Goal: Information Seeking & Learning: Learn about a topic

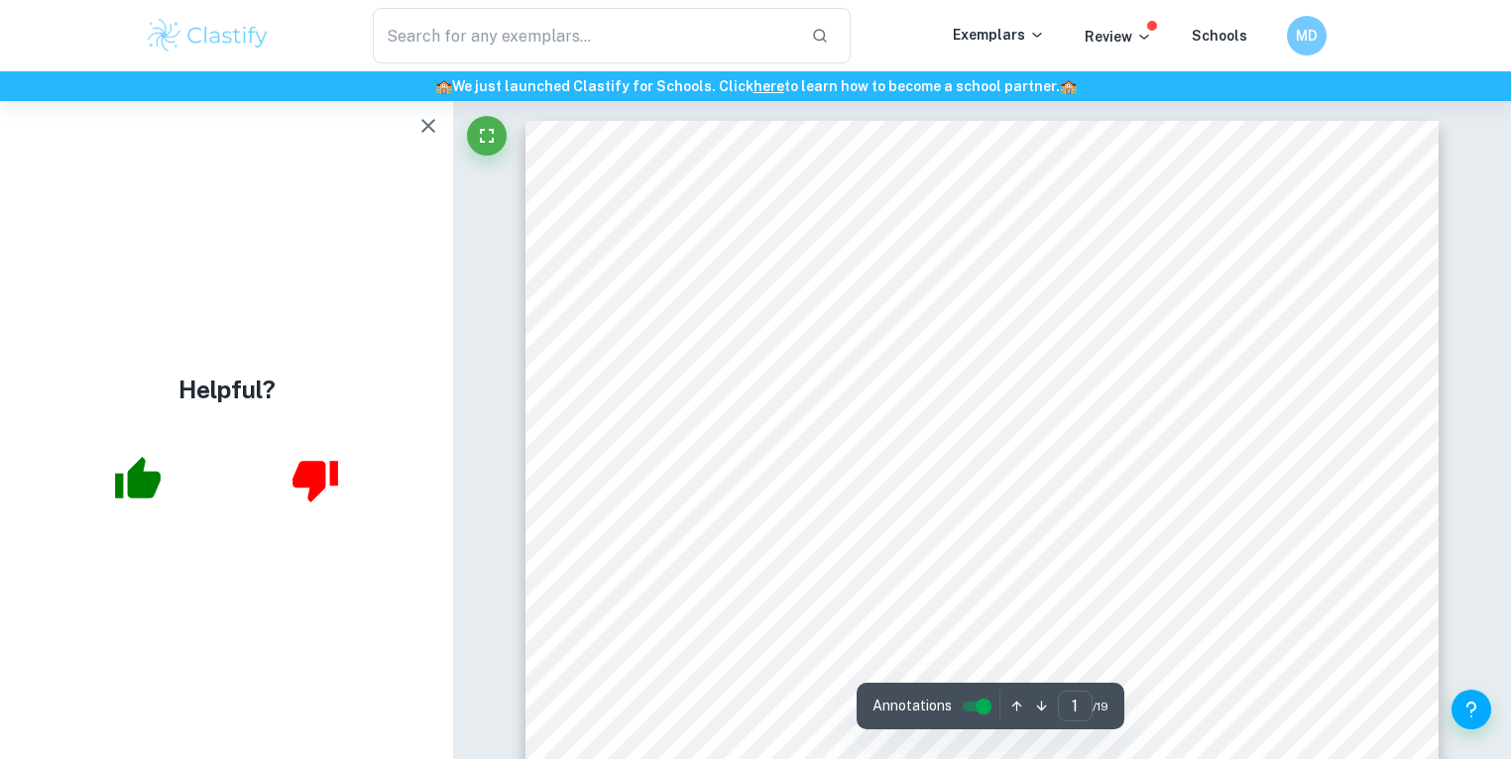
click at [437, 130] on icon "button" at bounding box center [428, 126] width 24 height 24
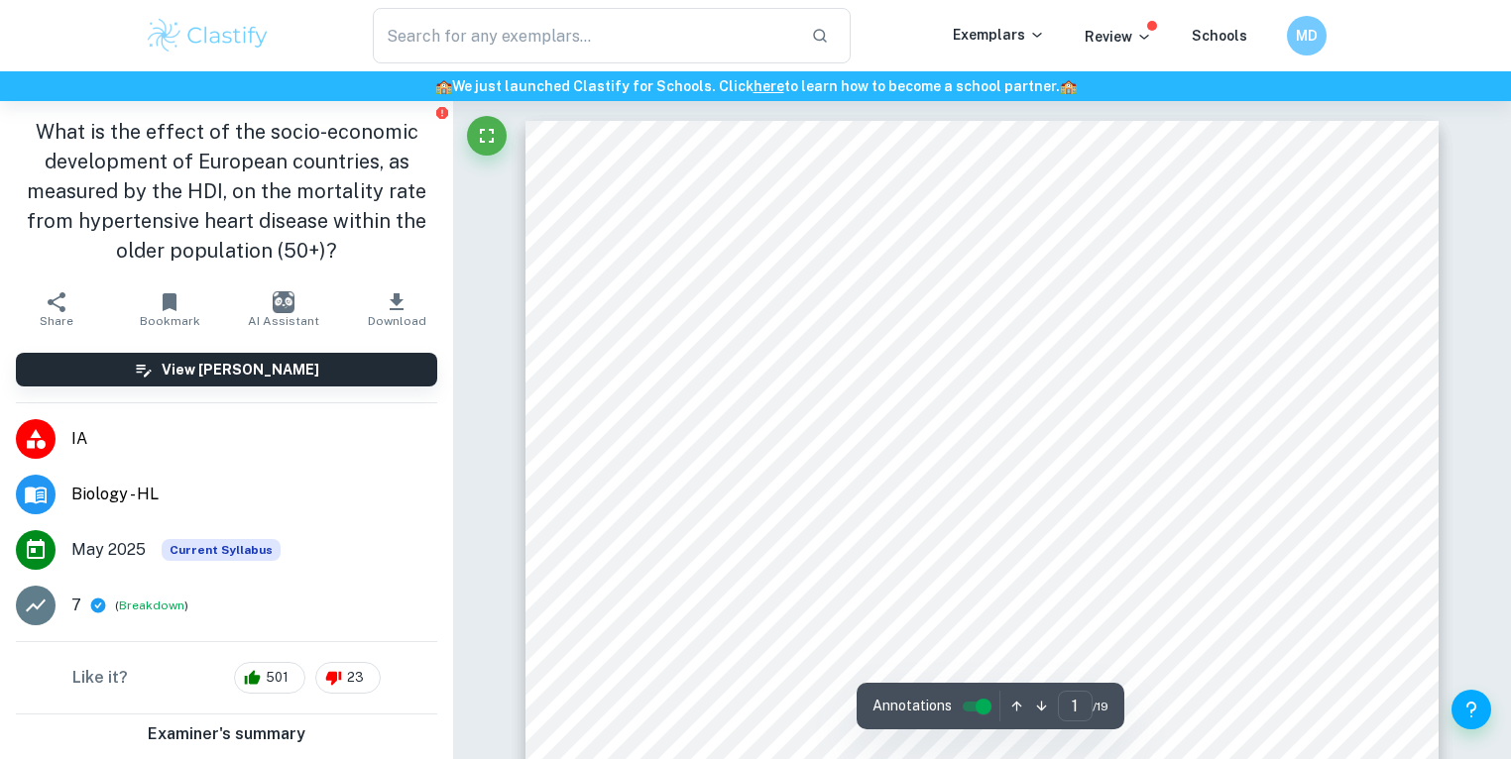
drag, startPoint x: 160, startPoint y: 43, endPoint x: 183, endPoint y: 40, distance: 24.0
click at [160, 43] on img at bounding box center [208, 36] width 126 height 40
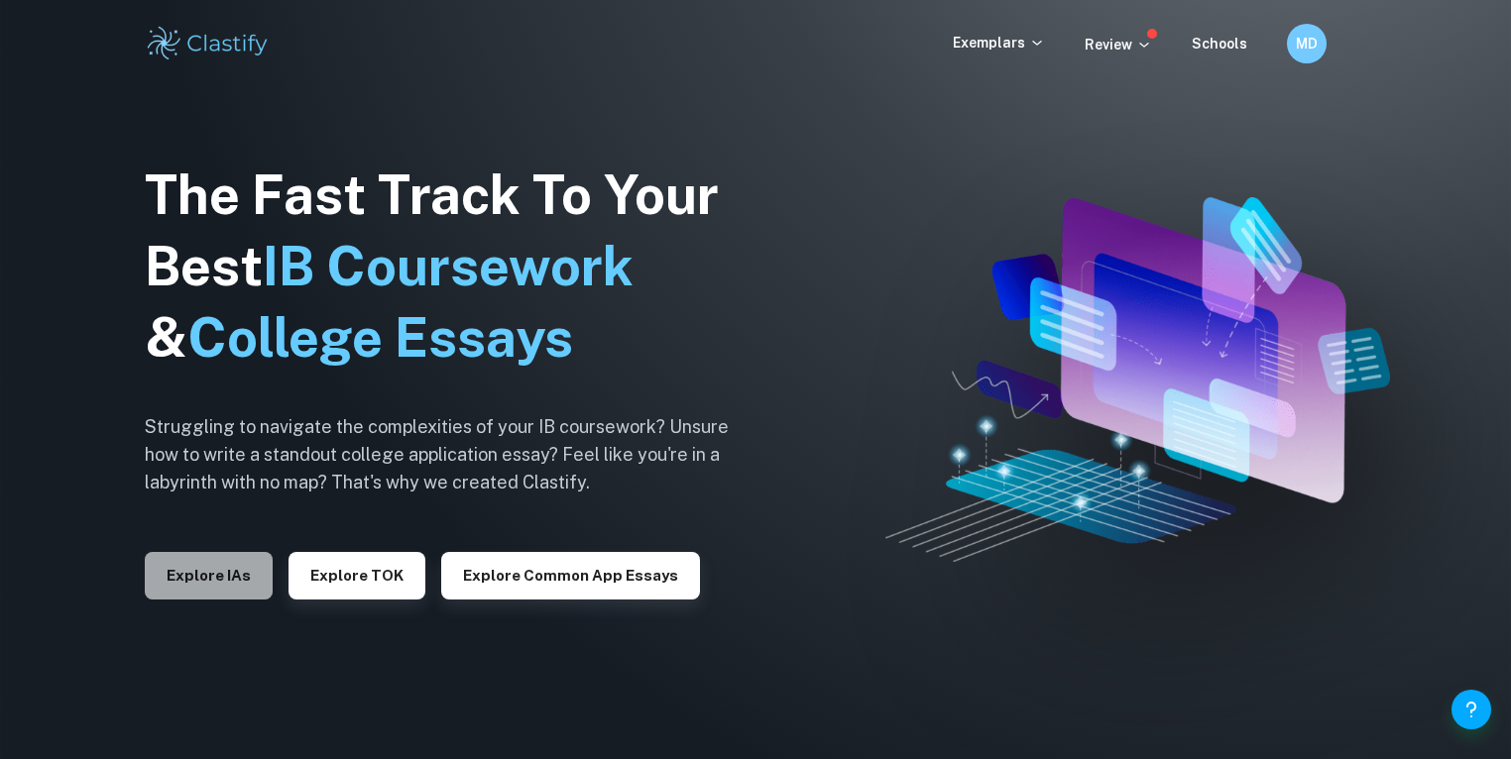
click at [172, 573] on button "Explore IAs" at bounding box center [209, 576] width 128 height 48
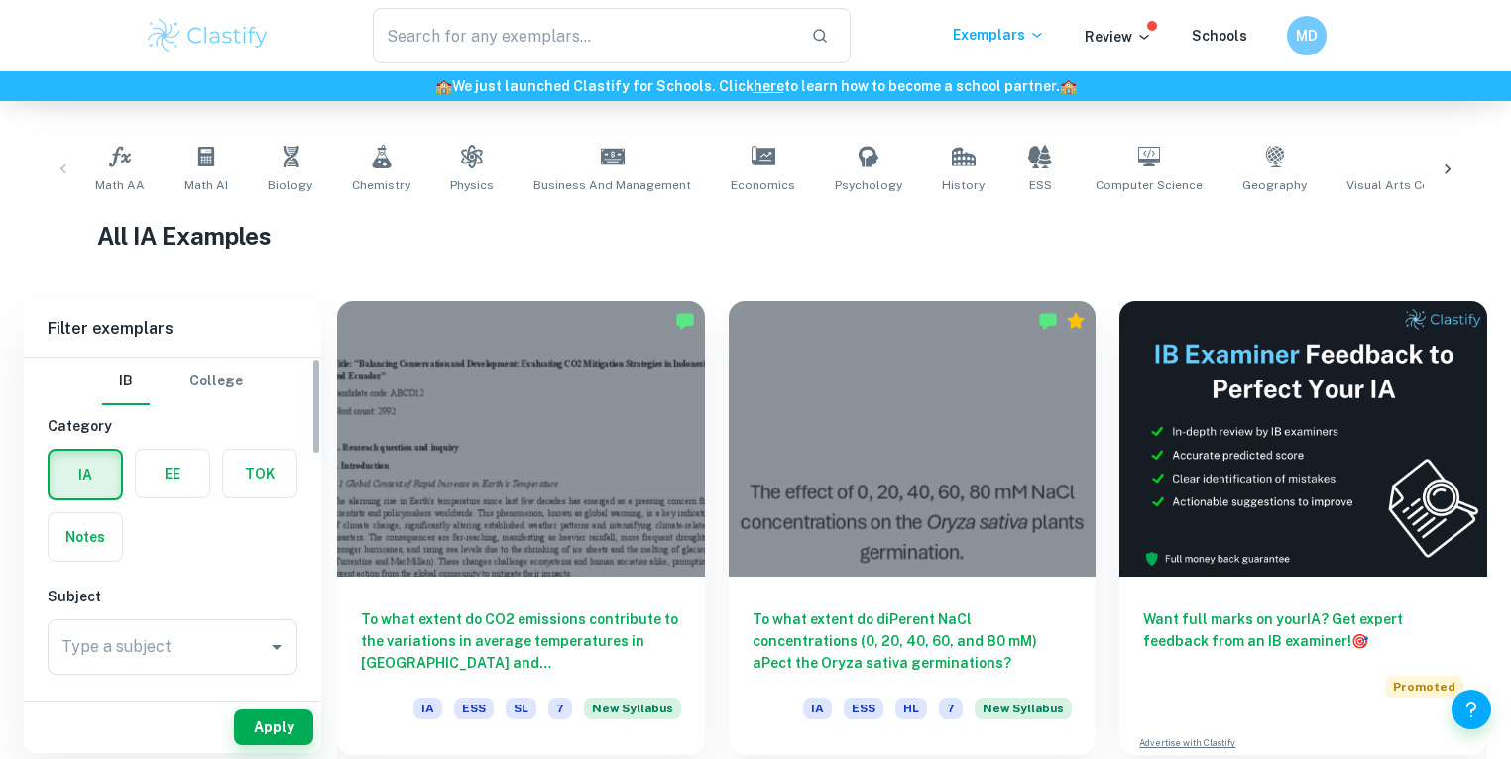
scroll to position [370, 0]
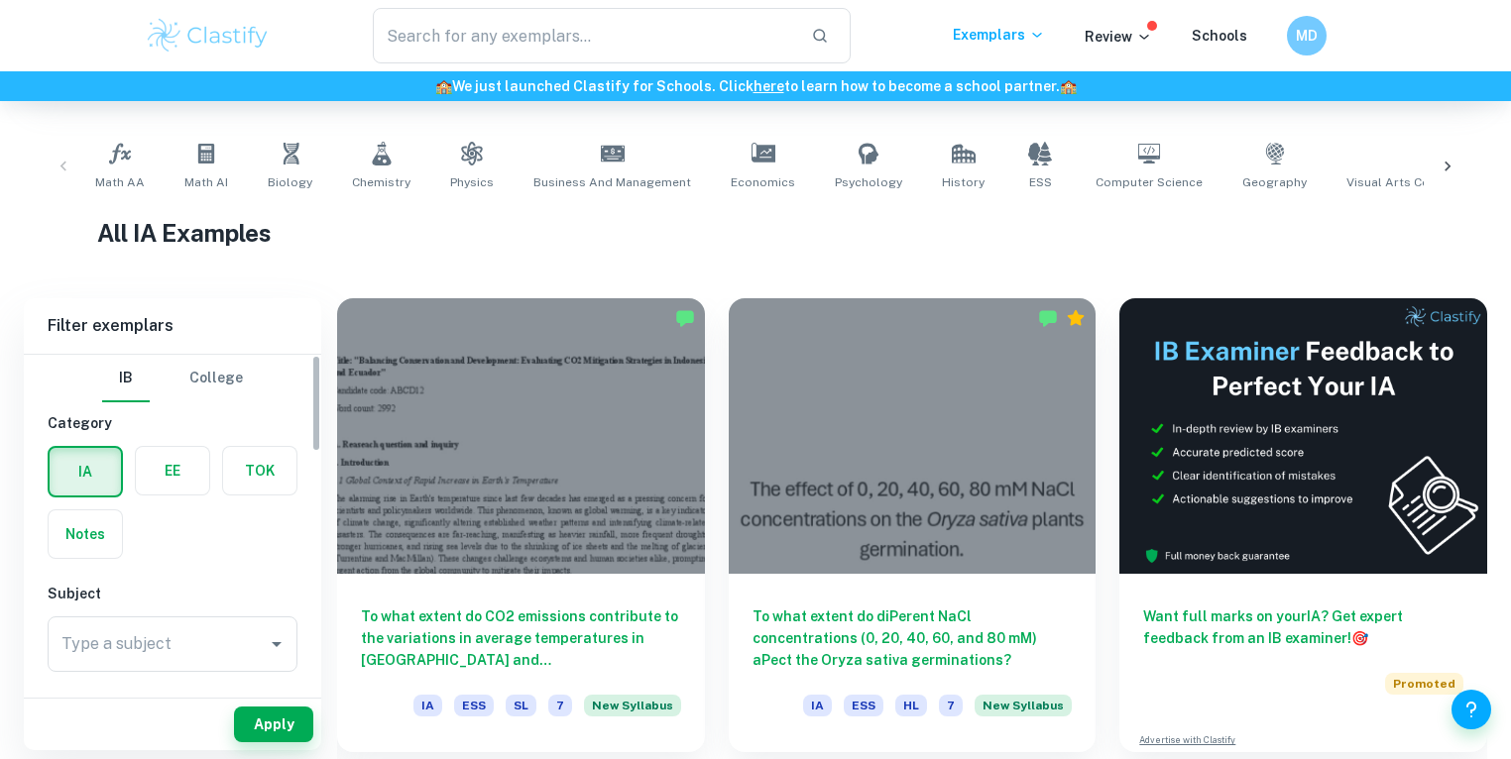
click at [157, 483] on label "button" at bounding box center [172, 471] width 73 height 48
click at [0, 0] on input "radio" at bounding box center [0, 0] width 0 height 0
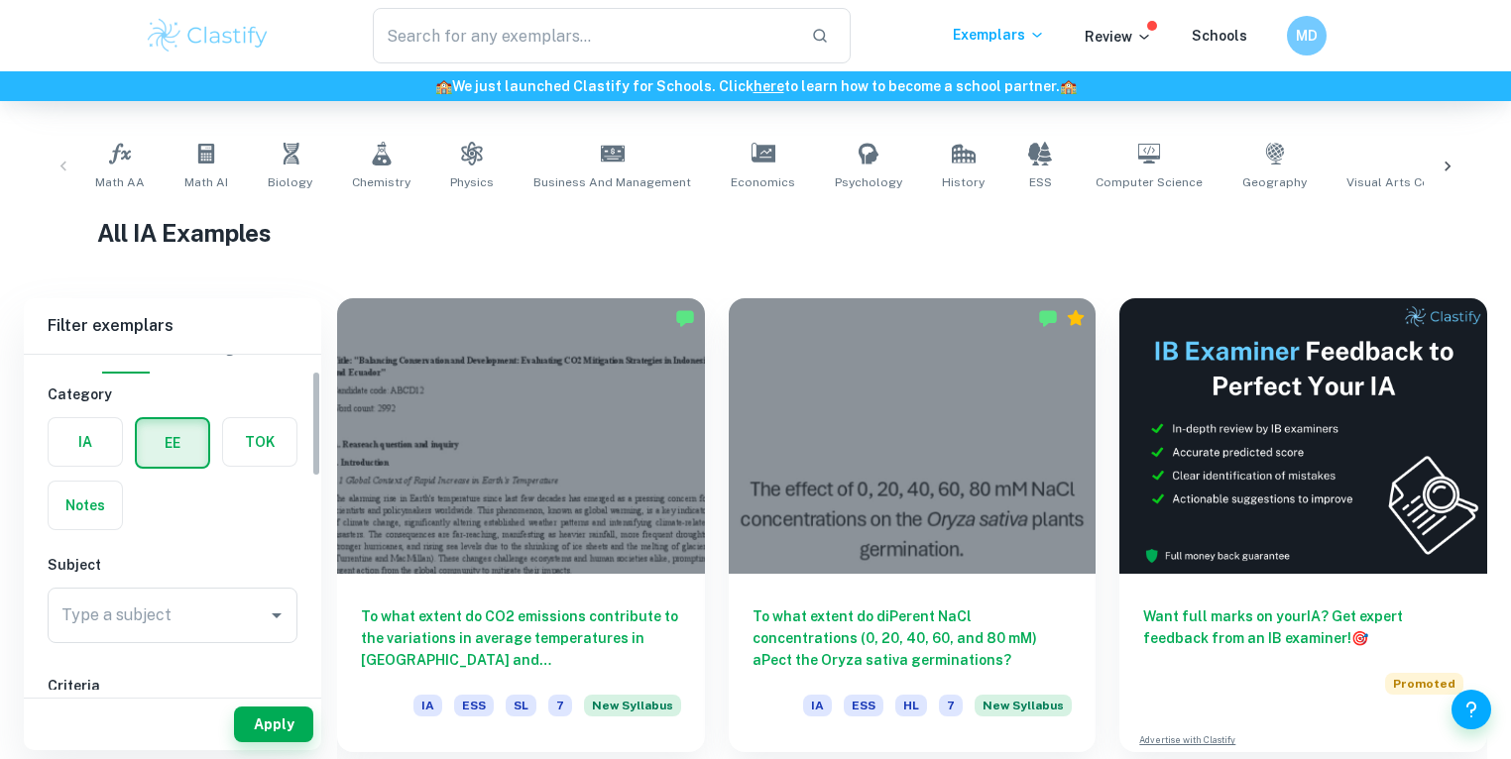
scroll to position [53, 0]
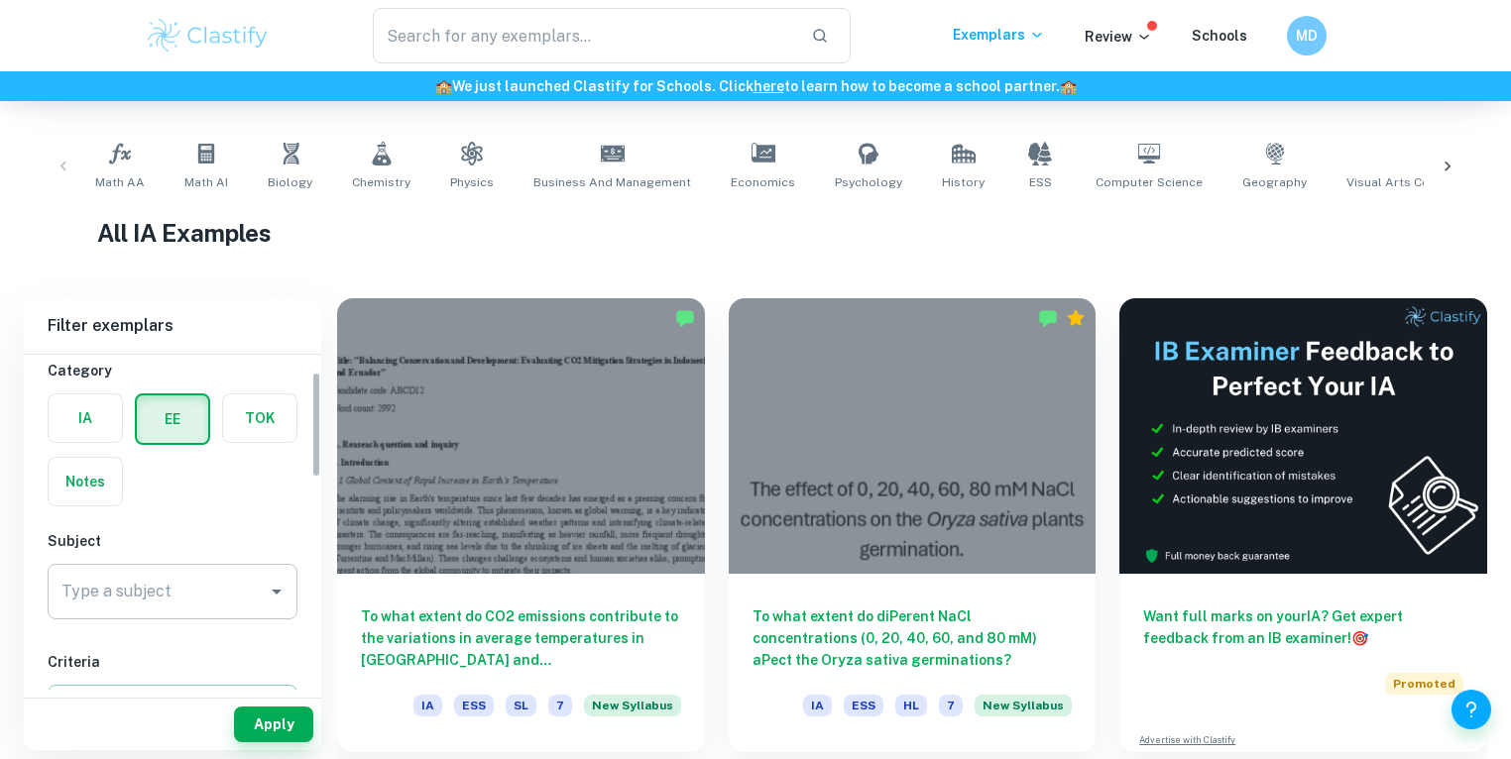
click at [143, 561] on div "Subject Type a subject Type a subject" at bounding box center [173, 578] width 250 height 97
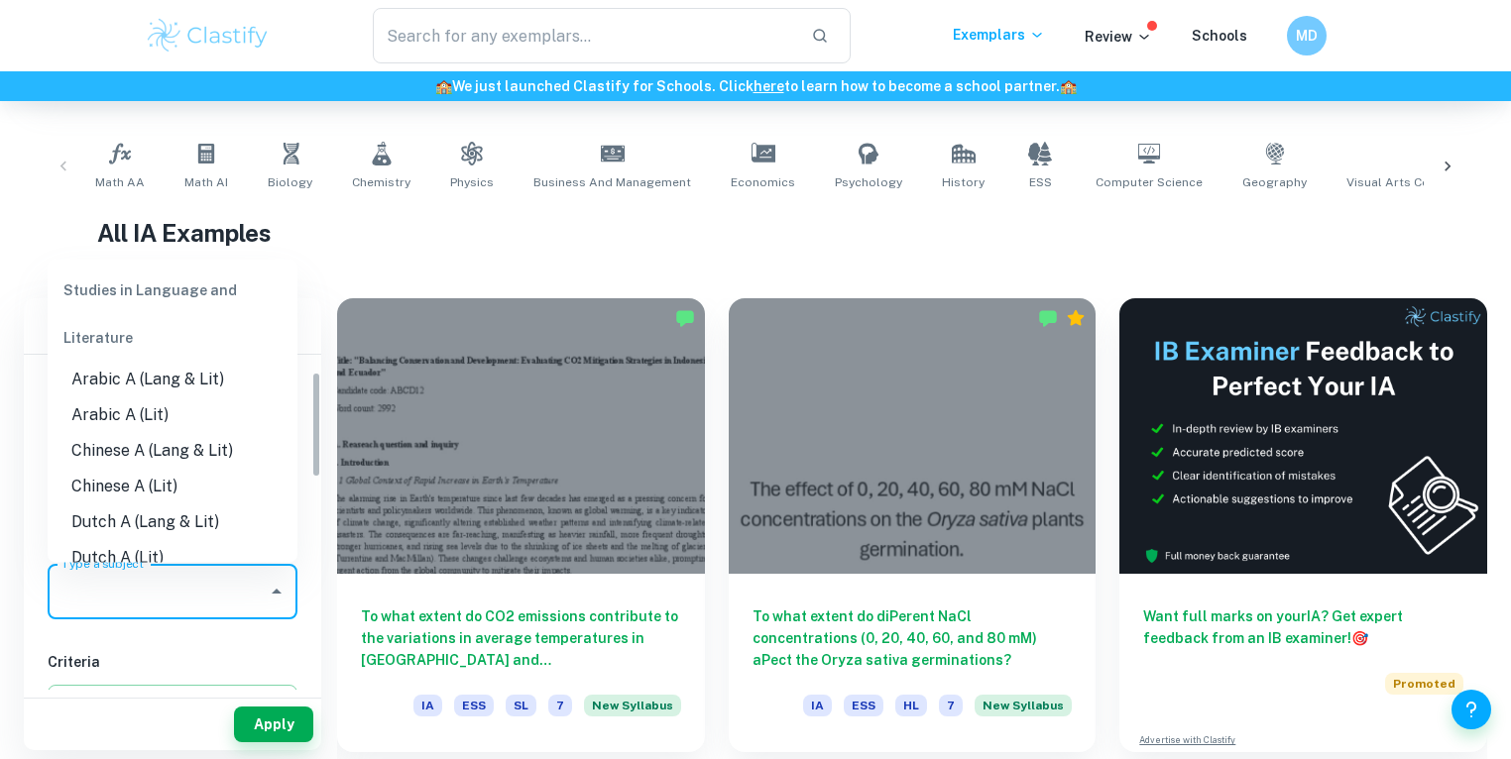
click at [138, 580] on div "Type a subject Type a subject" at bounding box center [173, 592] width 250 height 56
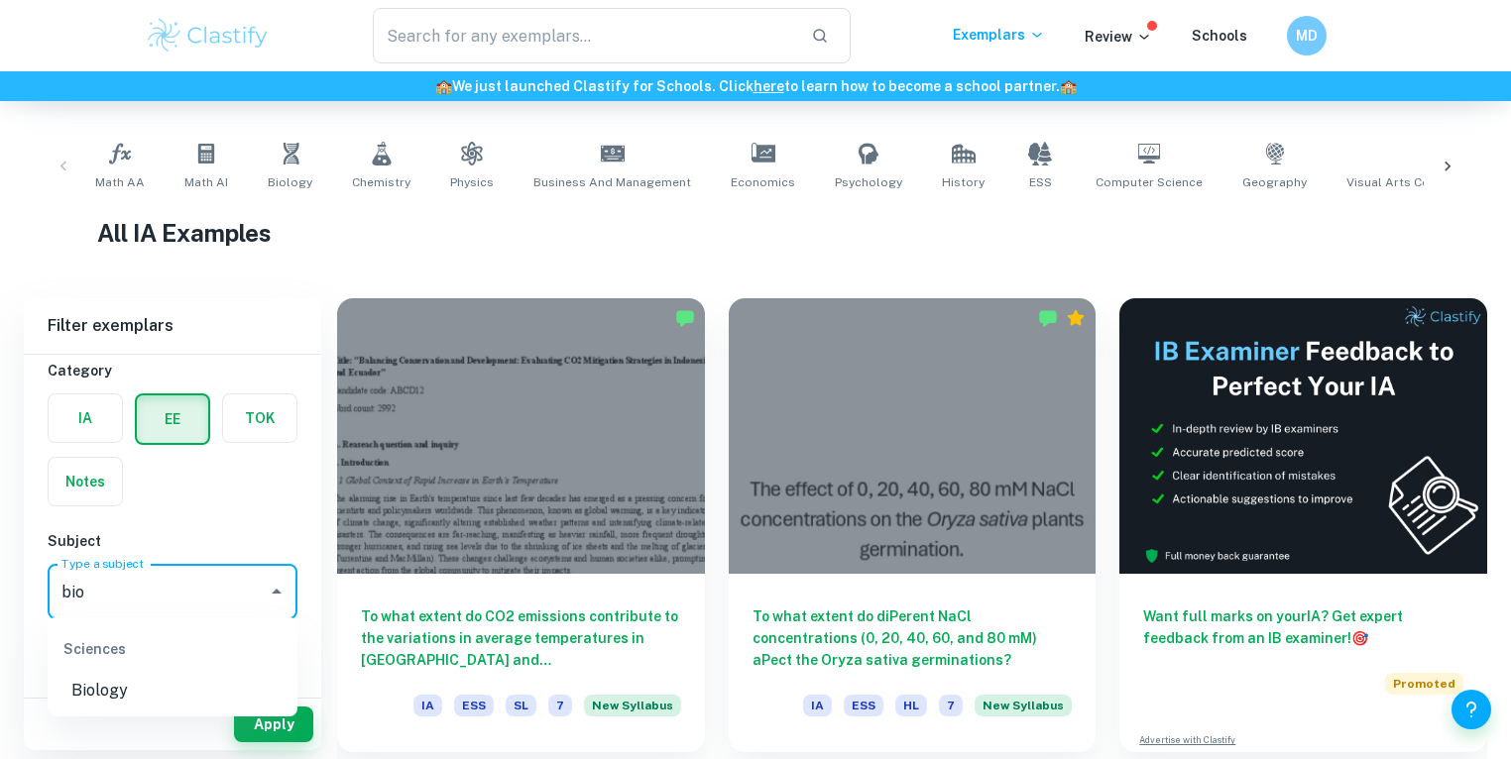
click at [158, 694] on li "Biology" at bounding box center [173, 691] width 250 height 36
type input "Biology"
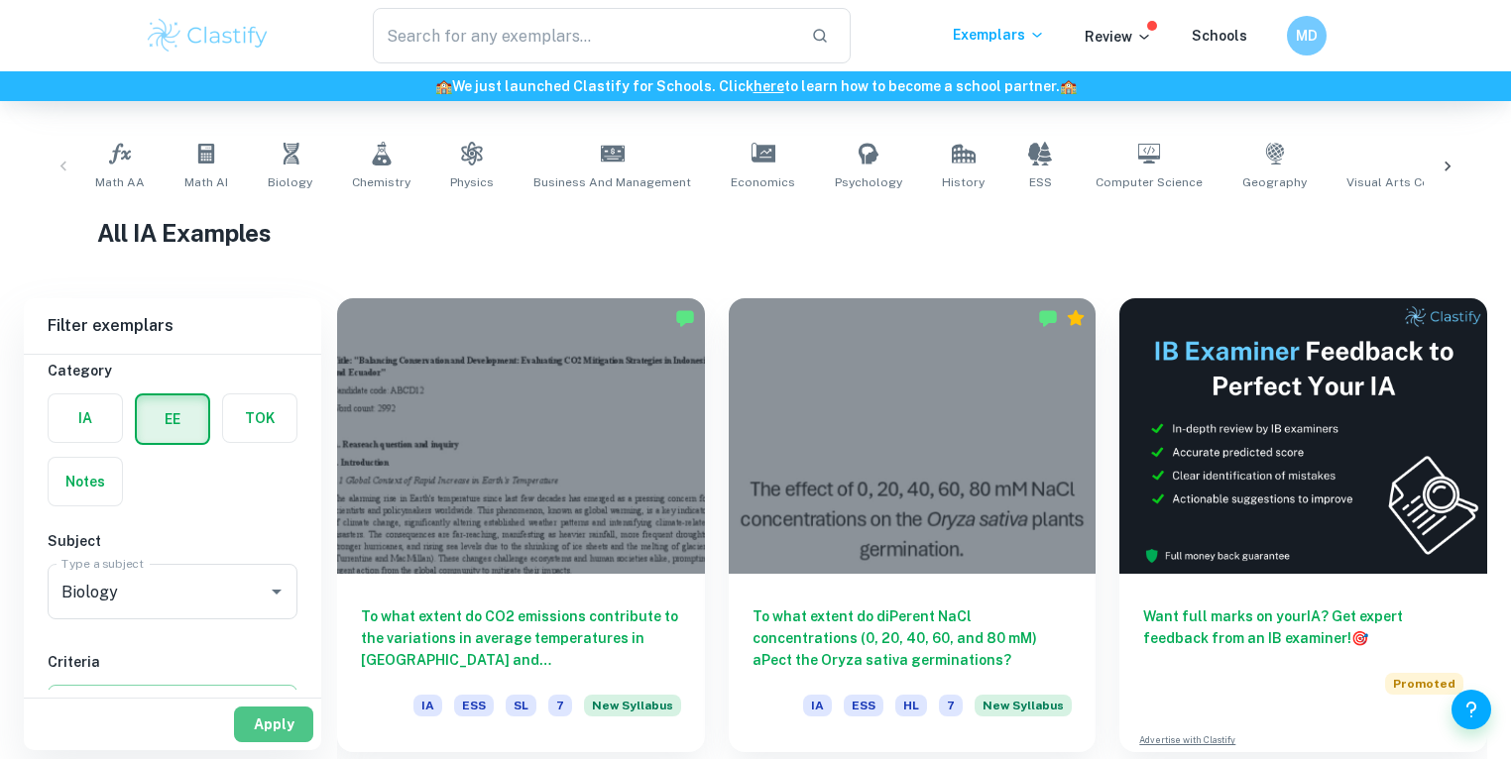
click at [242, 707] on button "Apply" at bounding box center [273, 725] width 79 height 36
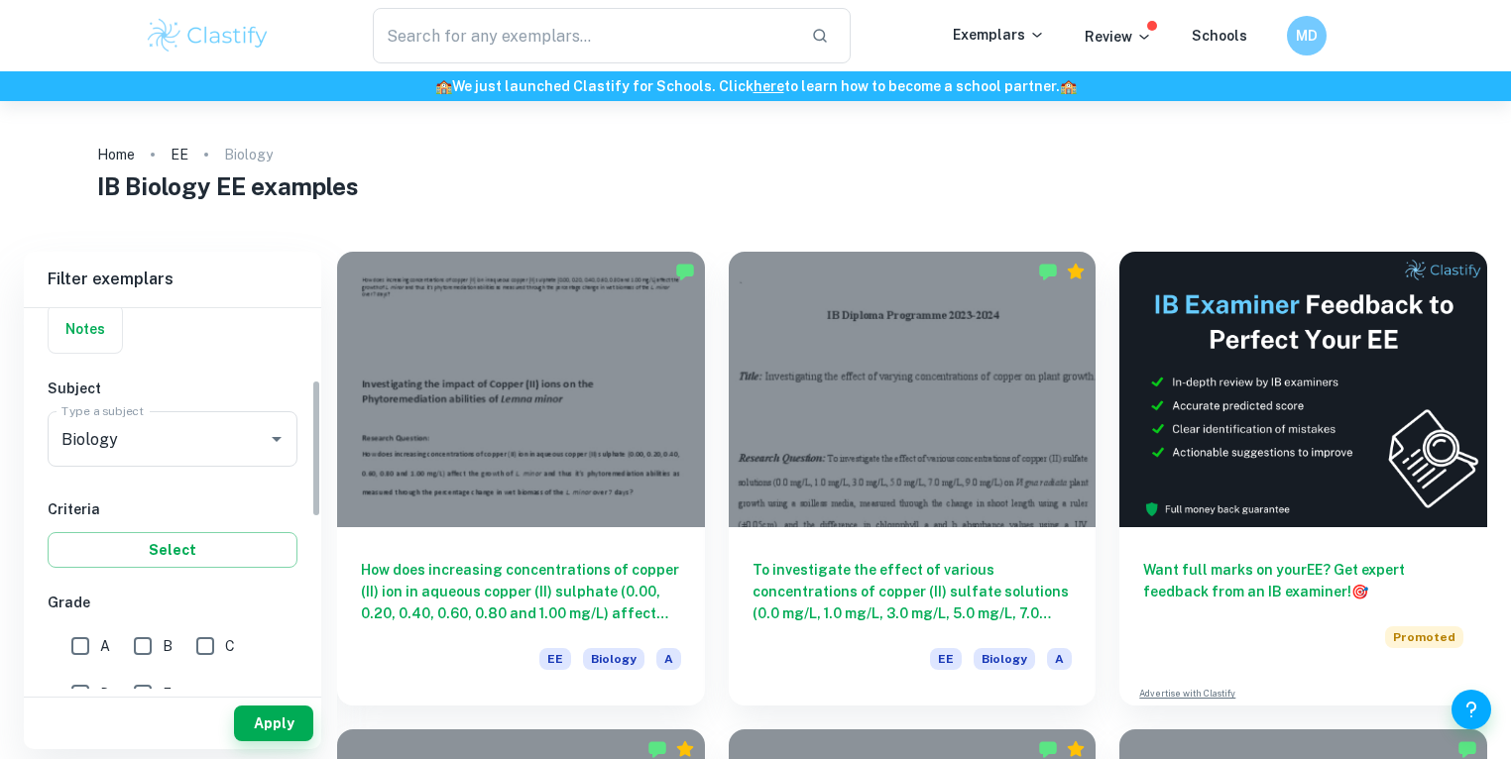
scroll to position [317, 0]
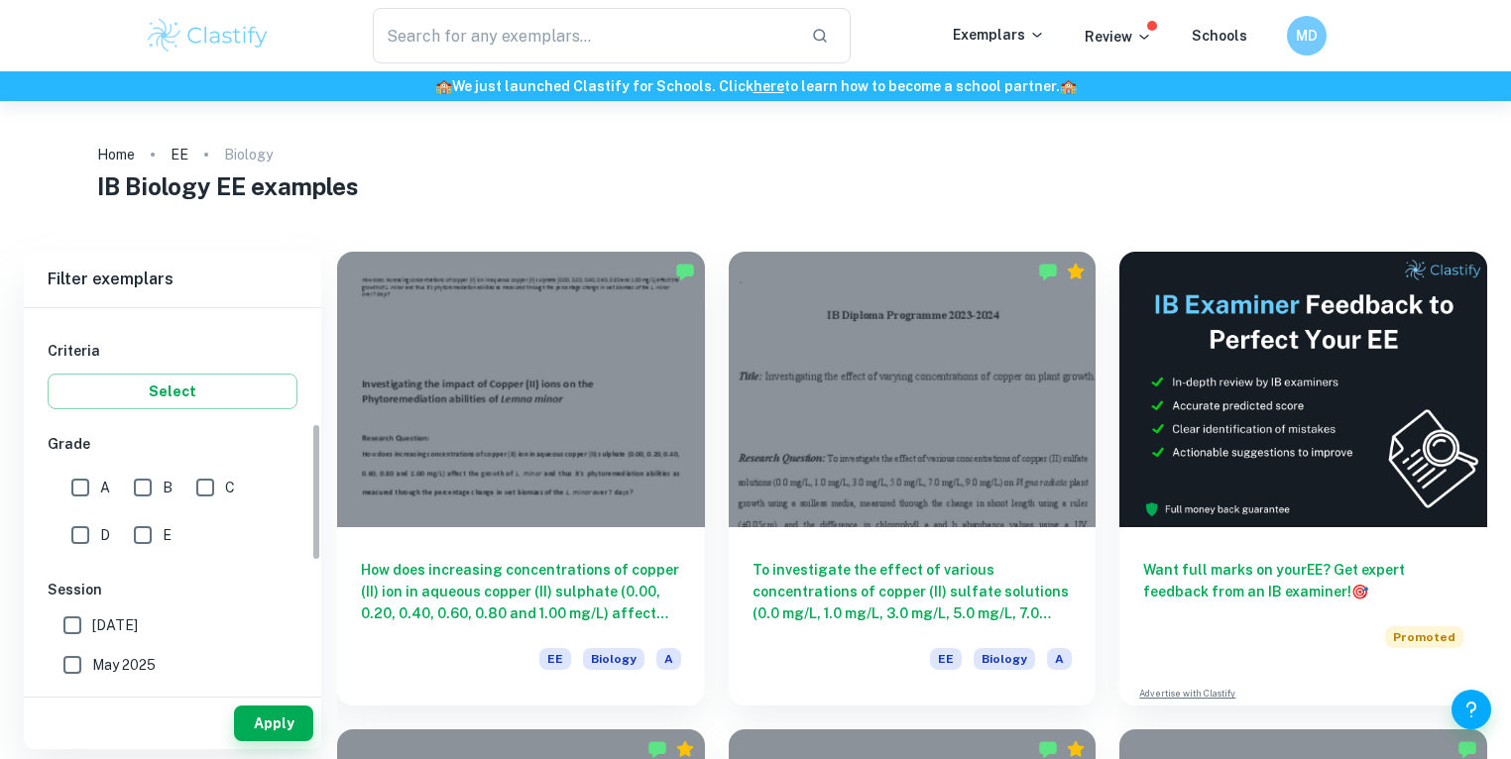
click at [75, 491] on input "A" at bounding box center [80, 488] width 40 height 40
checkbox input "true"
click at [265, 720] on button "Apply" at bounding box center [273, 724] width 79 height 36
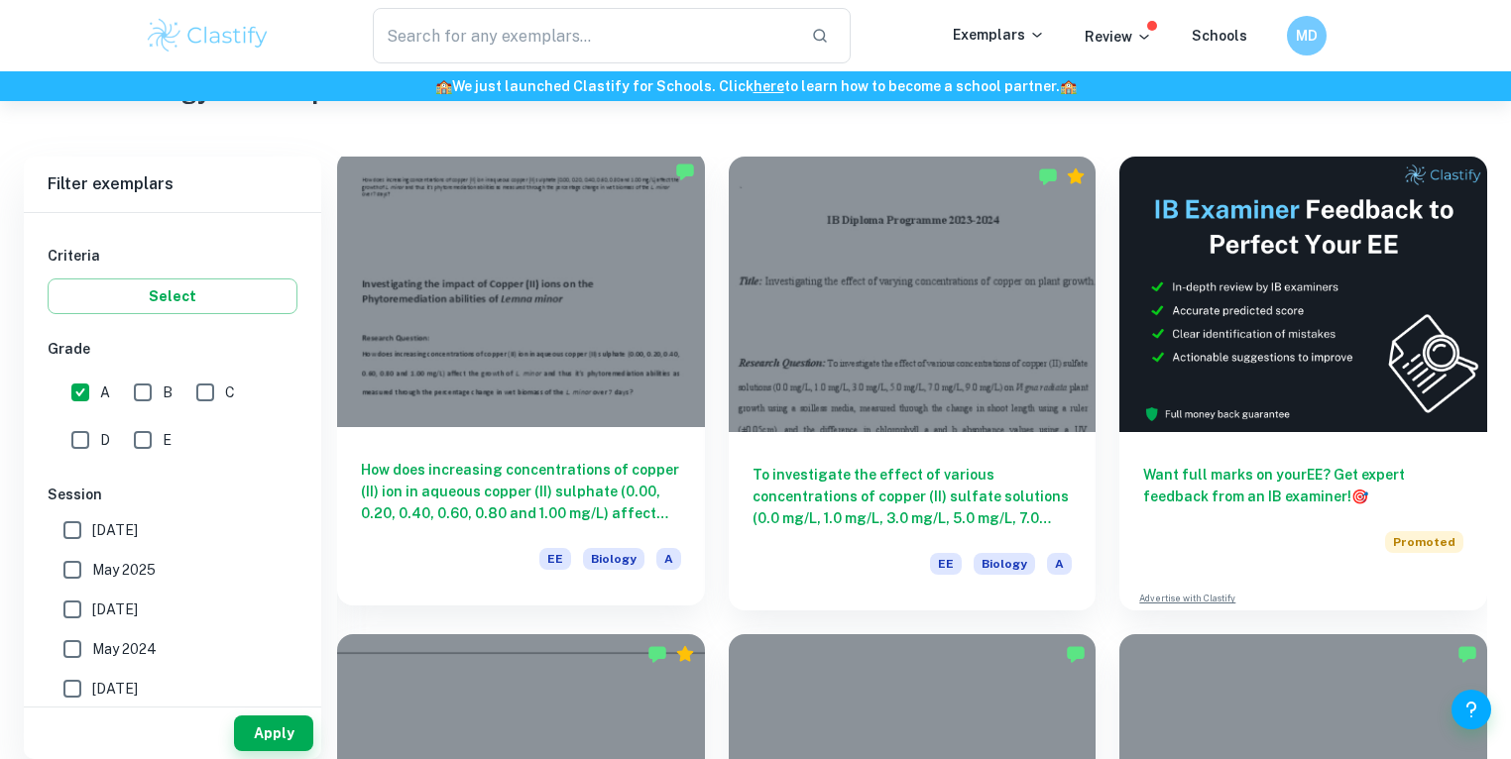
scroll to position [105, 0]
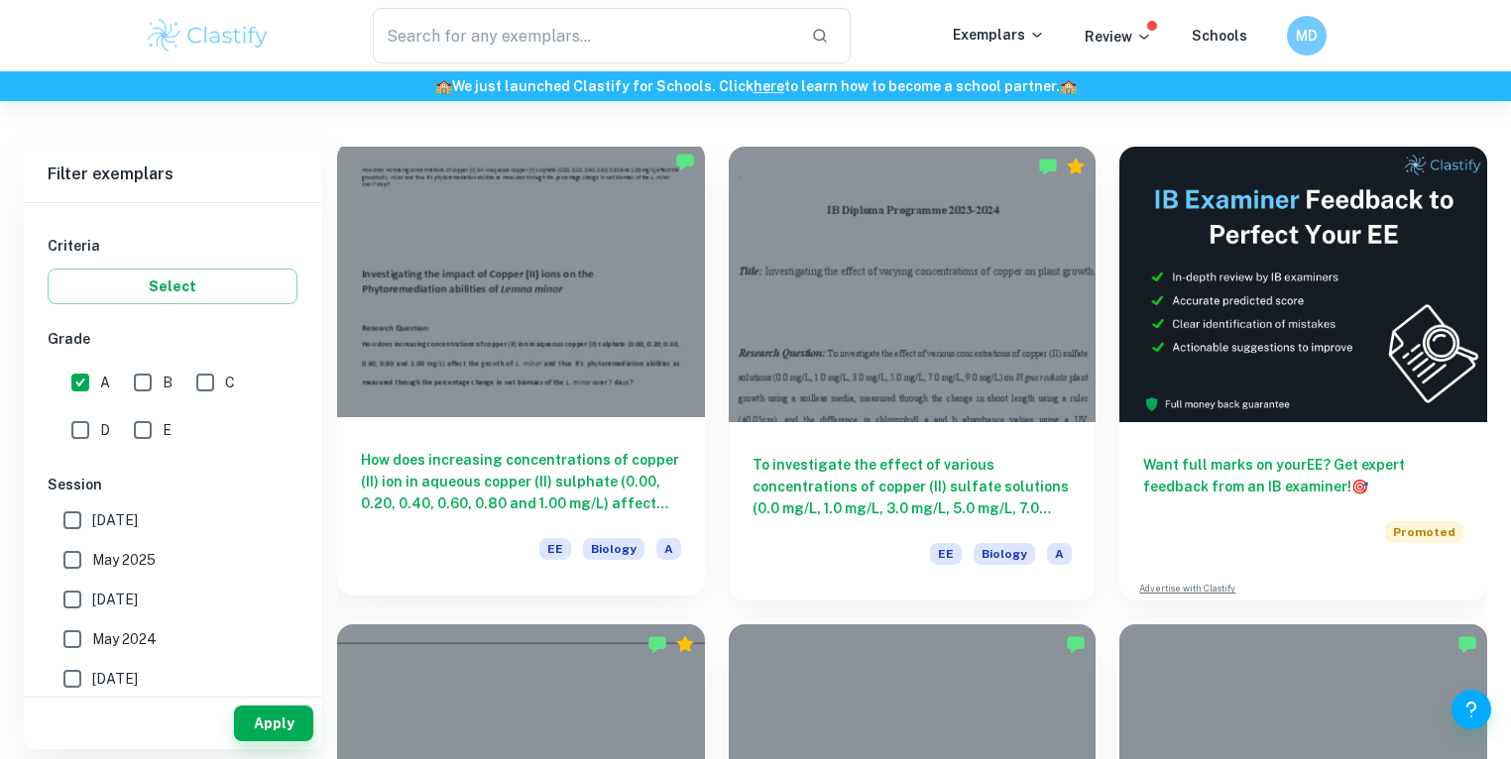
click at [564, 489] on h6 "How does increasing concentrations of copper (II) ion in aqueous copper (II) su…" at bounding box center [521, 481] width 320 height 65
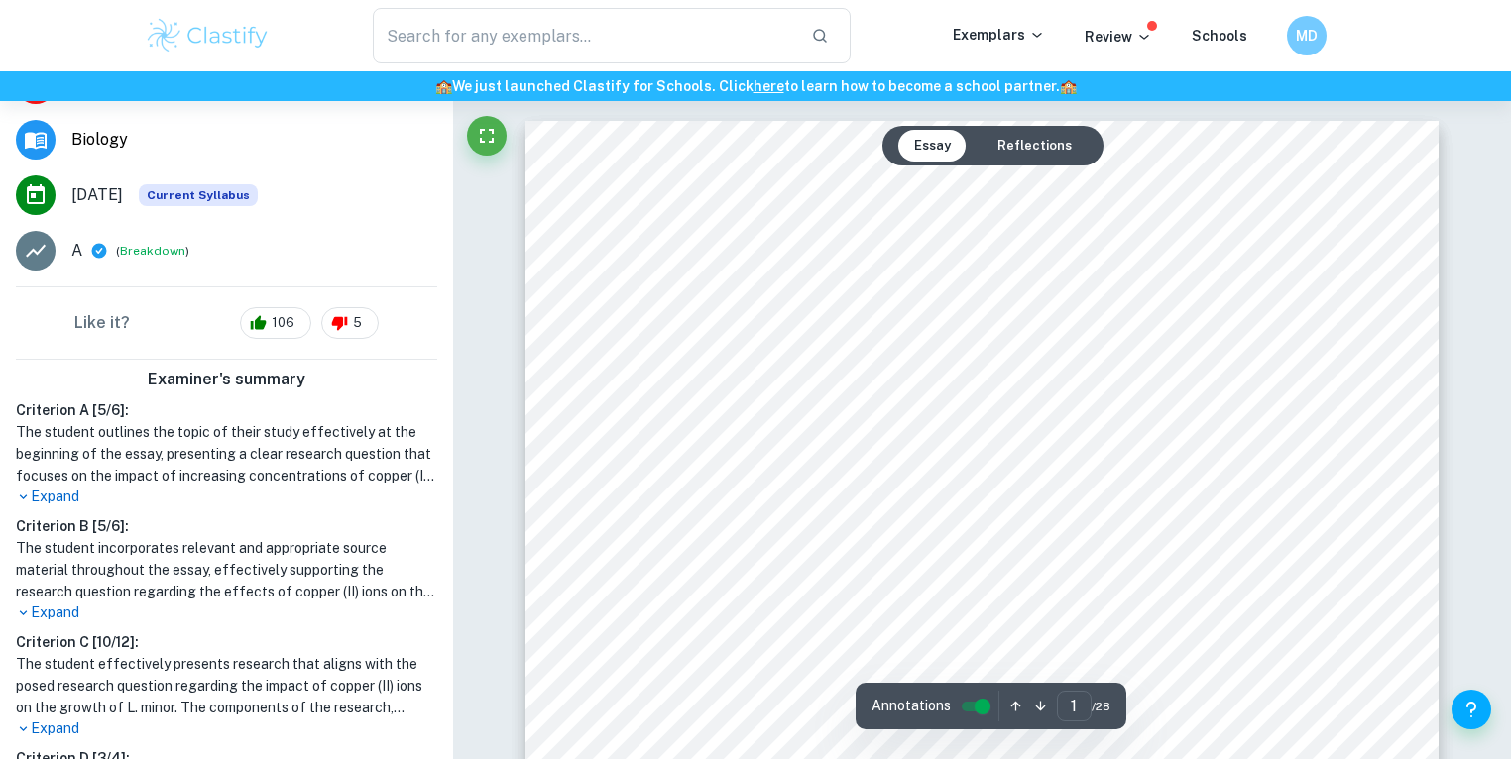
scroll to position [579, 0]
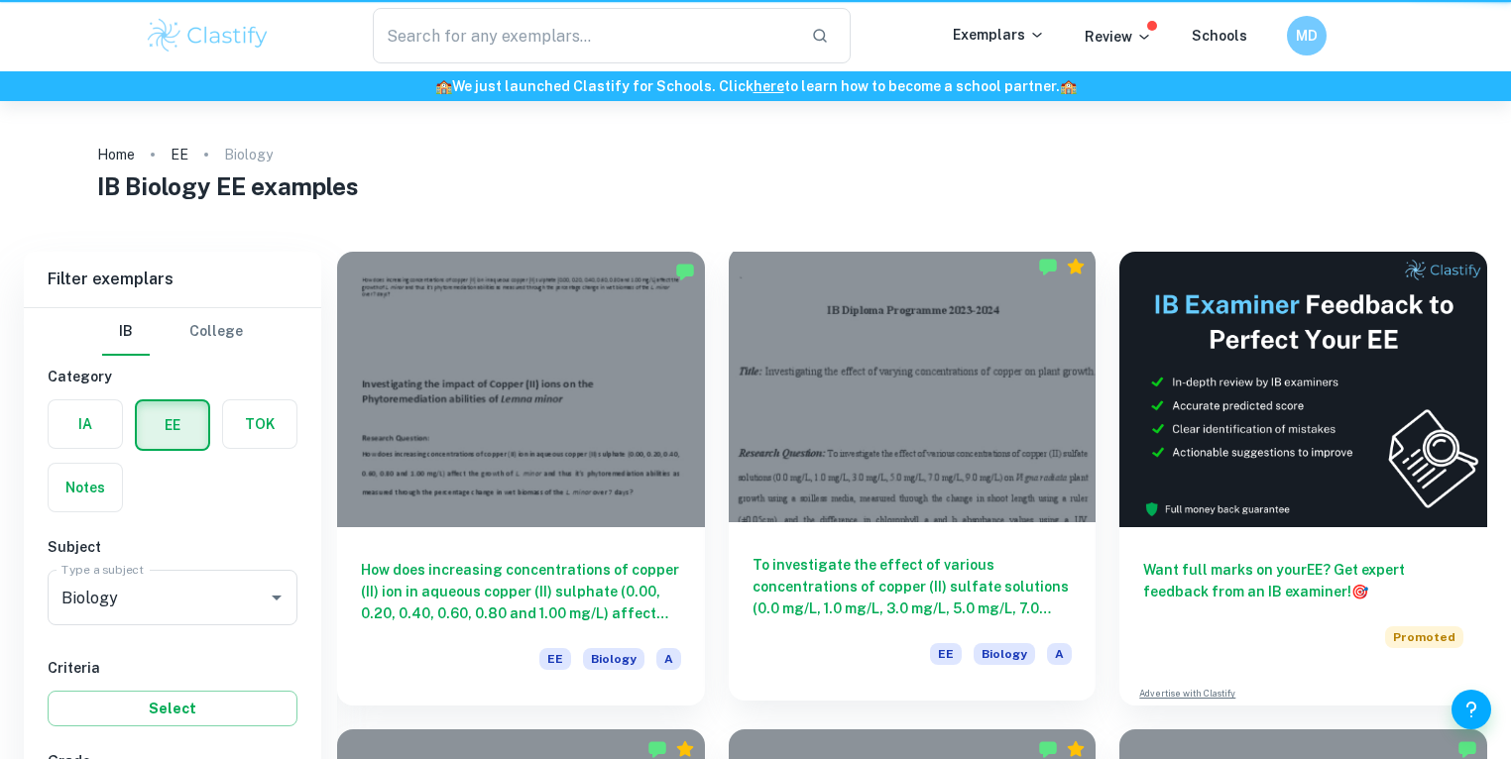
scroll to position [105, 0]
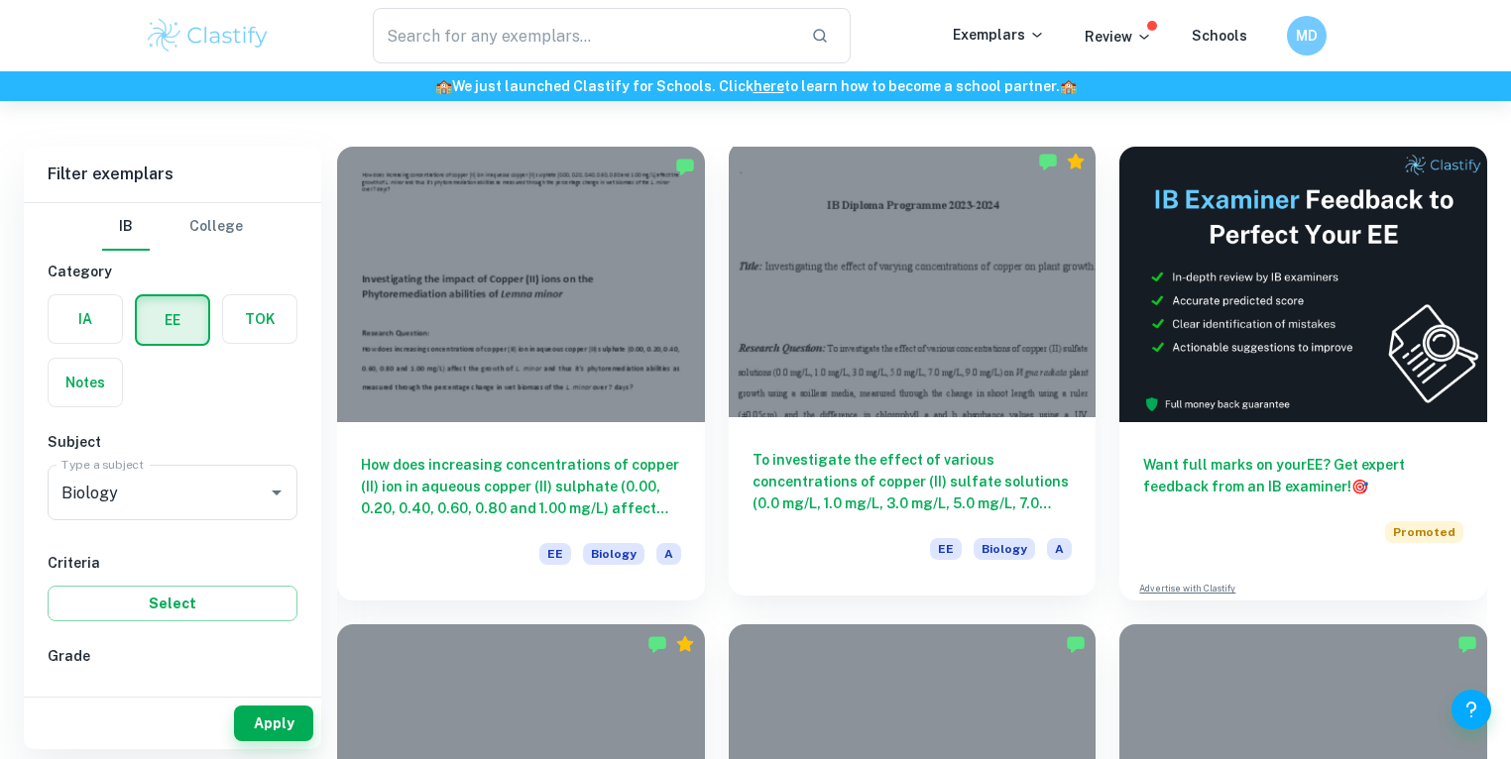
click at [897, 476] on h6 "To investigate the effect of various concentrations of copper (II) sulfate solu…" at bounding box center [912, 481] width 320 height 65
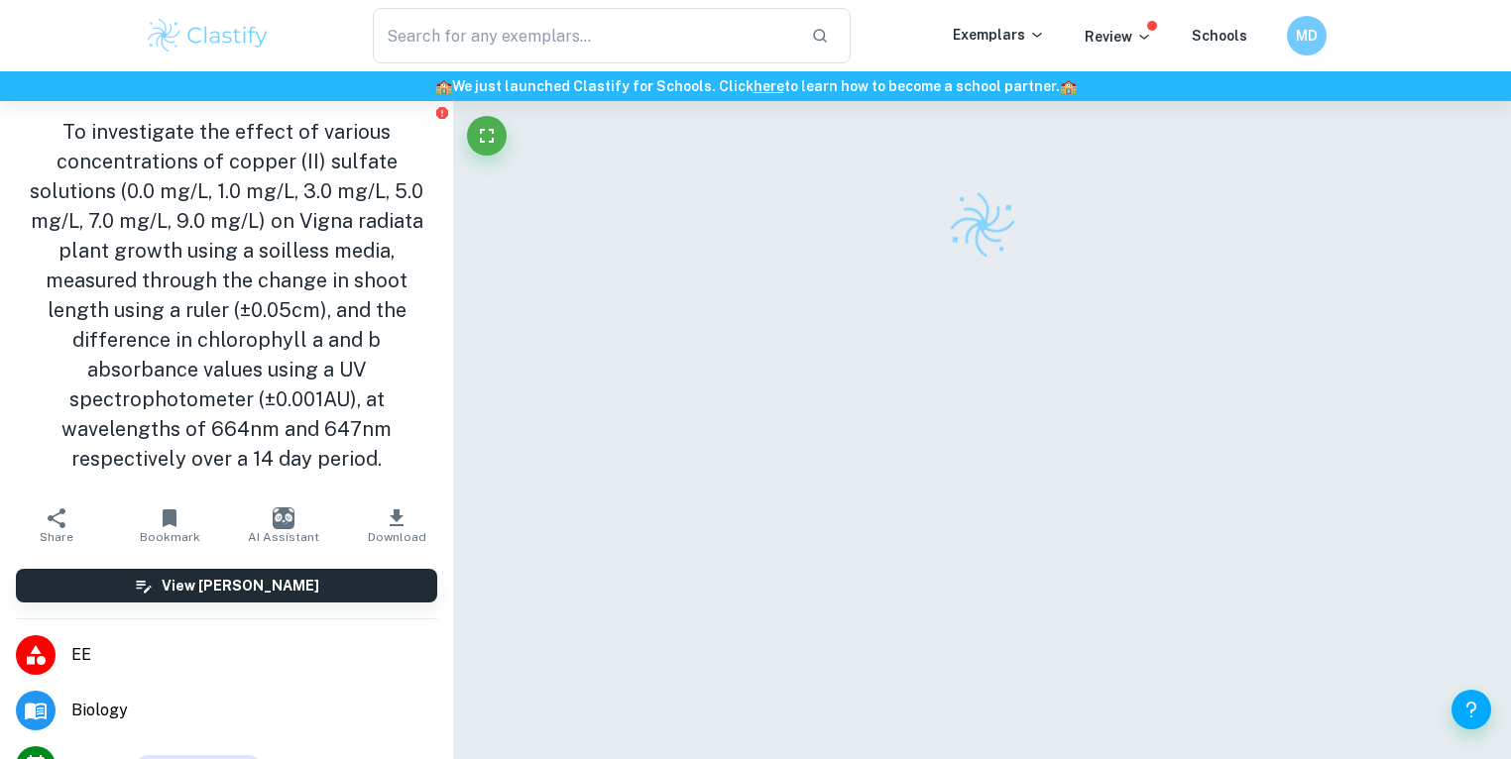
scroll to position [631, 0]
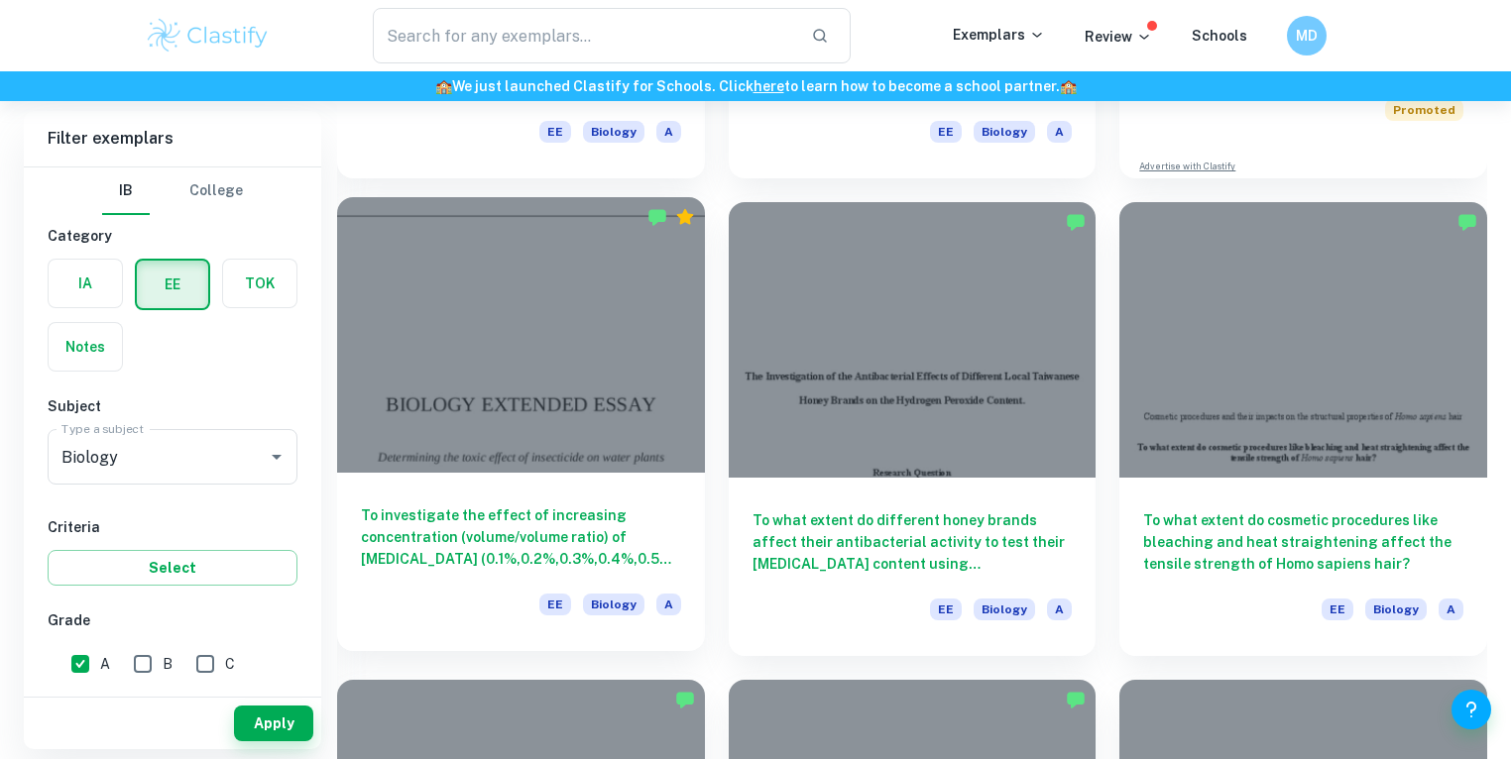
scroll to position [528, 0]
click at [583, 547] on h6 "To investigate the effect of increasing concentration (volume/volume ratio) of …" at bounding box center [521, 536] width 320 height 65
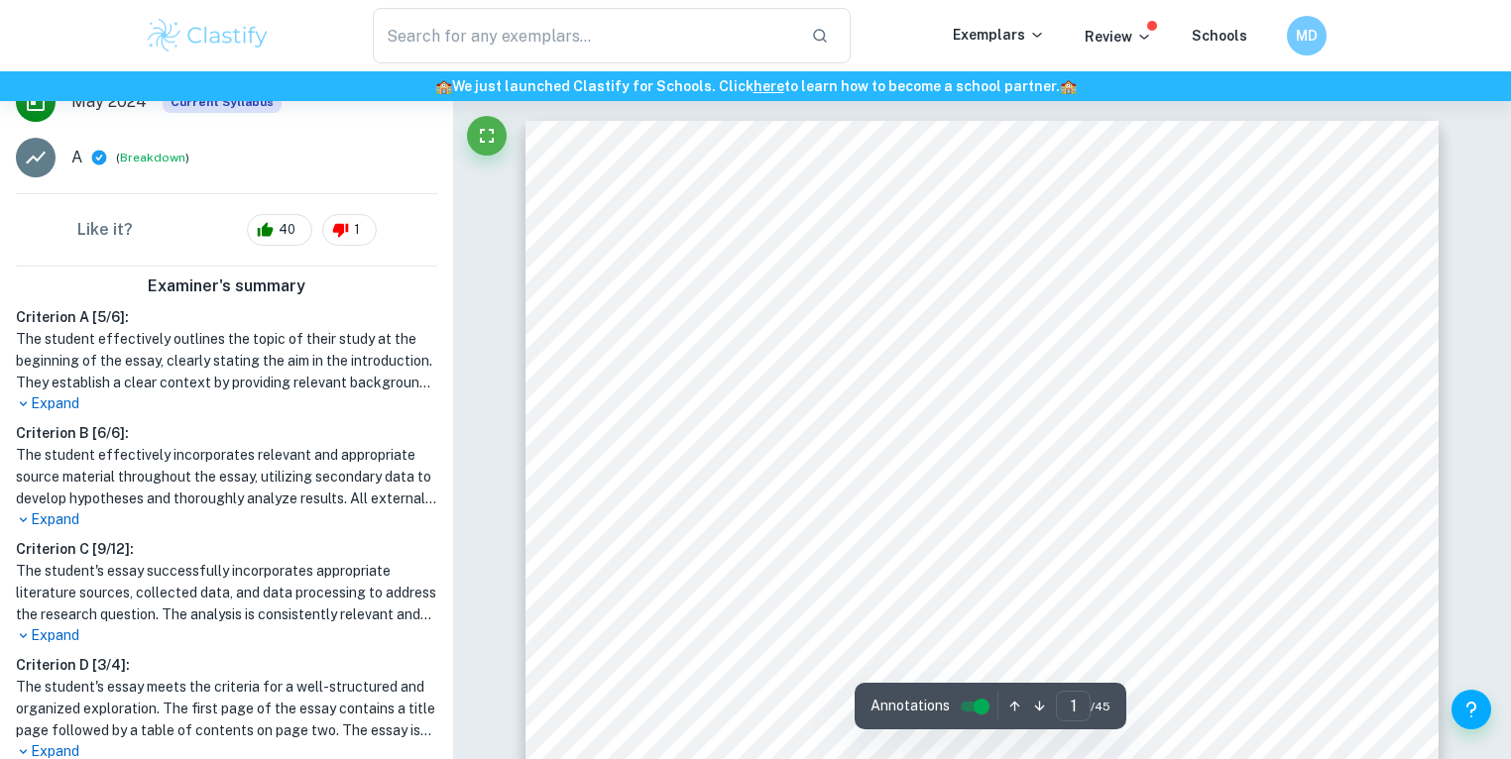
scroll to position [370, 0]
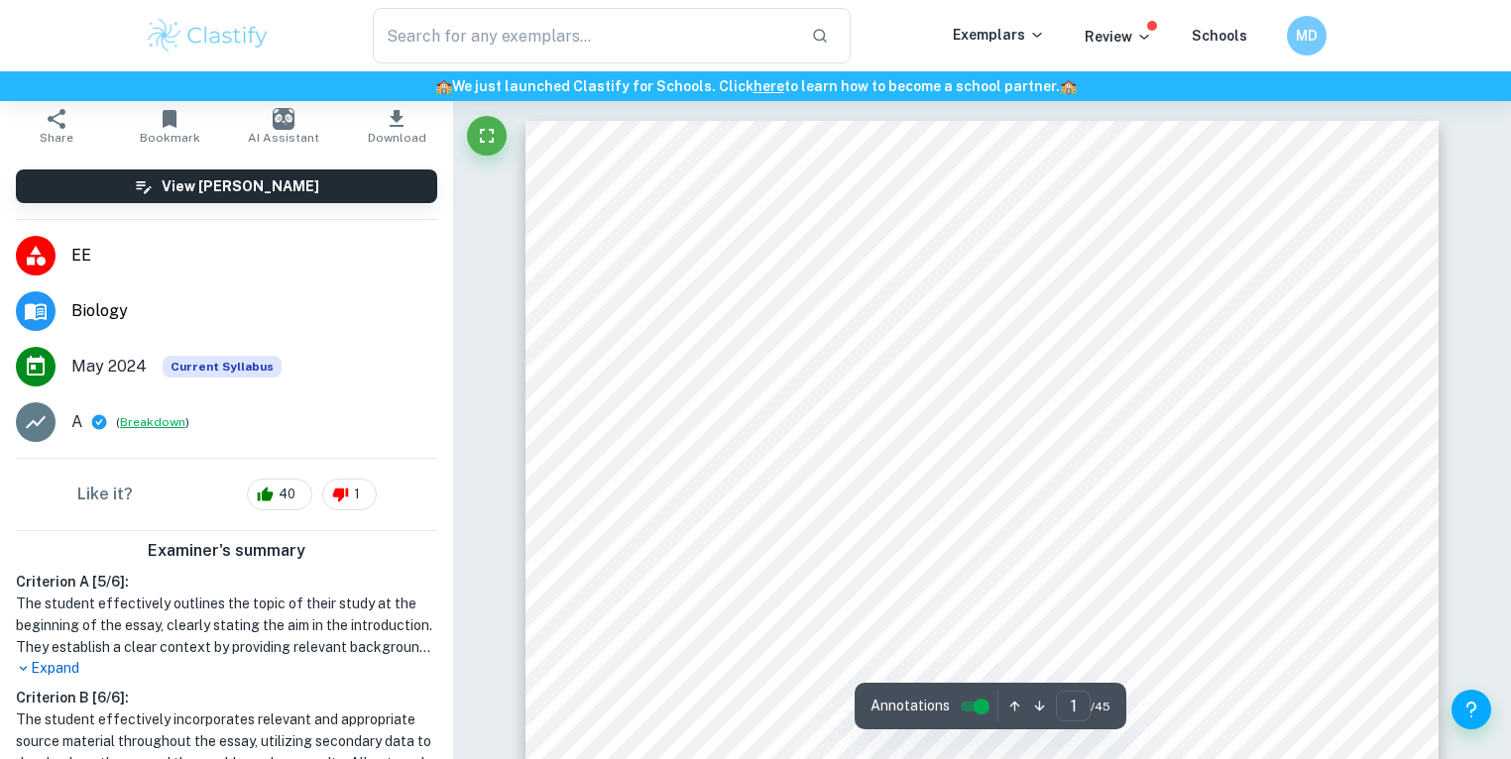
click at [159, 413] on button "Breakdown" at bounding box center [152, 422] width 65 height 18
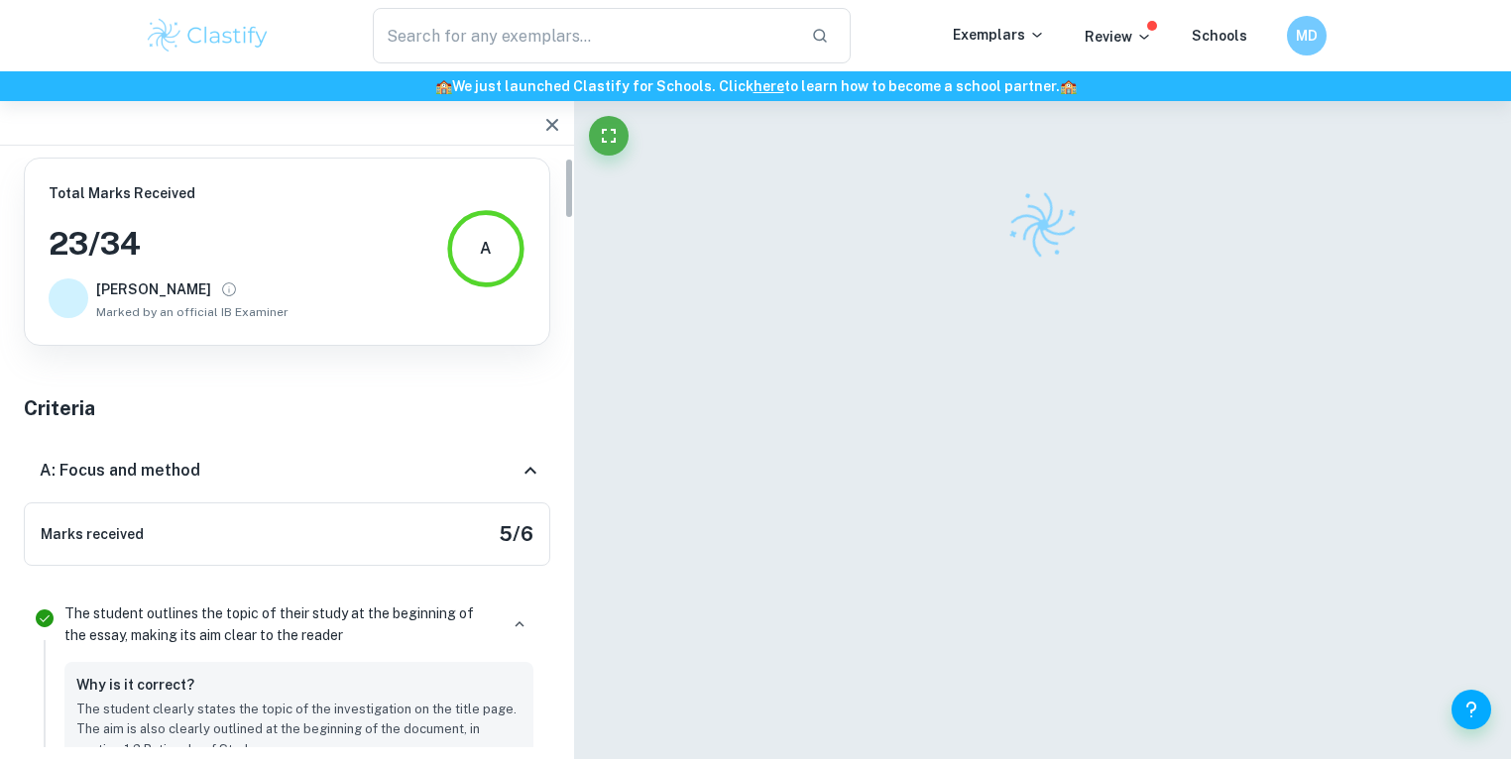
scroll to position [0, 0]
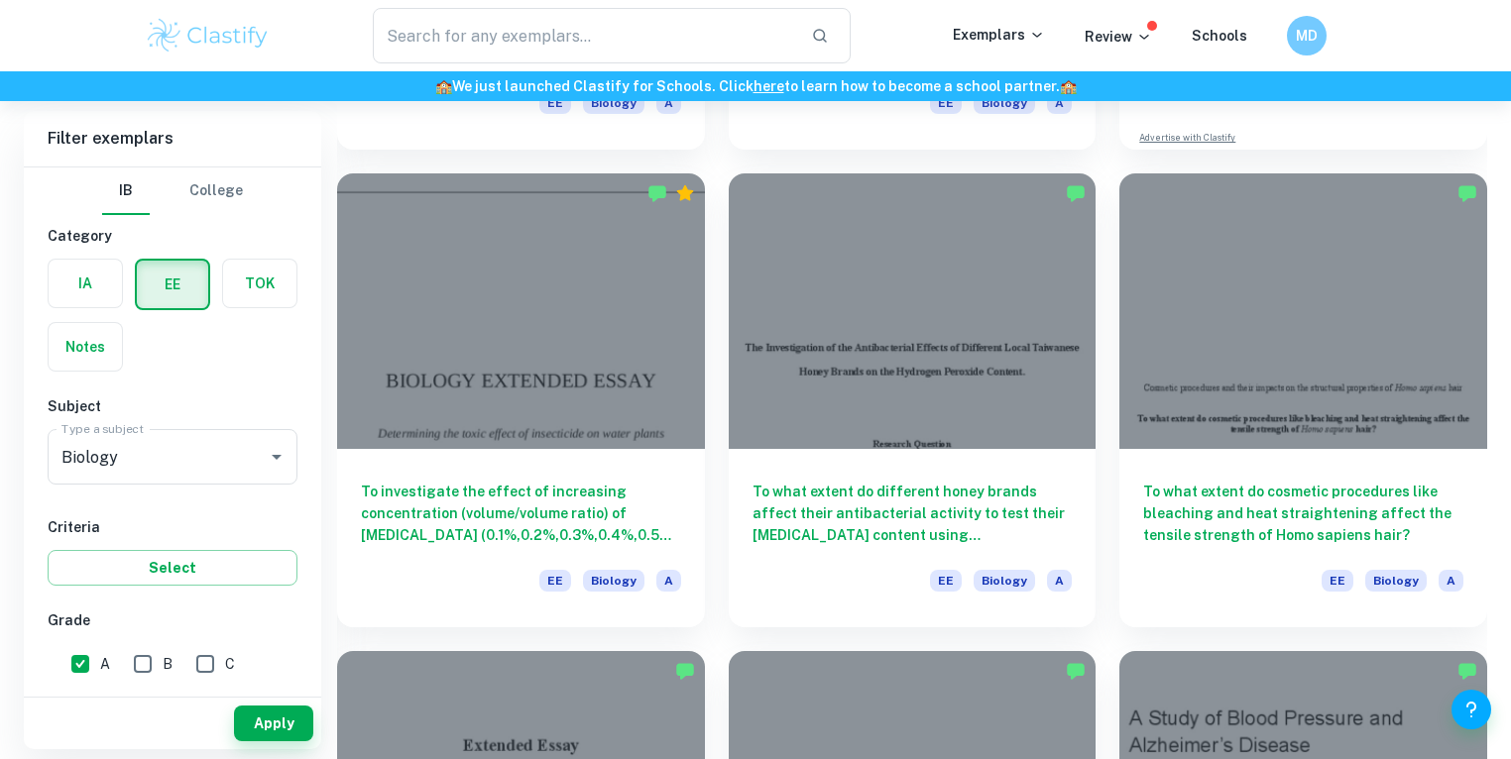
scroll to position [687, 0]
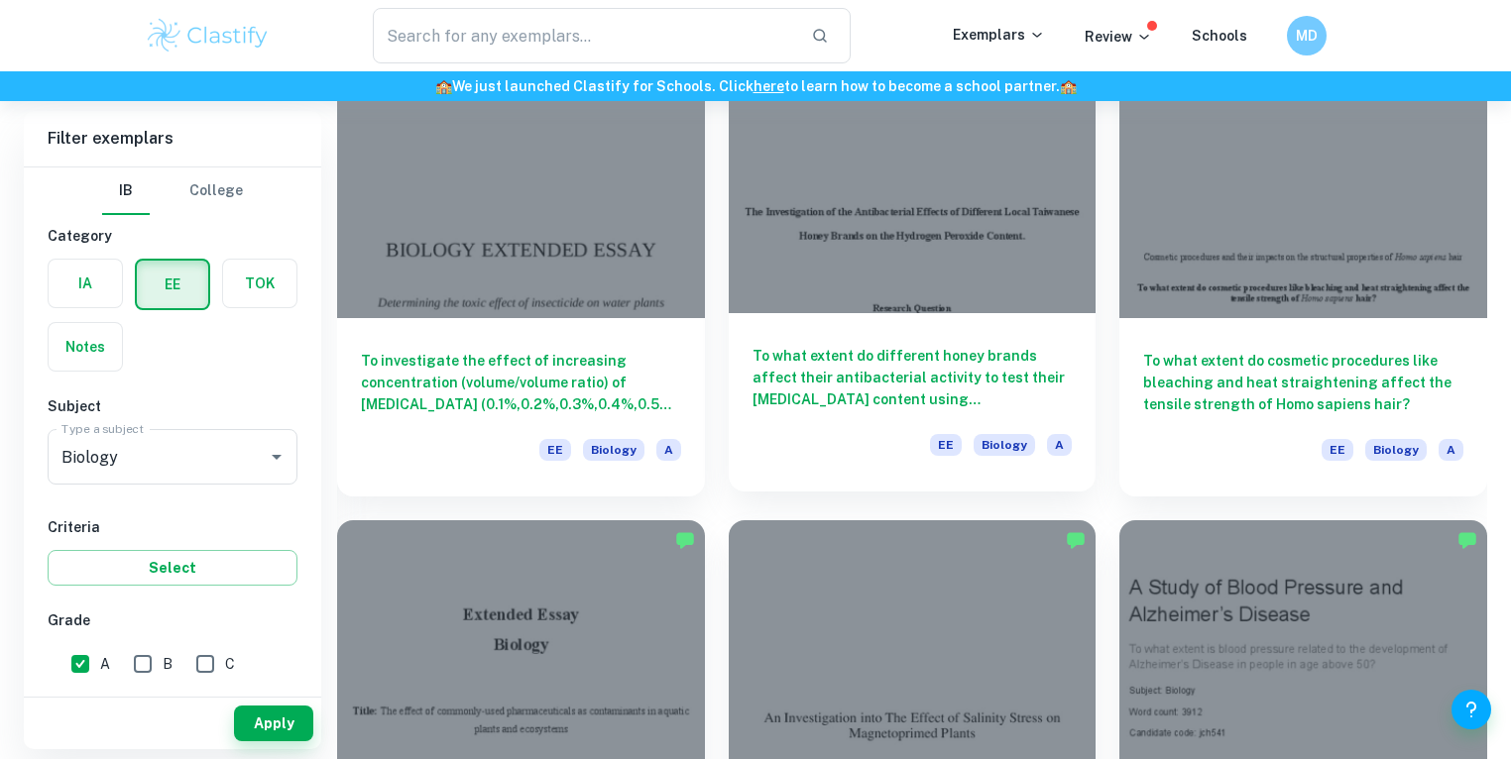
click at [976, 388] on h6 "To what extent do different honey brands affect their antibacterial activity to…" at bounding box center [912, 377] width 320 height 65
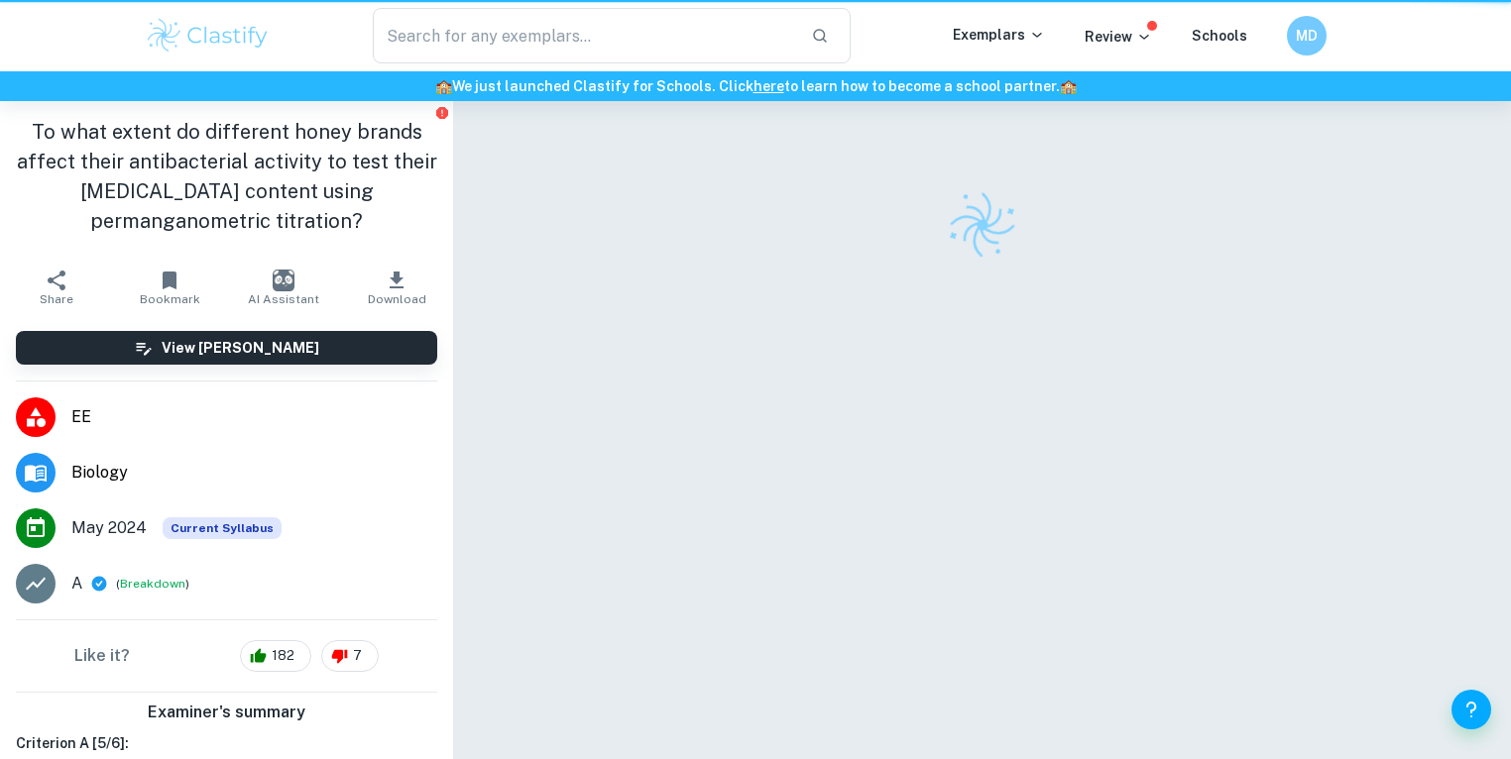
click at [157, 575] on button "Breakdown" at bounding box center [152, 584] width 65 height 18
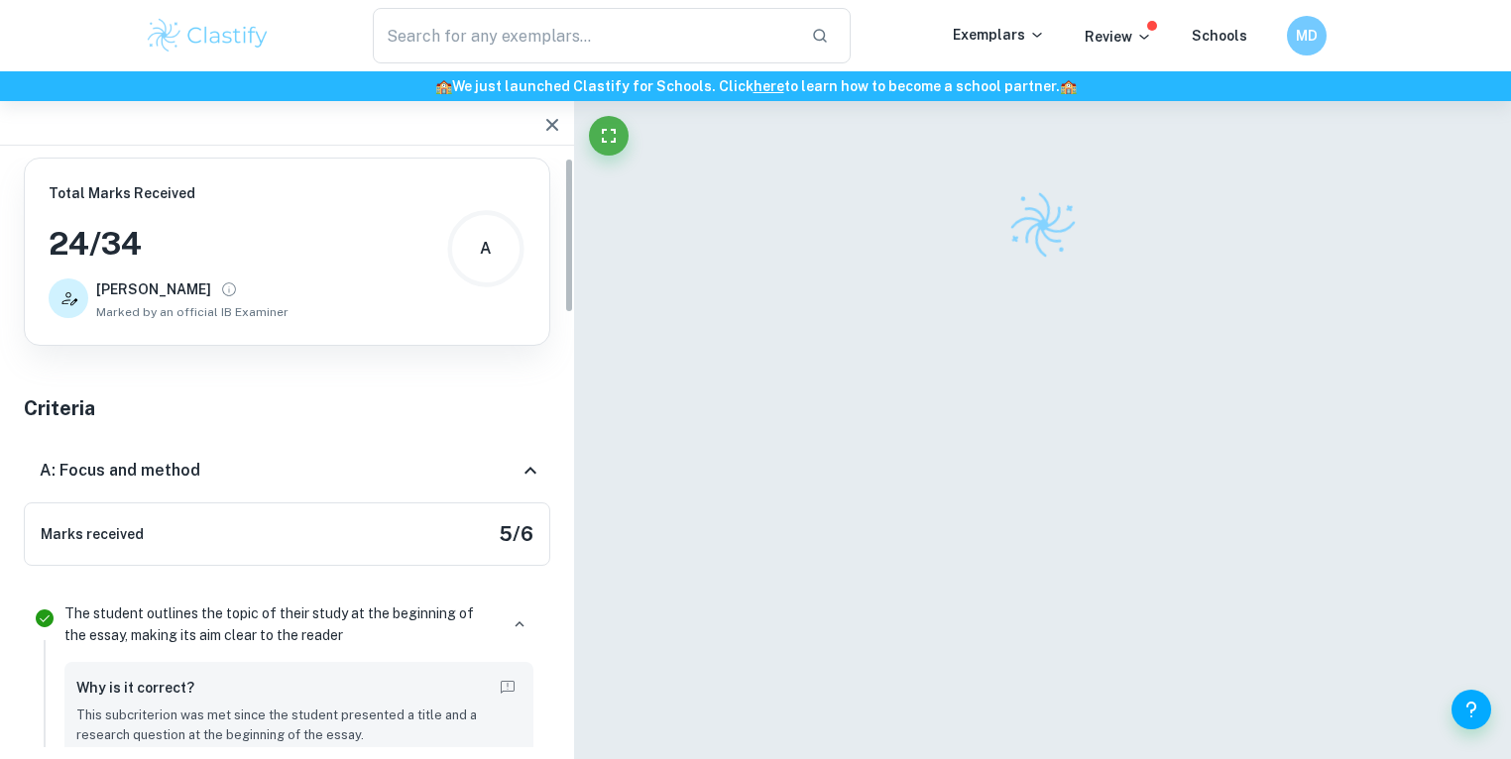
click at [157, 422] on h5 "Criteria" at bounding box center [287, 409] width 526 height 30
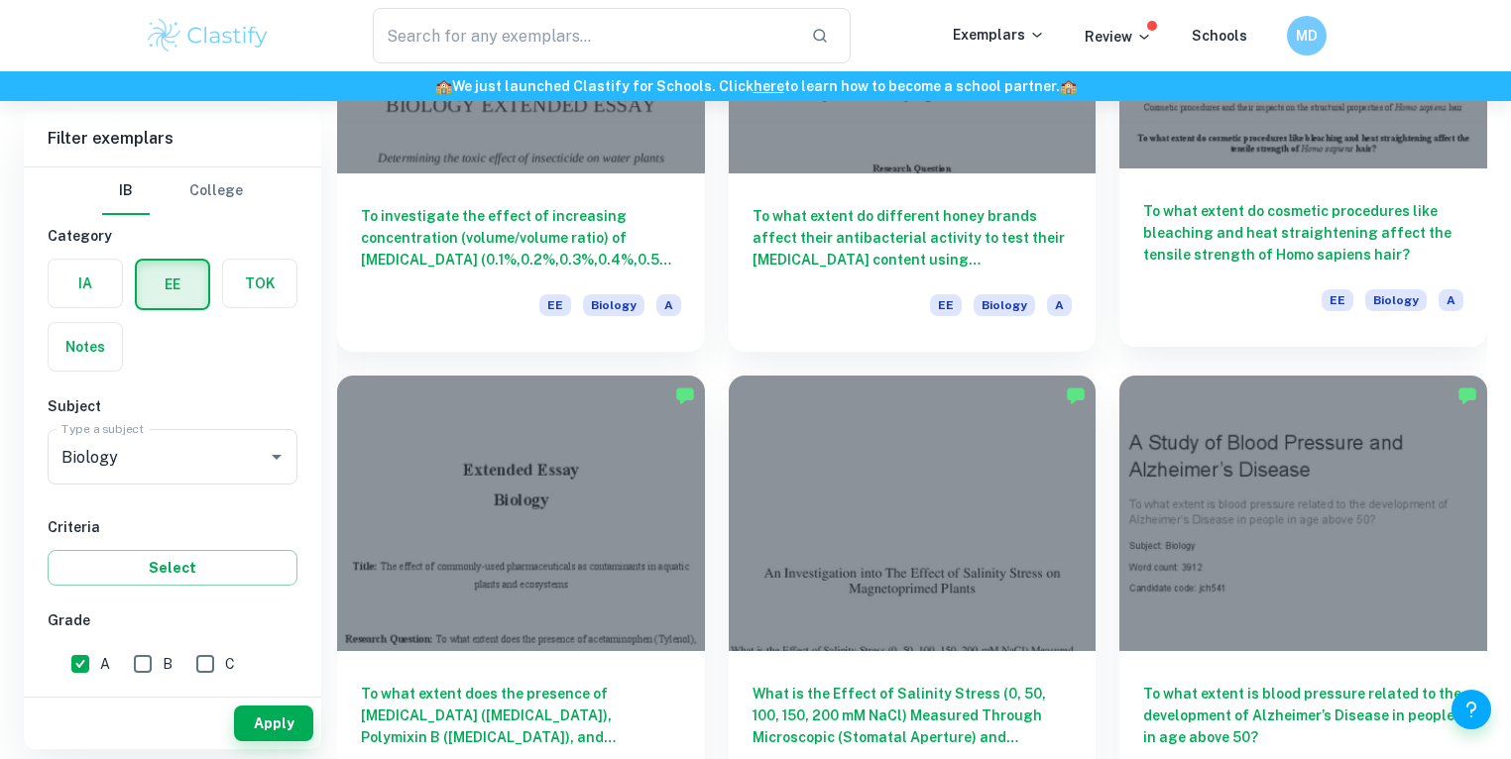
scroll to position [846, 0]
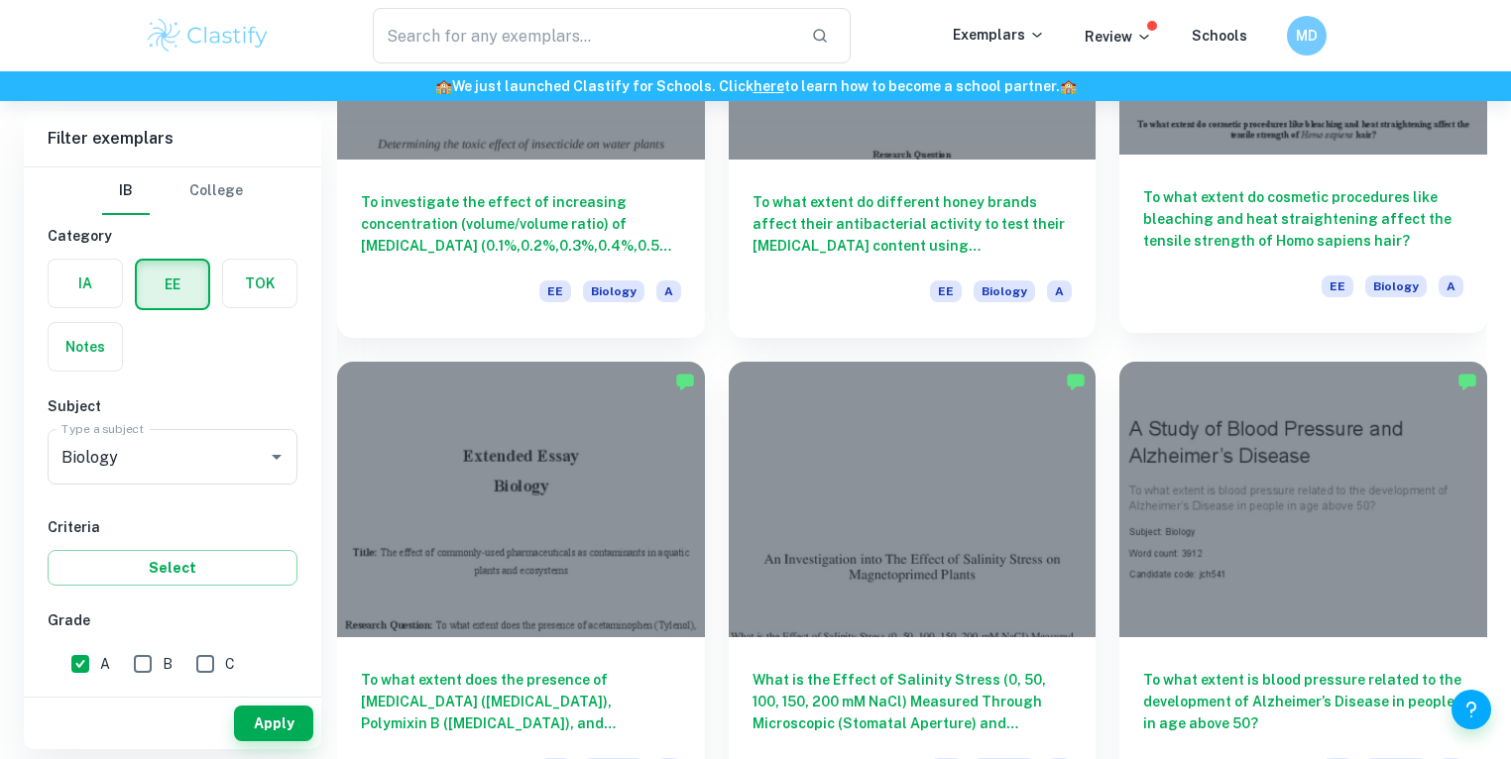
click at [1356, 230] on h6 "To what extent do cosmetic procedures like bleaching and heat straightening aff…" at bounding box center [1303, 218] width 320 height 65
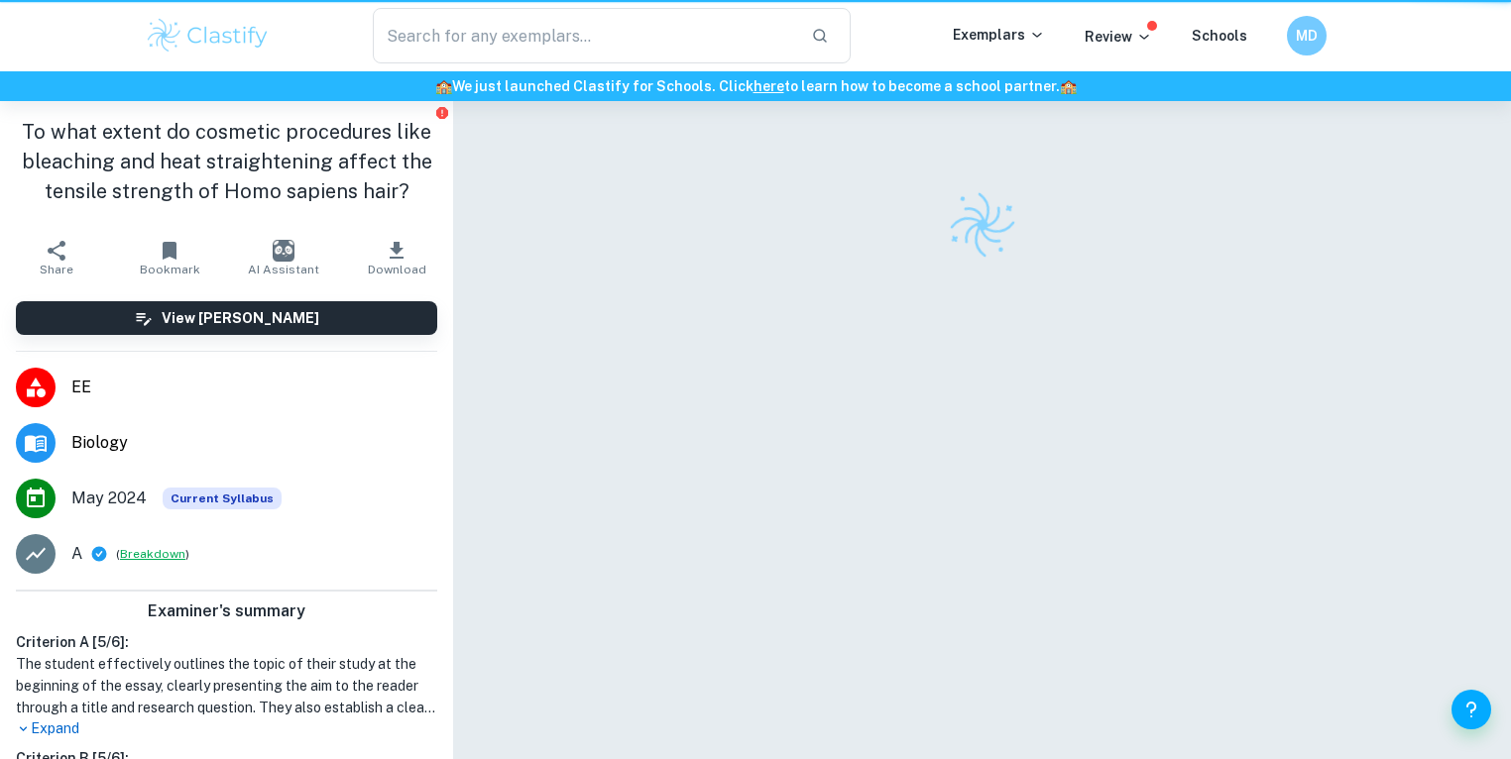
click at [147, 551] on button "Breakdown" at bounding box center [152, 554] width 65 height 18
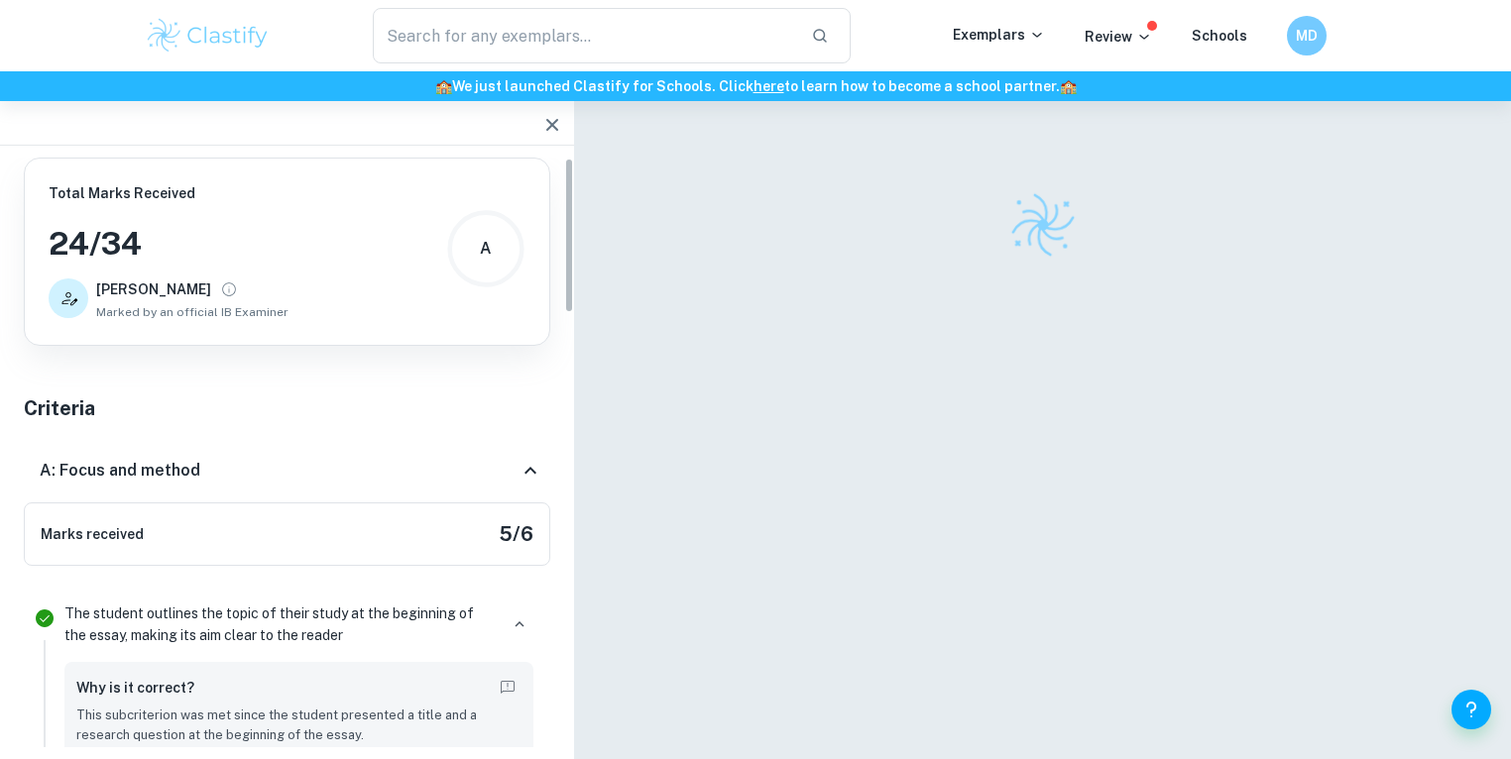
click at [152, 555] on div "Marks received 5 / 6" at bounding box center [287, 534] width 526 height 63
click at [540, 118] on icon "button" at bounding box center [552, 125] width 24 height 24
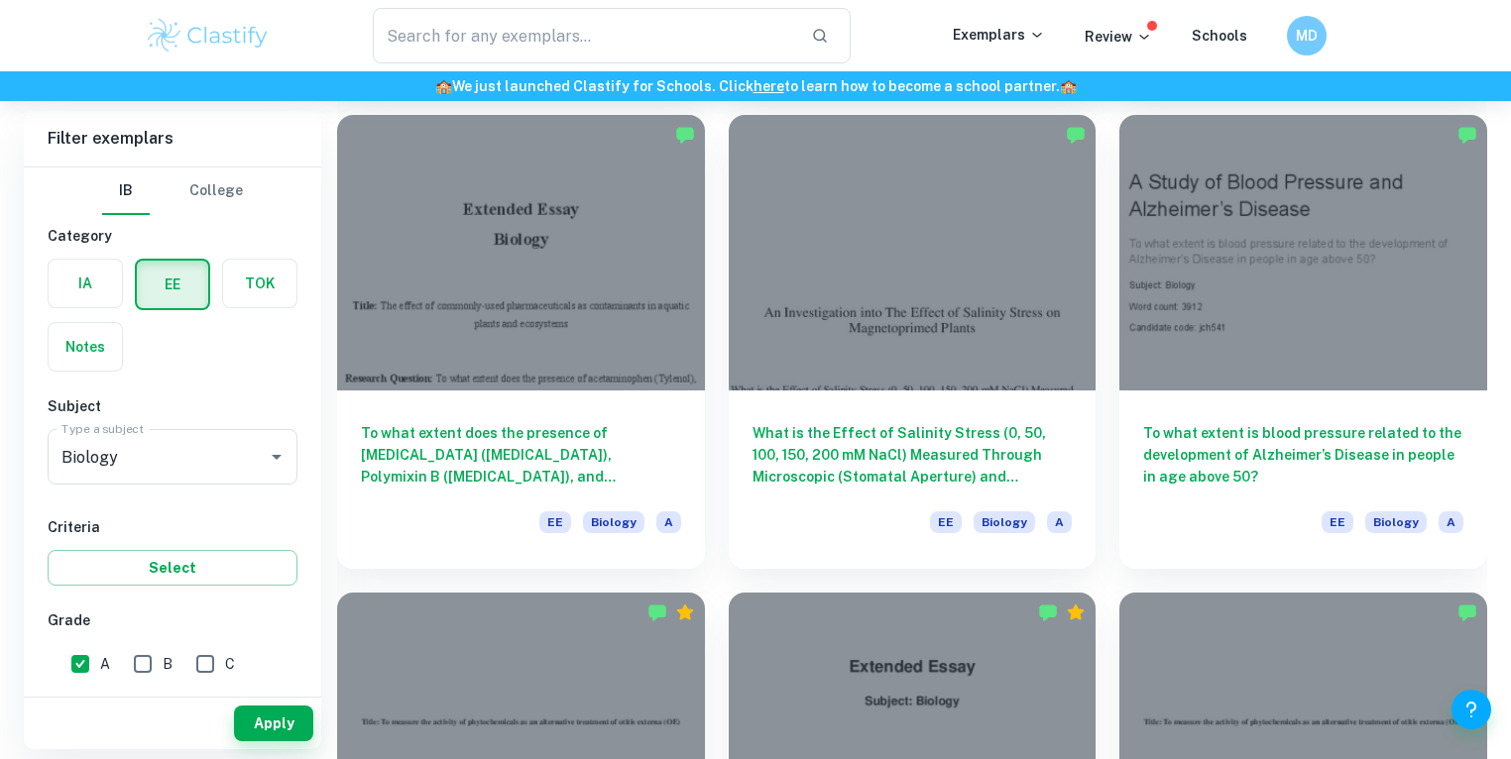
scroll to position [1108, 0]
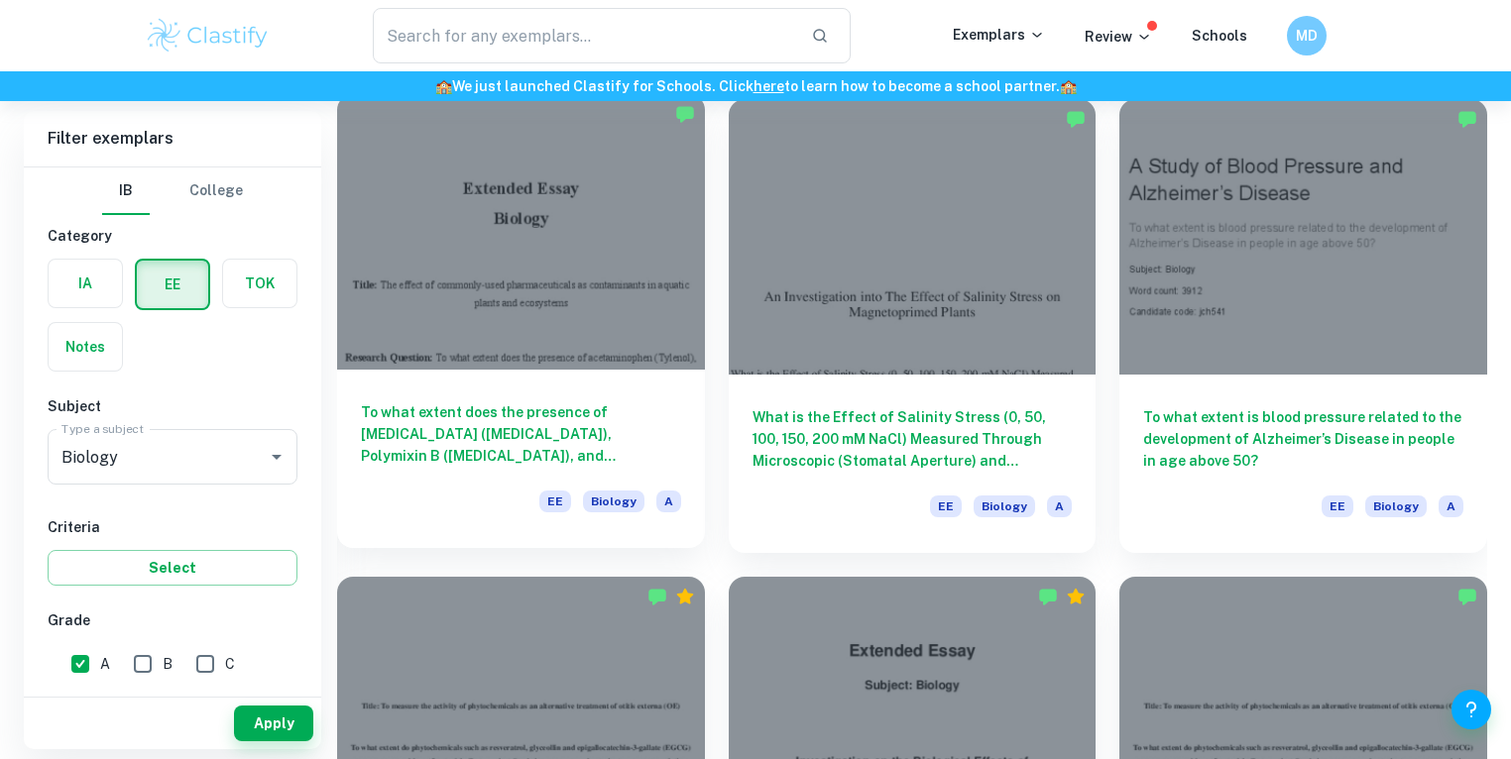
click at [536, 399] on div "To what extent does the presence of [MEDICAL_DATA] ([MEDICAL_DATA]), Polymixin …" at bounding box center [521, 459] width 368 height 178
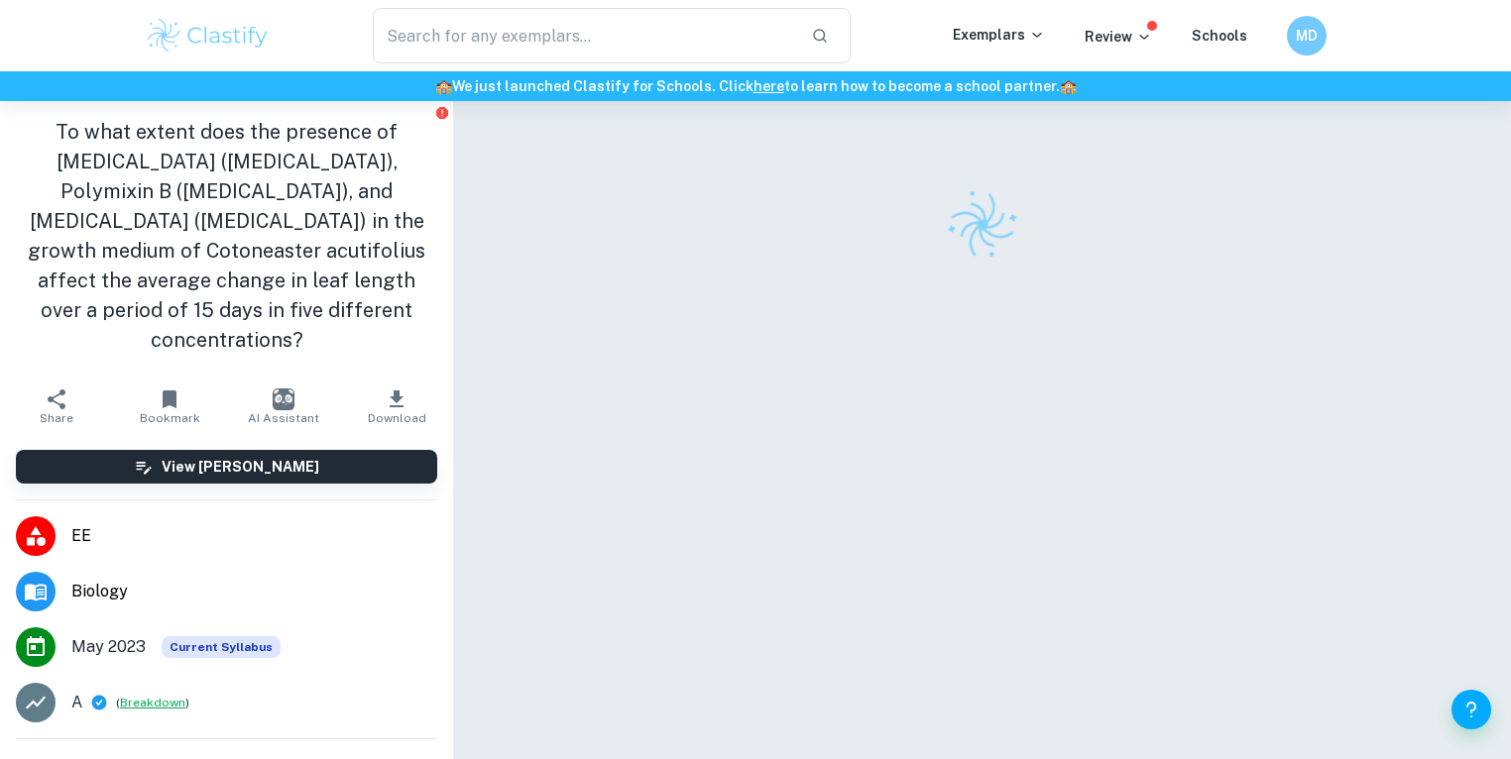
click at [150, 714] on li "A ( Breakdown )" at bounding box center [226, 703] width 453 height 56
click at [150, 710] on button "Breakdown" at bounding box center [152, 703] width 65 height 18
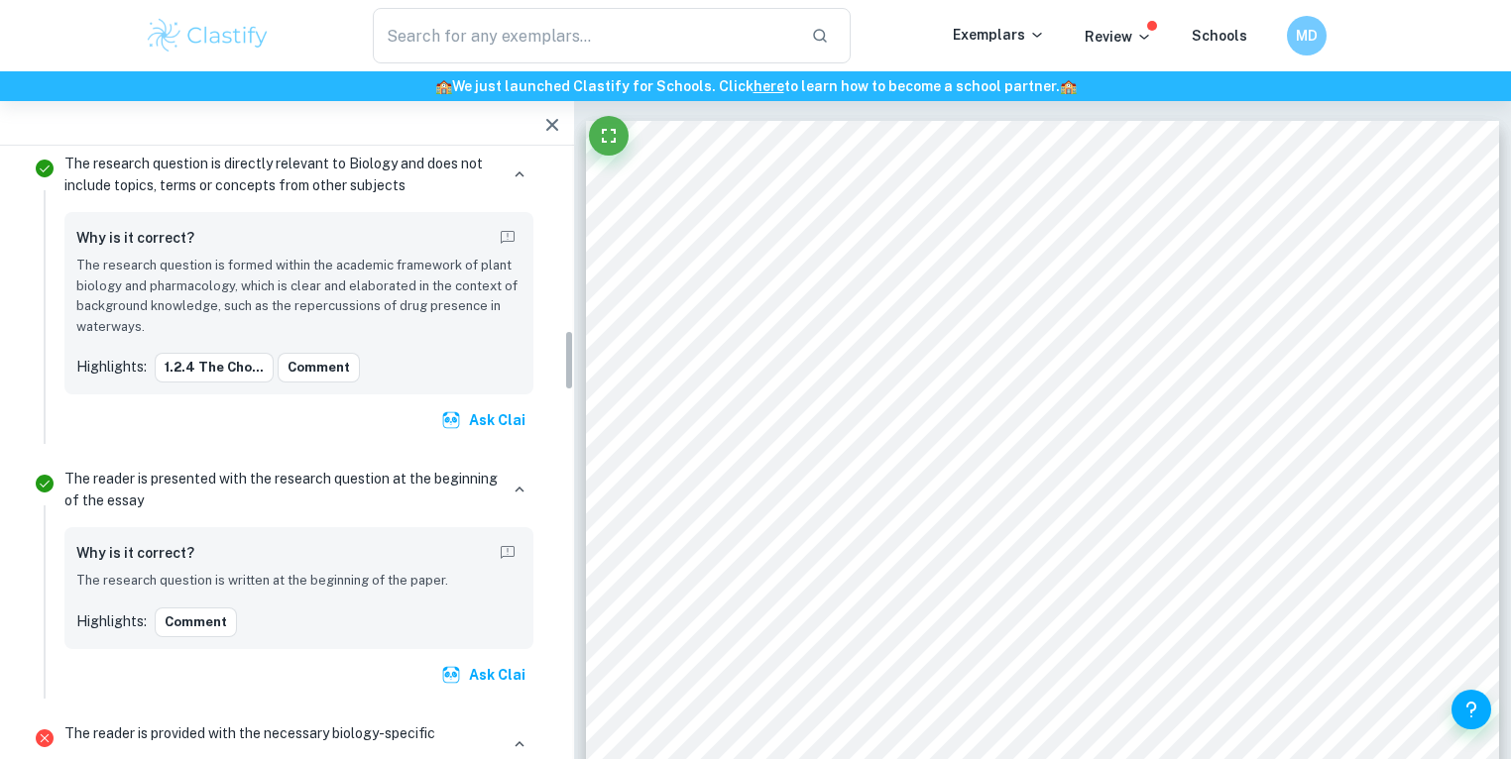
scroll to position [1691, 0]
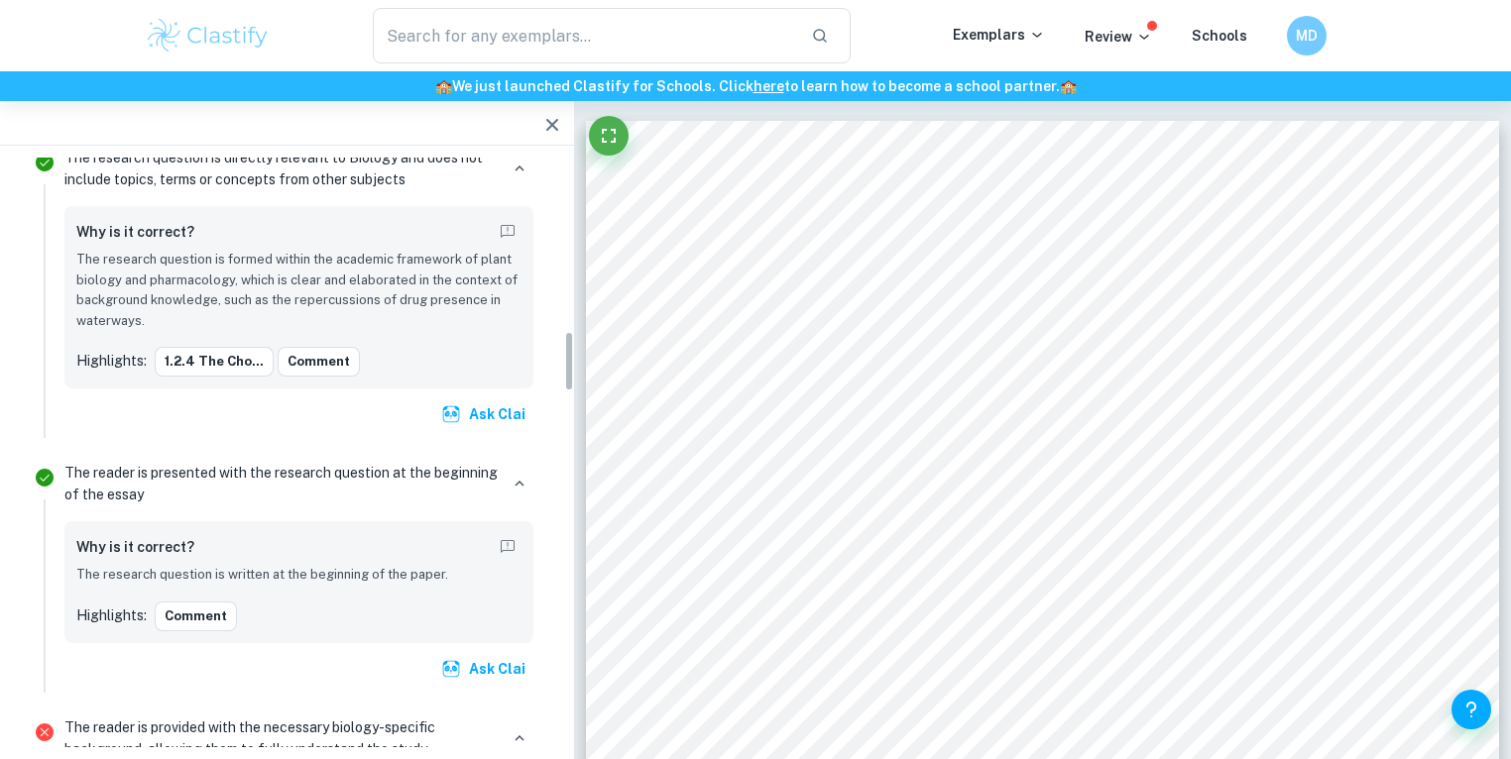
drag, startPoint x: 567, startPoint y: 563, endPoint x: 559, endPoint y: 309, distance: 253.9
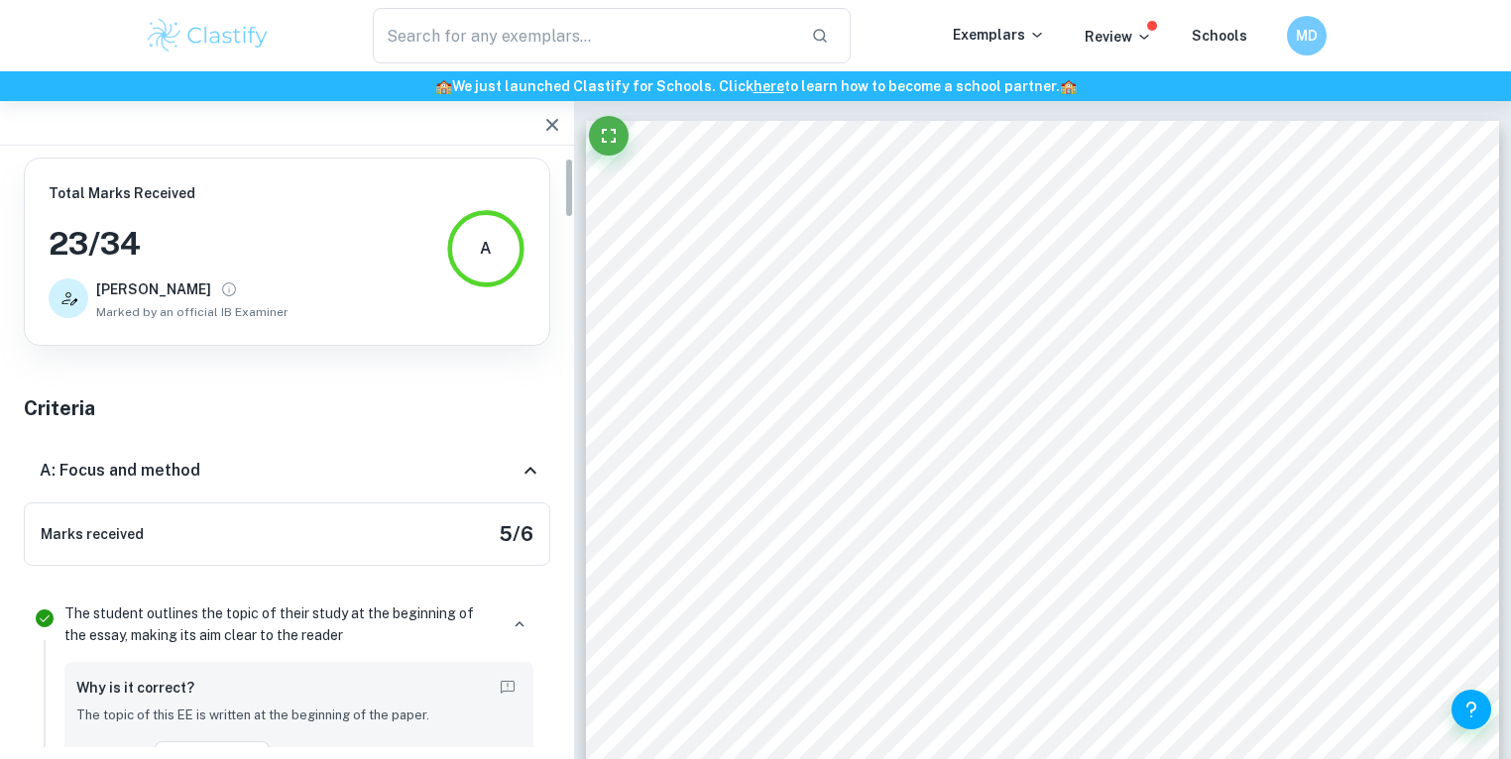
drag, startPoint x: 568, startPoint y: 364, endPoint x: 595, endPoint y: 73, distance: 291.7
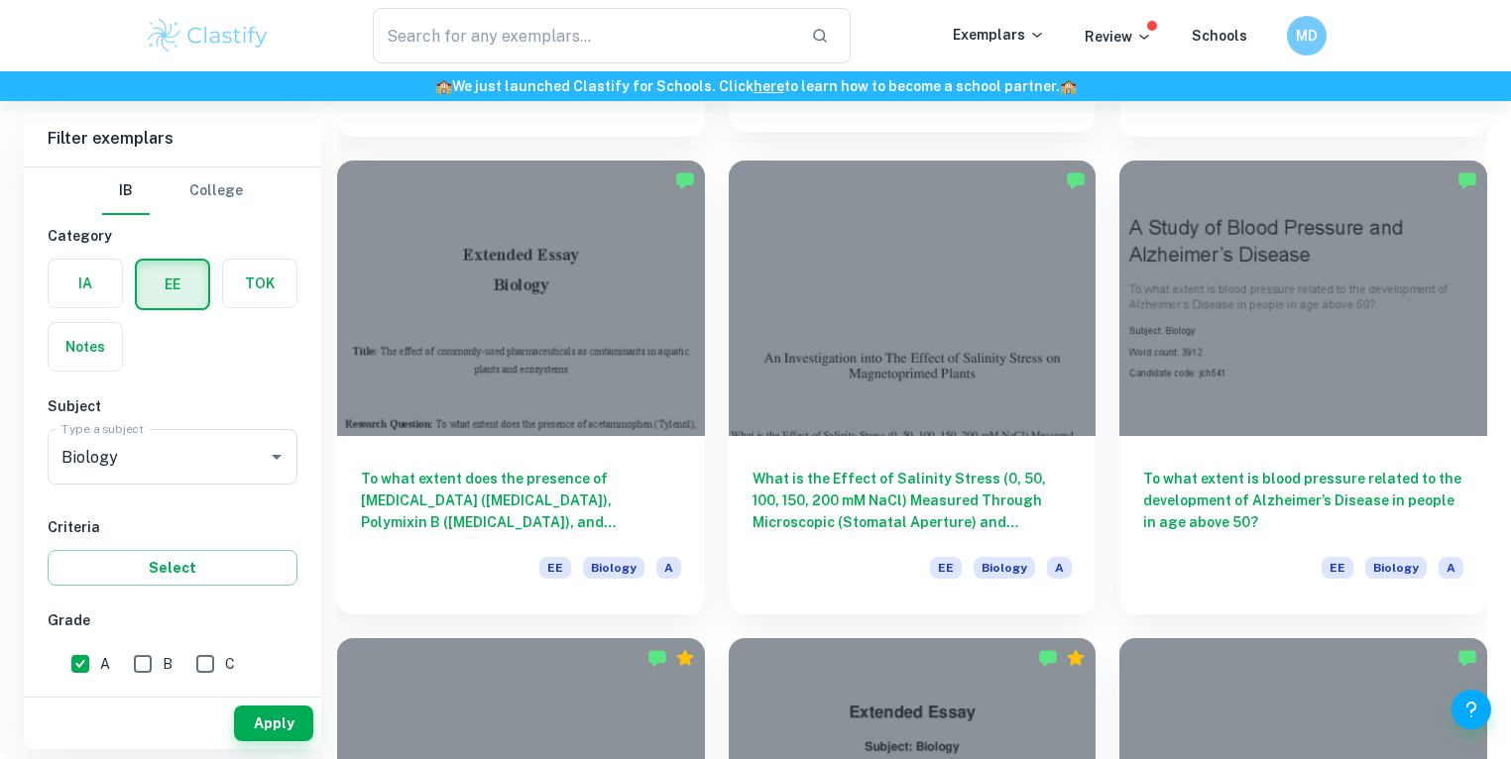
scroll to position [896, 0]
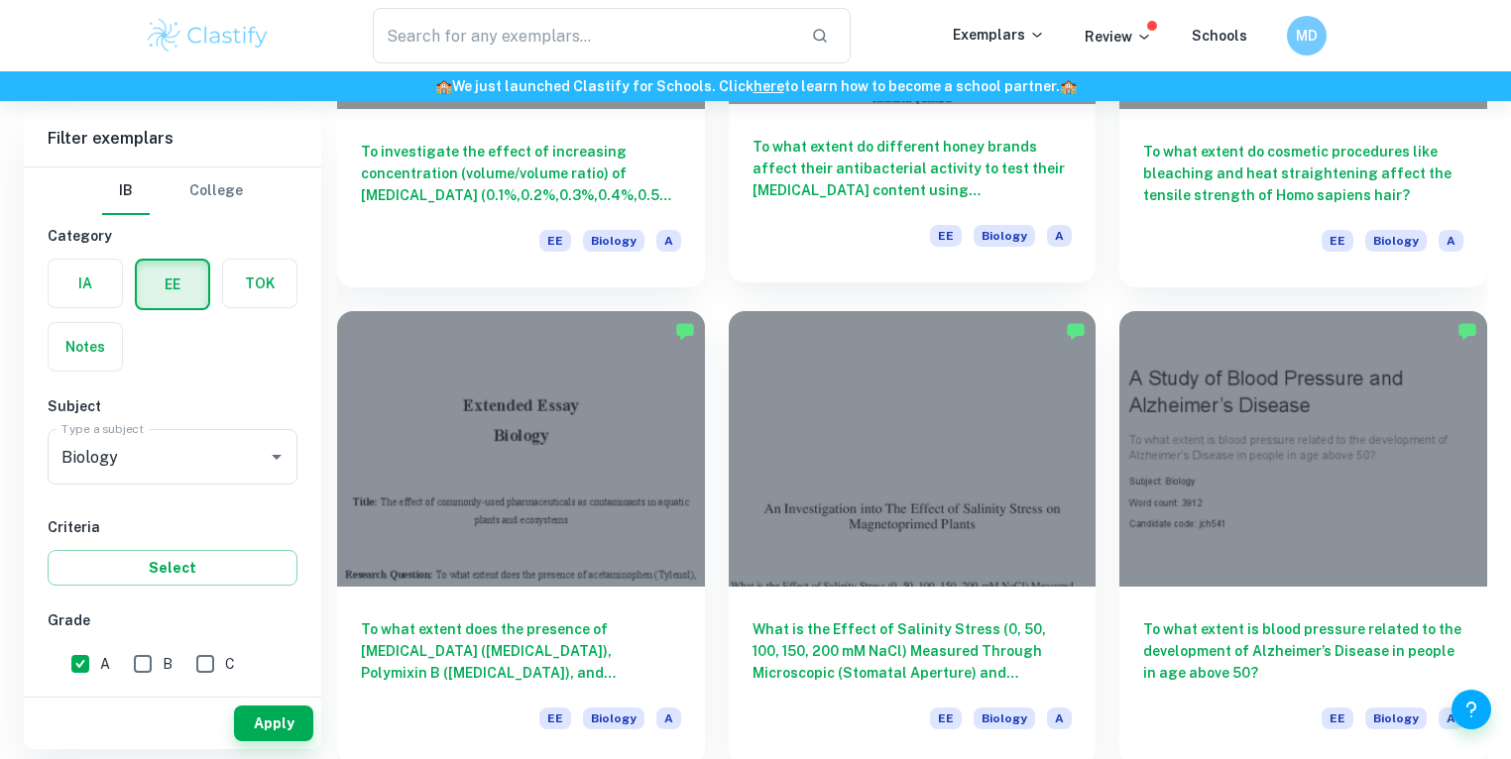
click at [853, 174] on h6 "To what extent do different honey brands affect their antibacterial activity to…" at bounding box center [912, 168] width 320 height 65
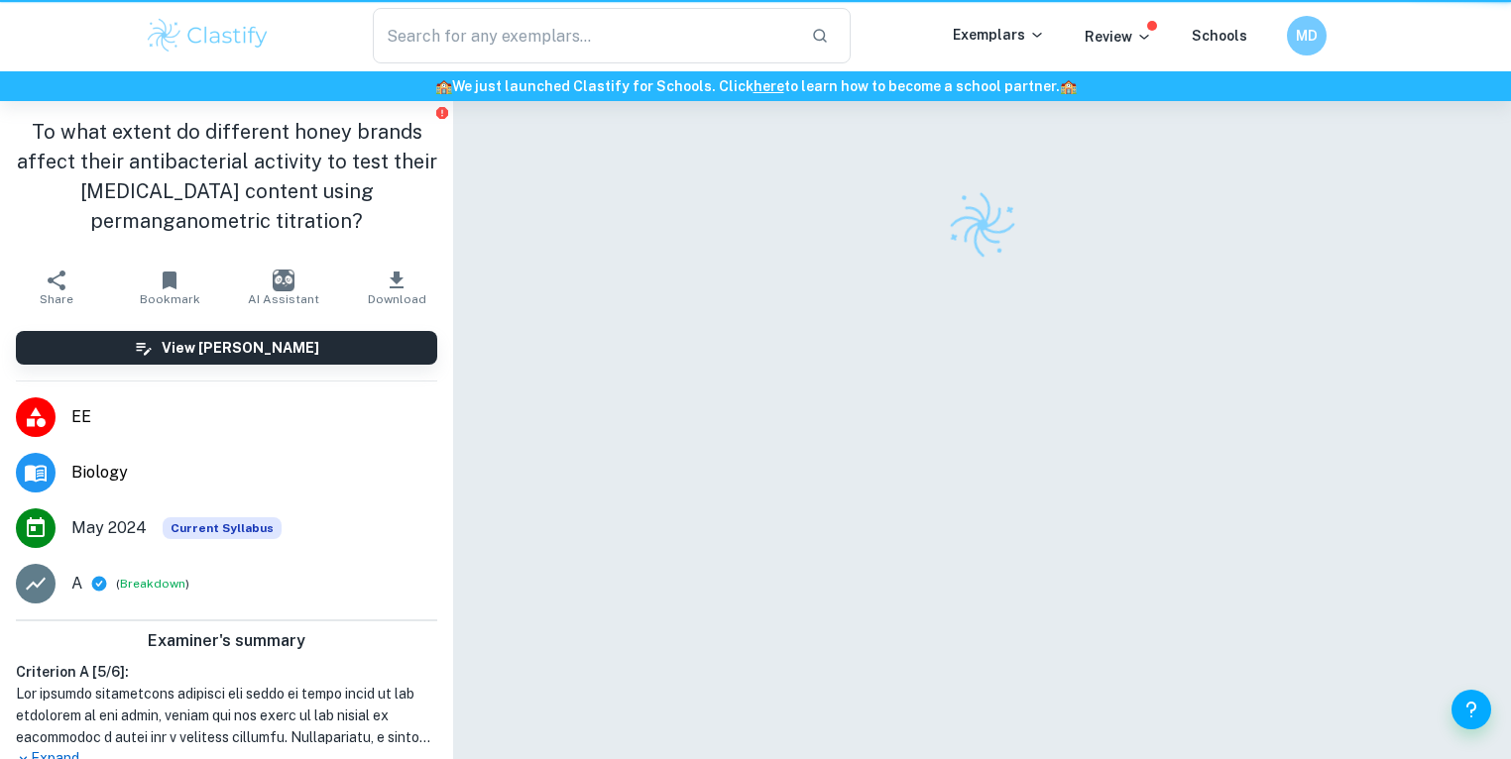
click at [143, 579] on button "Breakdown" at bounding box center [152, 584] width 65 height 18
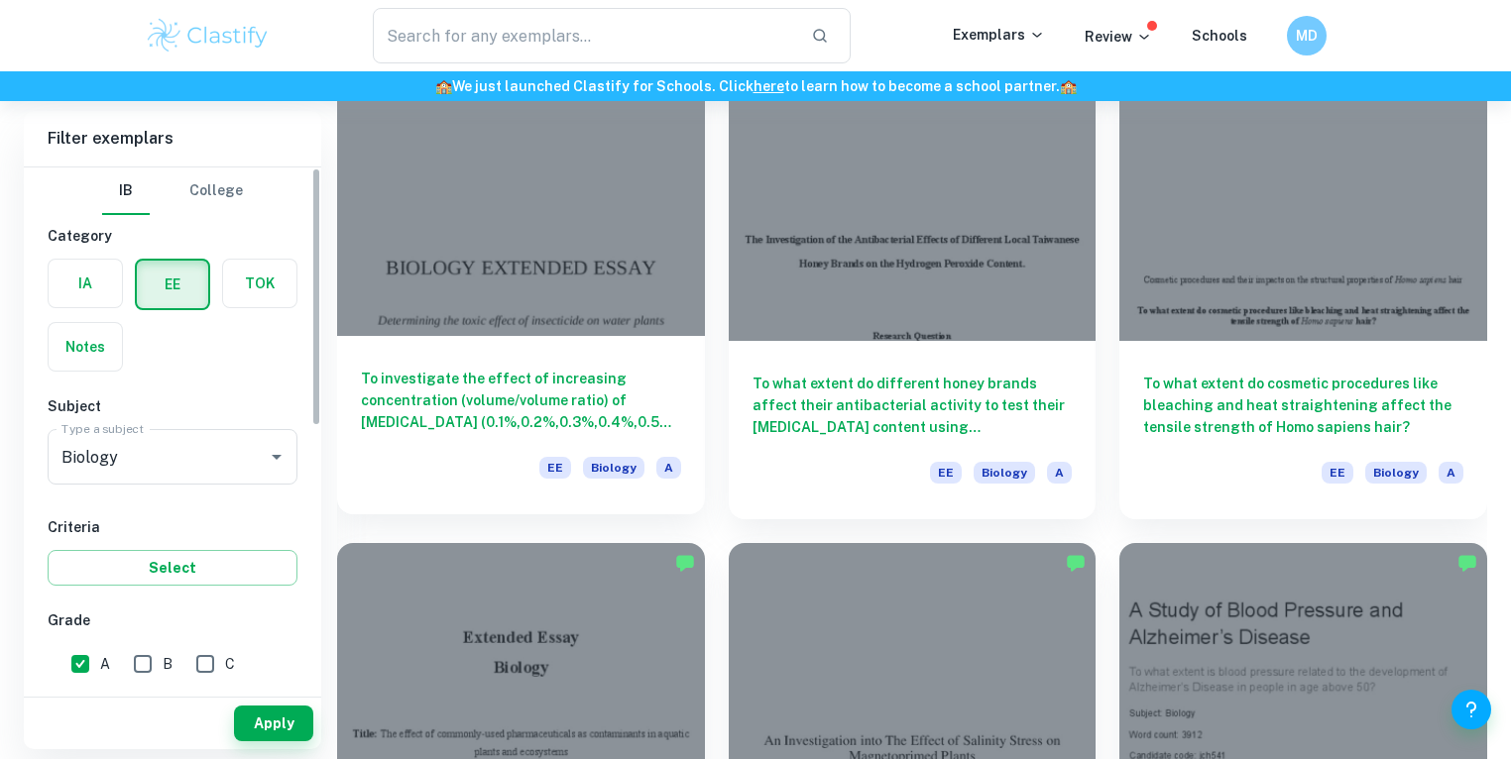
scroll to position [682, 0]
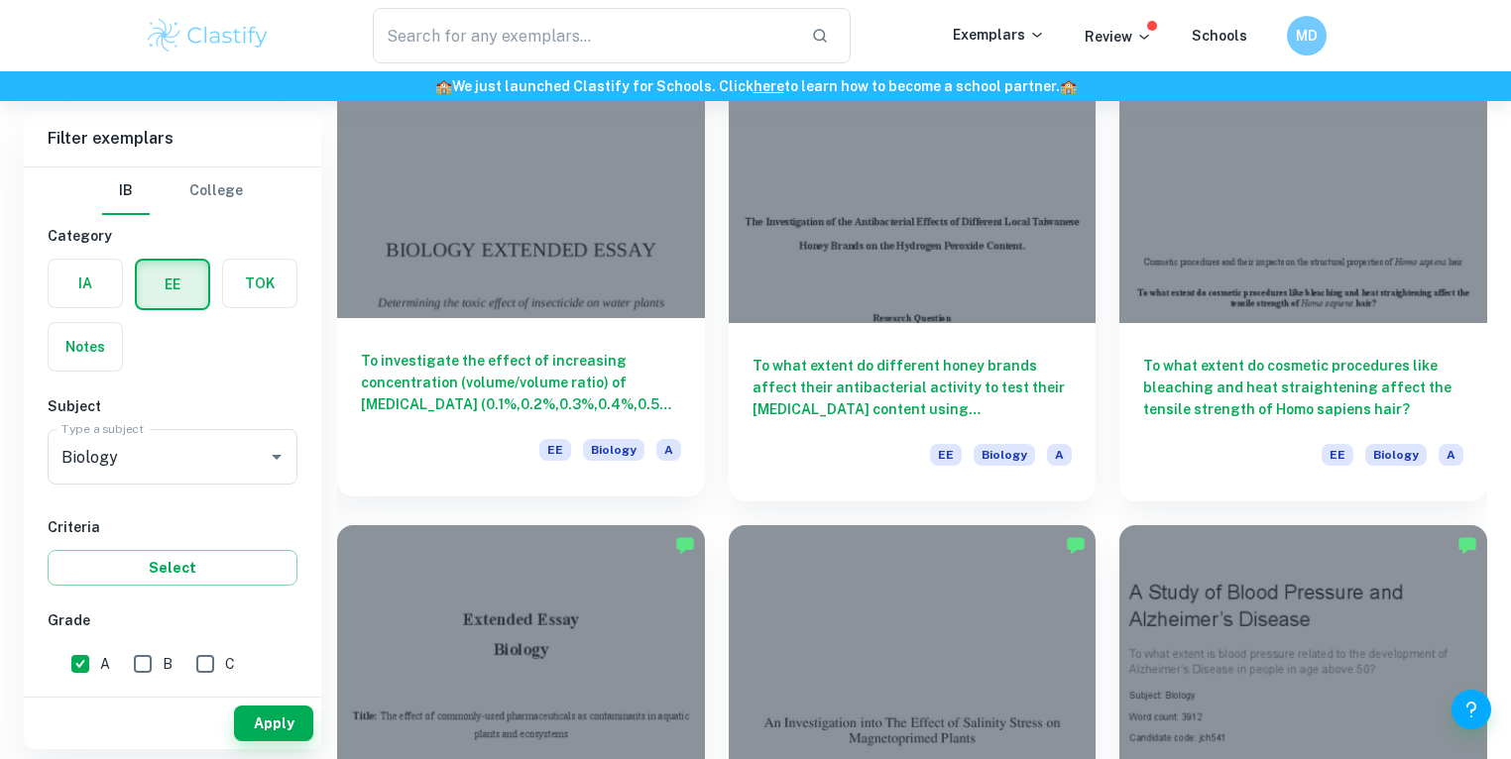
click at [501, 362] on h6 "To investigate the effect of increasing concentration (volume/volume ratio) of …" at bounding box center [521, 382] width 320 height 65
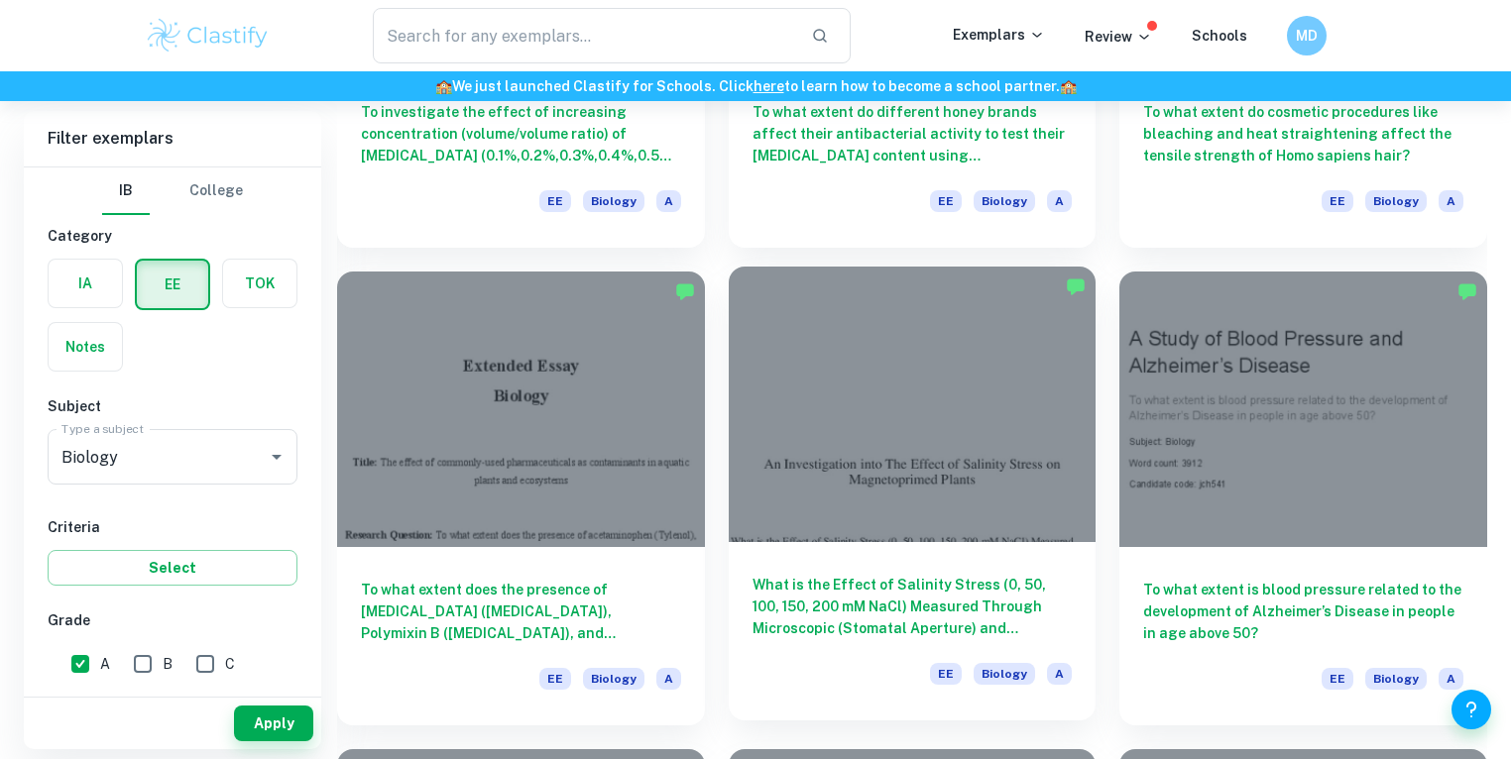
scroll to position [1106, 0]
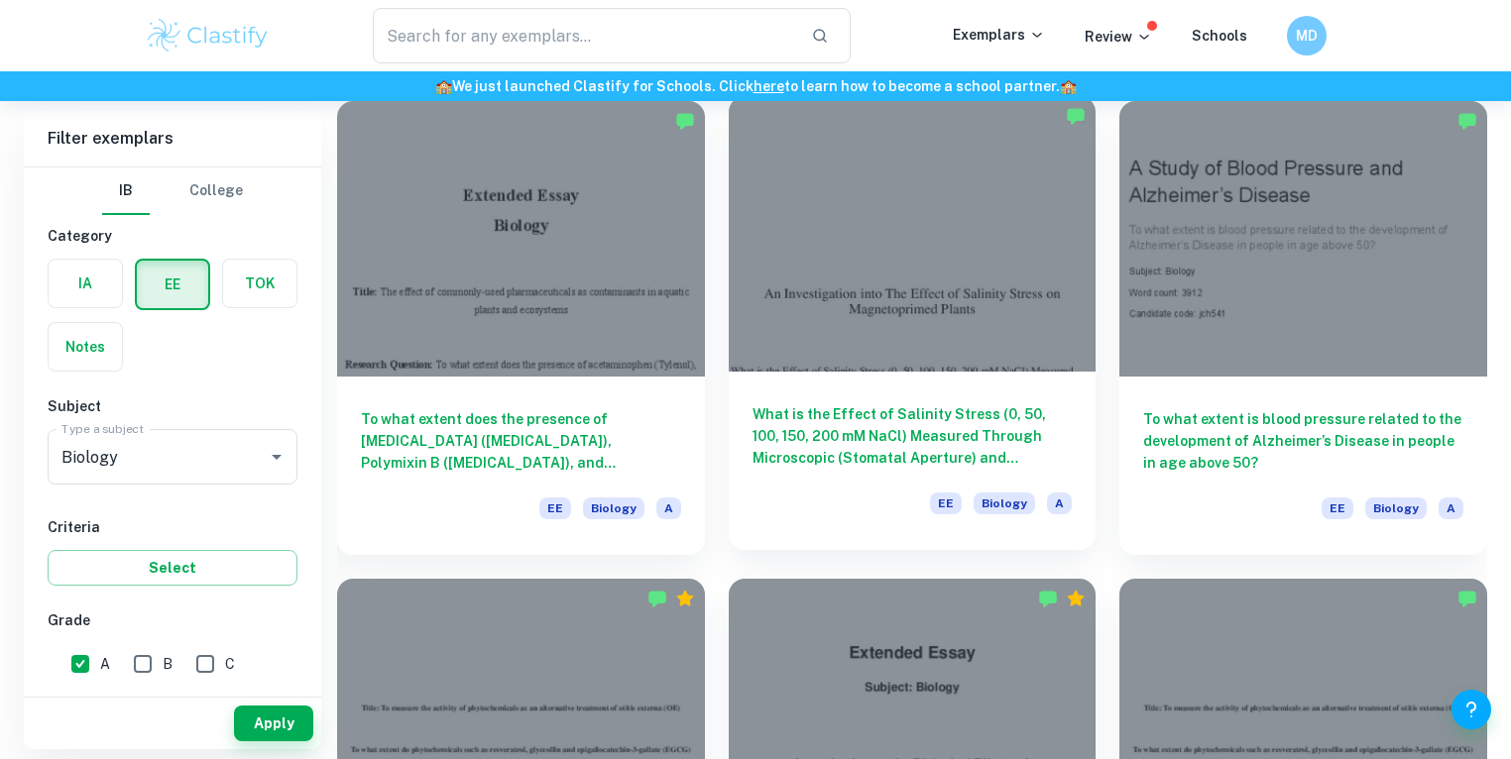
click at [873, 421] on h6 "What is the Effect of Salinity Stress (0, 50, 100, 150, 200 mM NaCl) Measured T…" at bounding box center [912, 435] width 320 height 65
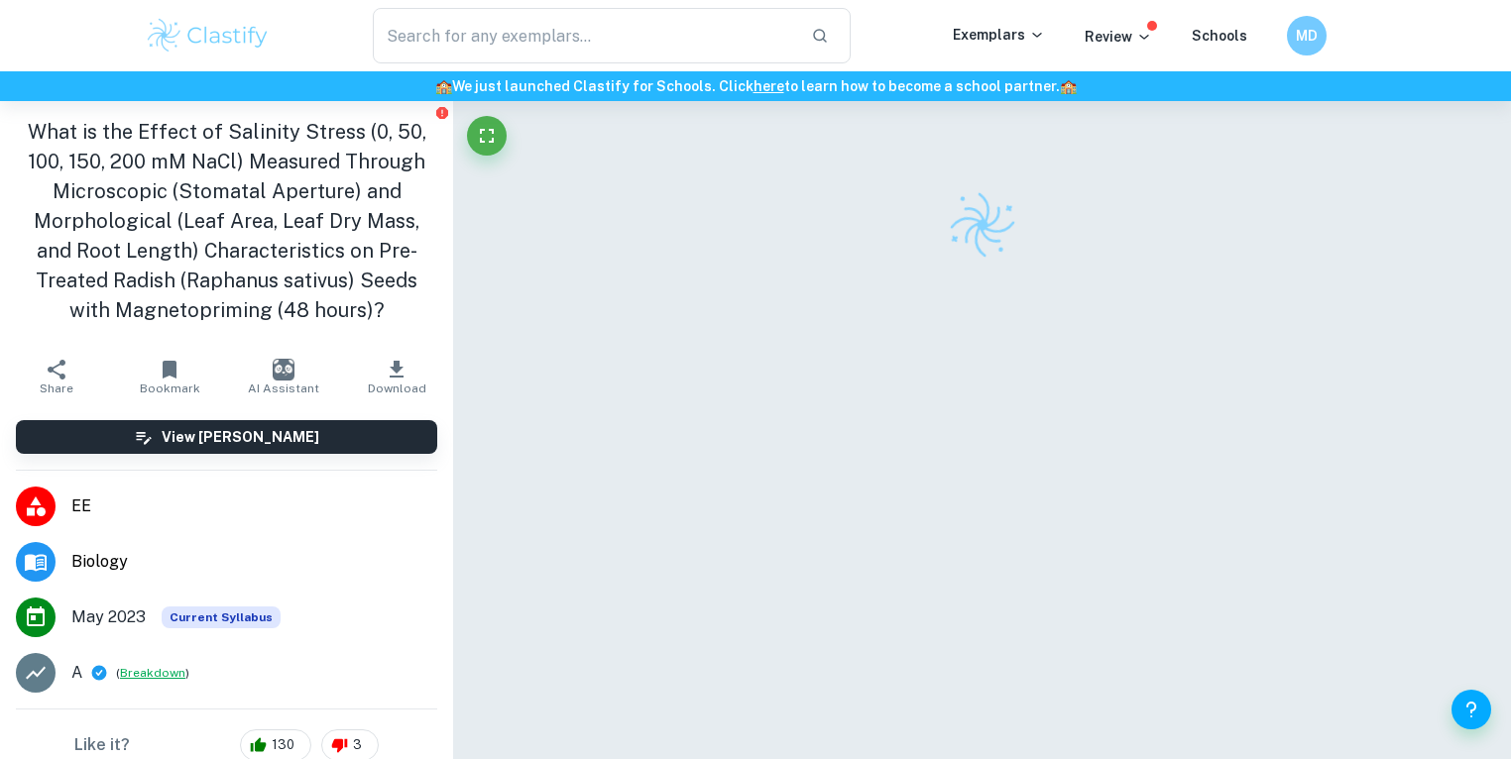
click at [158, 672] on button "Breakdown" at bounding box center [152, 673] width 65 height 18
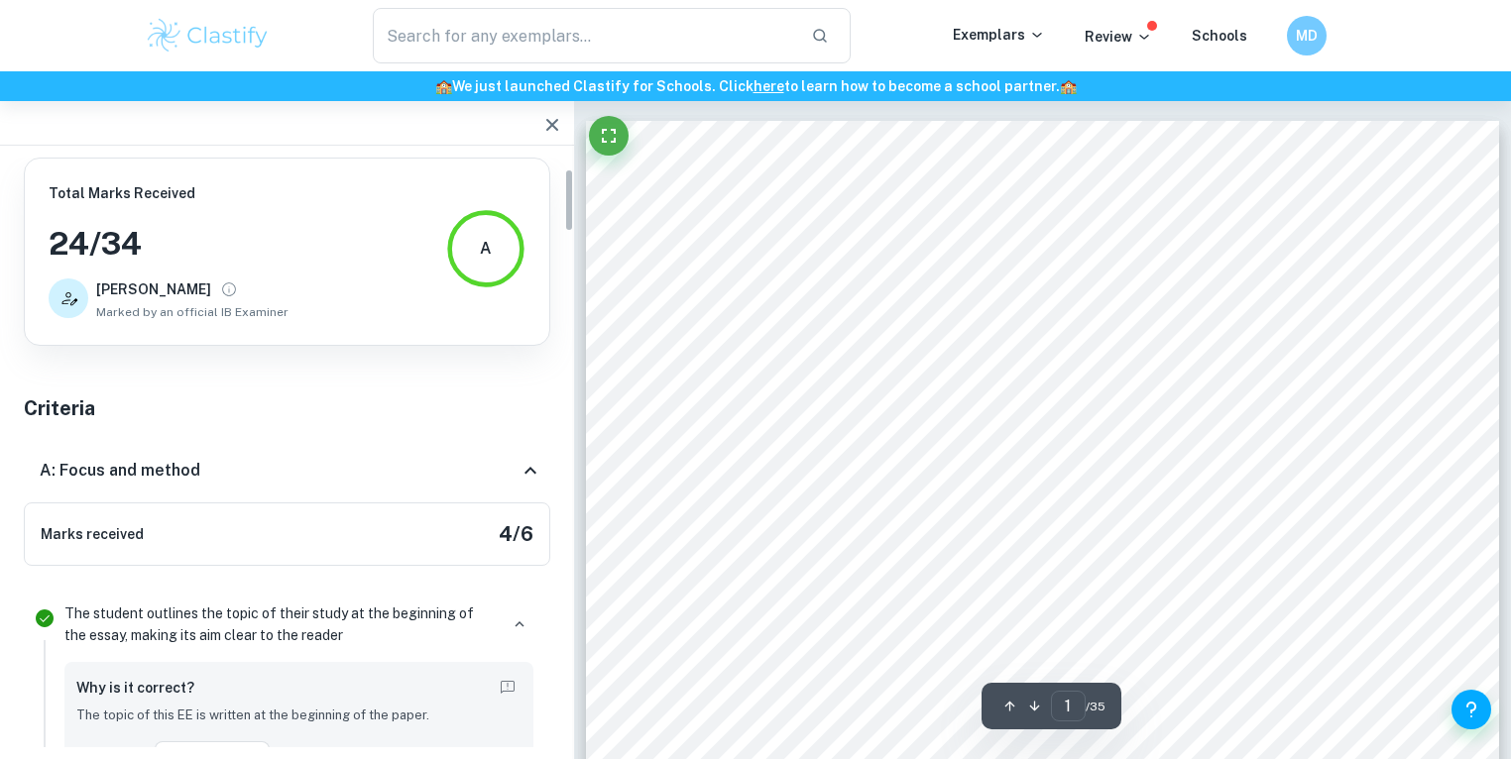
scroll to position [105, 0]
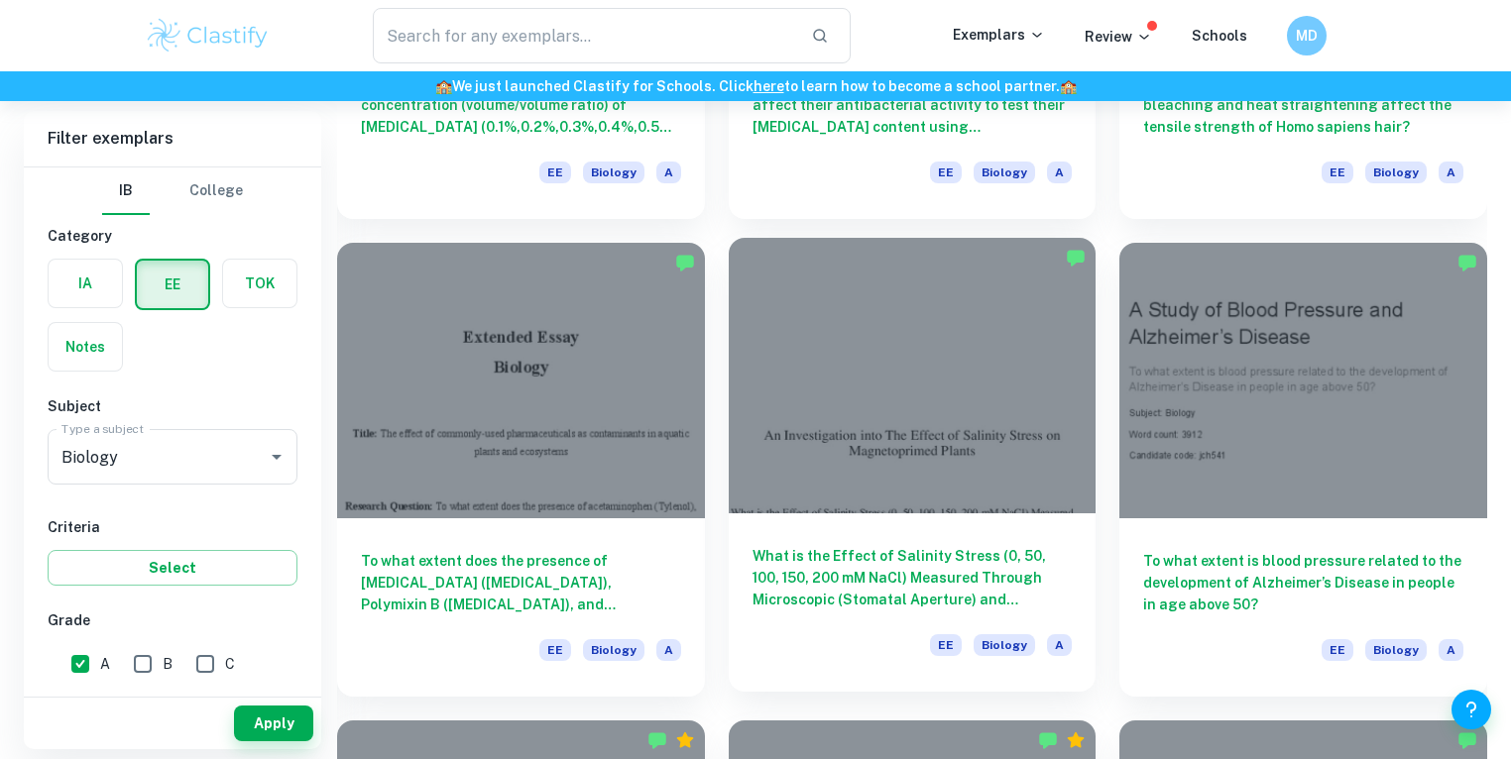
scroll to position [999, 0]
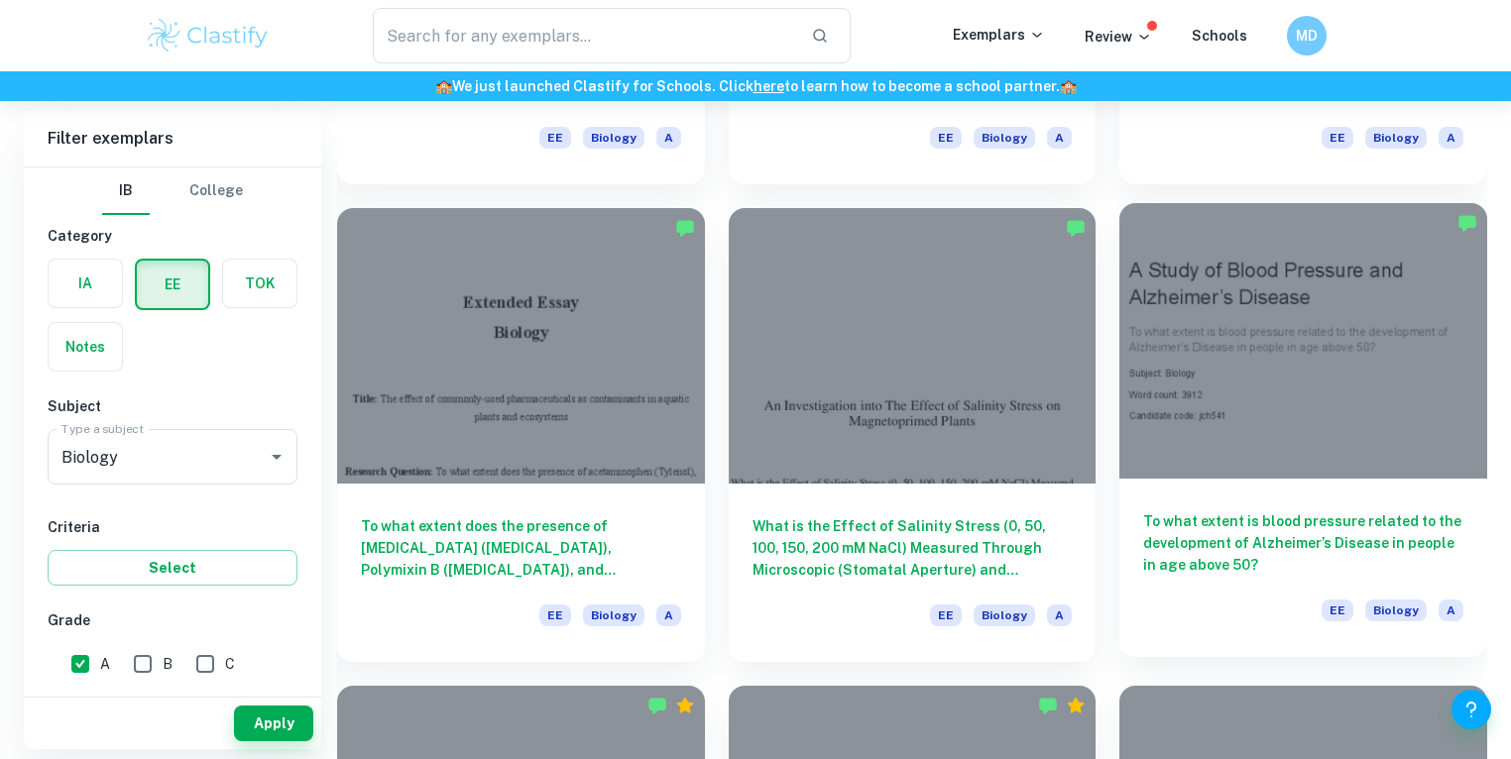
click at [1235, 539] on h6 "To what extent is blood pressure related to the development of Alzheimer’s Dise…" at bounding box center [1303, 543] width 320 height 65
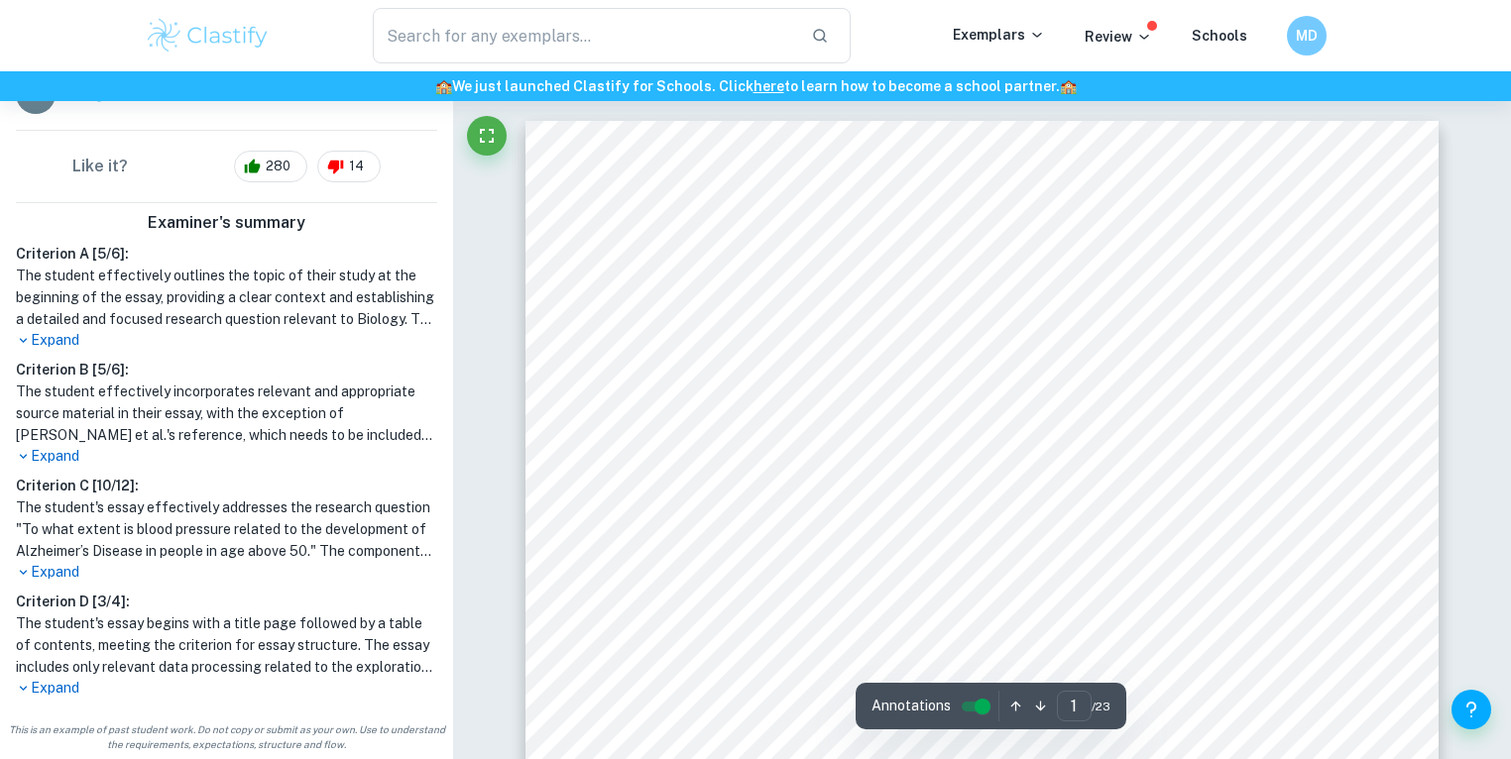
scroll to position [301, 0]
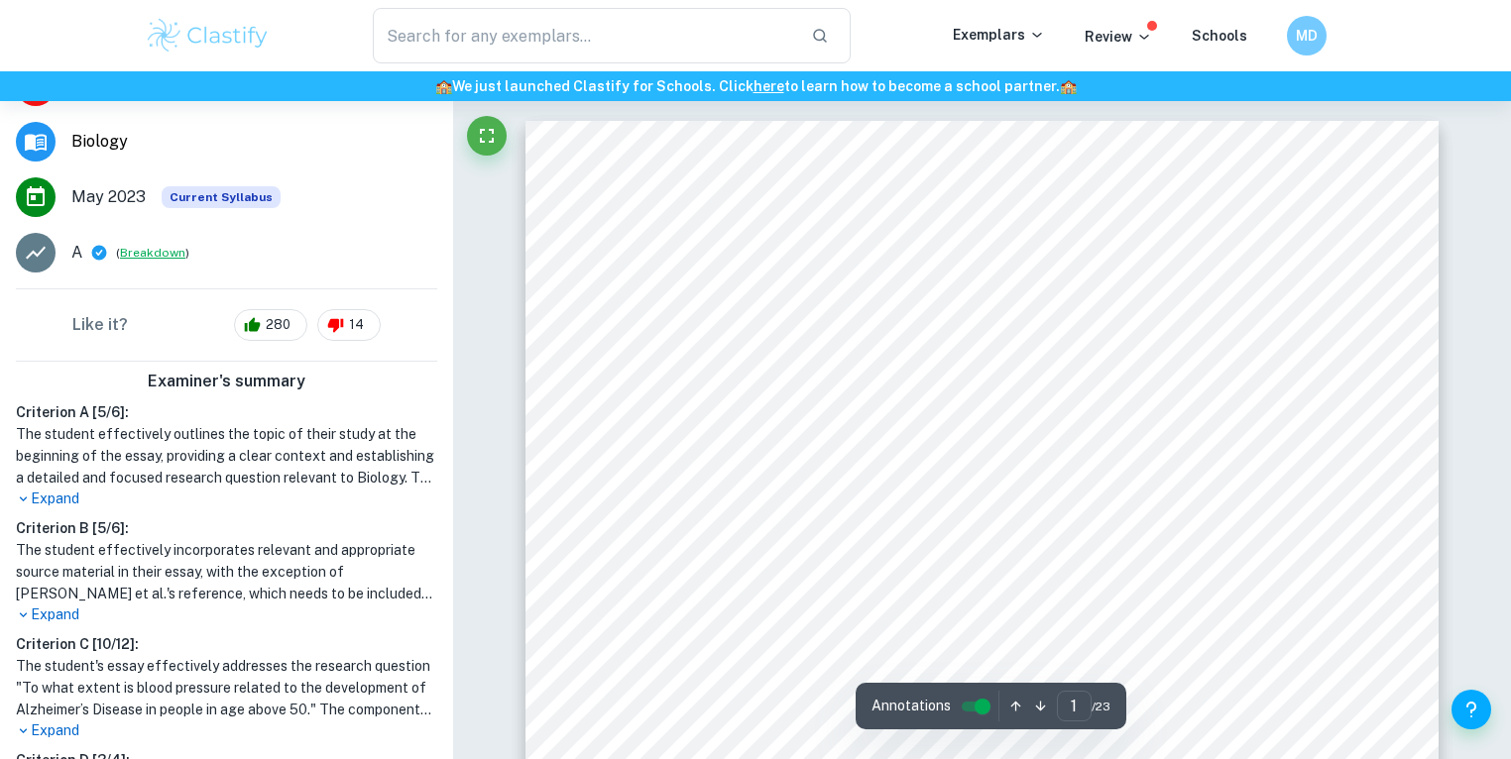
click at [133, 252] on button "Breakdown" at bounding box center [152, 253] width 65 height 18
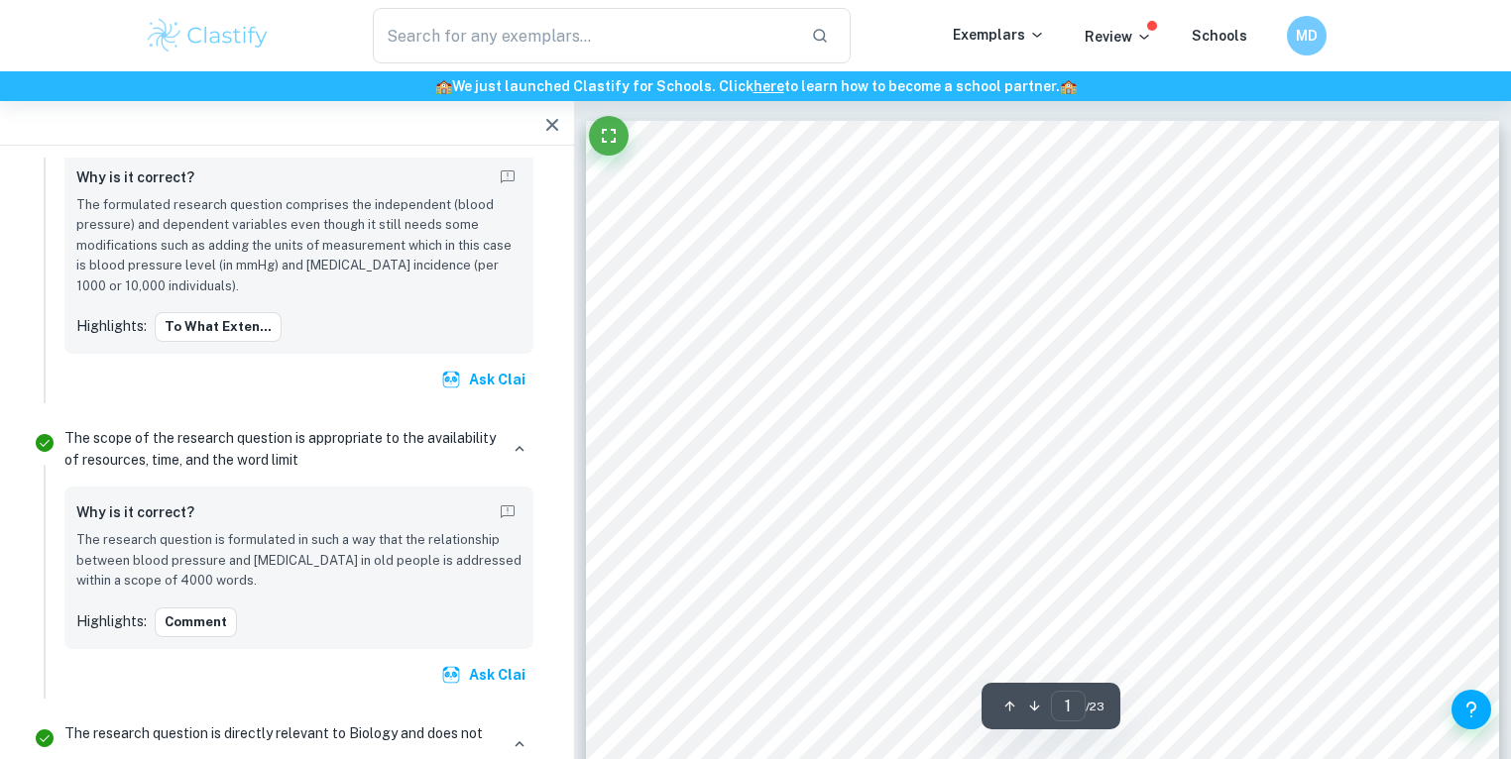
scroll to position [880, 0]
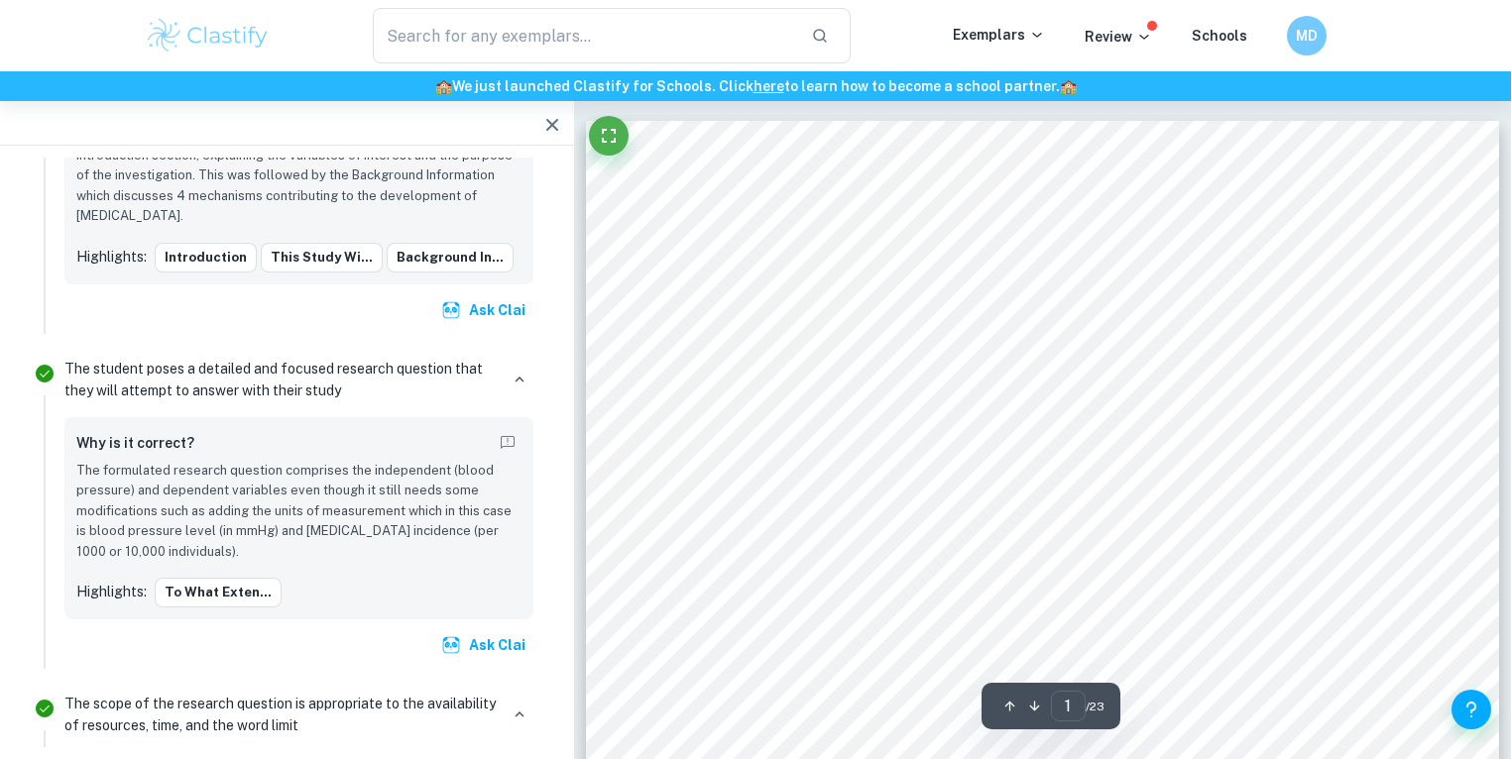
drag, startPoint x: 381, startPoint y: 496, endPoint x: 395, endPoint y: 323, distance: 173.1
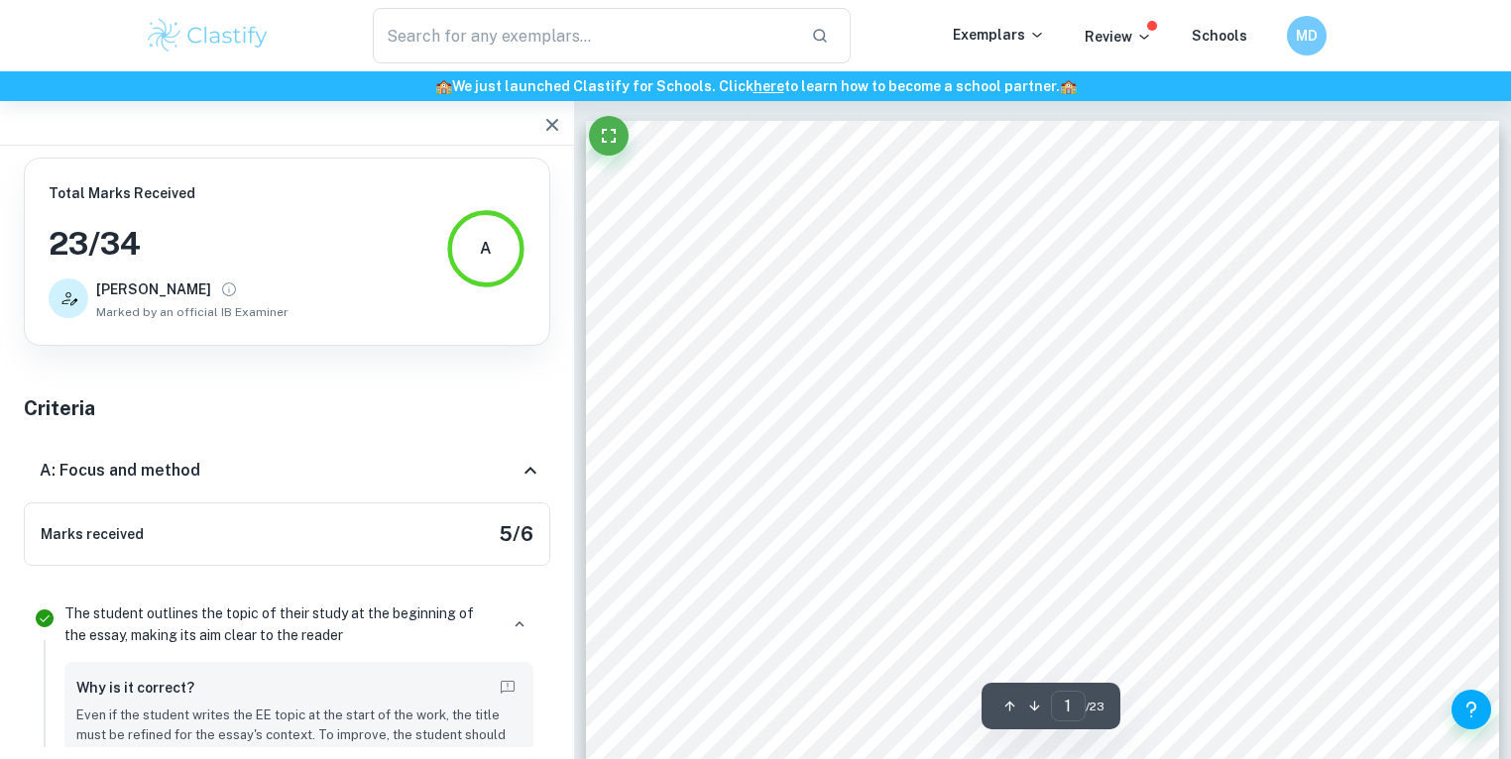
scroll to position [880, 0]
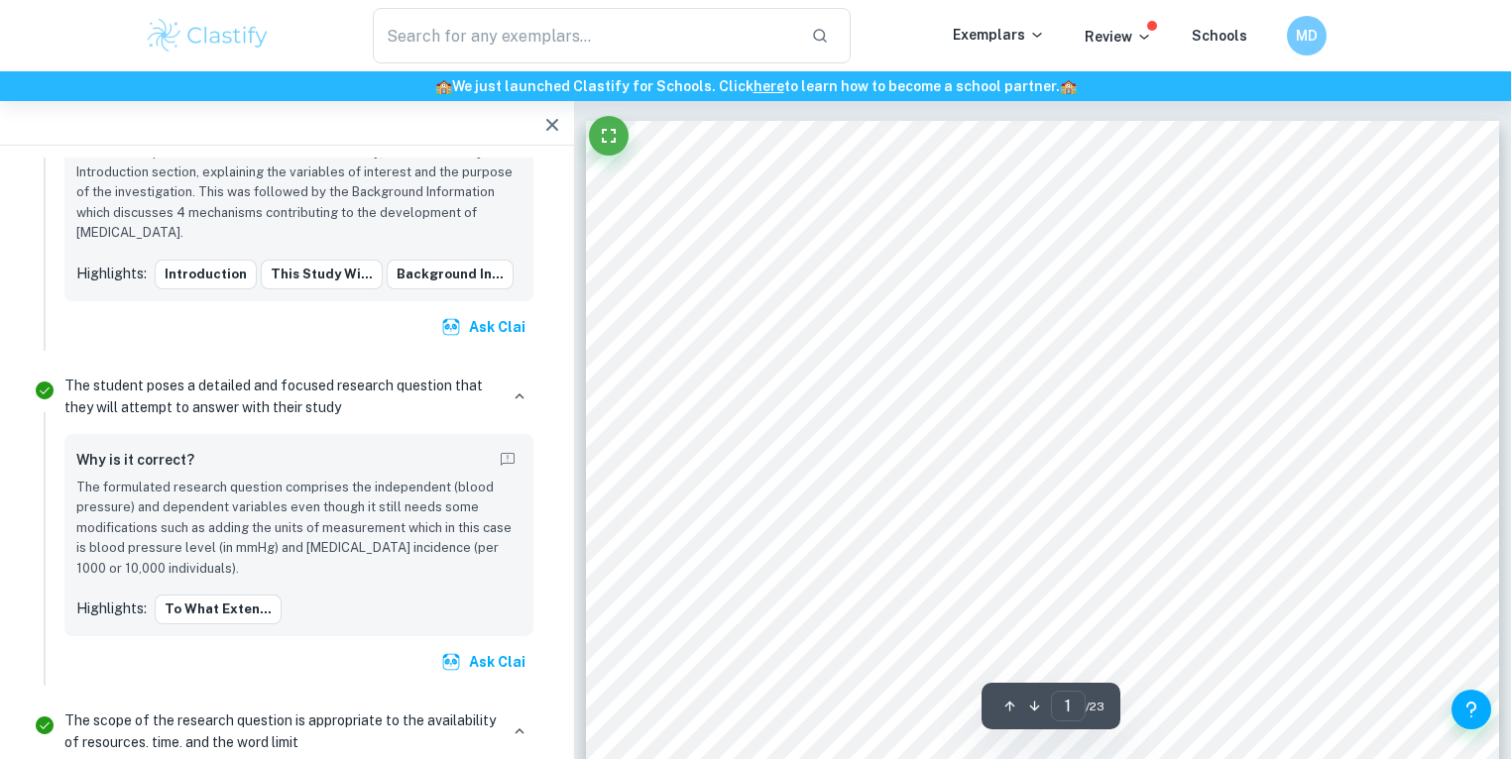
click at [567, 127] on button "button" at bounding box center [552, 125] width 40 height 40
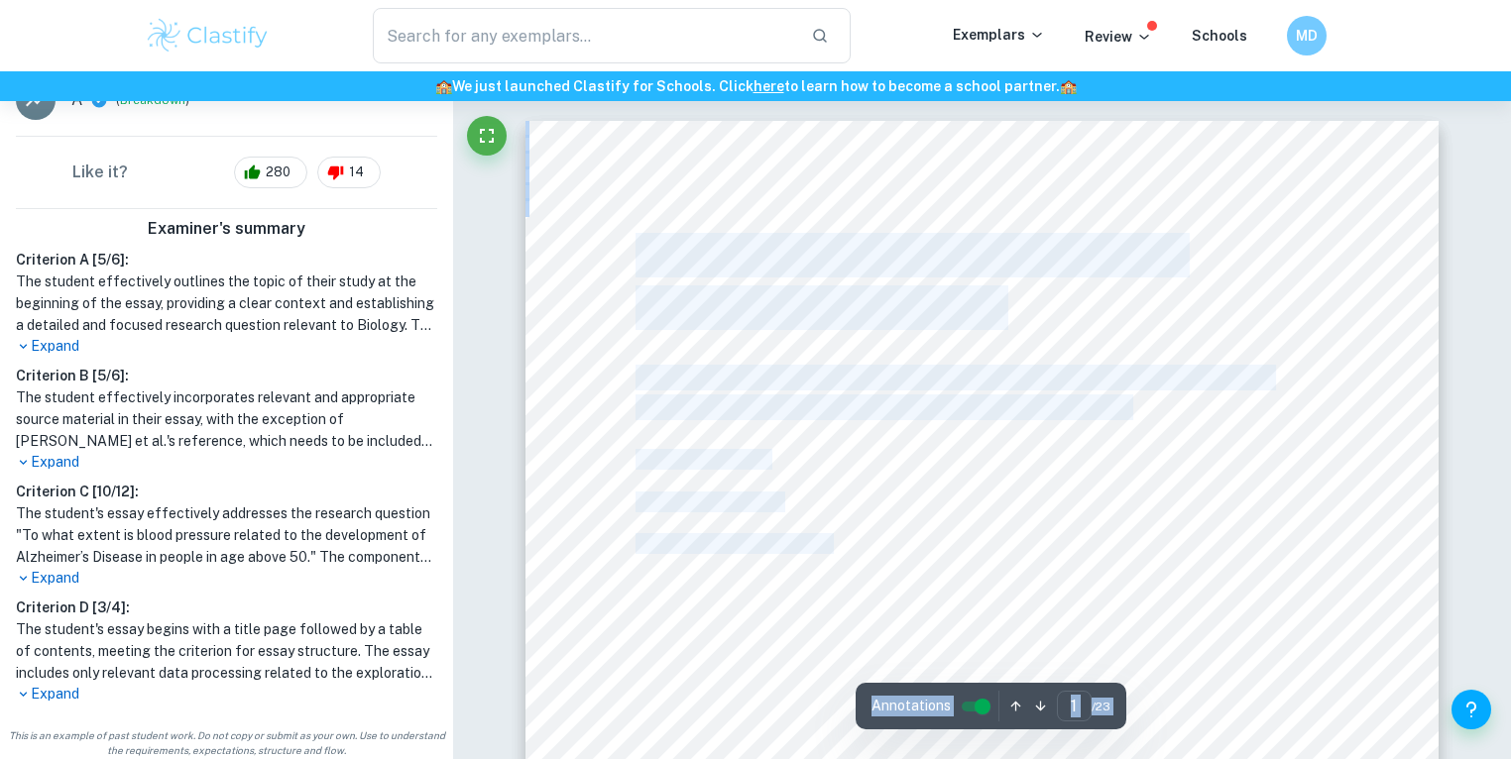
scroll to position [460, 0]
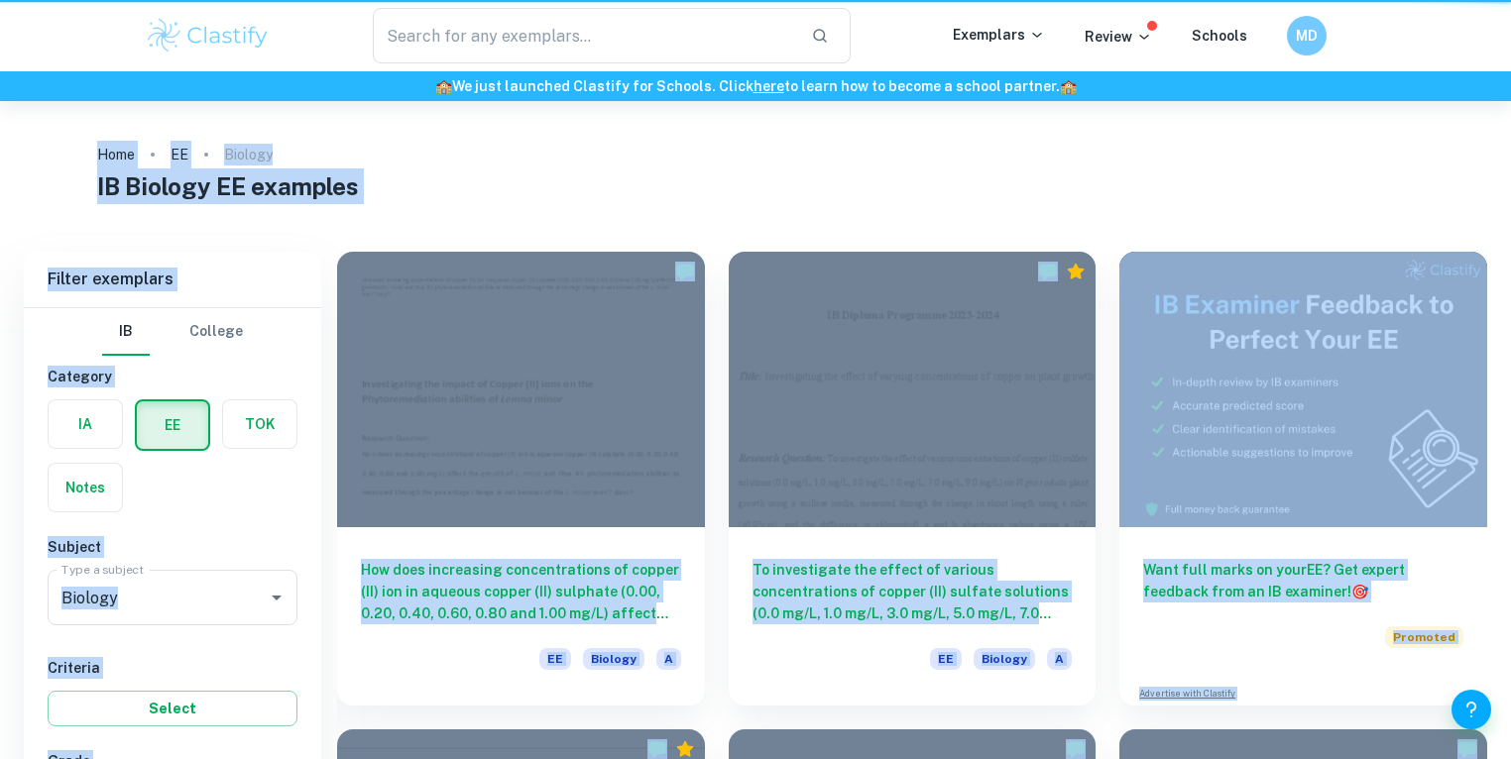
scroll to position [521, 0]
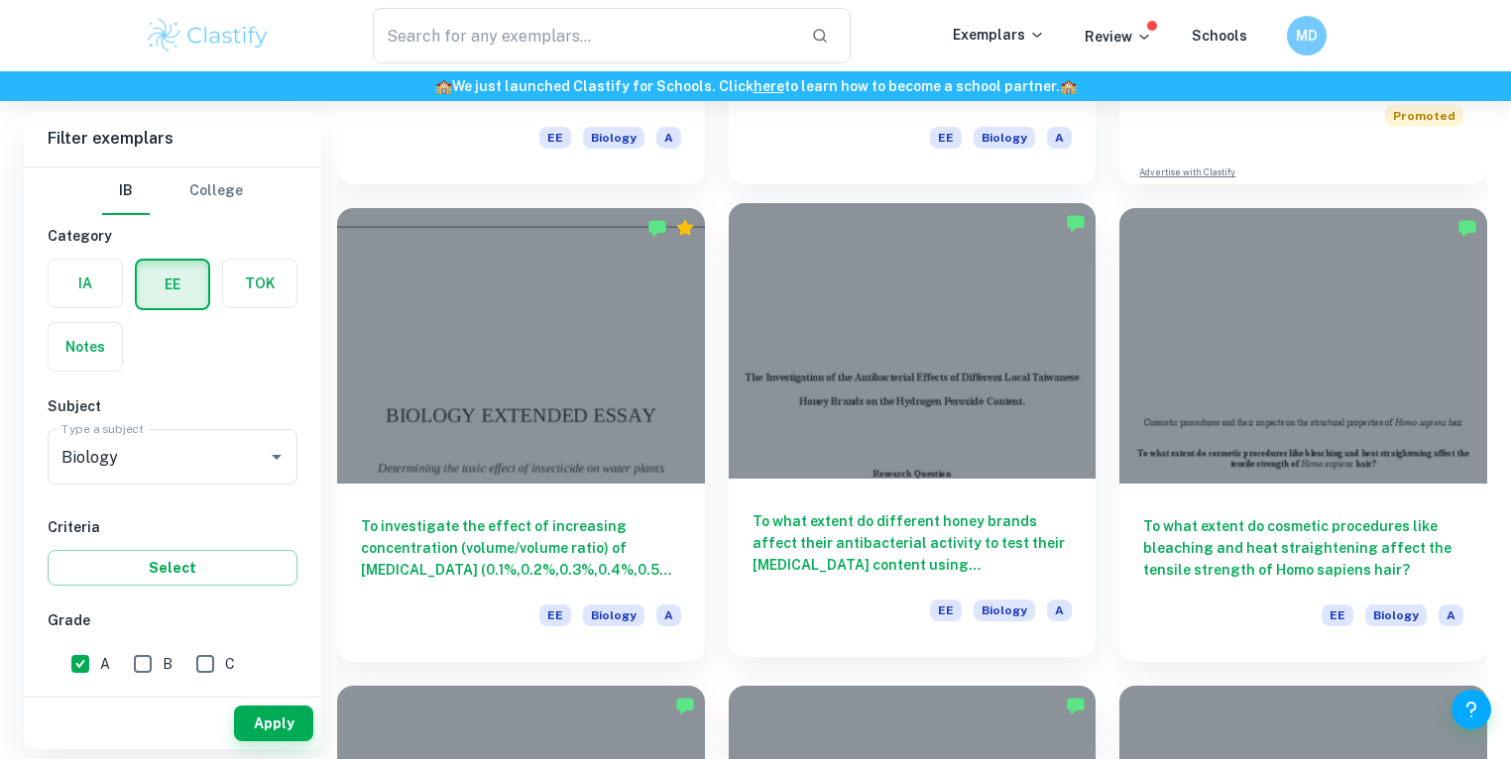
click at [942, 537] on h6 "To what extent do different honey brands affect their antibacterial activity to…" at bounding box center [912, 543] width 320 height 65
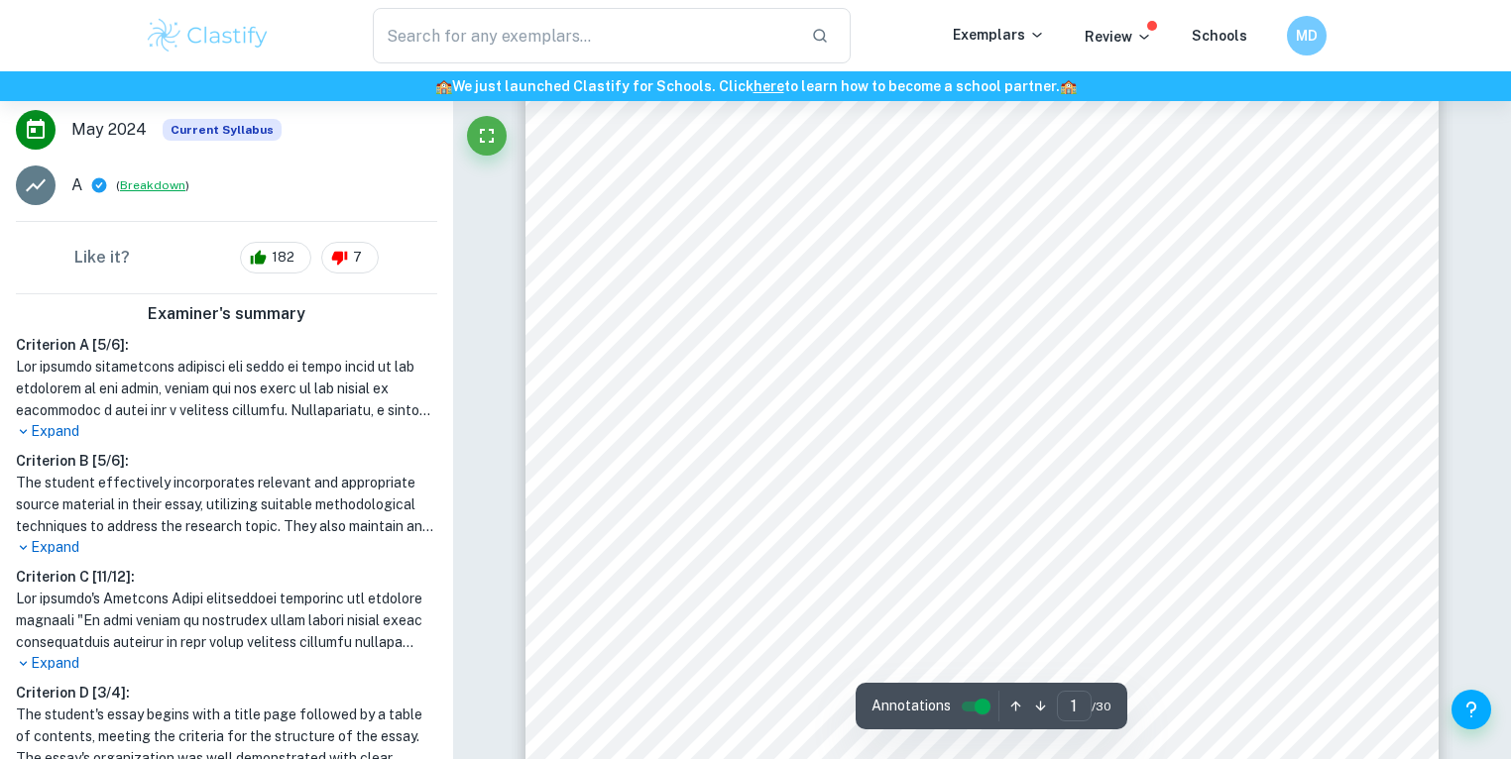
scroll to position [278, 0]
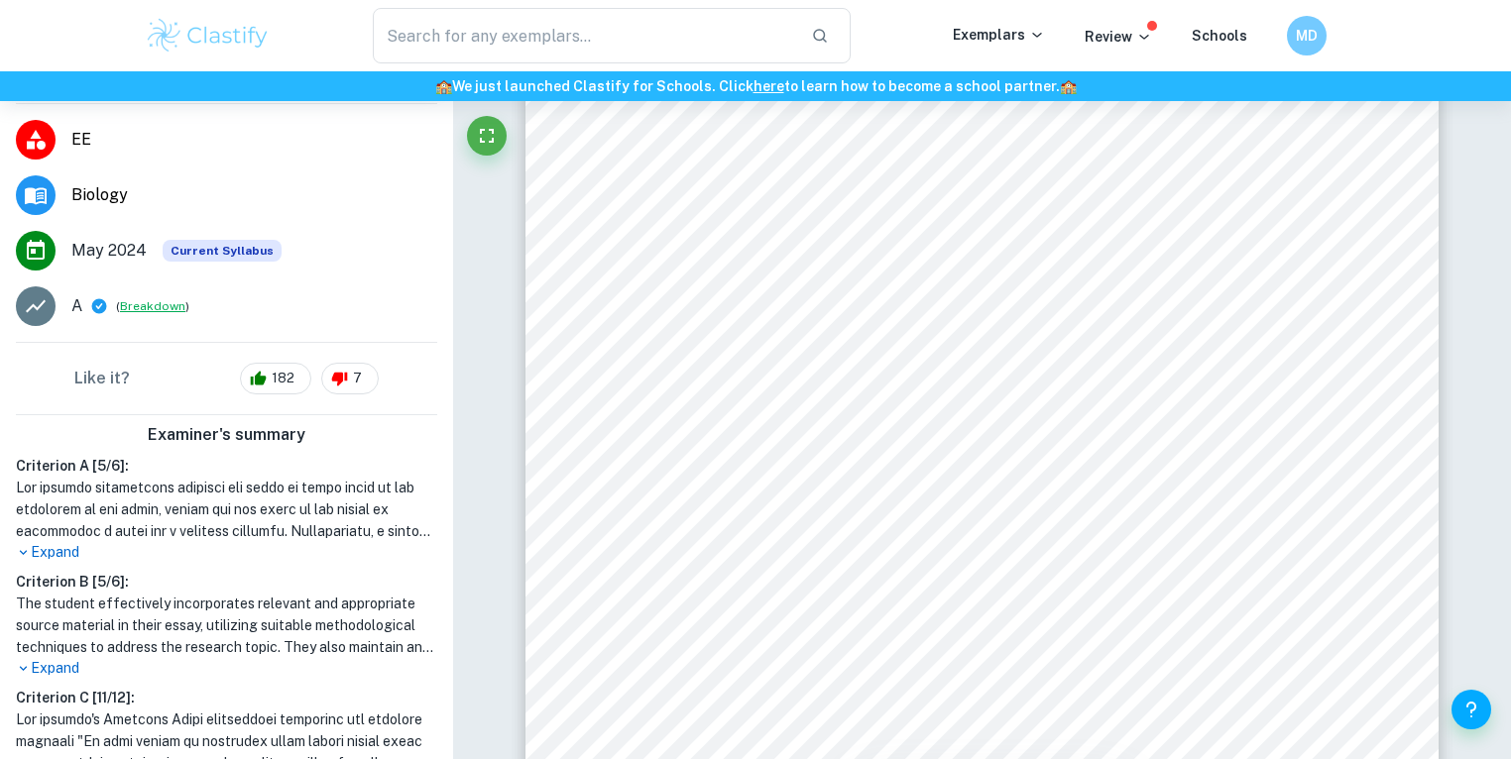
click at [159, 313] on button "Breakdown" at bounding box center [152, 306] width 65 height 18
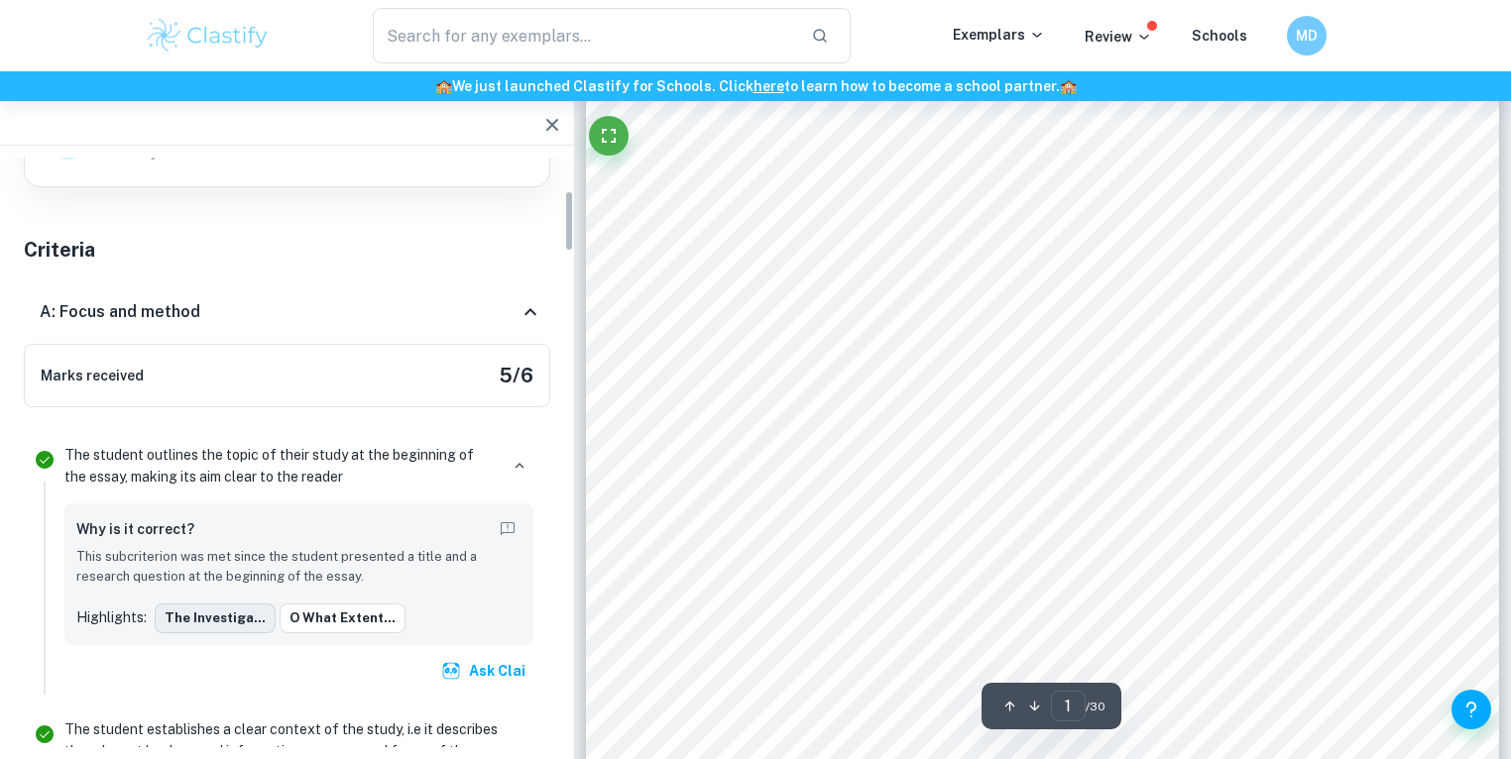
scroll to position [370, 0]
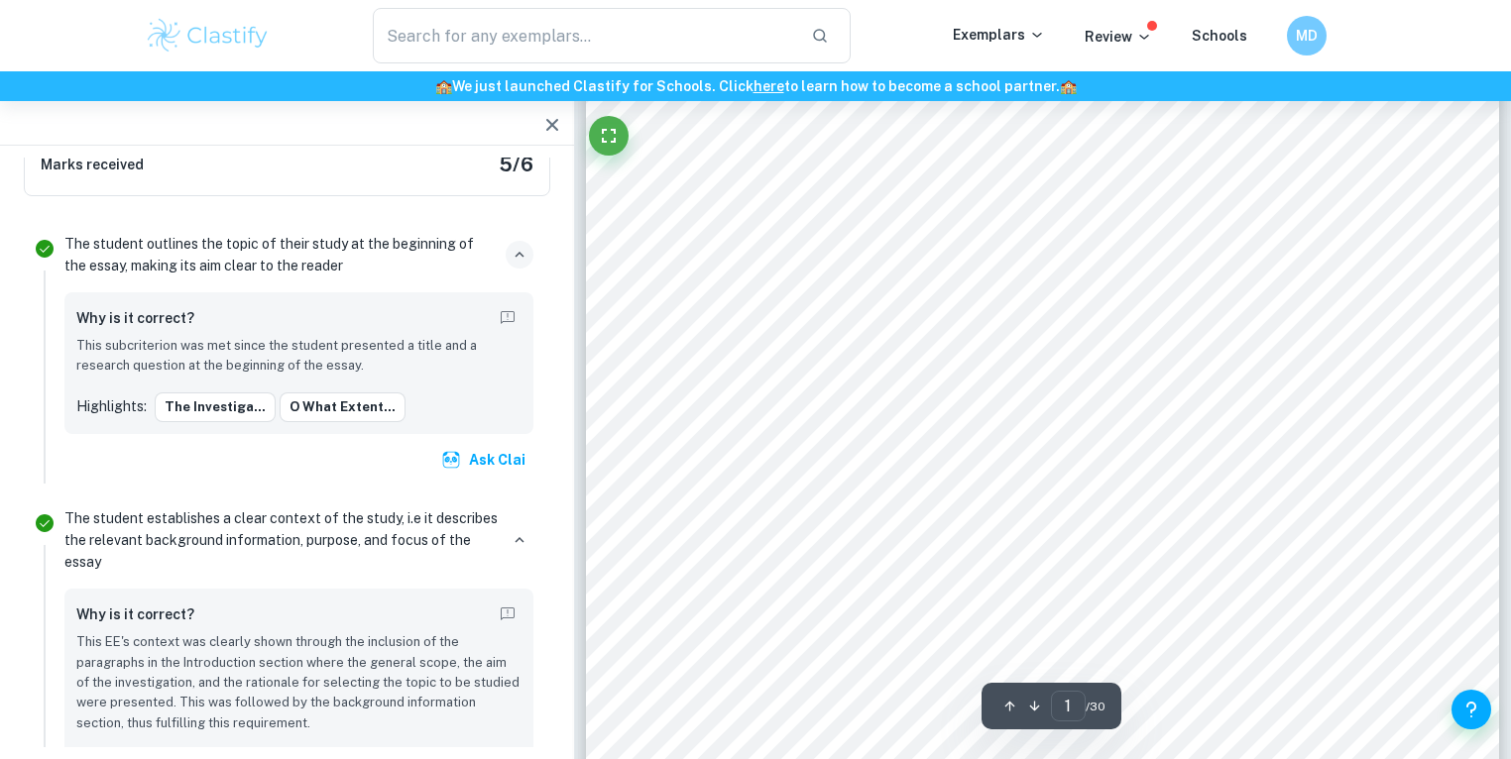
click at [515, 263] on button "button" at bounding box center [520, 255] width 28 height 28
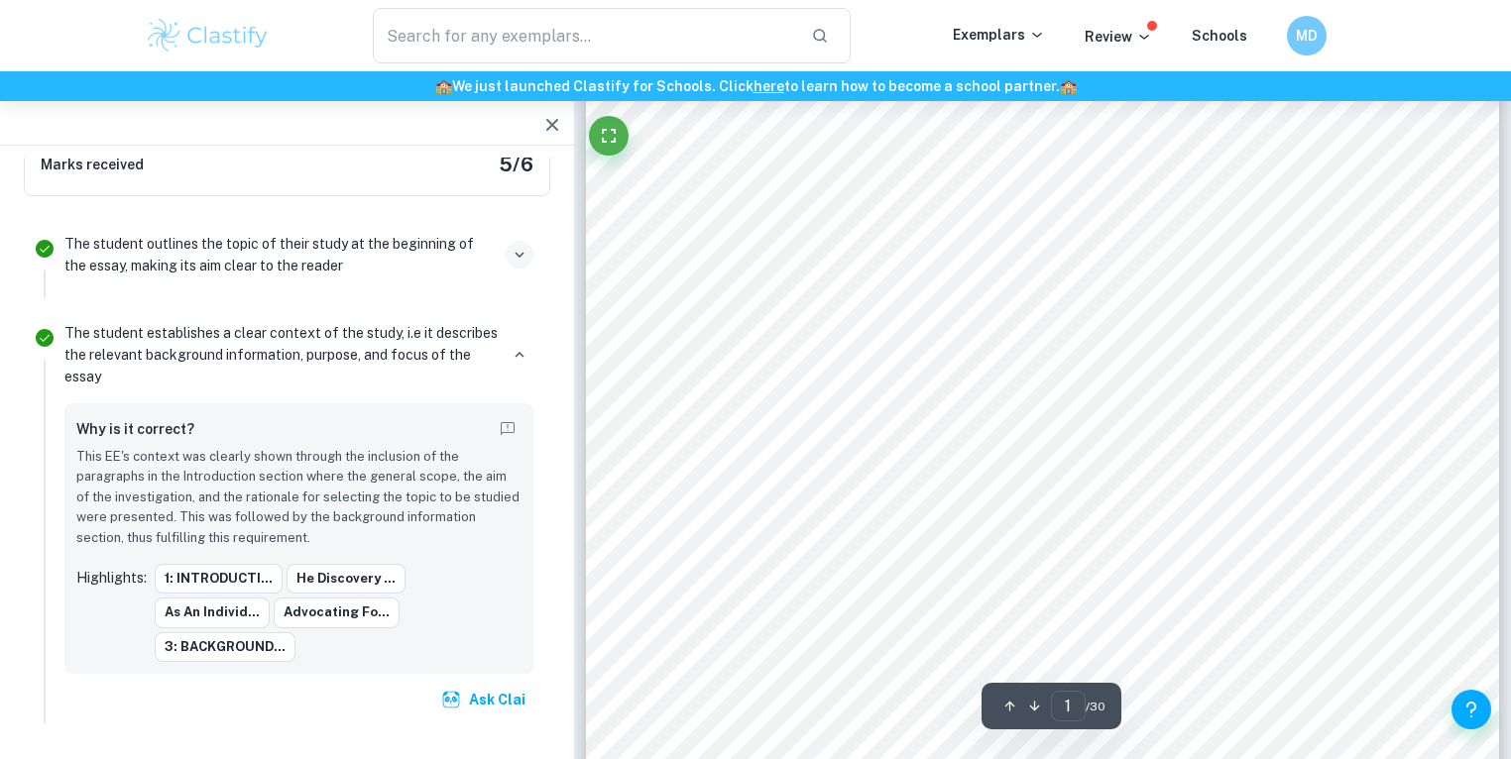
click at [515, 257] on icon "button" at bounding box center [520, 255] width 18 height 18
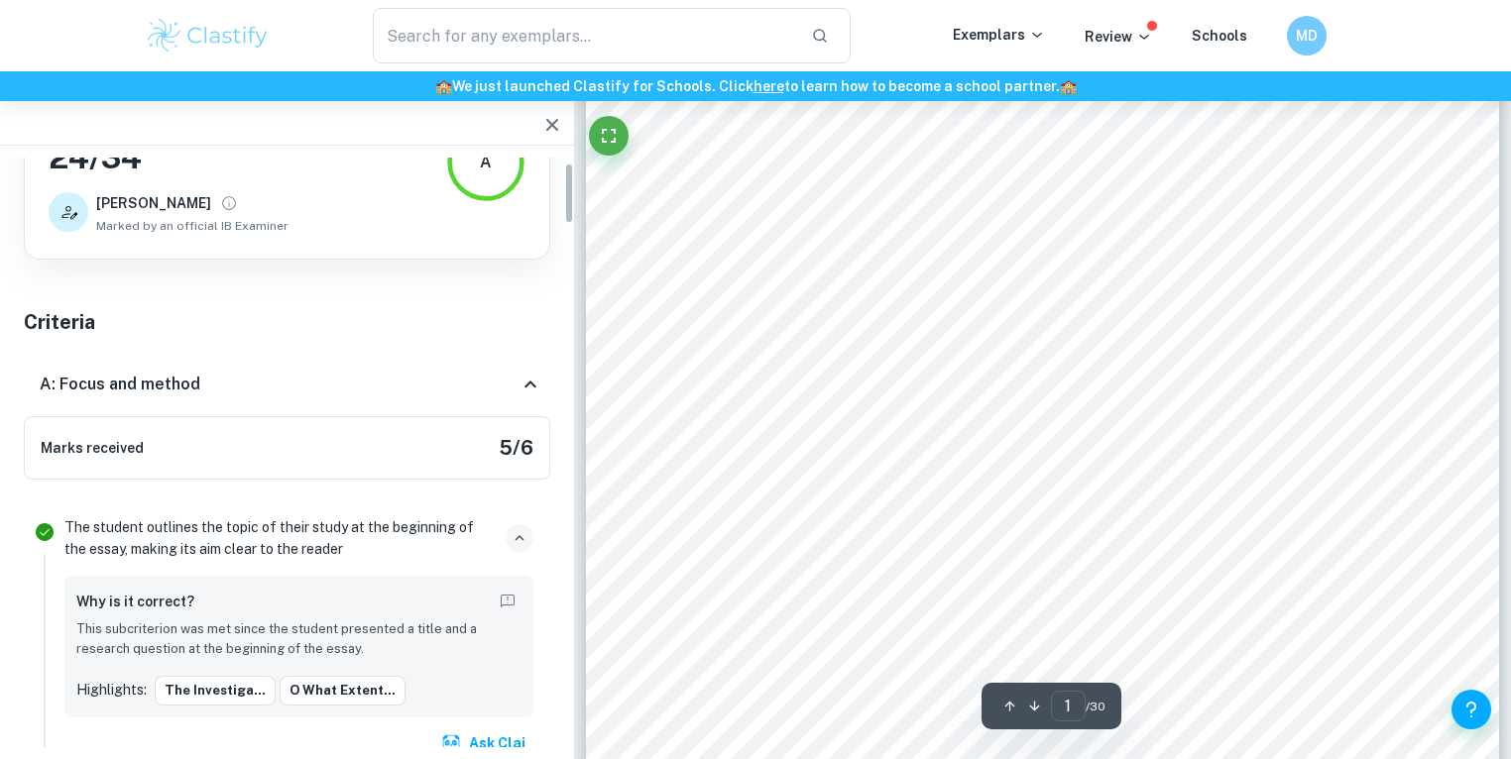
scroll to position [53, 0]
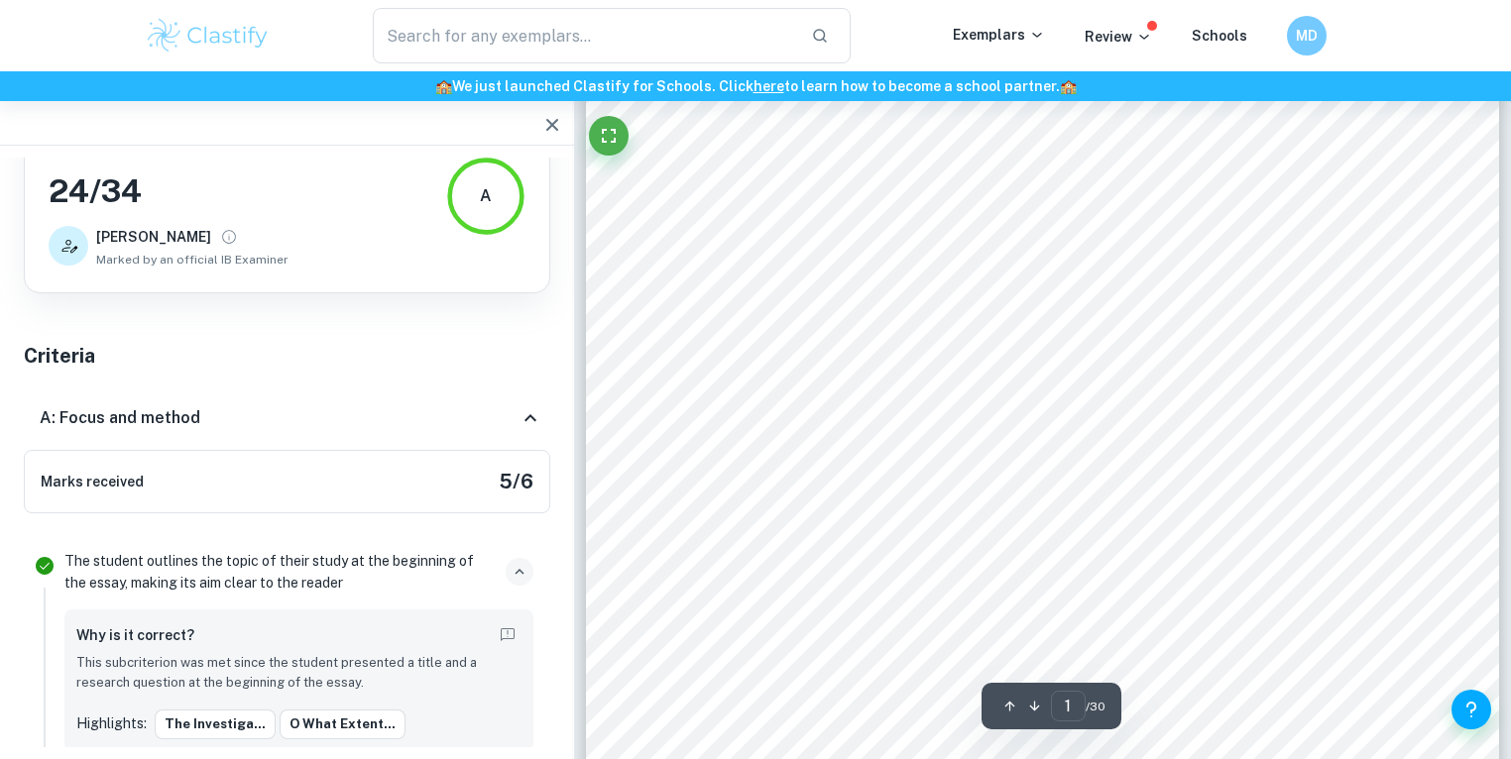
click at [236, 419] on div "A: Focus and method" at bounding box center [279, 418] width 479 height 24
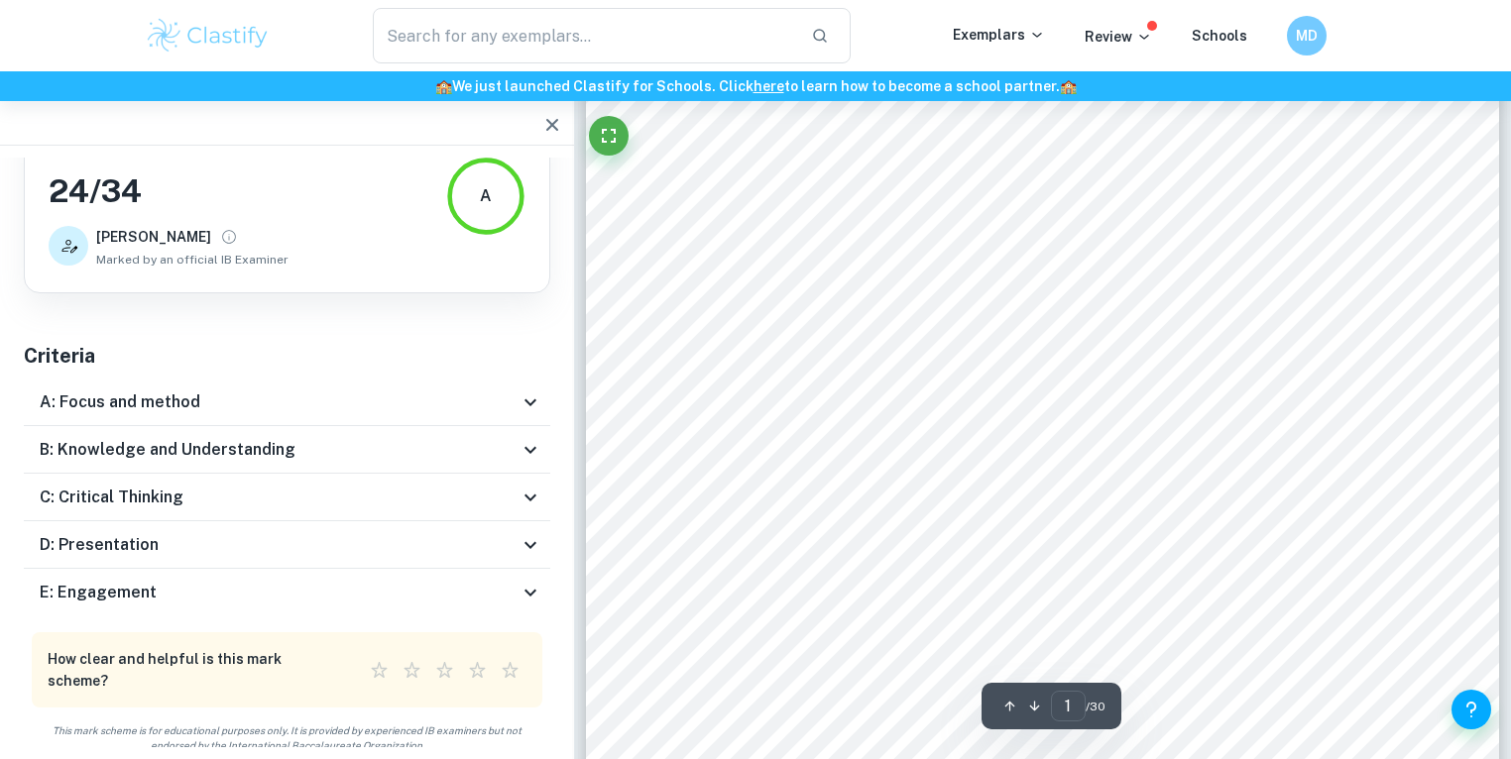
click at [229, 404] on div "A: Focus and method" at bounding box center [279, 403] width 479 height 24
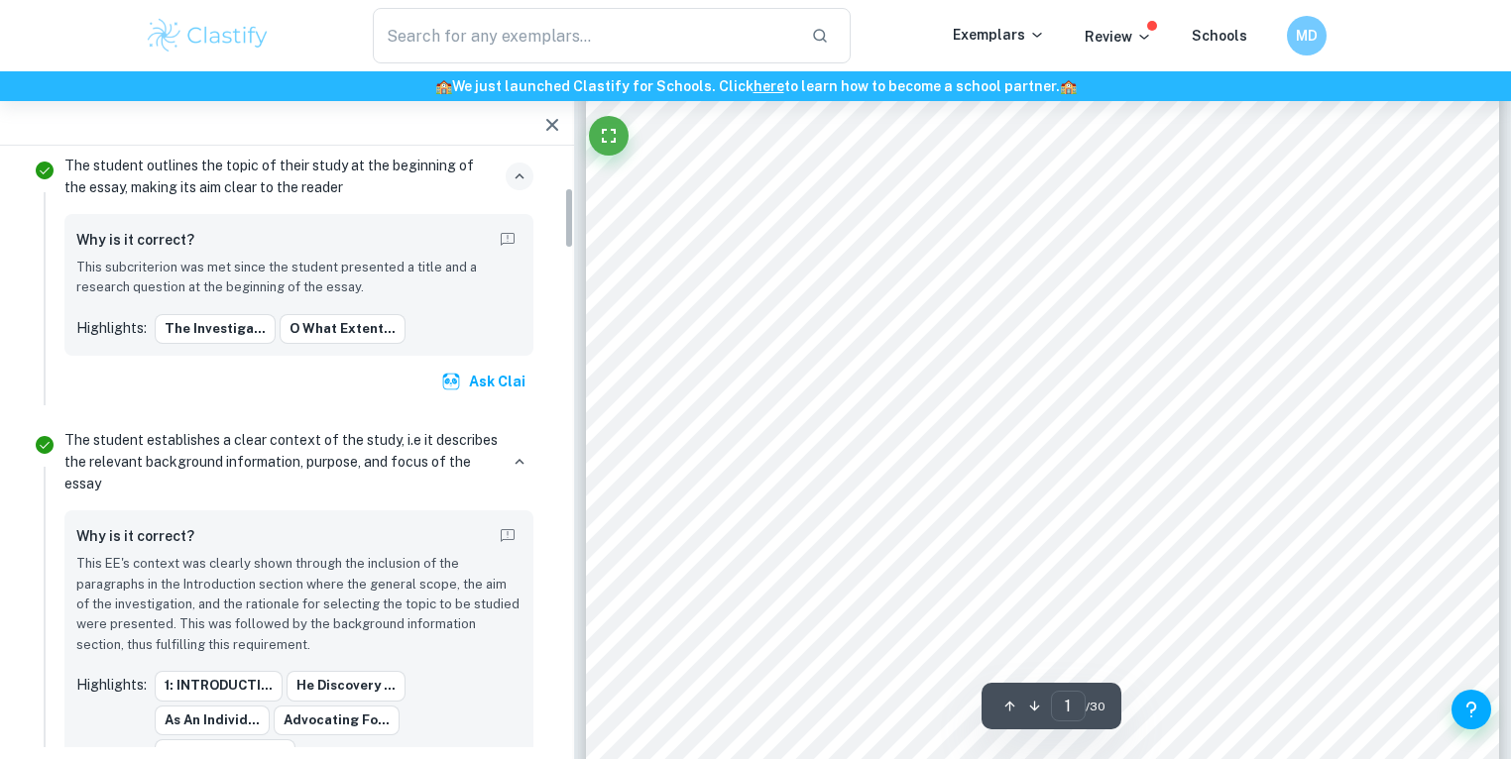
scroll to position [0, 0]
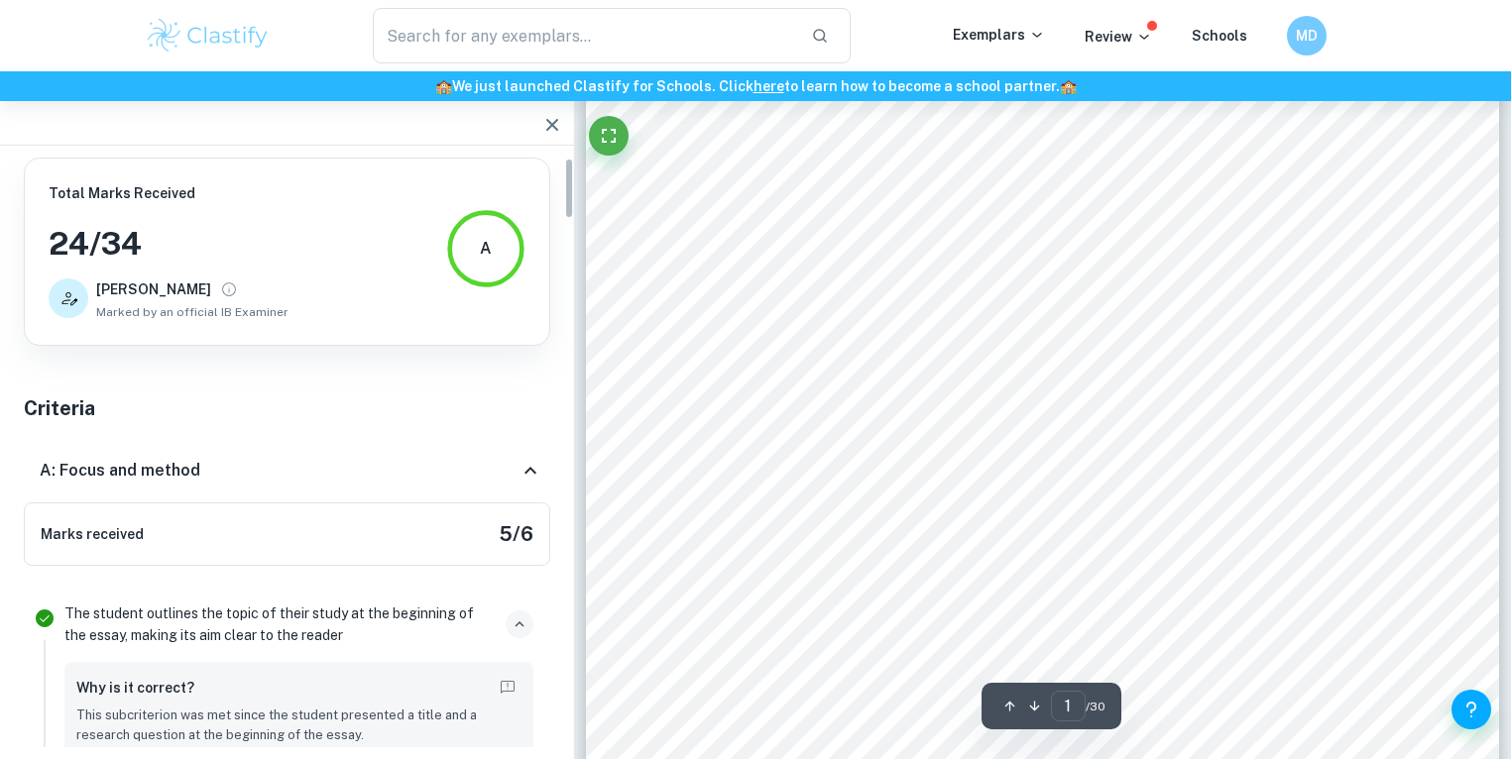
drag, startPoint x: 549, startPoint y: 441, endPoint x: 559, endPoint y: 235, distance: 206.4
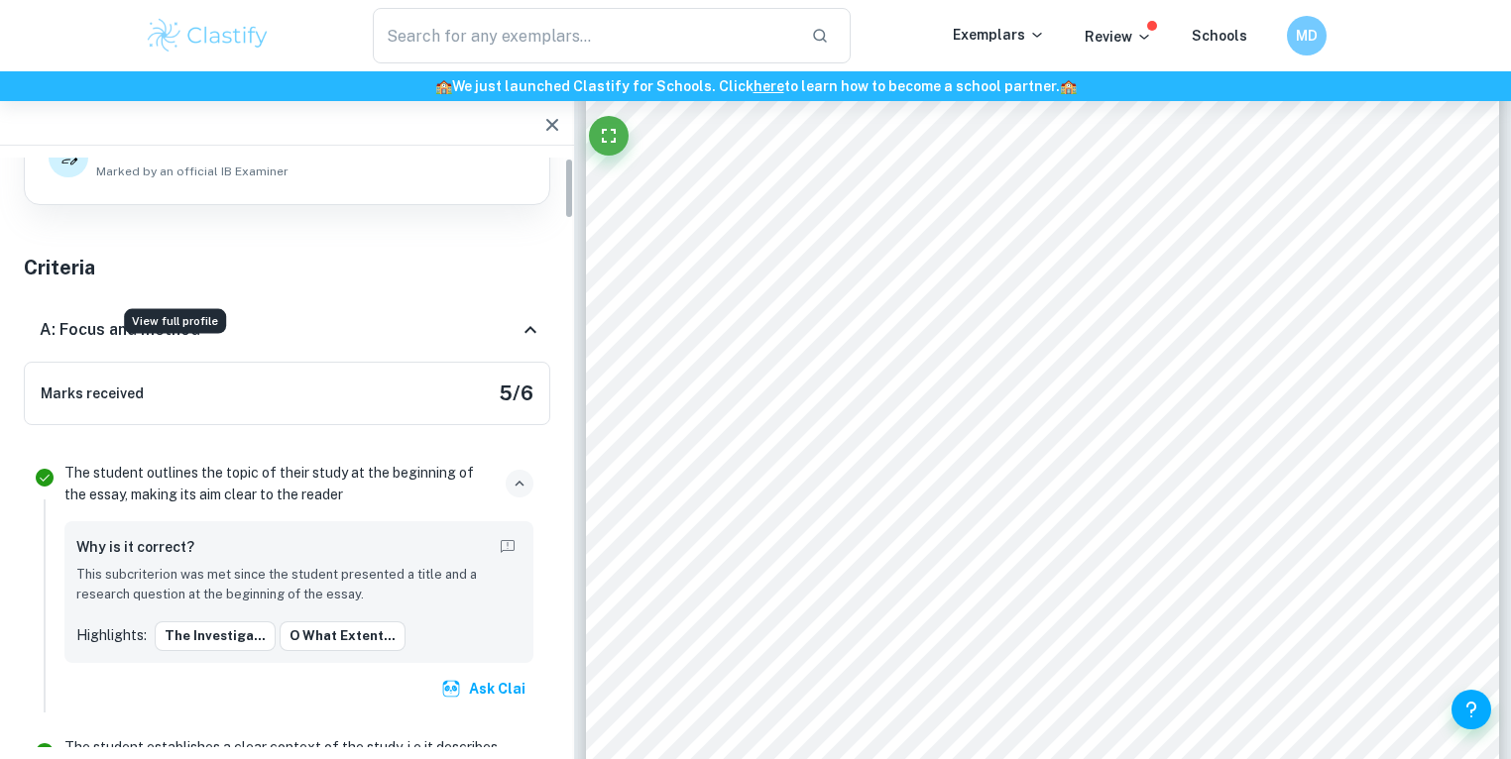
scroll to position [159, 0]
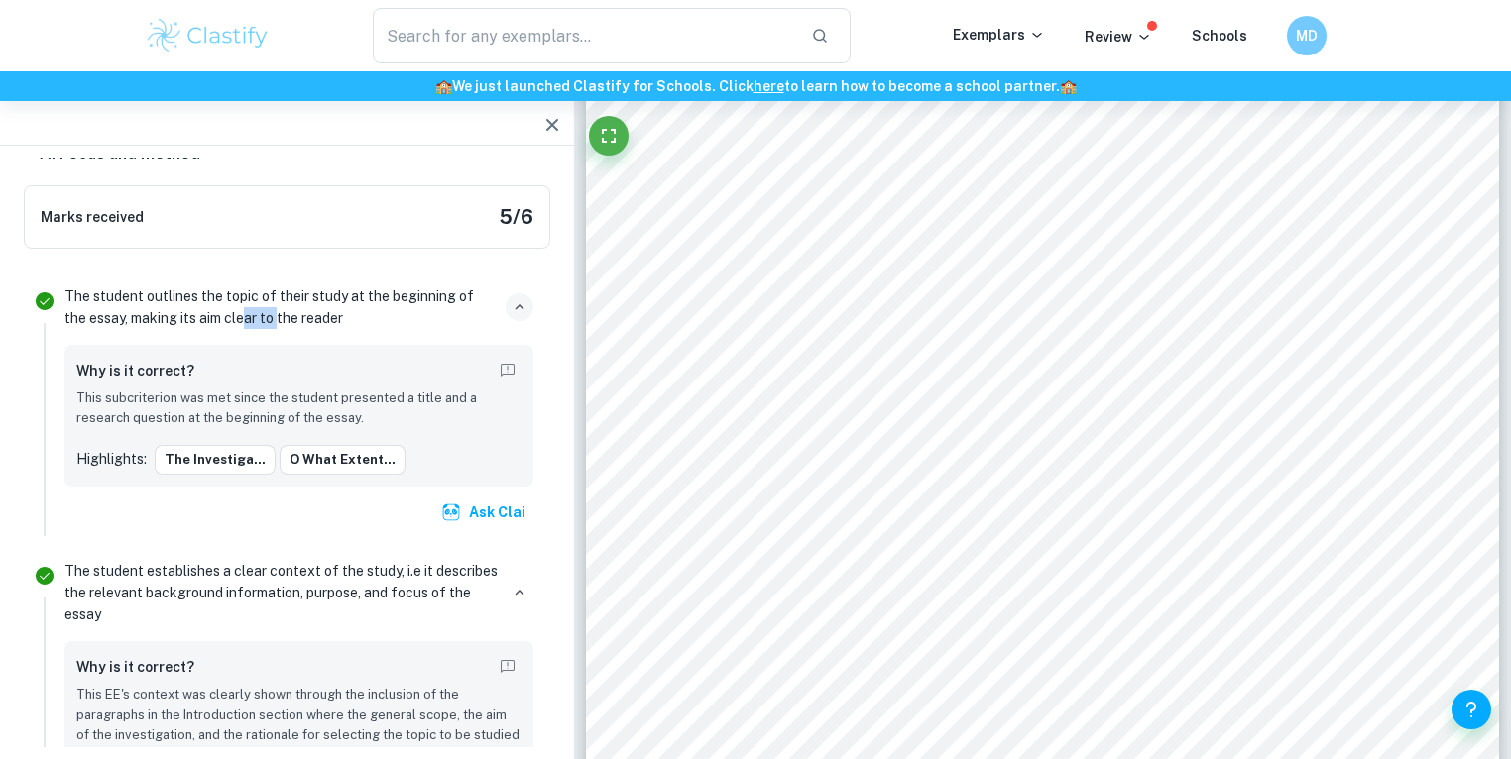
click at [213, 310] on p "The student outlines the topic of their study at the beginning of the essay, ma…" at bounding box center [280, 308] width 433 height 44
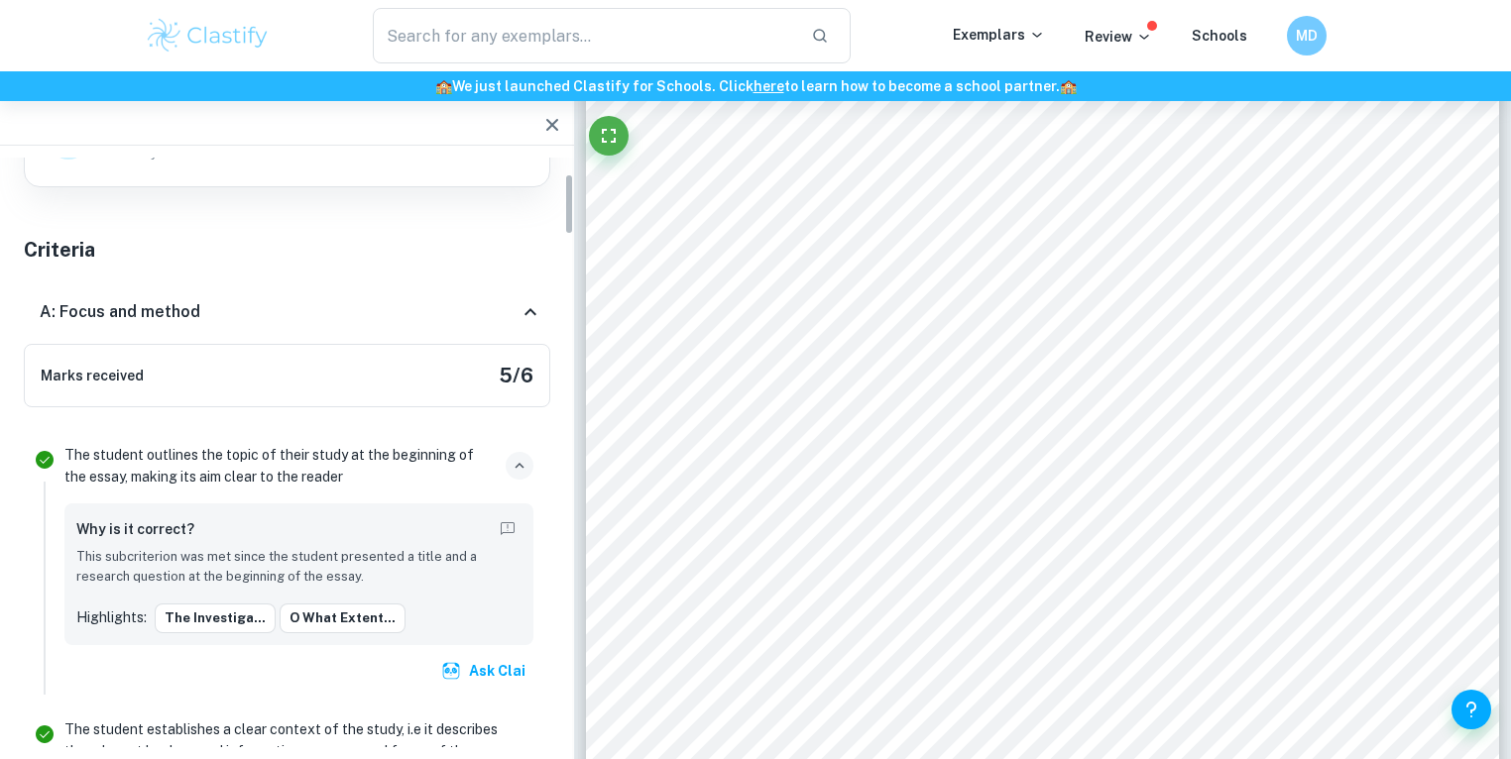
click at [377, 440] on div "The student outlines the topic of their study at the beginning of the essay, ma…" at bounding box center [299, 566] width 485 height 257
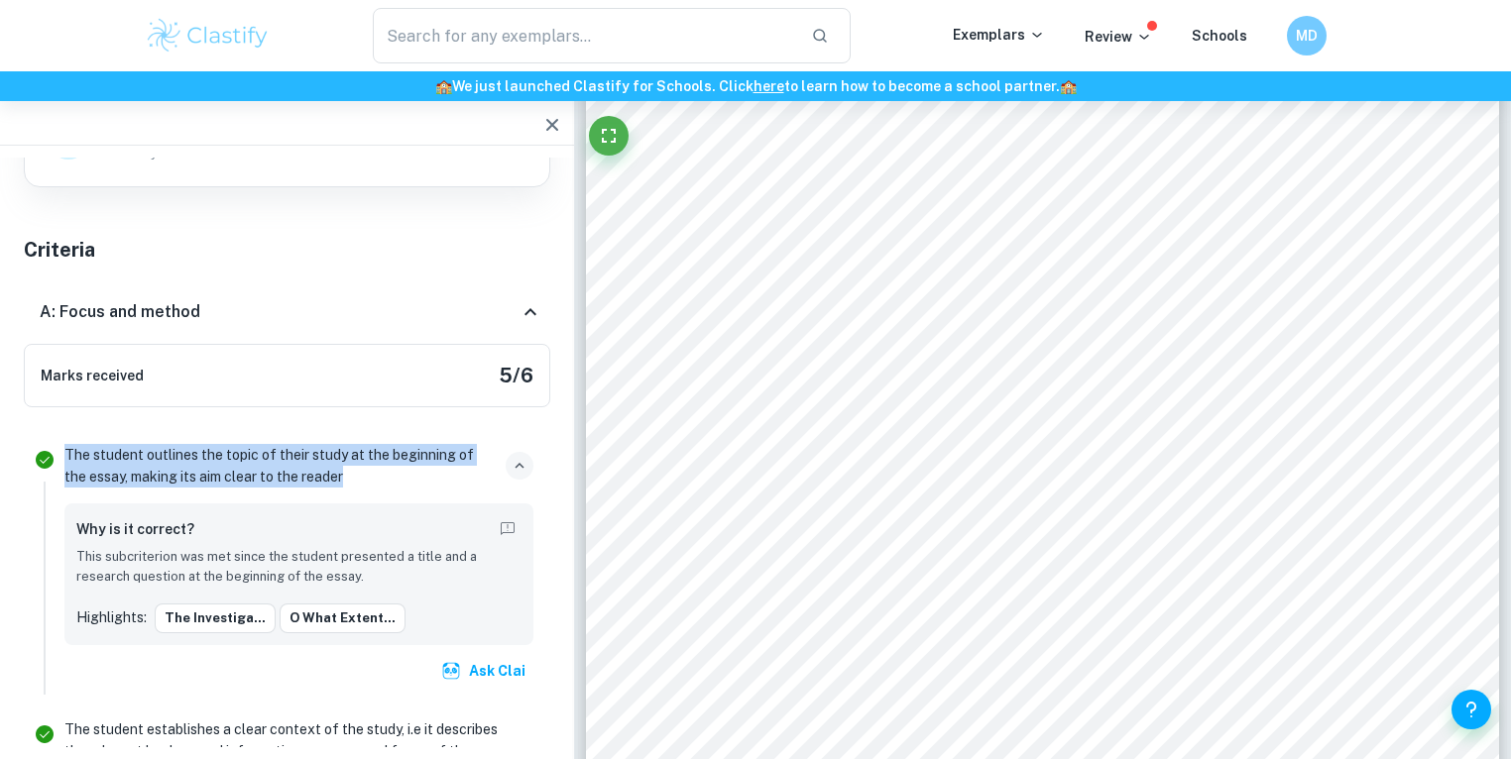
drag, startPoint x: 358, startPoint y: 486, endPoint x: 65, endPoint y: 458, distance: 293.8
click at [65, 458] on p "The student outlines the topic of their study at the beginning of the essay, ma…" at bounding box center [280, 466] width 433 height 44
copy p "The student outlines the topic of their study at the beginning of the essay, ma…"
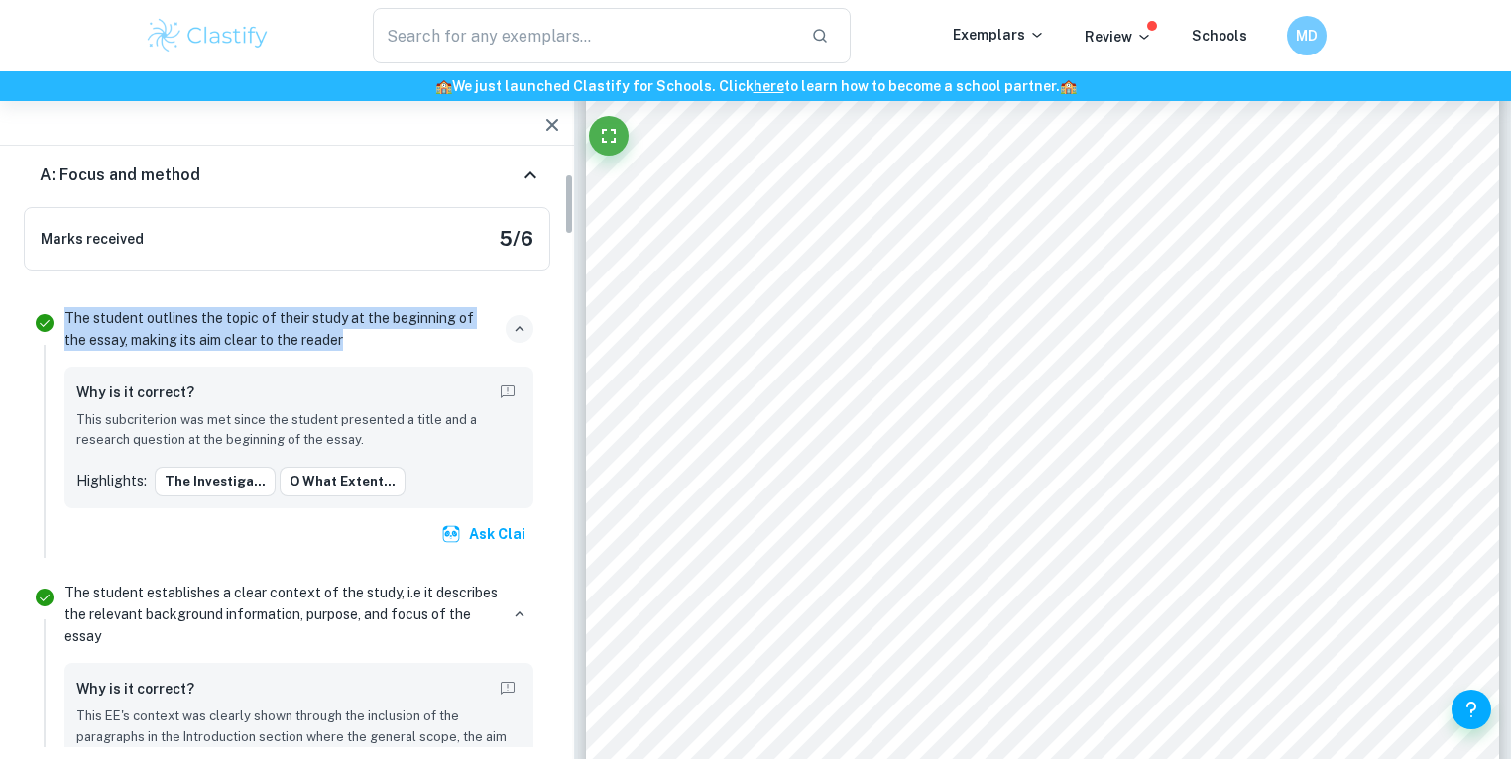
scroll to position [422, 0]
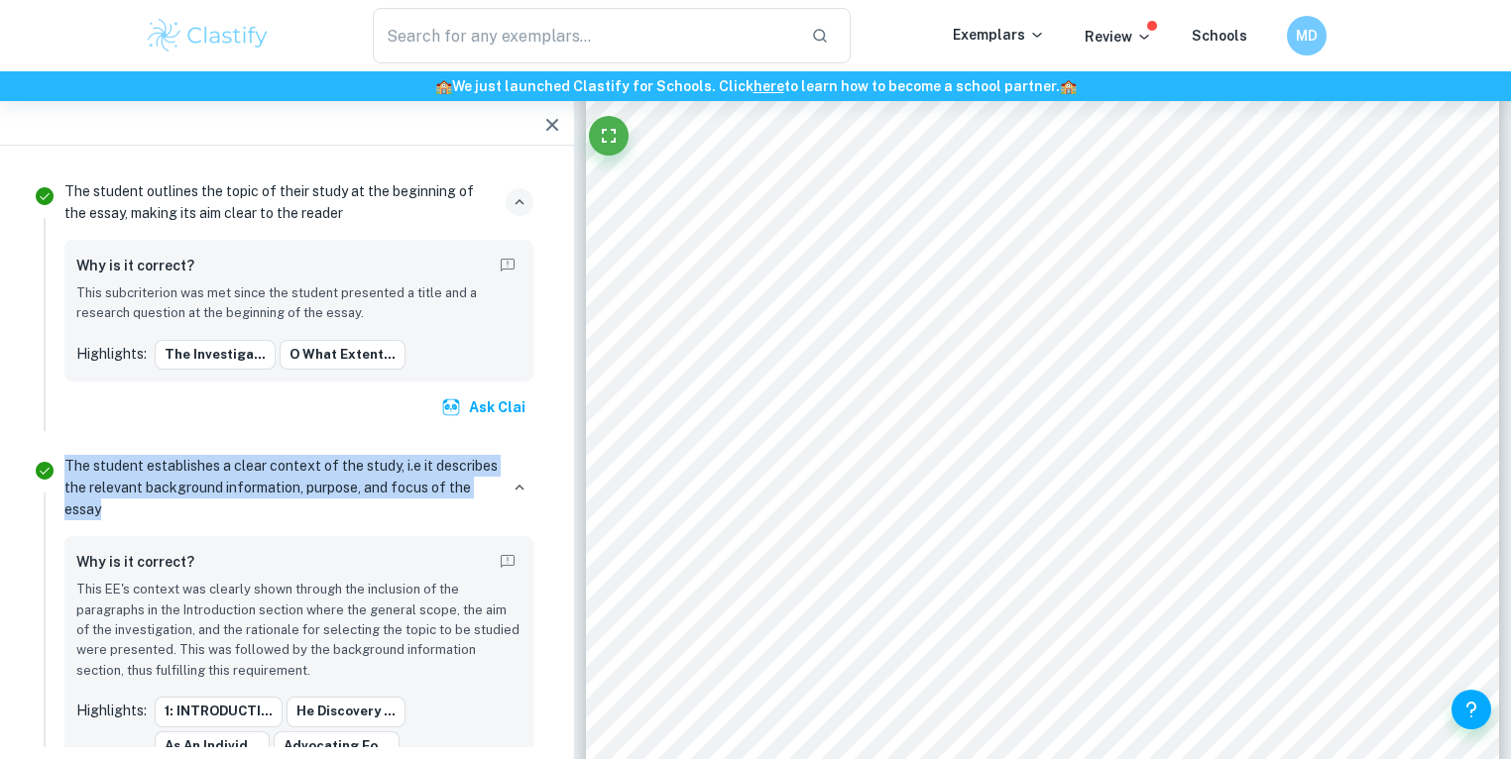
click at [37, 470] on li "The student establishes a clear context of the study, i.e it describes the rele…" at bounding box center [287, 652] width 526 height 425
copy li "The student establishes a clear context of the study, i.e it describes the rele…"
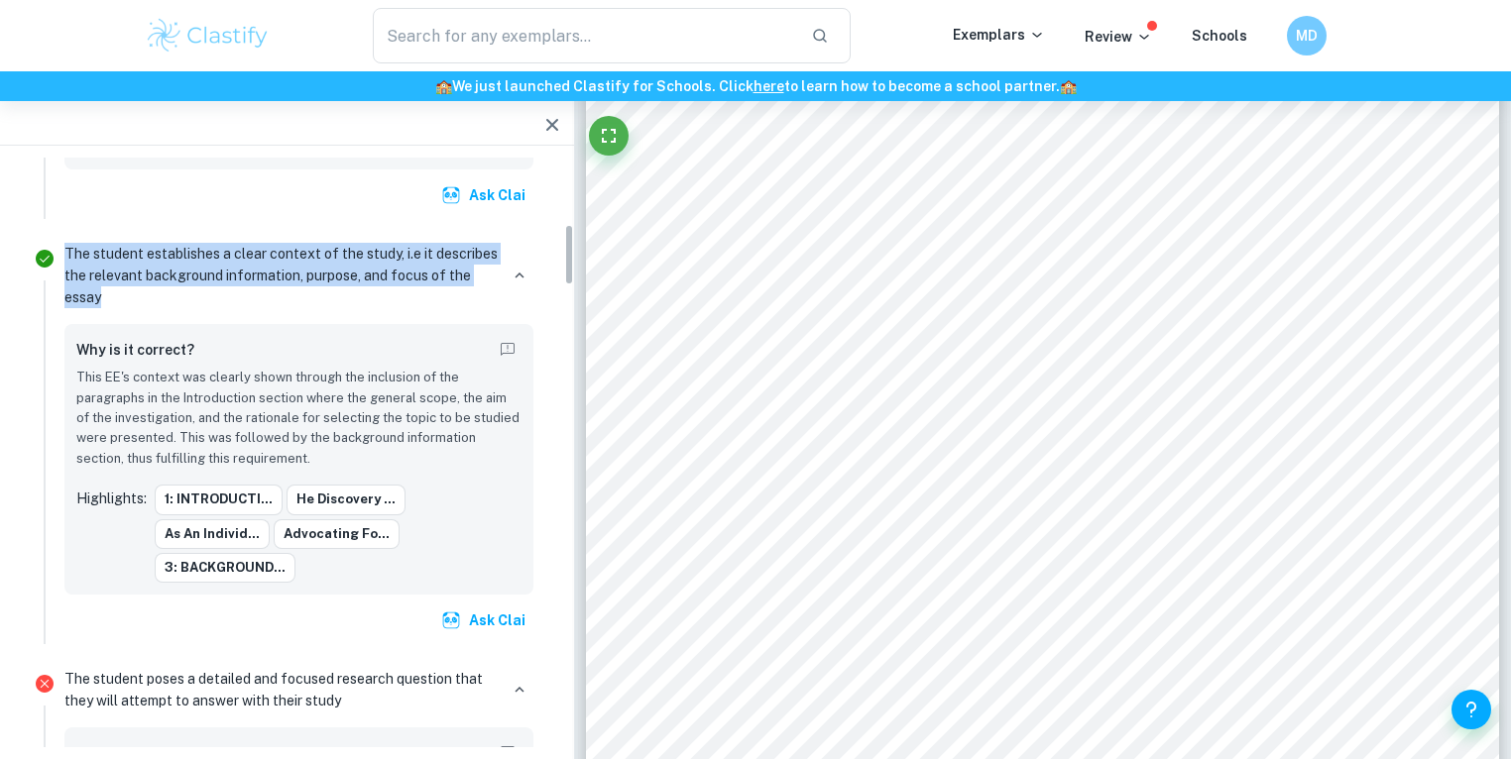
scroll to position [793, 0]
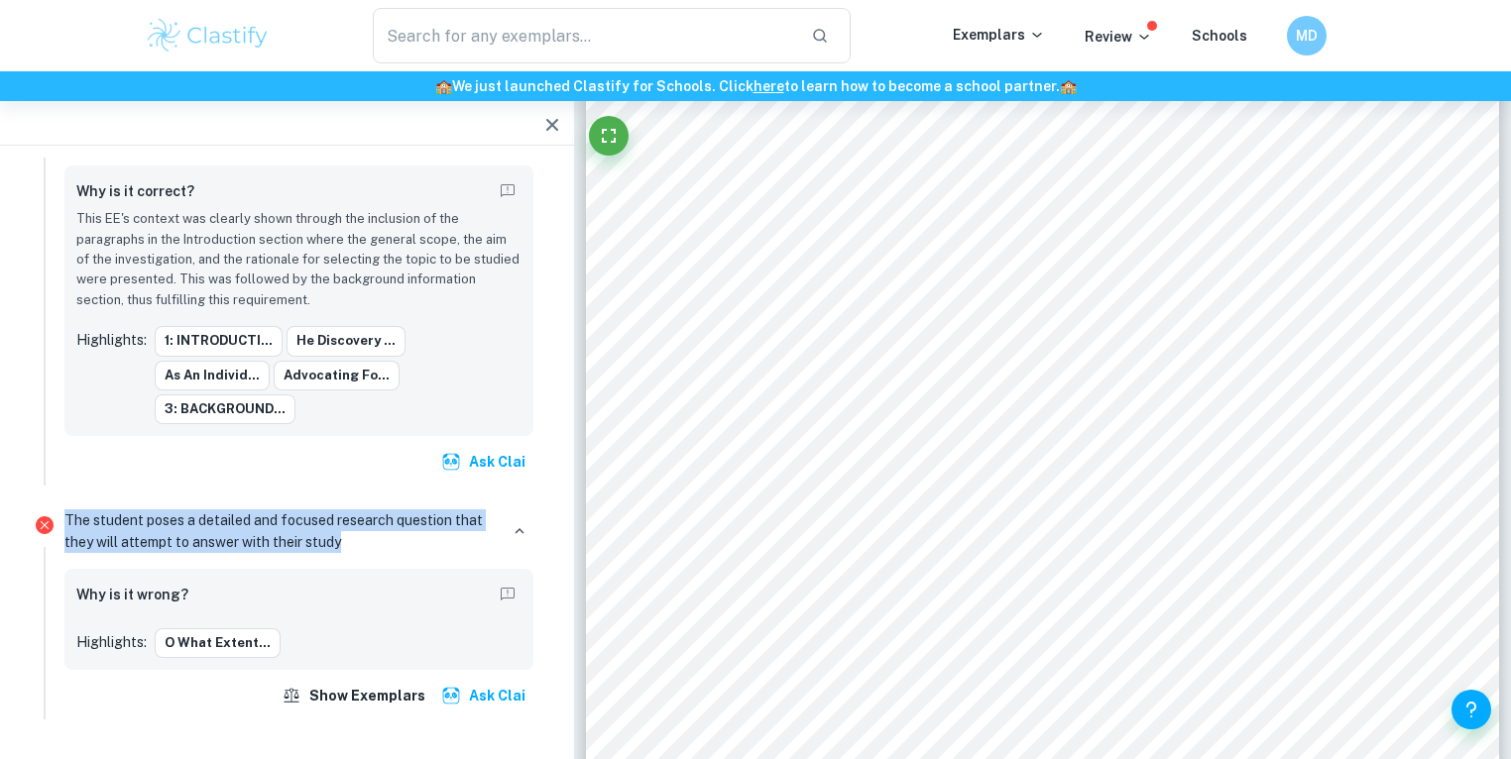
drag, startPoint x: 369, startPoint y: 504, endPoint x: 63, endPoint y: 482, distance: 306.1
click at [64, 510] on p "The student poses a detailed and focused research question that they will attem…" at bounding box center [280, 532] width 433 height 44
copy p "The student poses a detailed and focused research question that they will attem…"
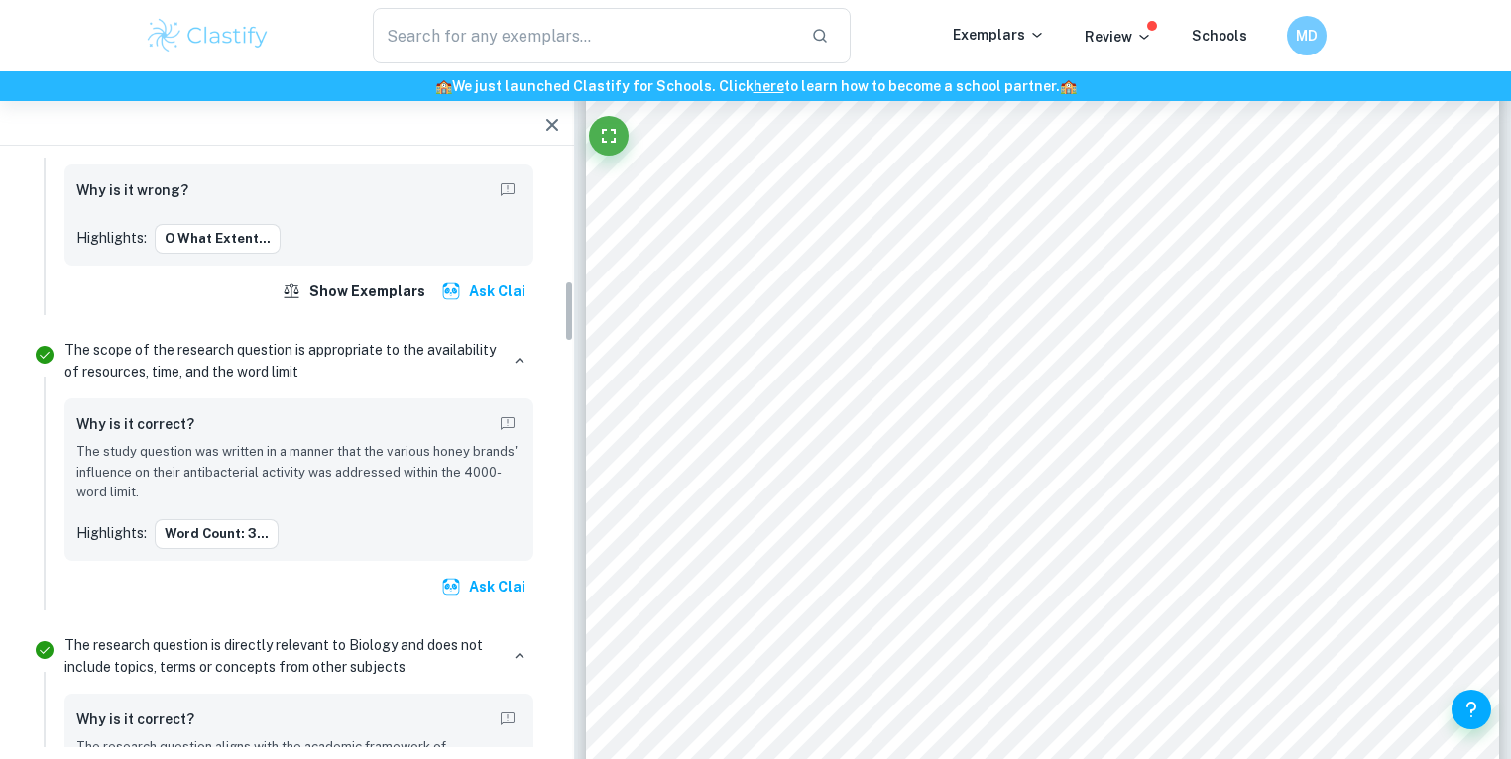
scroll to position [1215, 0]
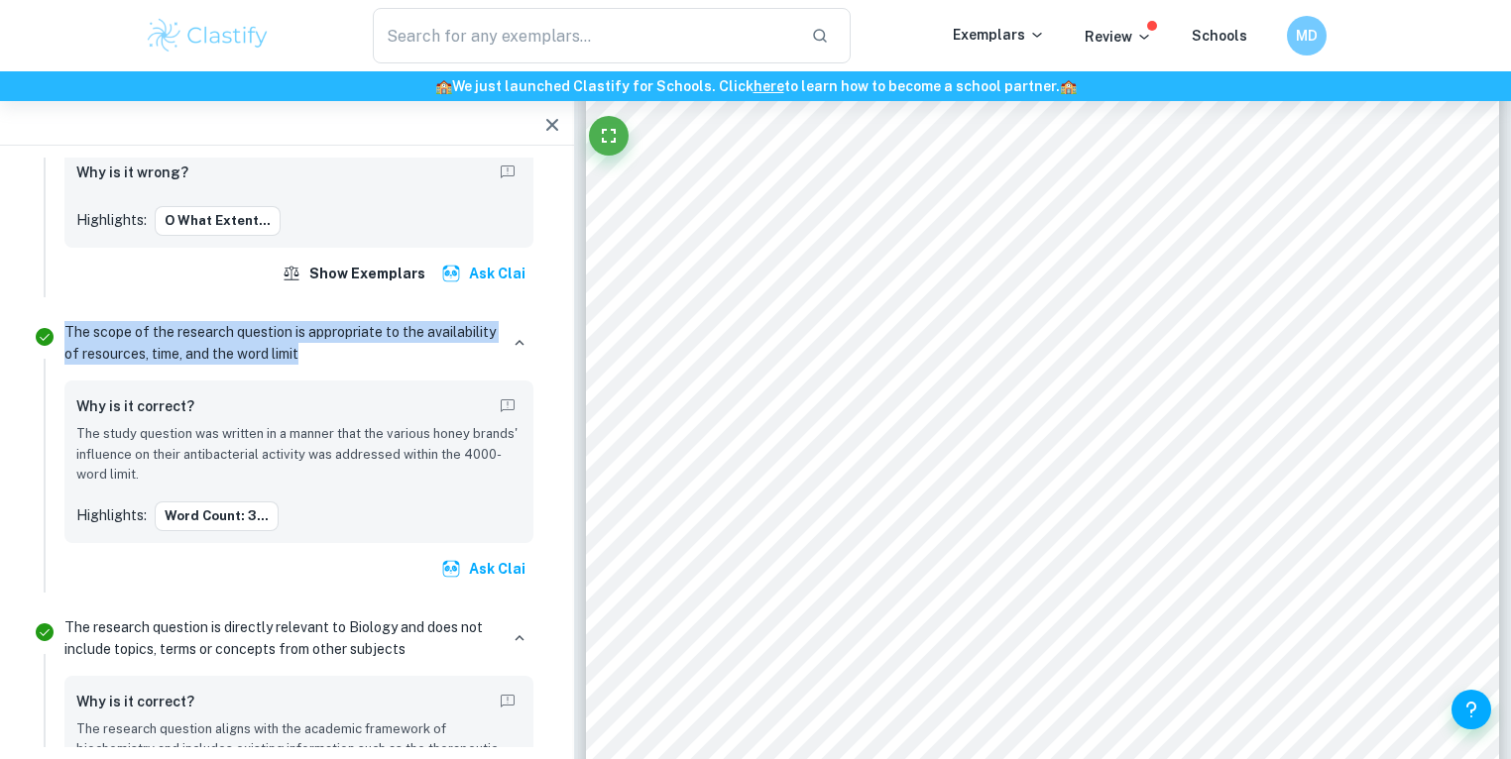
drag, startPoint x: 311, startPoint y: 313, endPoint x: 63, endPoint y: 297, distance: 248.4
click at [63, 315] on div "The scope of the research question is appropriate to the availability of resour…" at bounding box center [299, 454] width 485 height 278
copy p "The scope of the research question is appropriate to the availability of resour…"
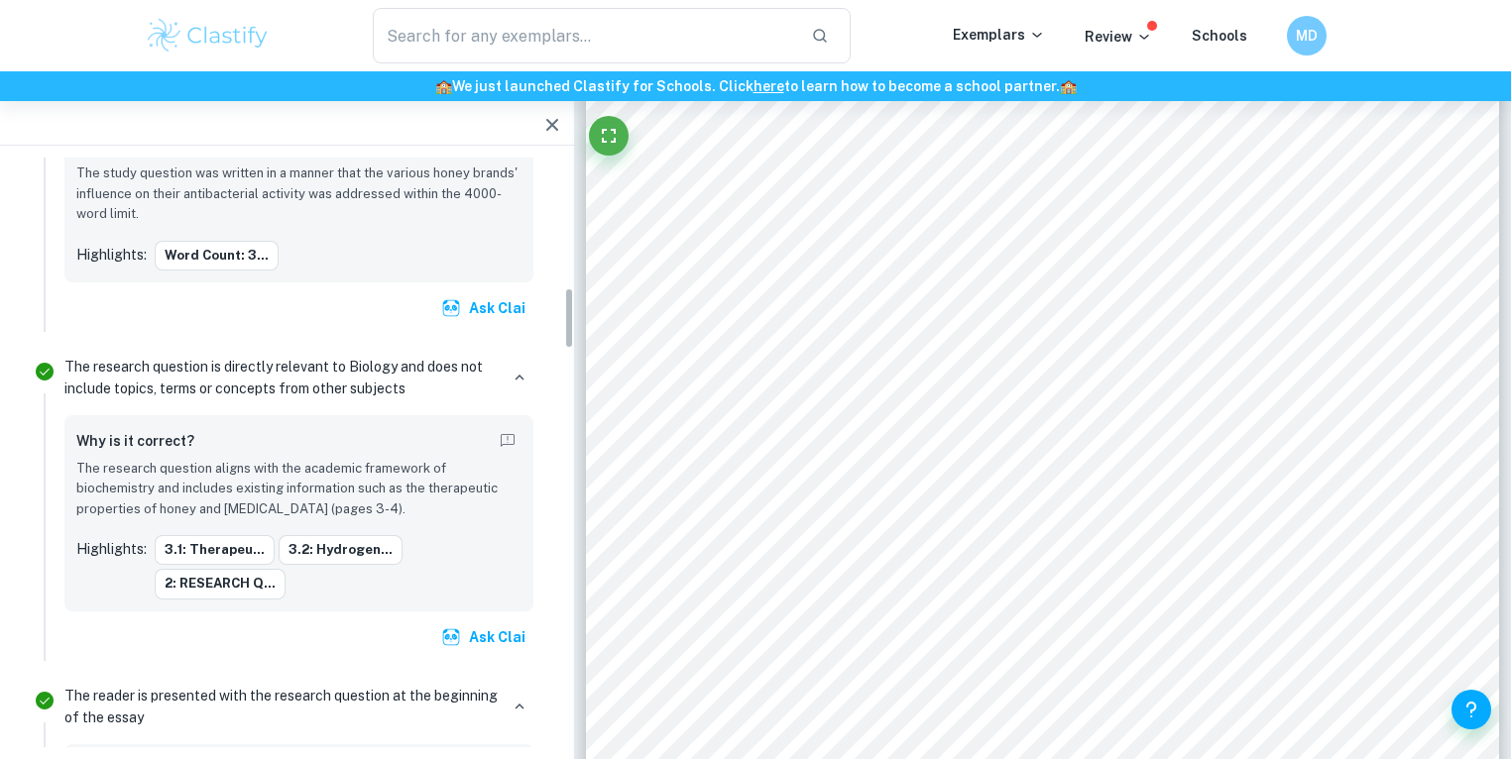
scroll to position [1480, 0]
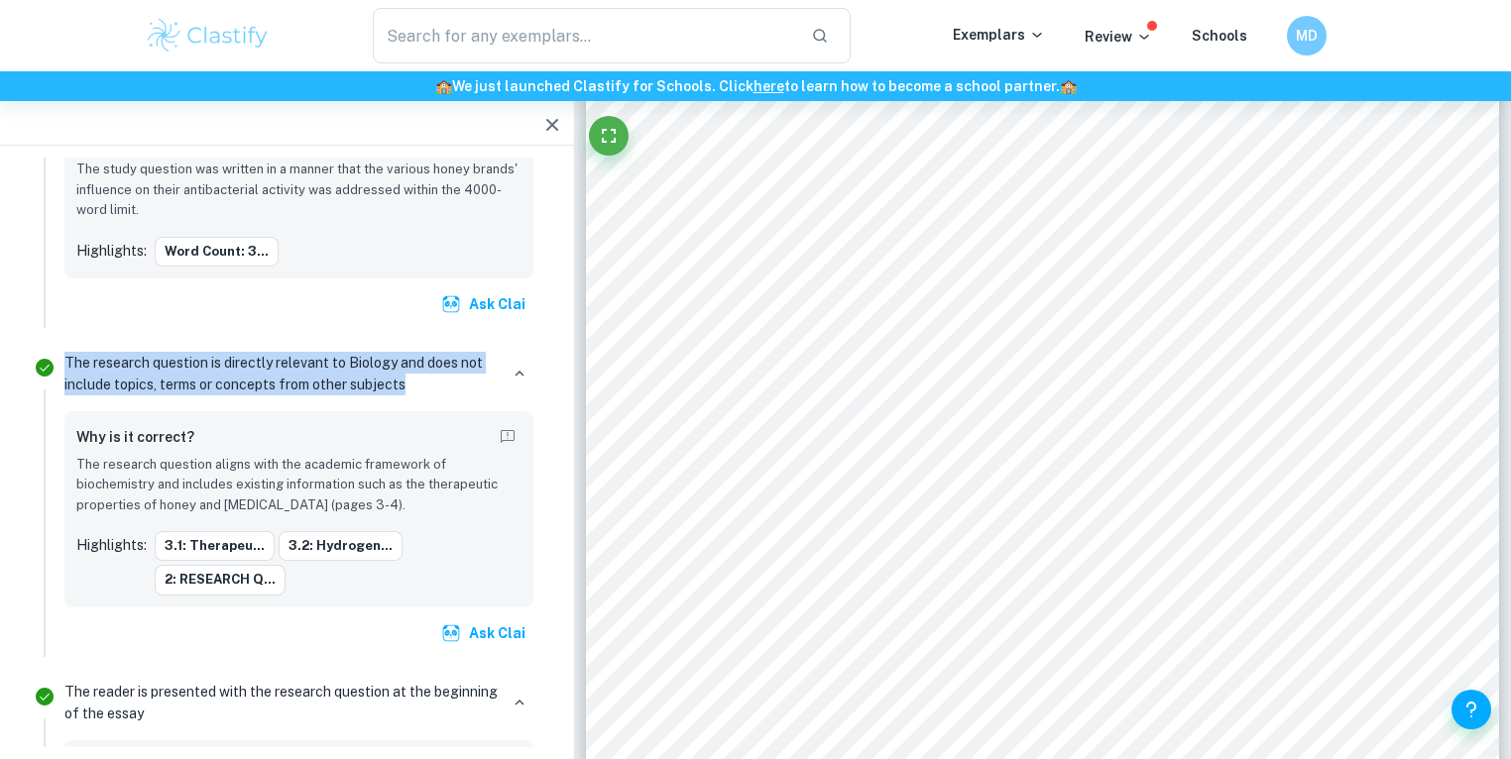
drag, startPoint x: 432, startPoint y: 345, endPoint x: 63, endPoint y: 324, distance: 369.4
click at [64, 352] on p "The research question is directly relevant to Biology and does not include topi…" at bounding box center [280, 374] width 433 height 44
copy p "The research question is directly relevant to Biology and does not include topi…"
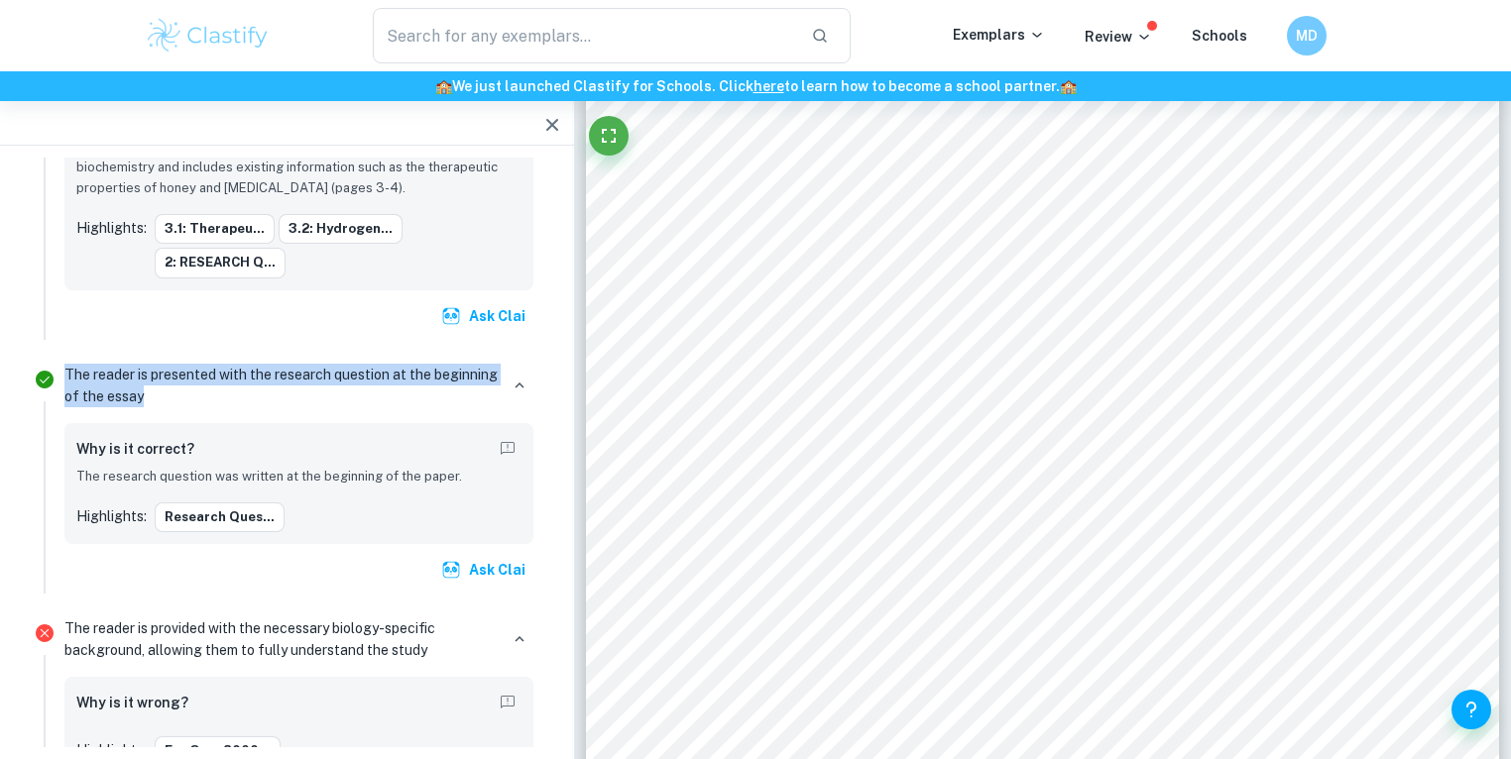
drag, startPoint x: 198, startPoint y: 353, endPoint x: 61, endPoint y: 327, distance: 139.2
click at [61, 358] on div "The reader is presented with the research question at the beginning of the essa…" at bounding box center [299, 476] width 485 height 237
copy p "The reader is presented with the research question at the beginning of the essay"
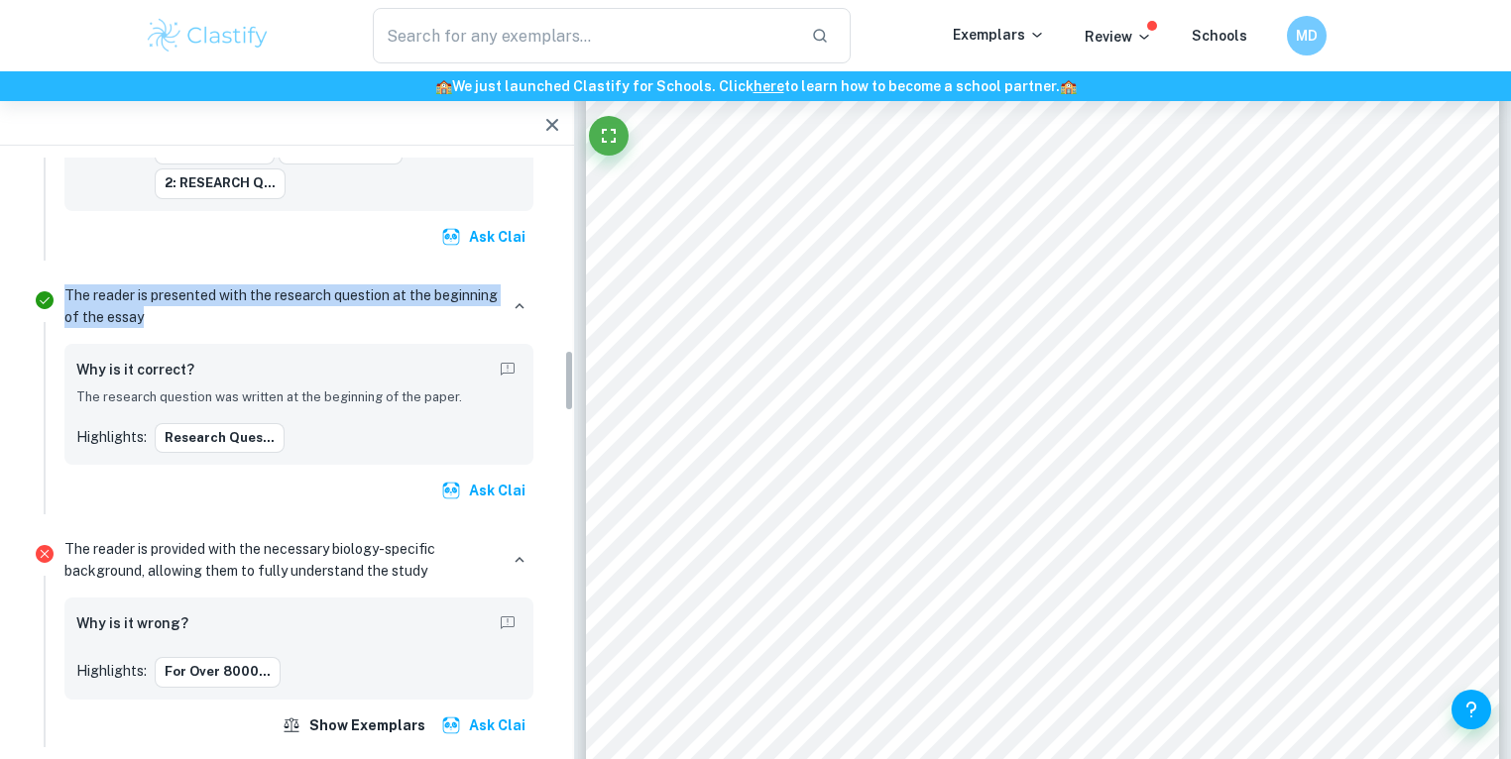
scroll to position [2062, 0]
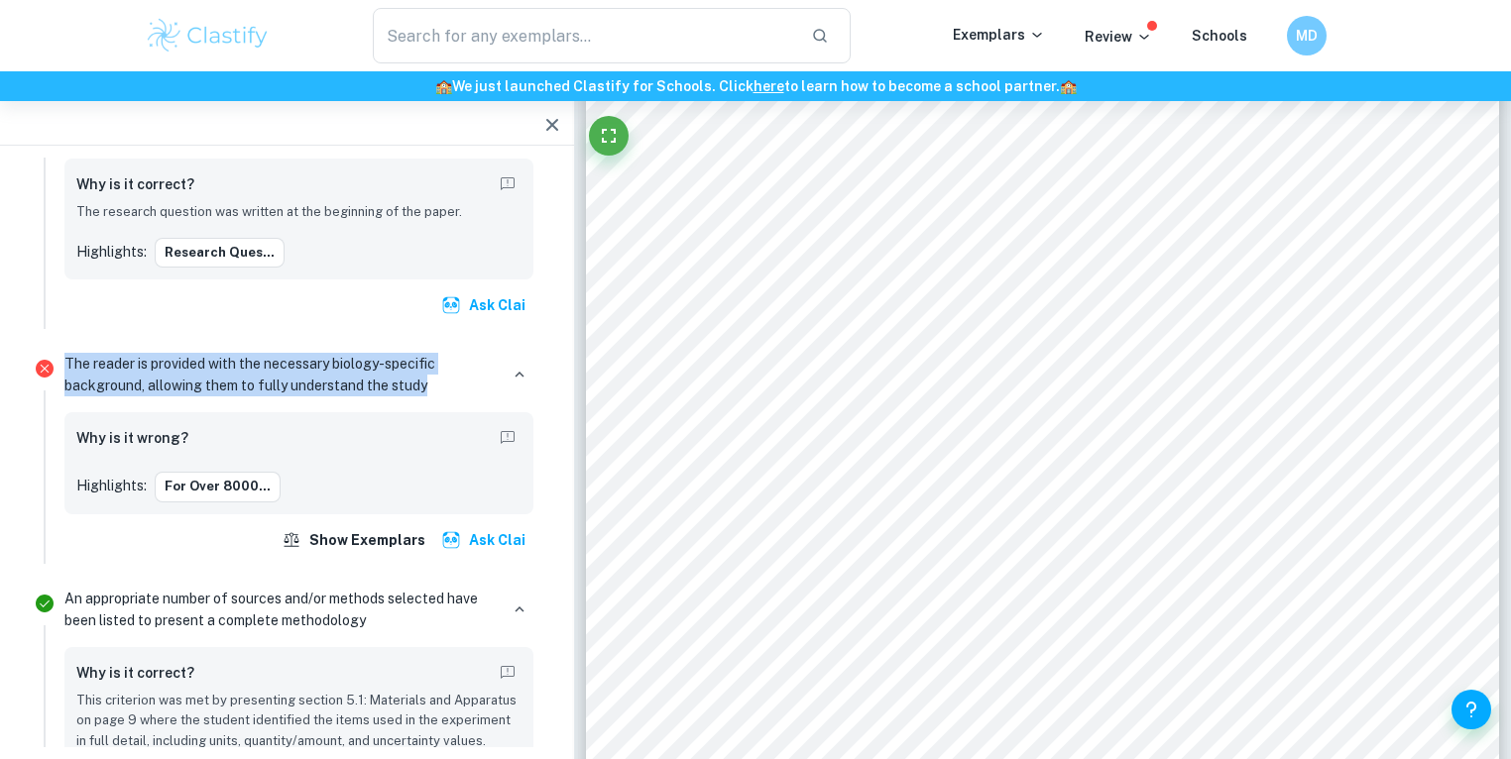
drag, startPoint x: 444, startPoint y: 338, endPoint x: 67, endPoint y: 327, distance: 376.9
click at [67, 353] on p "The reader is provided with the necessary biology-specific background, allowing…" at bounding box center [280, 375] width 433 height 44
copy p "The reader is provided with the necessary biology-specific background, allowing…"
click at [411, 353] on p "The reader is provided with the necessary biology-specific background, allowing…" at bounding box center [280, 375] width 433 height 44
drag, startPoint x: 432, startPoint y: 347, endPoint x: 58, endPoint y: 321, distance: 374.6
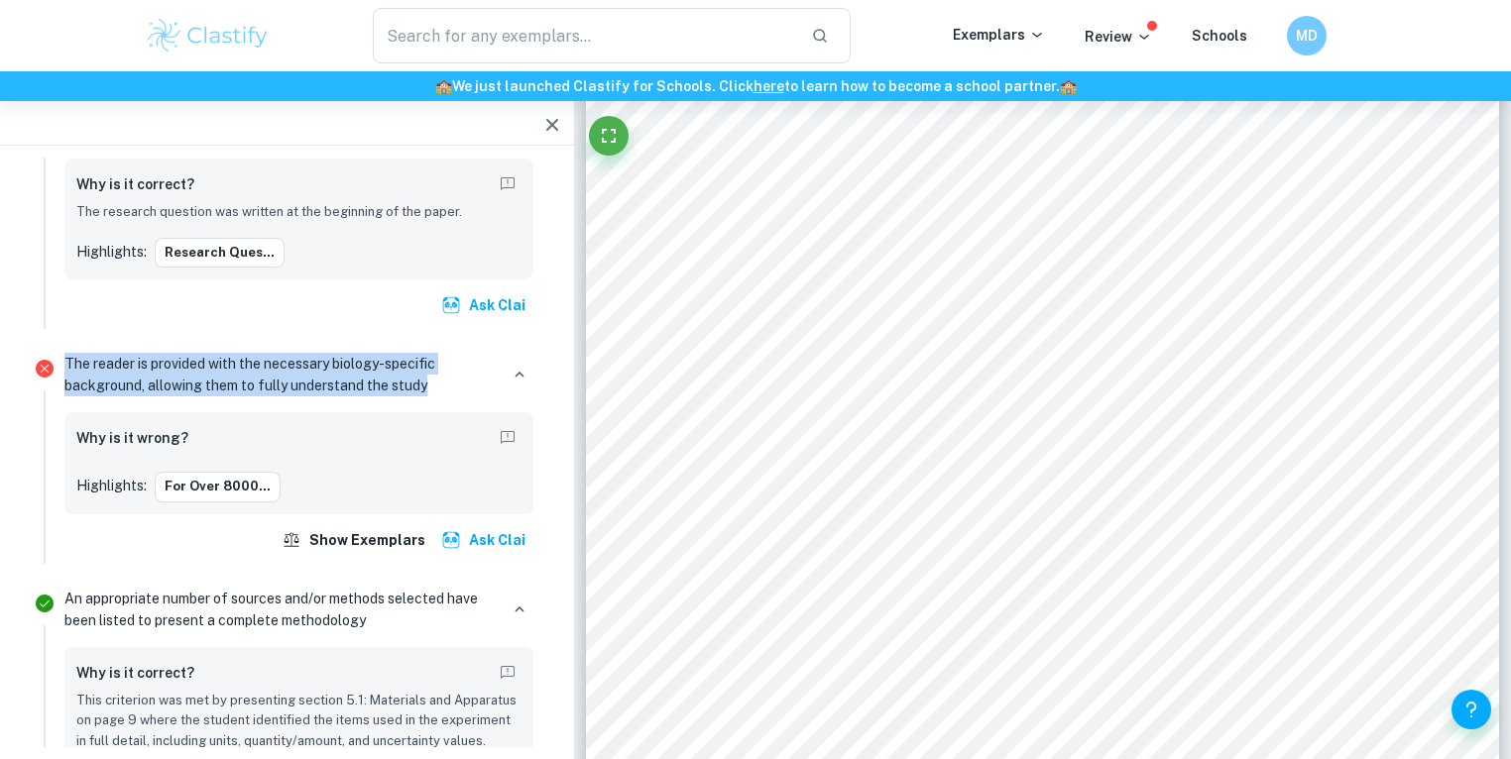
click at [58, 347] on div "The reader is provided with the necessary biology-specific background, allowing…" at bounding box center [299, 455] width 485 height 216
copy p "The reader is provided with the necessary biology-specific background, allowing…"
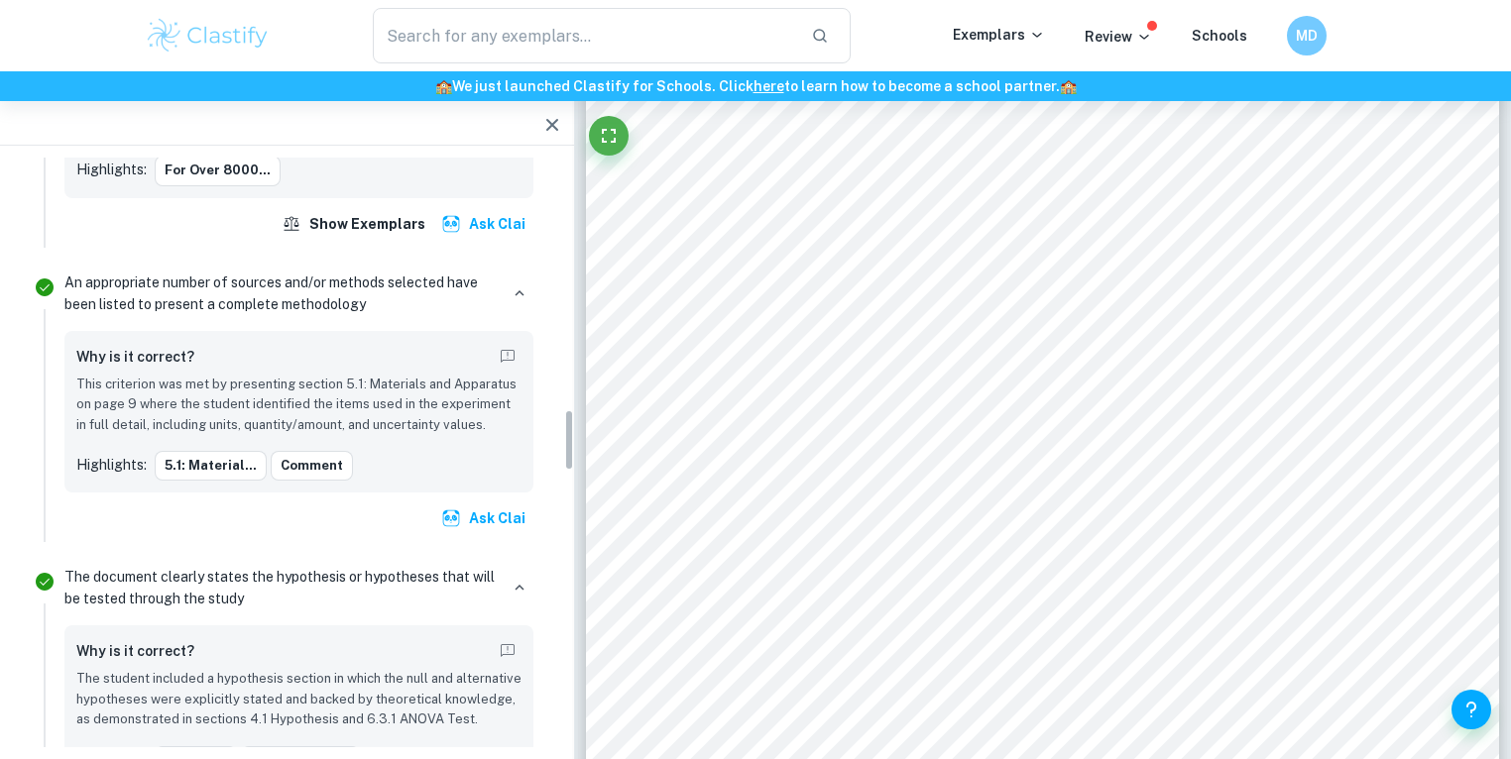
scroll to position [2379, 0]
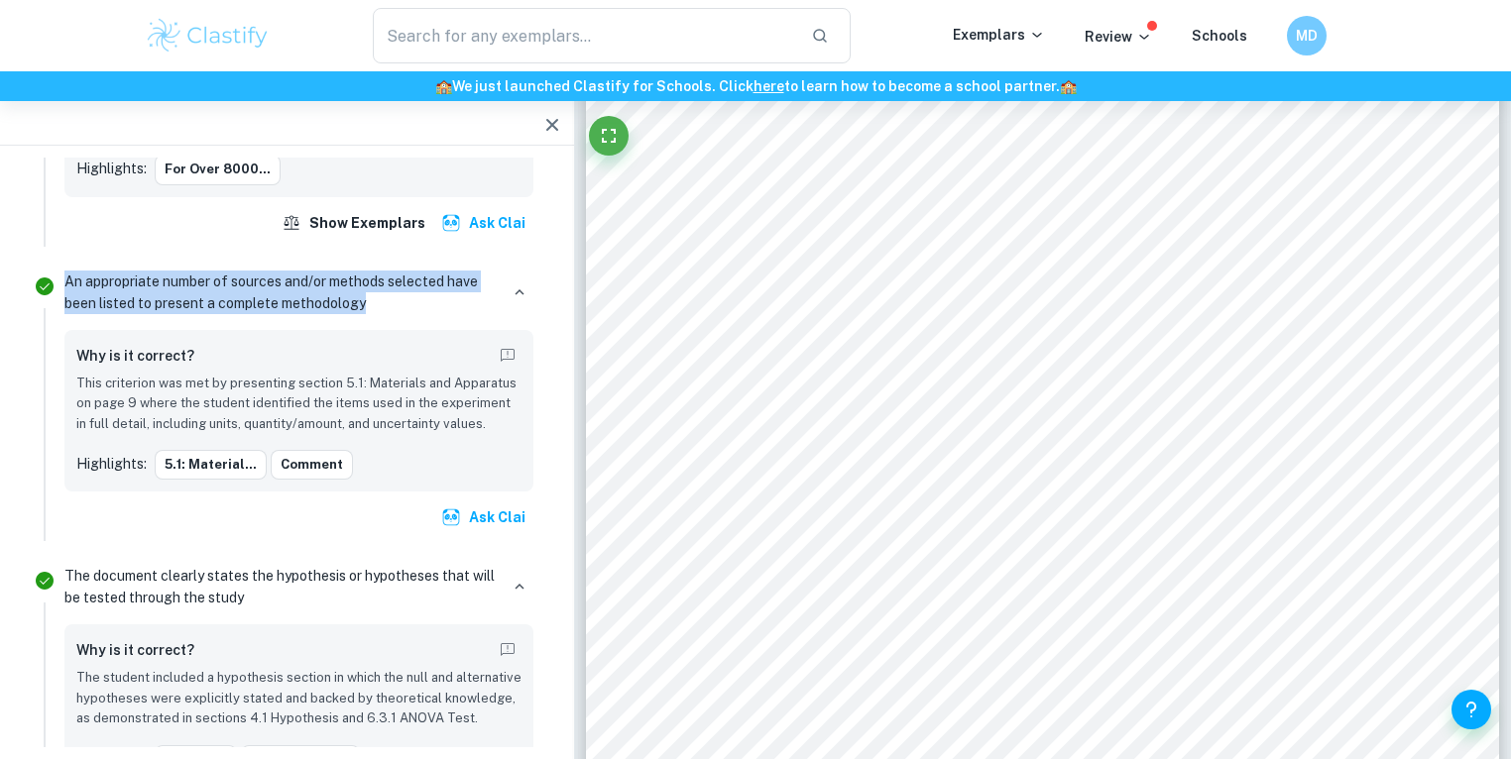
drag, startPoint x: 392, startPoint y: 266, endPoint x: 60, endPoint y: 232, distance: 332.8
click at [60, 265] on div "An appropriate number of sources and/or methods selected have been listed to pr…" at bounding box center [299, 404] width 485 height 278
copy p "An appropriate number of sources and/or methods selected have been listed to pr…"
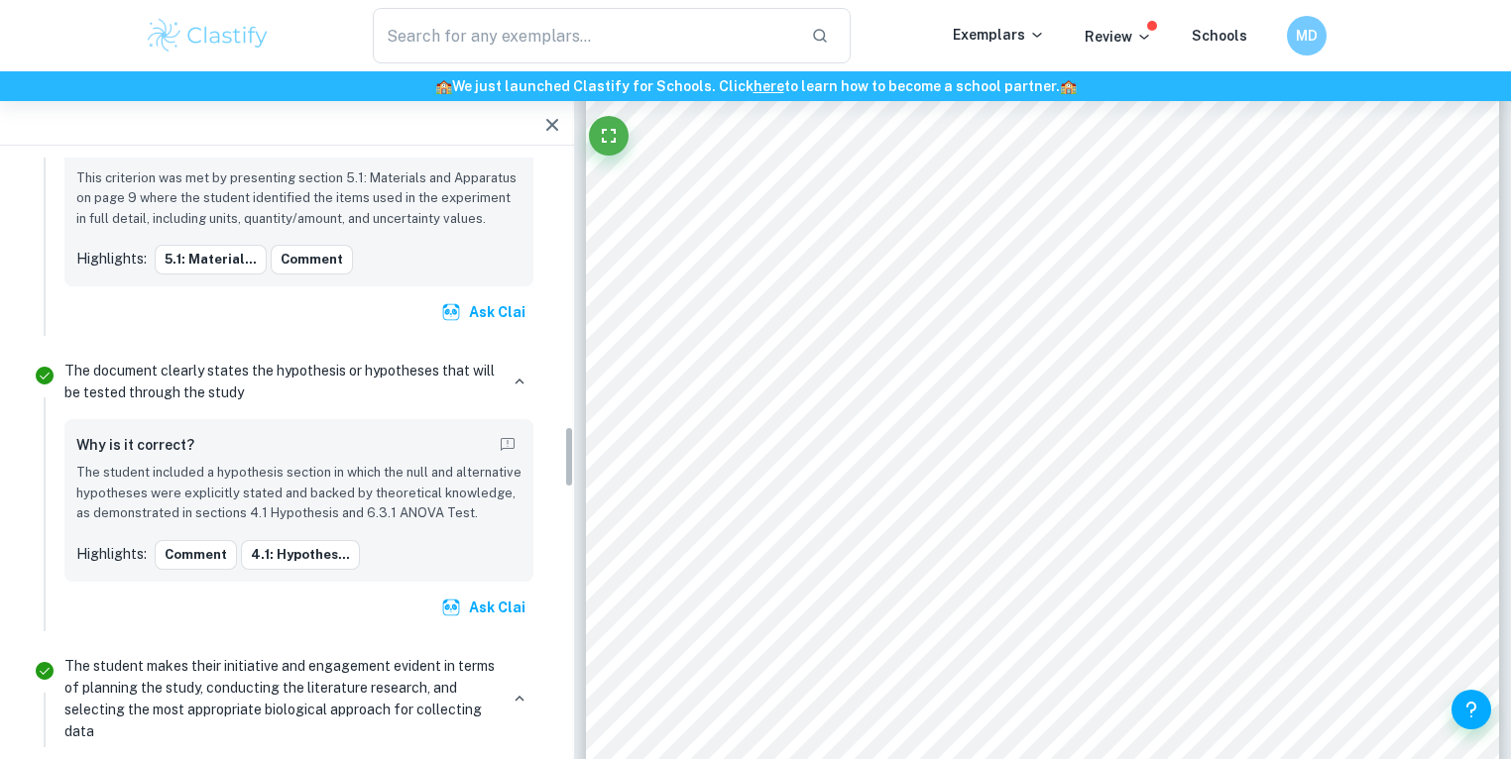
scroll to position [2590, 0]
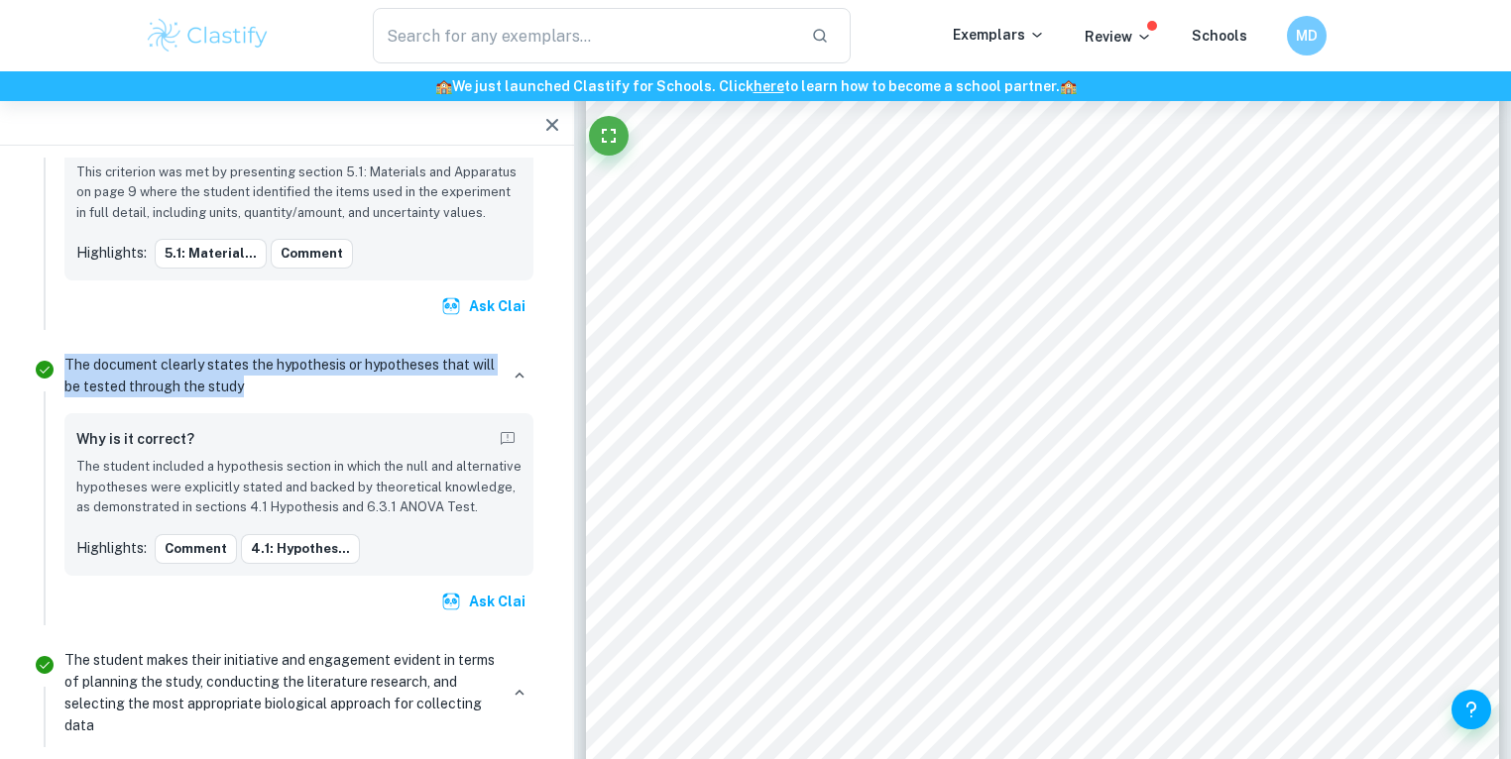
drag, startPoint x: 286, startPoint y: 335, endPoint x: 60, endPoint y: 306, distance: 226.9
click at [60, 348] on div "The document clearly states the hypothesis or hypotheses that will be tested th…" at bounding box center [299, 487] width 485 height 278
copy p "The document clearly states the hypothesis or hypotheses that will be tested th…"
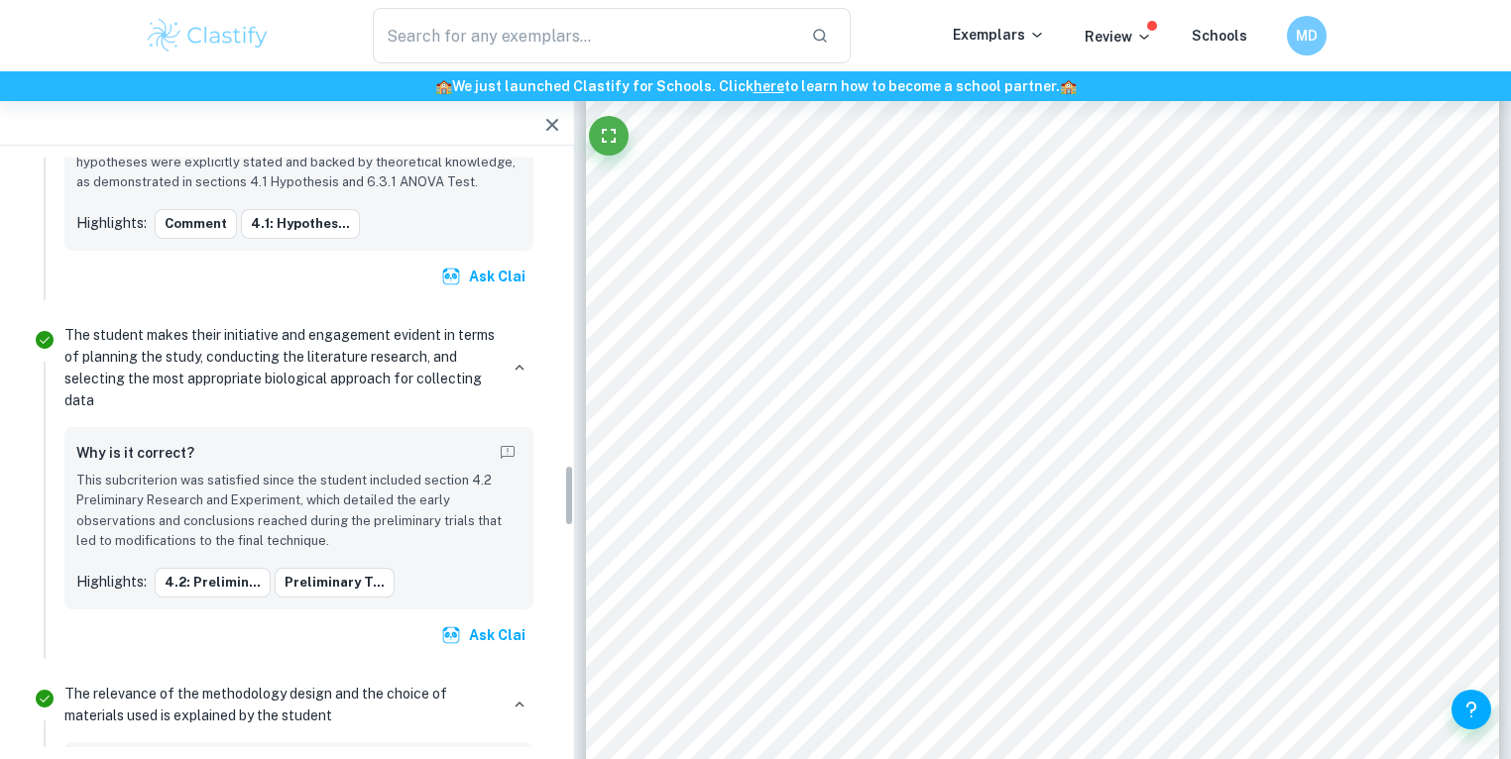
scroll to position [2908, 0]
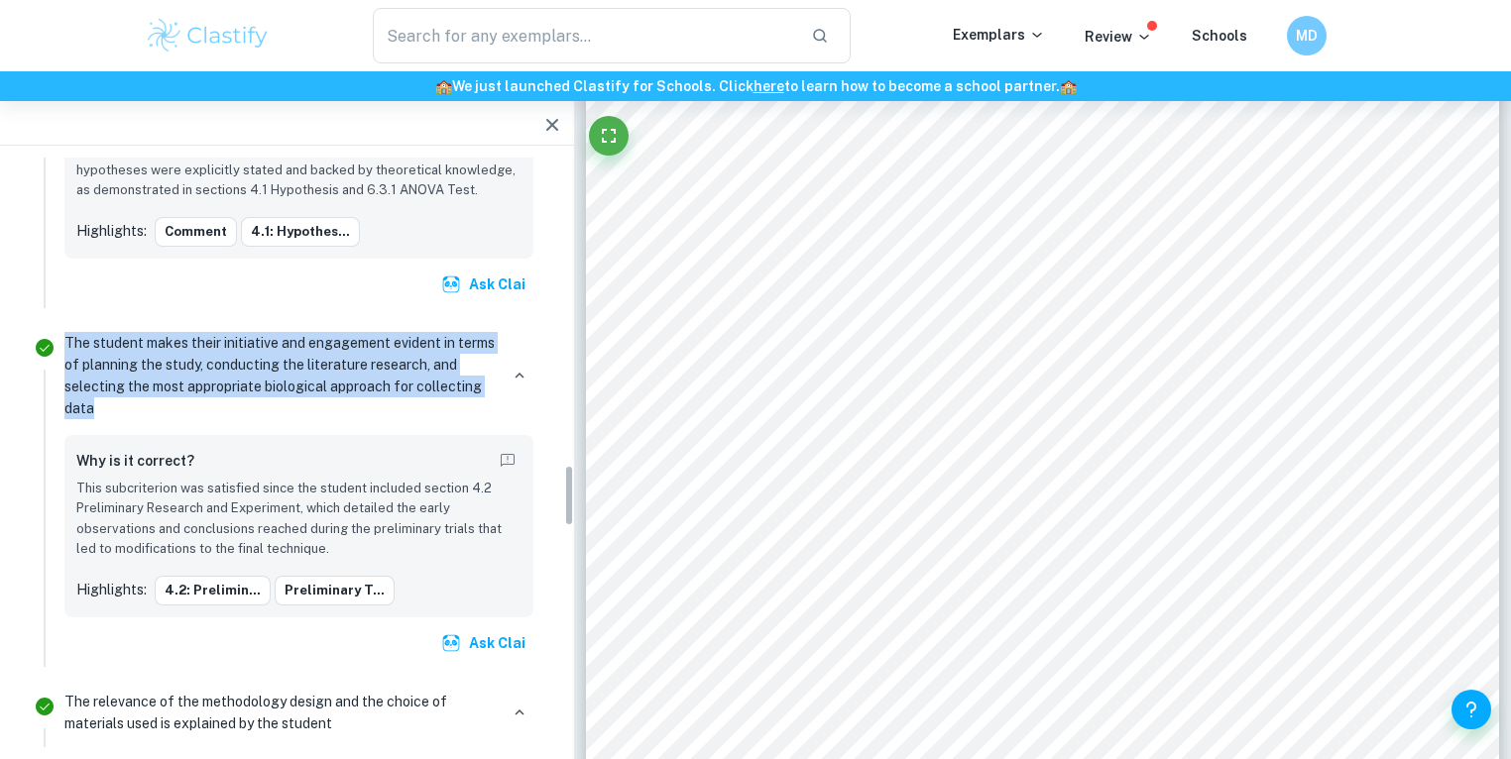
drag, startPoint x: 123, startPoint y: 365, endPoint x: 47, endPoint y: 316, distance: 90.5
click at [47, 317] on li "The student makes their initiative and engagement evident in terms of planning …" at bounding box center [287, 496] width 526 height 359
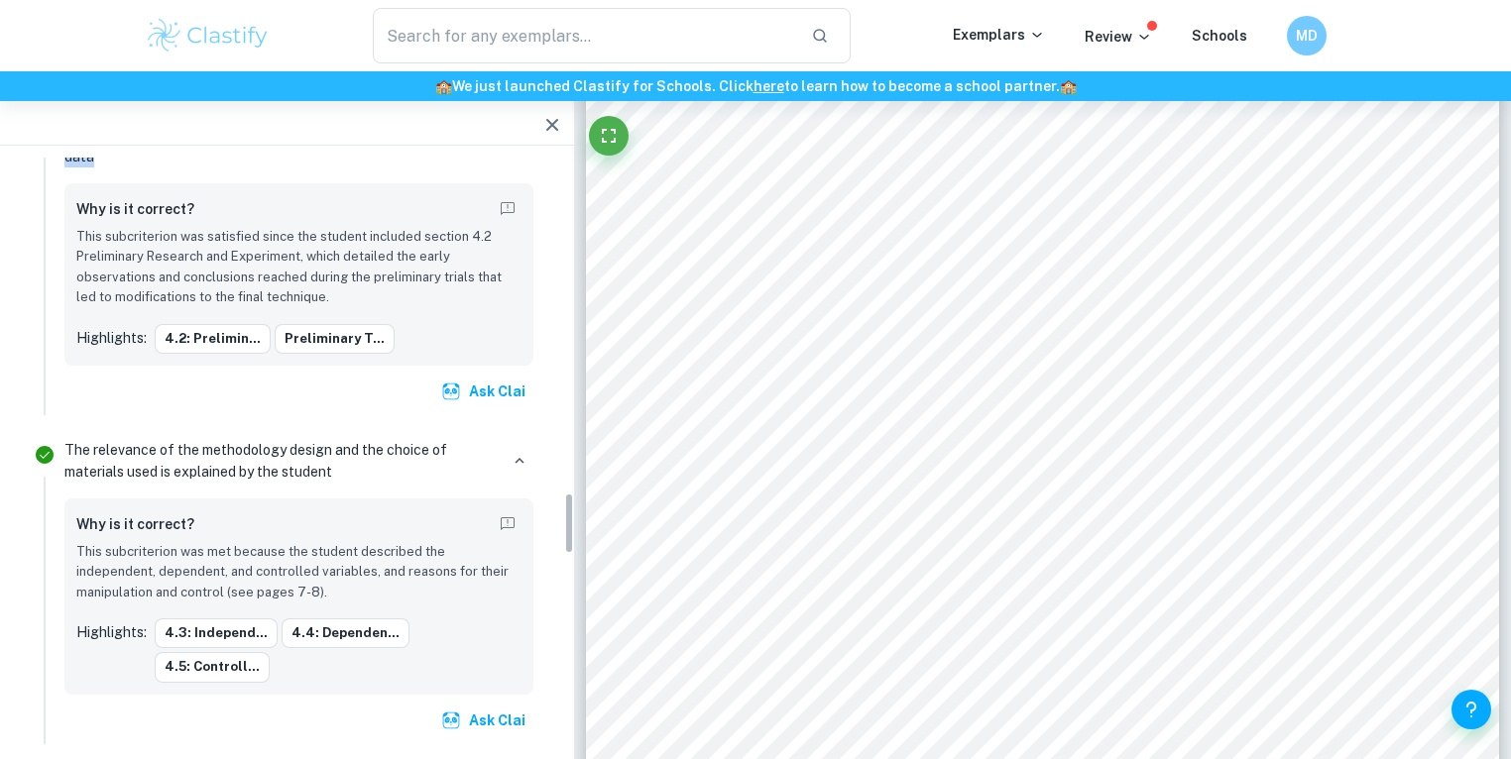
scroll to position [3172, 0]
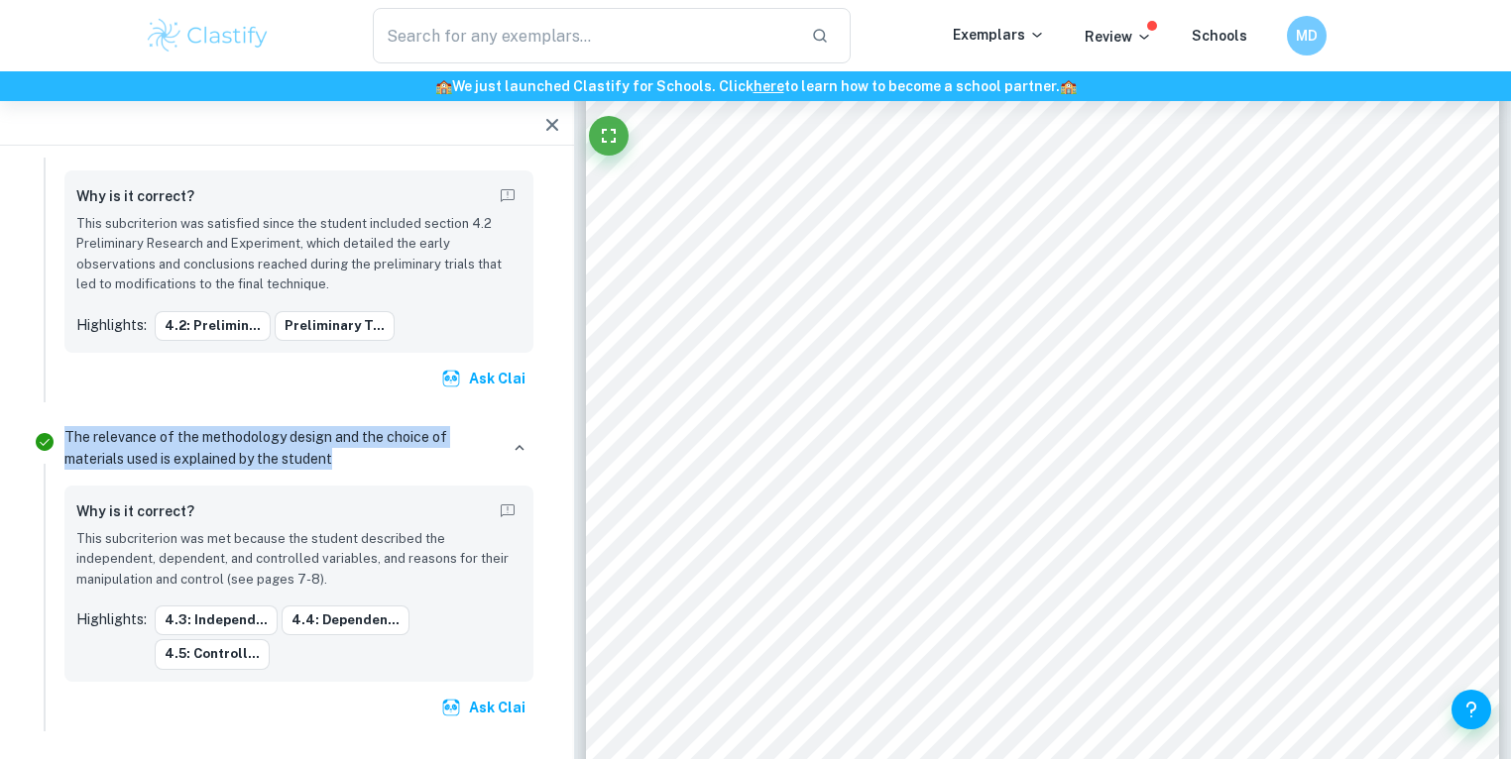
drag, startPoint x: 342, startPoint y: 419, endPoint x: 63, endPoint y: 397, distance: 279.5
click at [64, 426] on p "The relevance of the methodology design and the choice of materials used is exp…" at bounding box center [280, 448] width 433 height 44
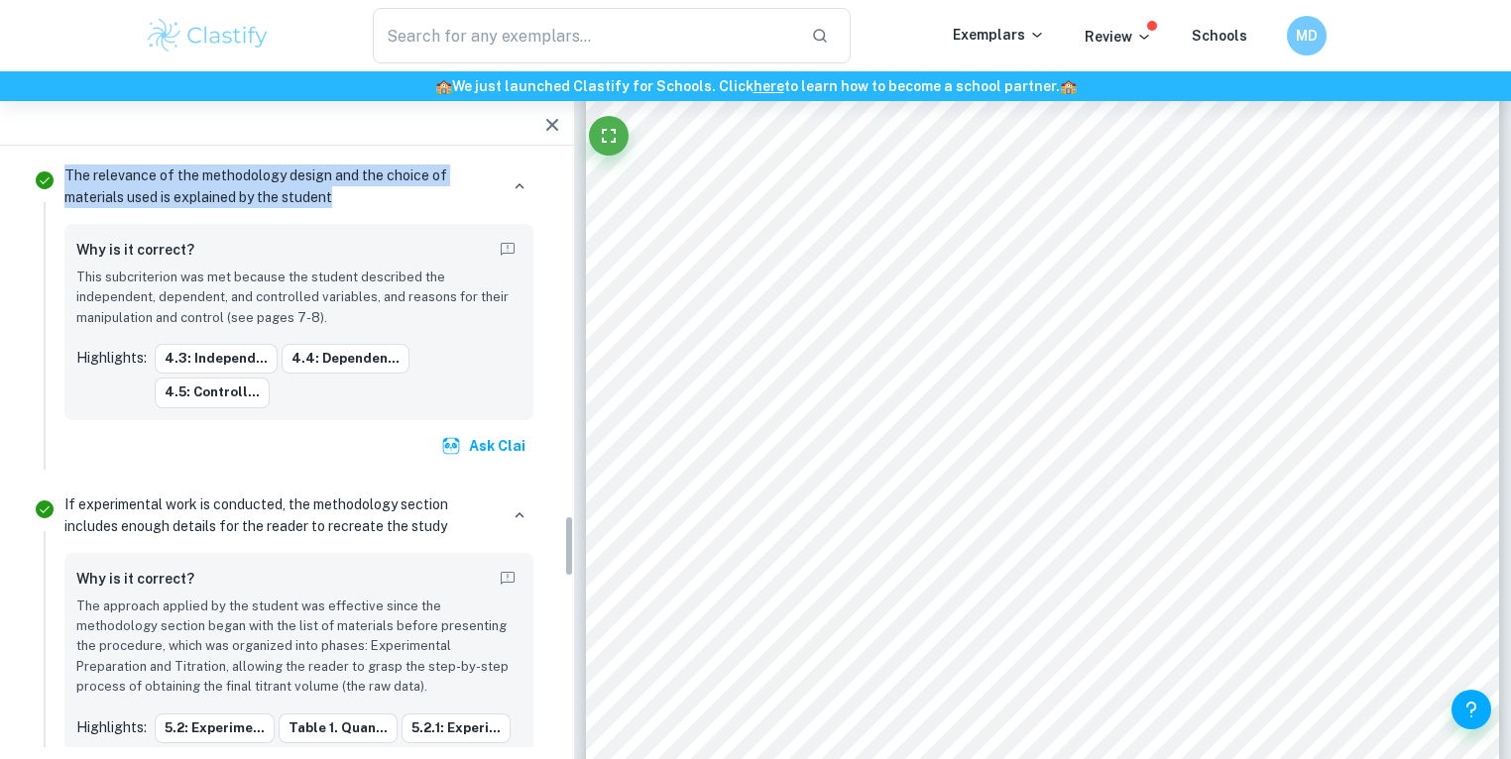
scroll to position [3436, 0]
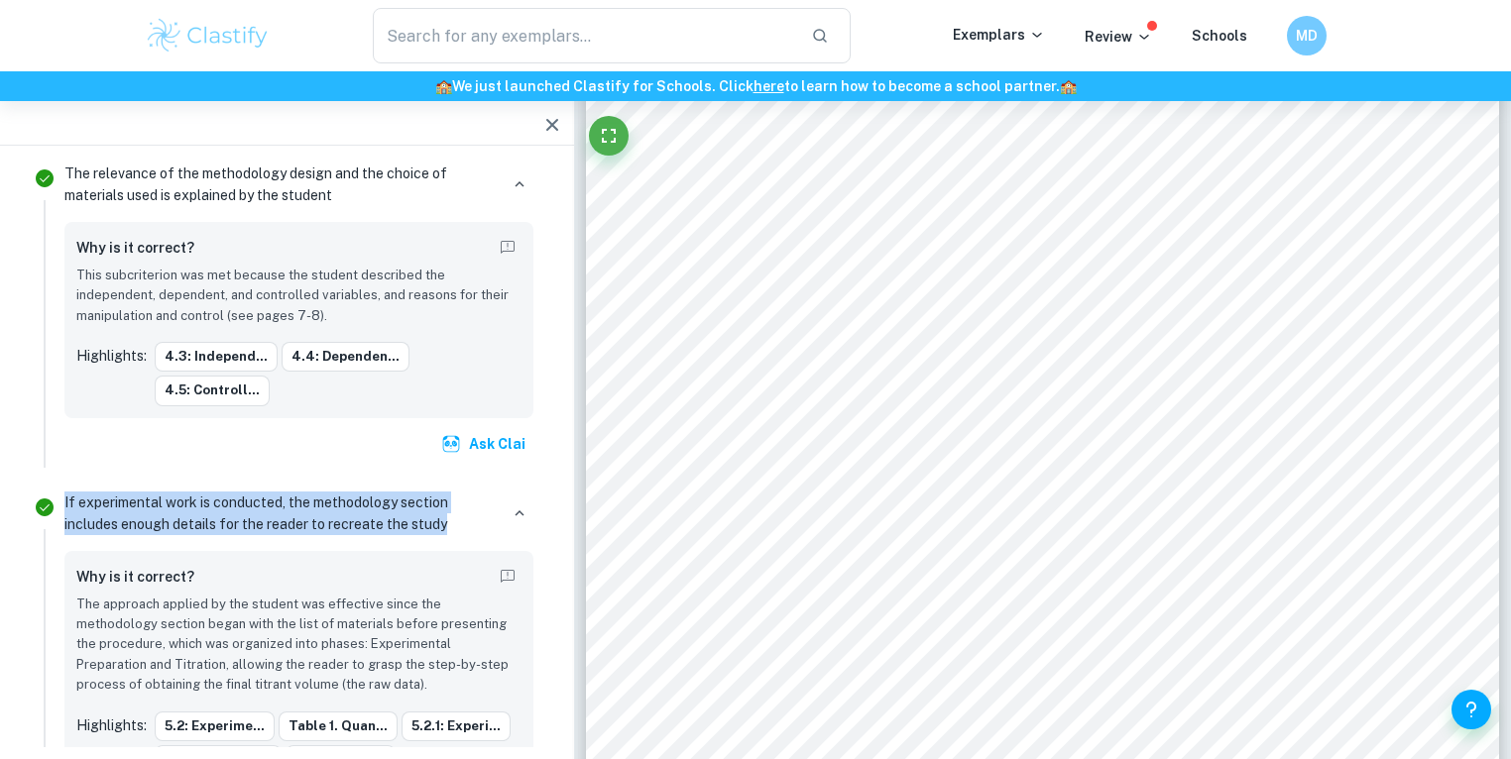
drag, startPoint x: 294, startPoint y: 439, endPoint x: 57, endPoint y: 417, distance: 238.9
click at [57, 486] on div "If experimental work is conducted, the methodology section includes enough deta…" at bounding box center [299, 679] width 485 height 386
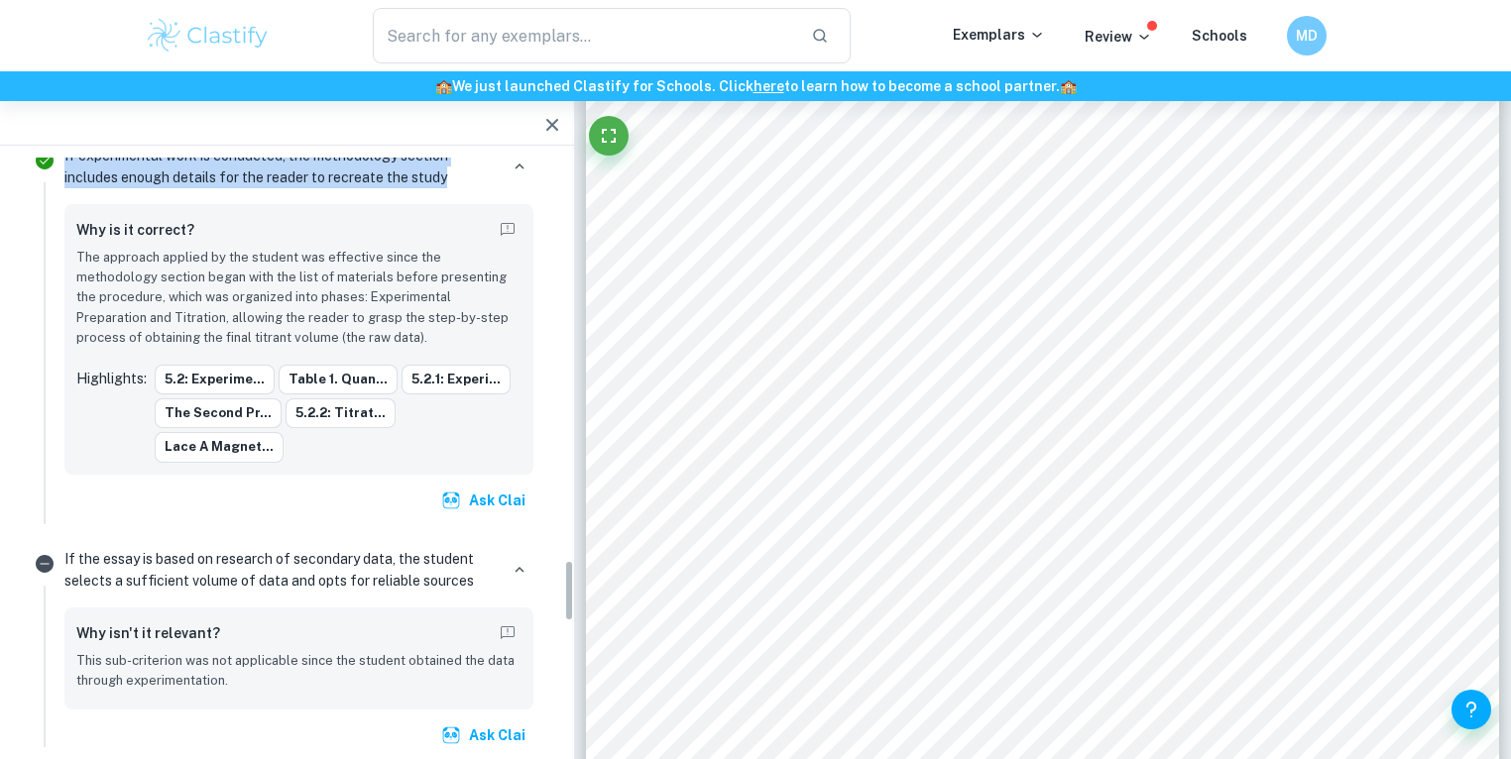
scroll to position [3807, 0]
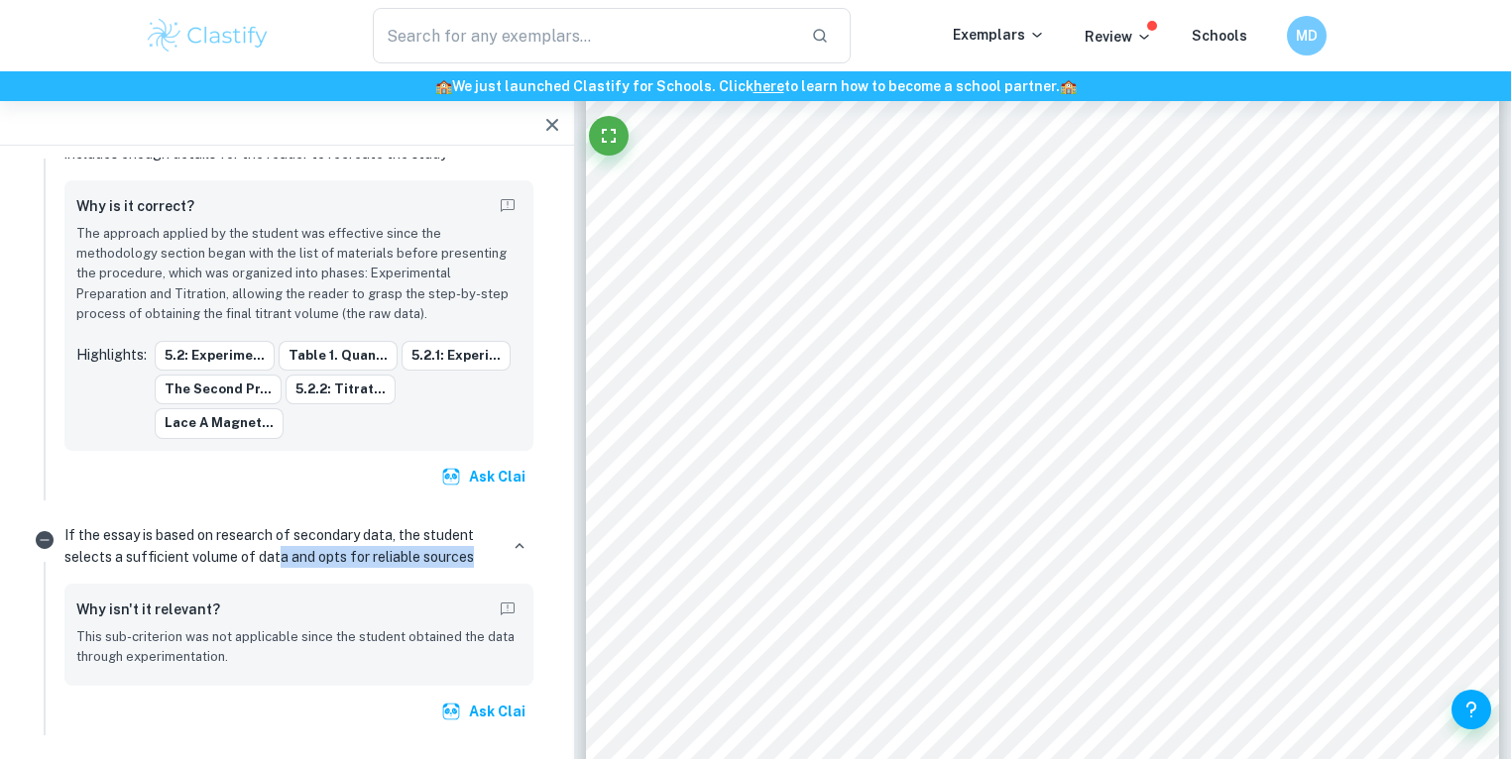
drag, startPoint x: 486, startPoint y: 444, endPoint x: 274, endPoint y: 440, distance: 212.2
click at [274, 524] on p "If the essay is based on research of secondary data, the student selects a suff…" at bounding box center [280, 546] width 433 height 44
click at [194, 524] on p "If the essay is based on research of secondary data, the student selects a suff…" at bounding box center [280, 546] width 433 height 44
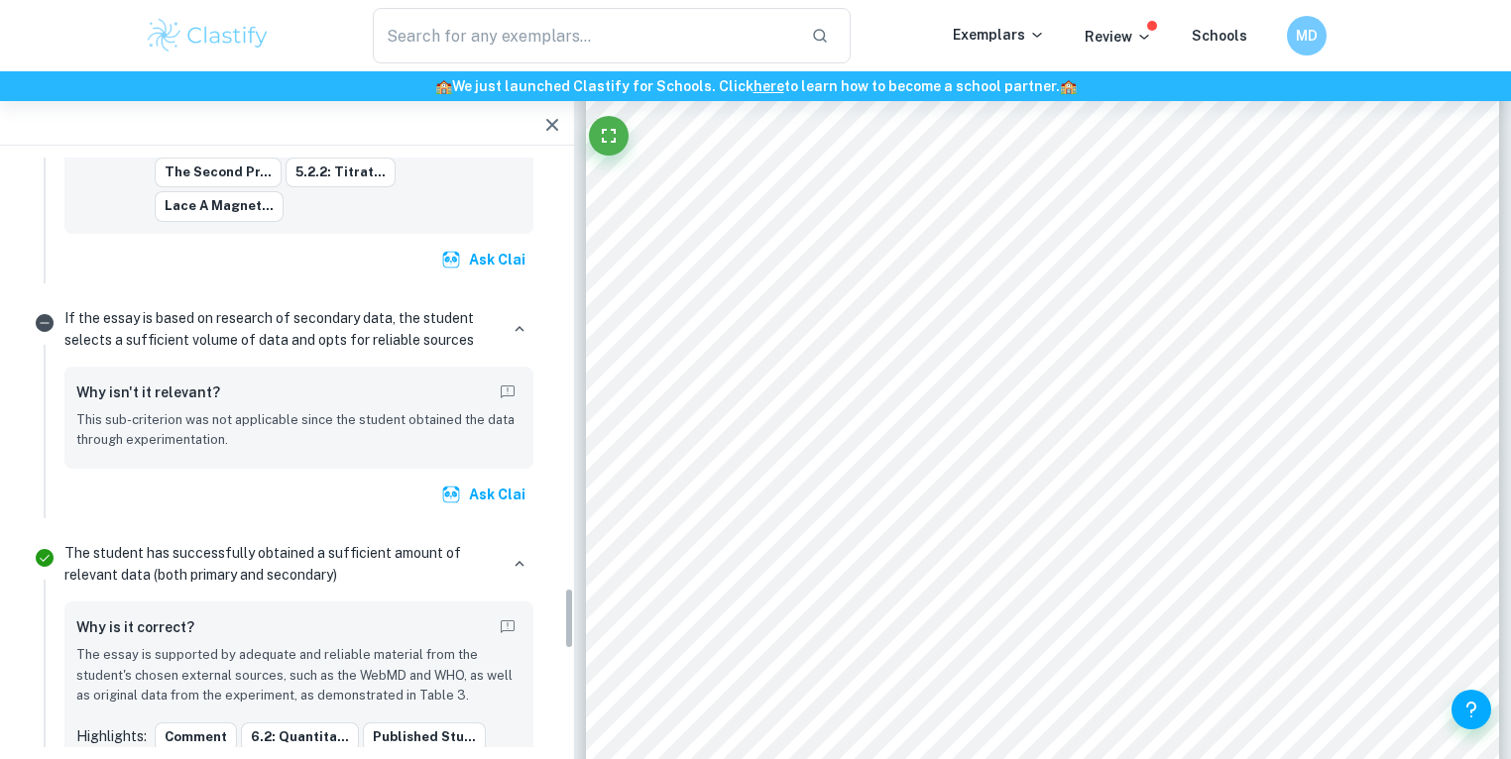
scroll to position [4071, 0]
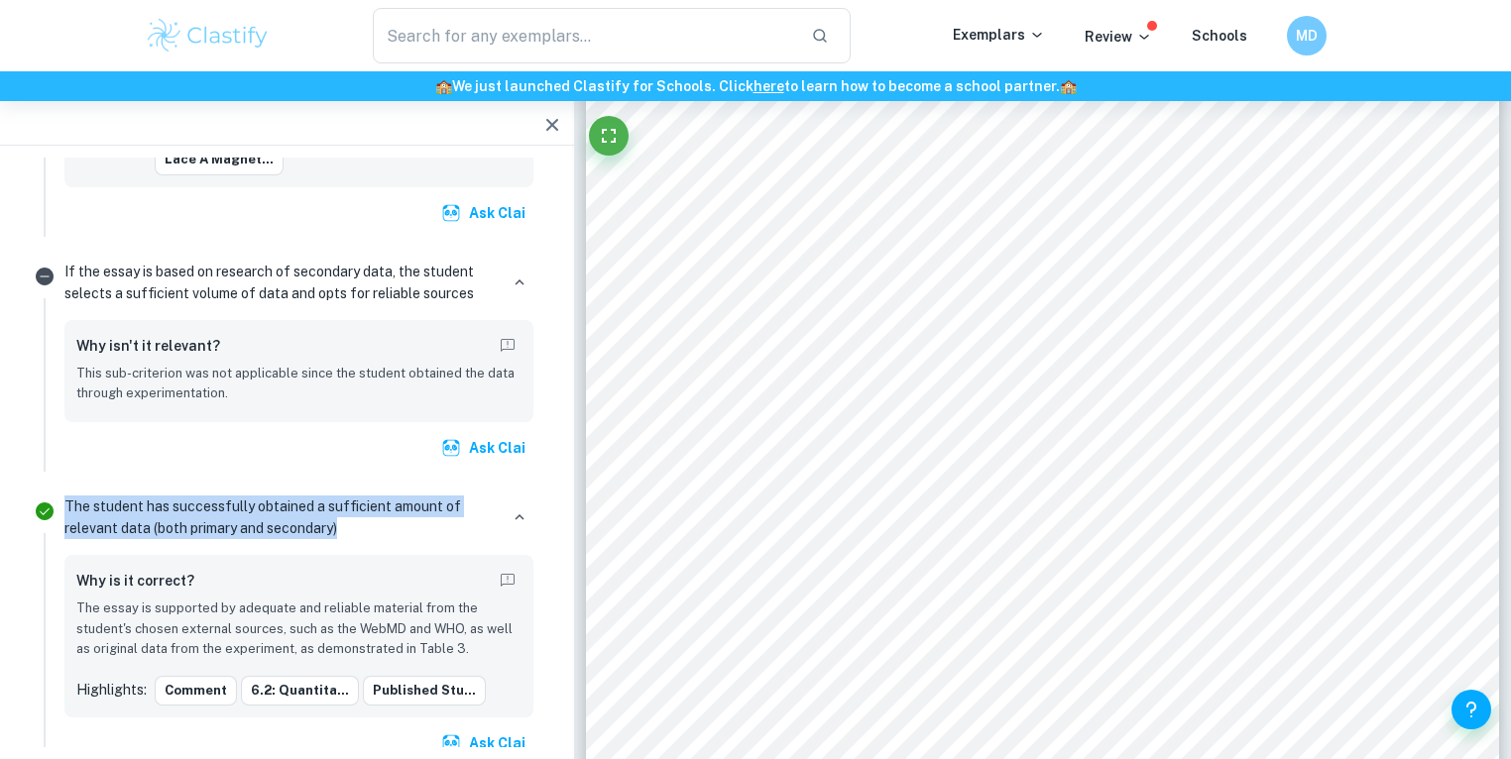
drag, startPoint x: 357, startPoint y: 416, endPoint x: 60, endPoint y: 401, distance: 296.8
click at [60, 490] on div "The student has successfully obtained a sufficient amount of relevant data (bot…" at bounding box center [299, 629] width 485 height 278
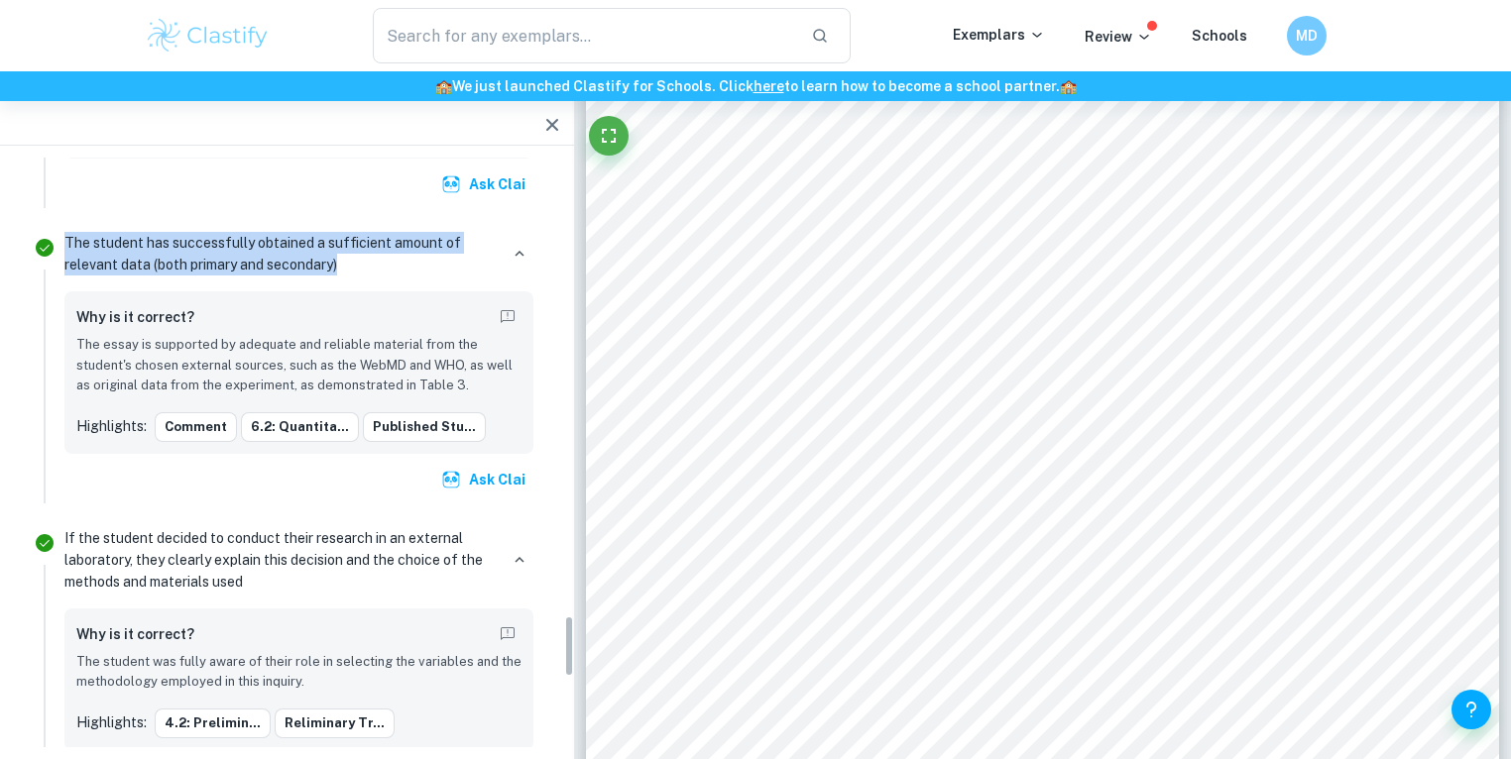
scroll to position [4335, 0]
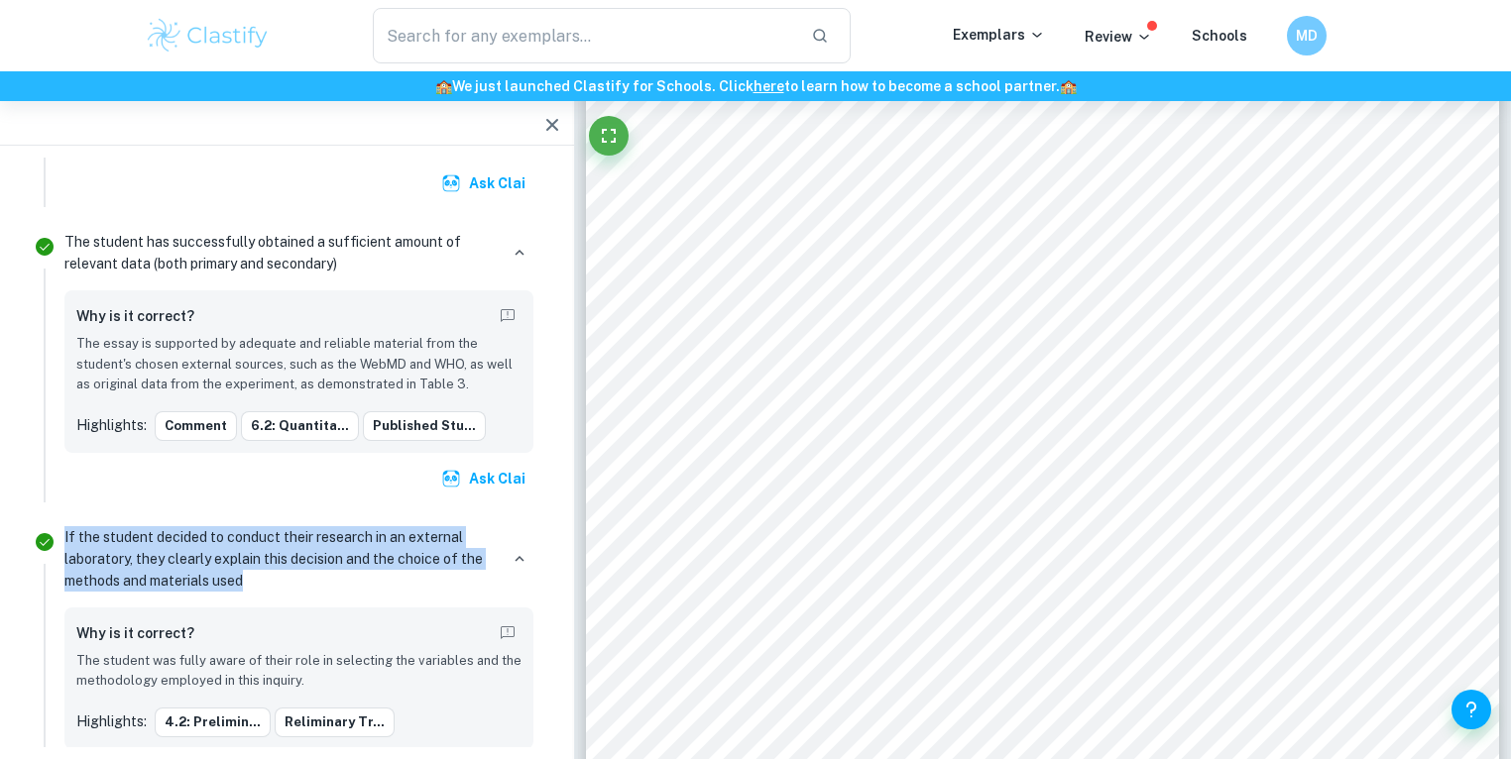
drag, startPoint x: 254, startPoint y: 470, endPoint x: 65, endPoint y: 420, distance: 194.8
click at [65, 526] on p "If the student decided to conduct their research in an external laboratory, the…" at bounding box center [280, 558] width 433 height 65
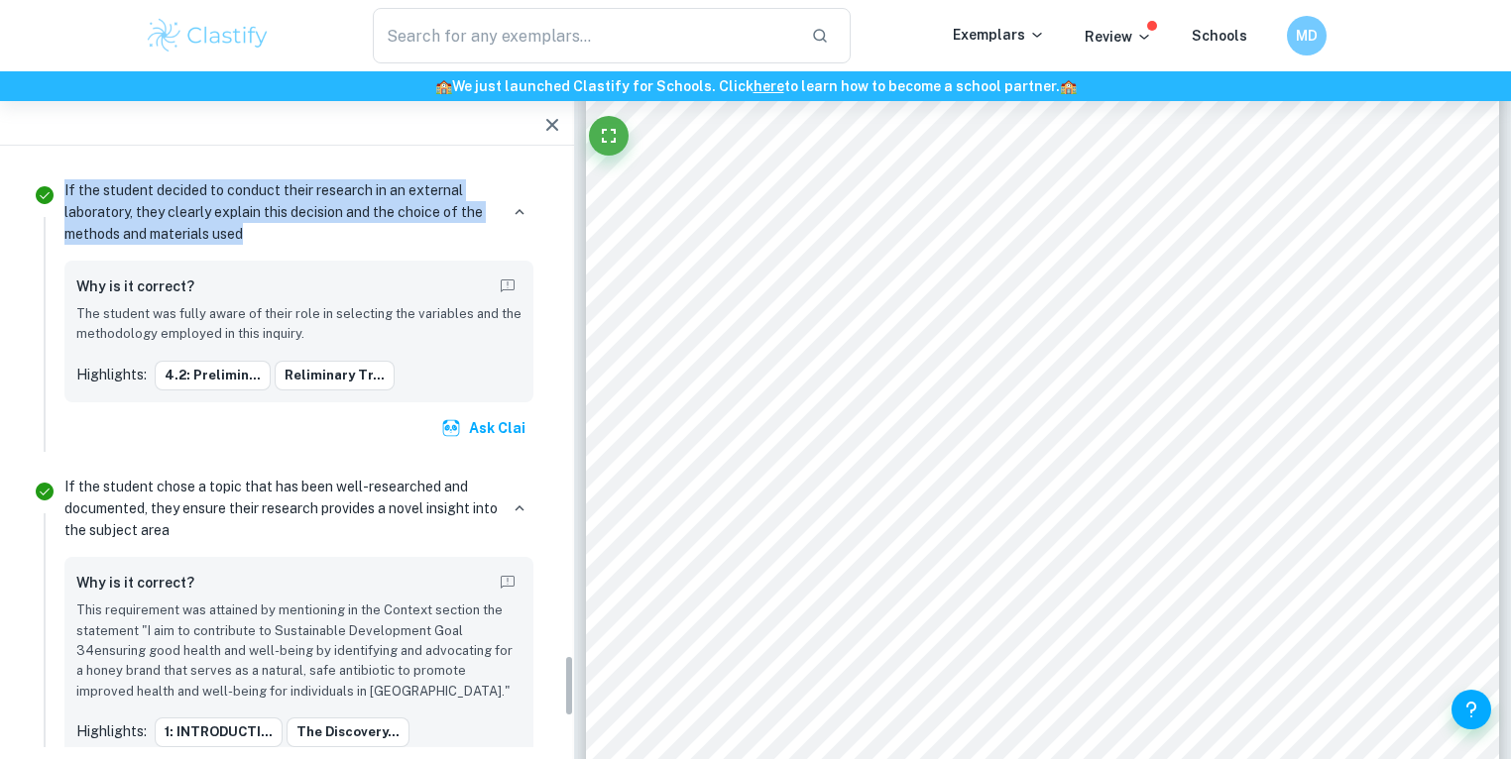
scroll to position [4705, 0]
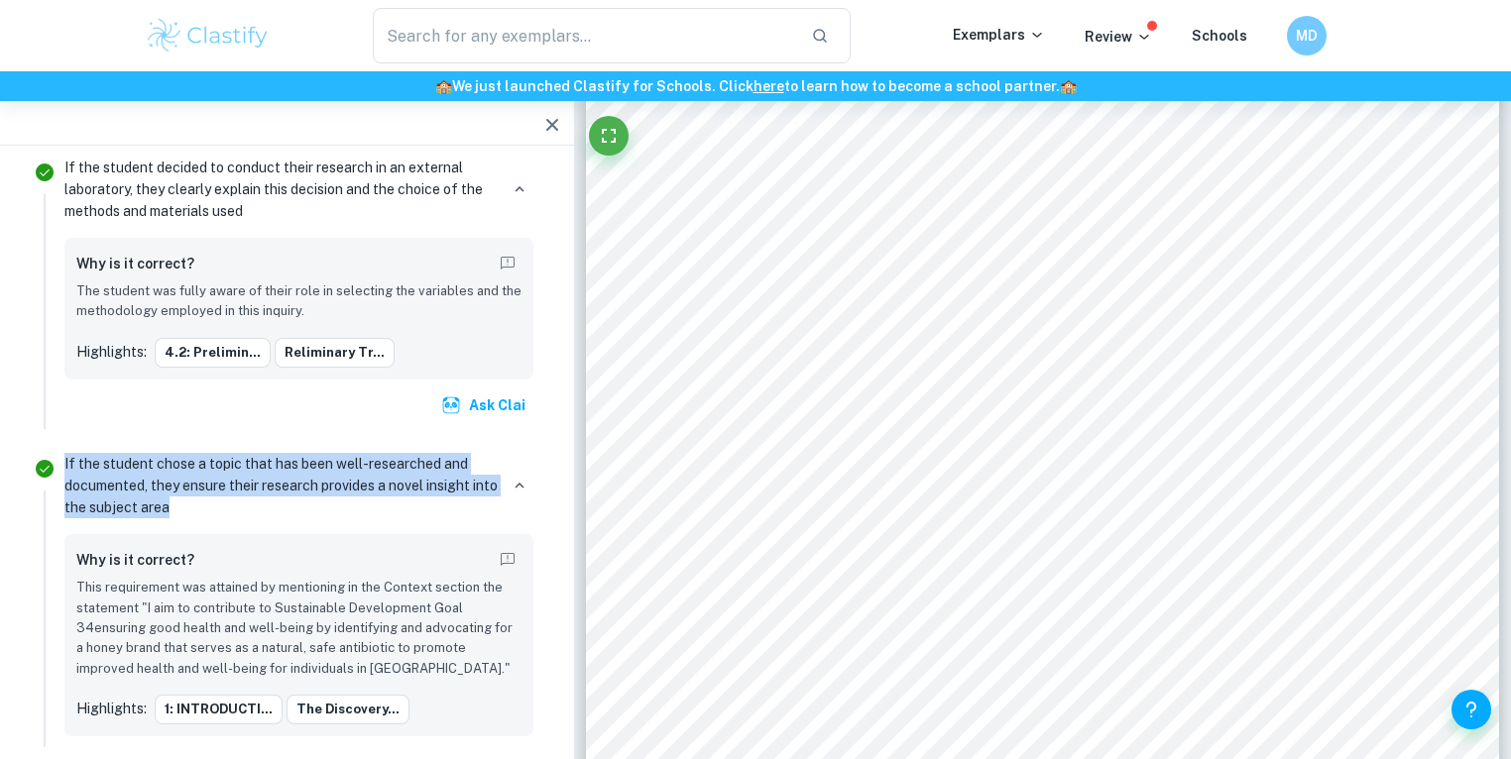
drag, startPoint x: 234, startPoint y: 389, endPoint x: 63, endPoint y: 346, distance: 175.8
click at [63, 447] on div "If the student chose a topic that has been well-researched and documented, they…" at bounding box center [299, 616] width 485 height 339
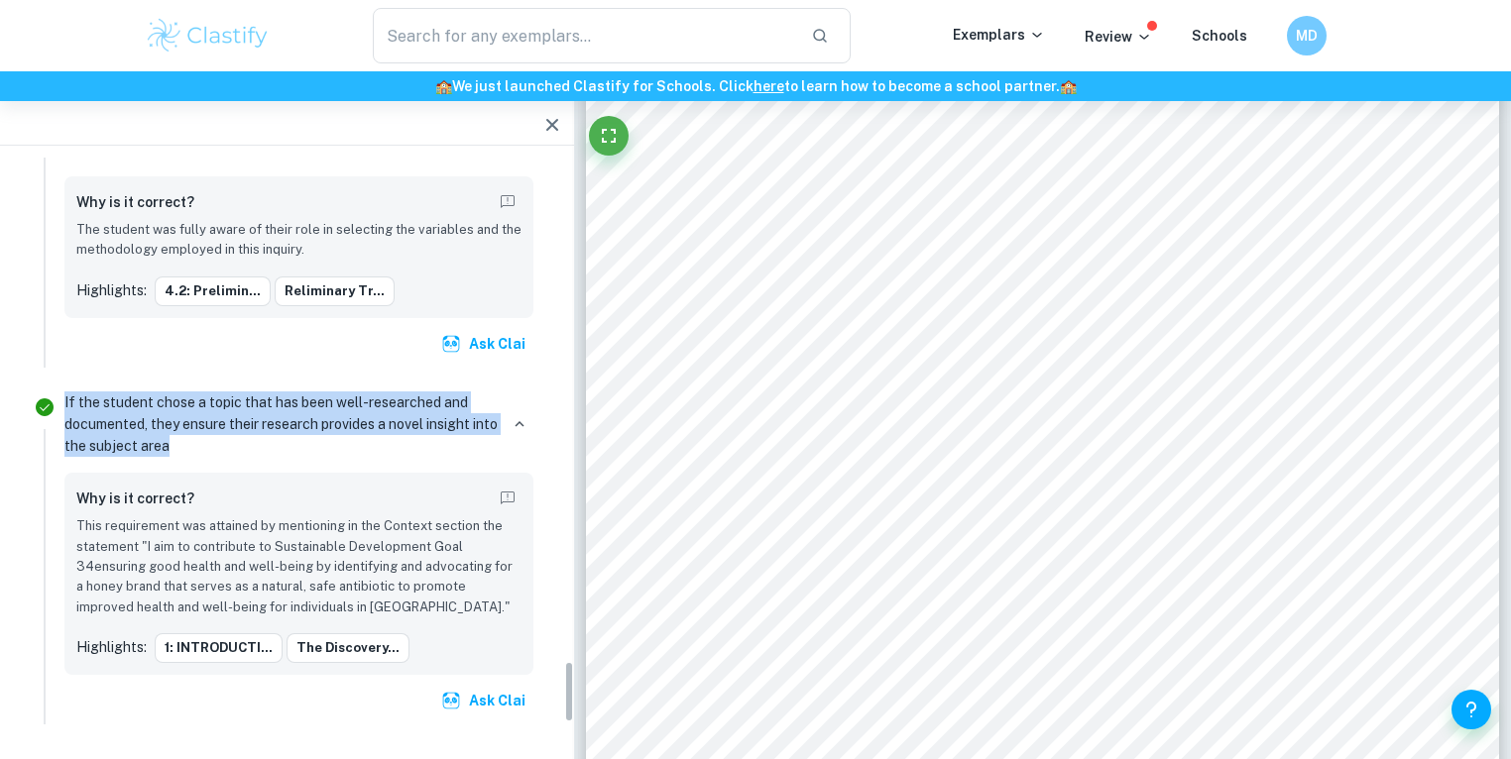
scroll to position [4759, 0]
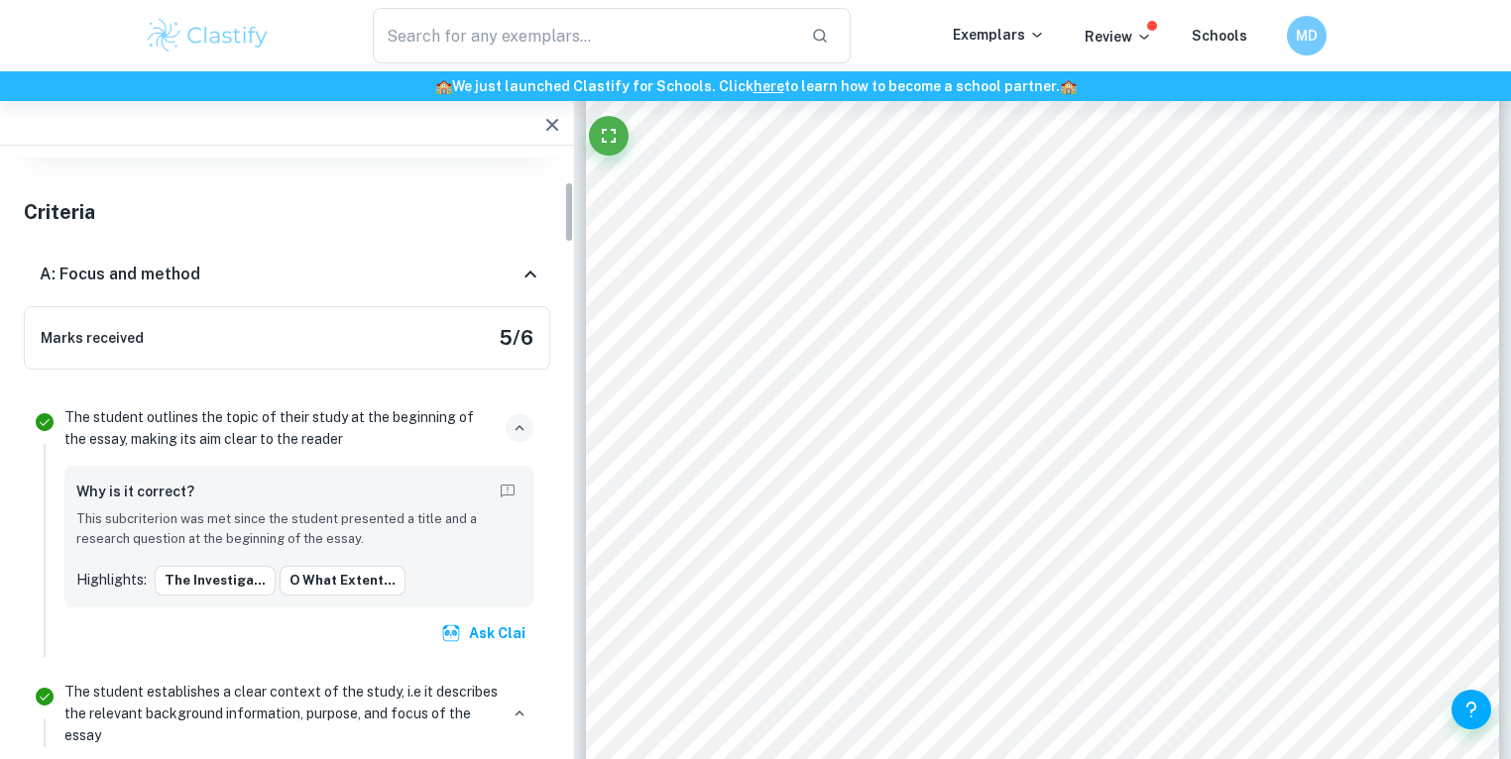
drag, startPoint x: 571, startPoint y: 672, endPoint x: 561, endPoint y: 189, distance: 482.9
click at [561, 189] on div "Total Marks Received 24 / 34 Fatima F. Marked by an official IB Examiner A Crit…" at bounding box center [287, 453] width 574 height 590
click at [534, 274] on icon at bounding box center [530, 274] width 12 height 7
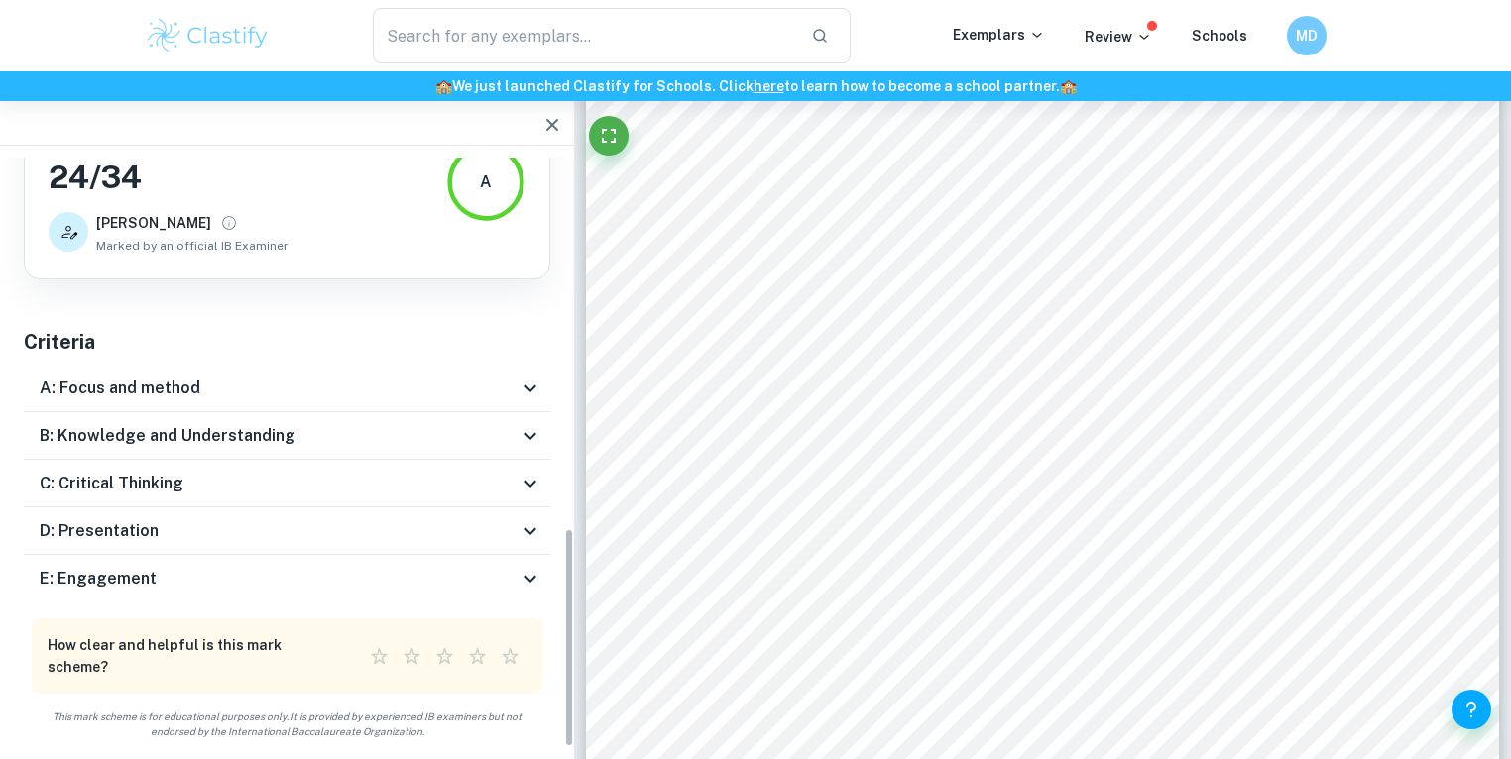
scroll to position [56, 0]
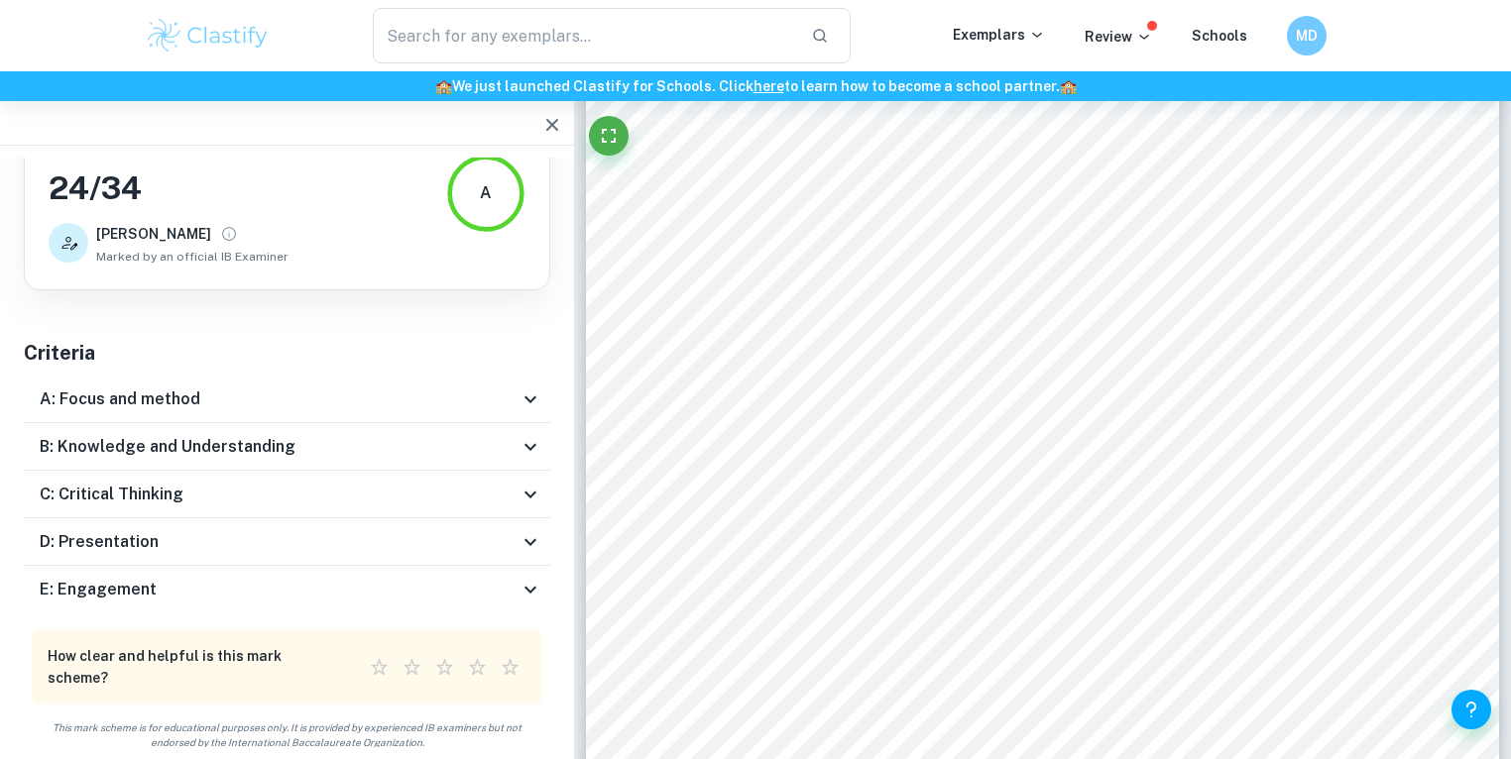
click at [363, 442] on div "B: Knowledge and Understanding" at bounding box center [279, 447] width 479 height 24
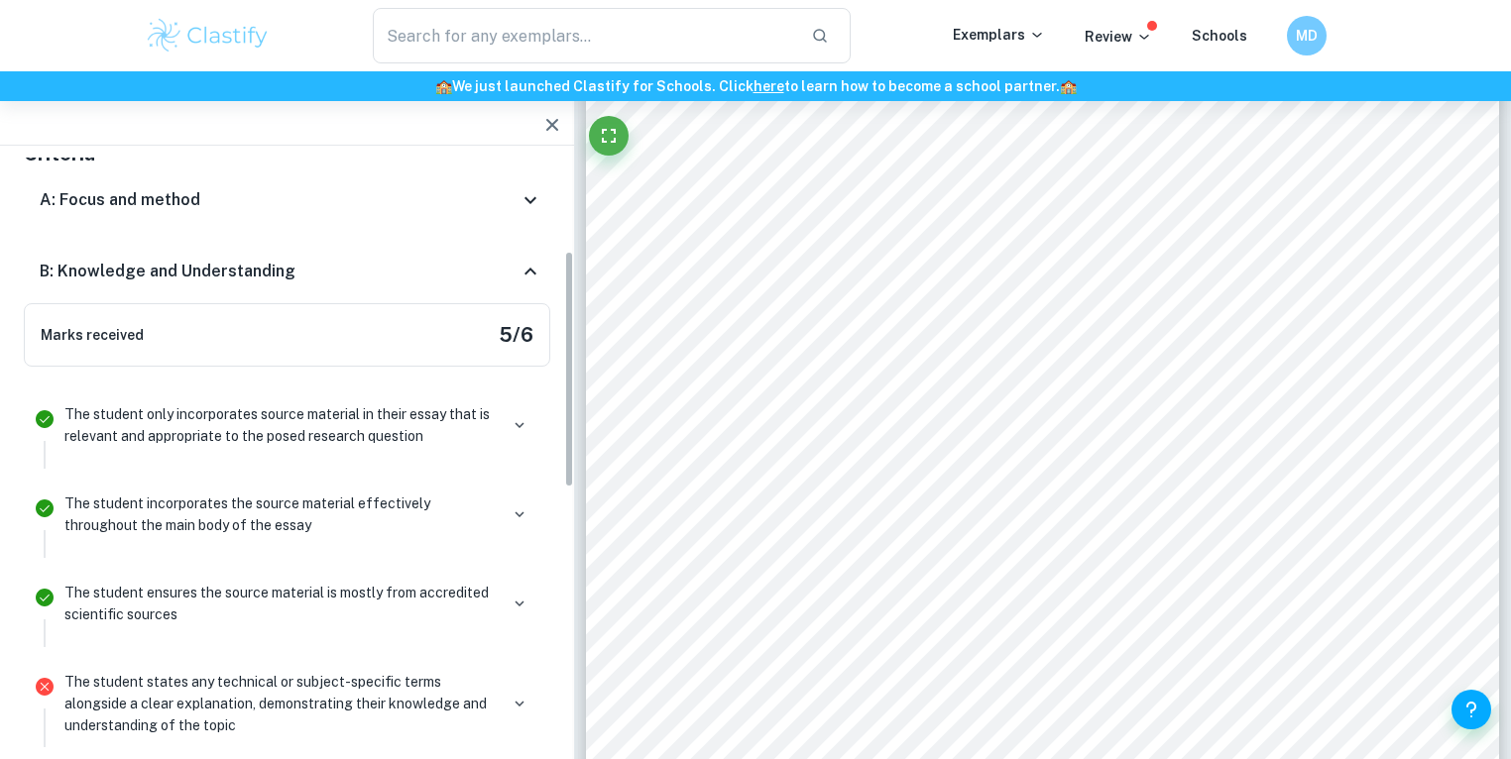
scroll to position [267, 0]
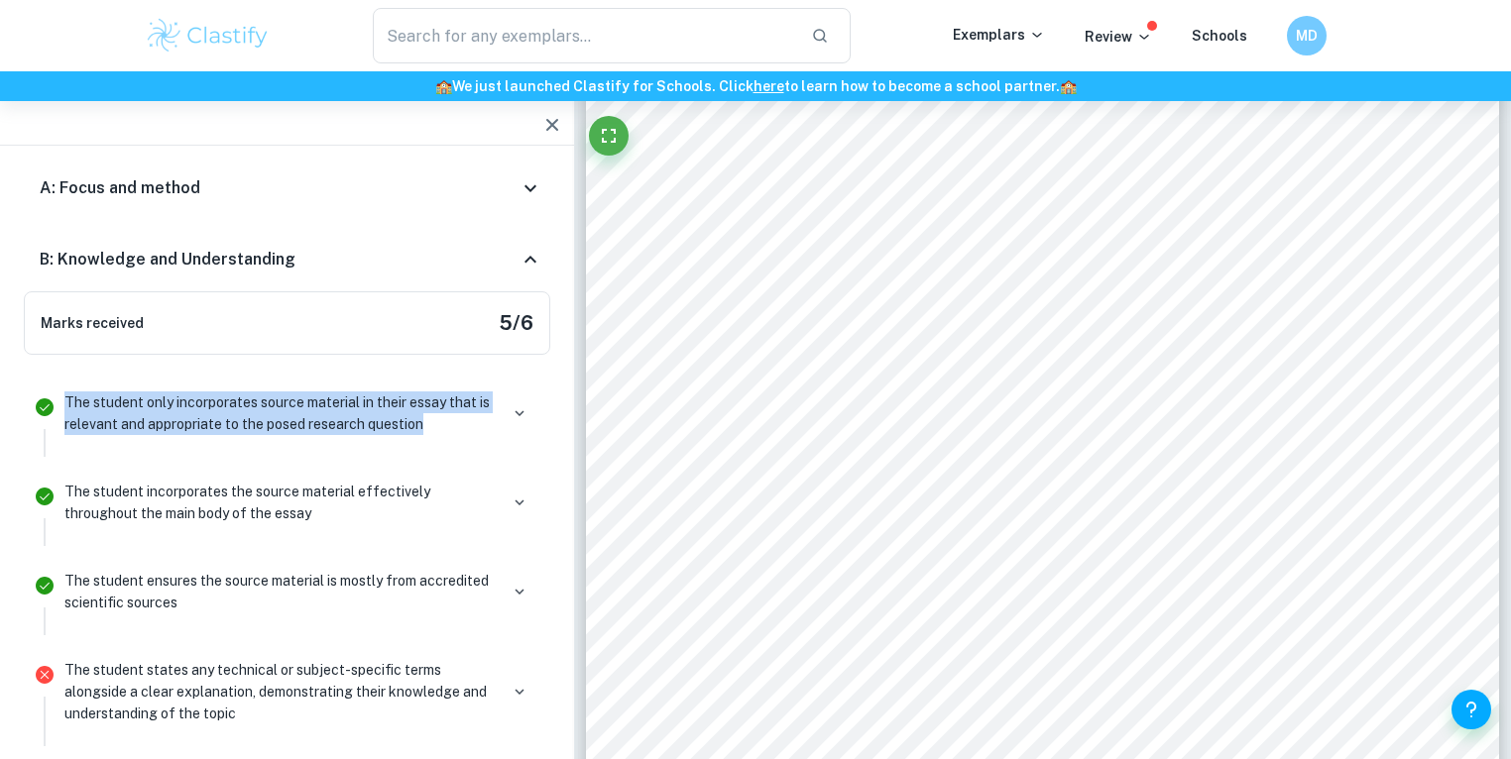
drag, startPoint x: 449, startPoint y: 428, endPoint x: 57, endPoint y: 402, distance: 393.5
click at [57, 402] on div "The student only incorporates source material in their essay that is relevant a…" at bounding box center [299, 421] width 485 height 71
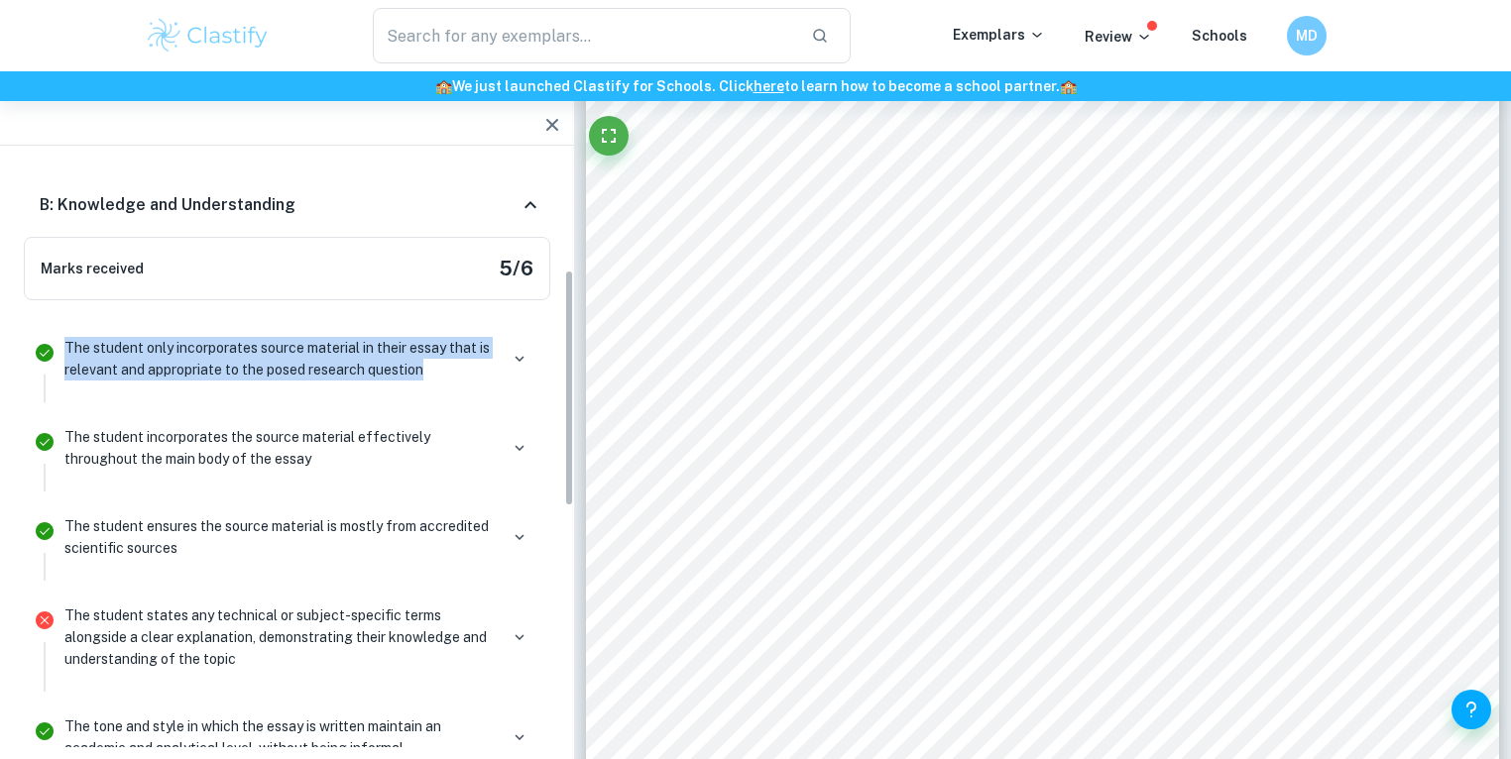
scroll to position [478, 0]
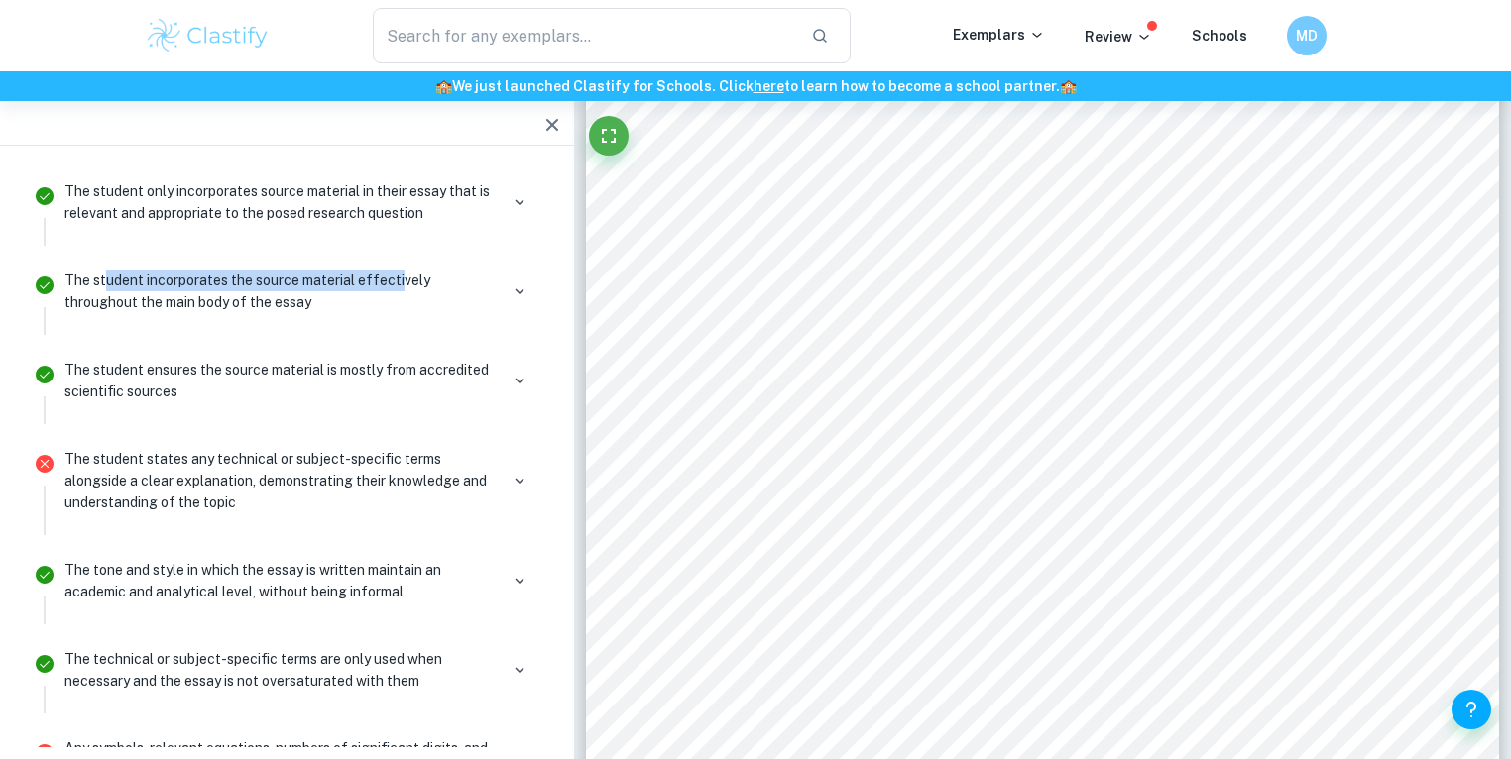
drag, startPoint x: 399, startPoint y: 288, endPoint x: 155, endPoint y: 279, distance: 244.0
click at [107, 278] on p "The student incorporates the source material effectively throughout the main bo…" at bounding box center [280, 292] width 433 height 44
click at [295, 300] on p "The student incorporates the source material effectively throughout the main bo…" at bounding box center [280, 292] width 433 height 44
drag, startPoint x: 329, startPoint y: 304, endPoint x: 63, endPoint y: 278, distance: 267.0
click at [64, 278] on p "The student incorporates the source material effectively throughout the main bo…" at bounding box center [280, 292] width 433 height 44
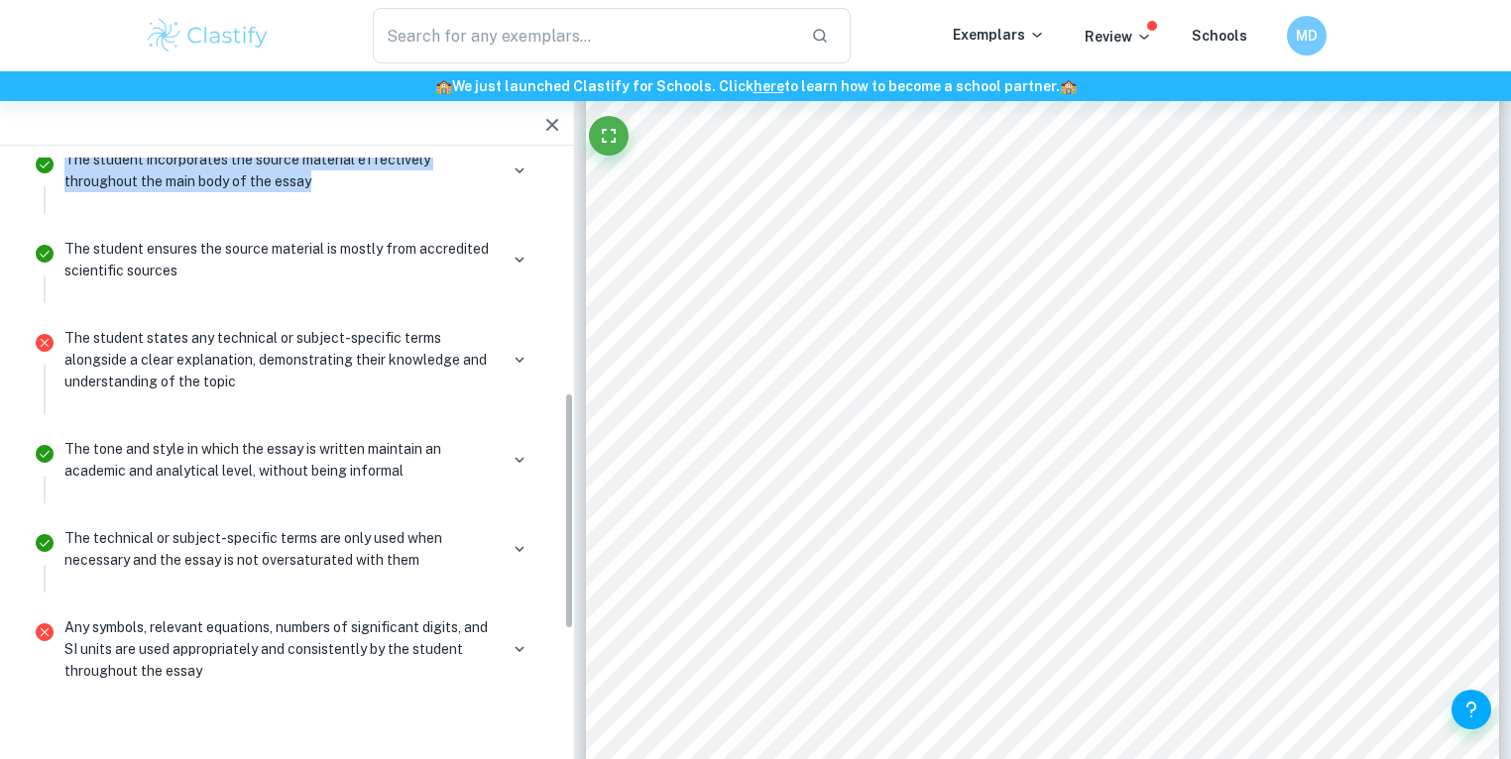
scroll to position [531, 0]
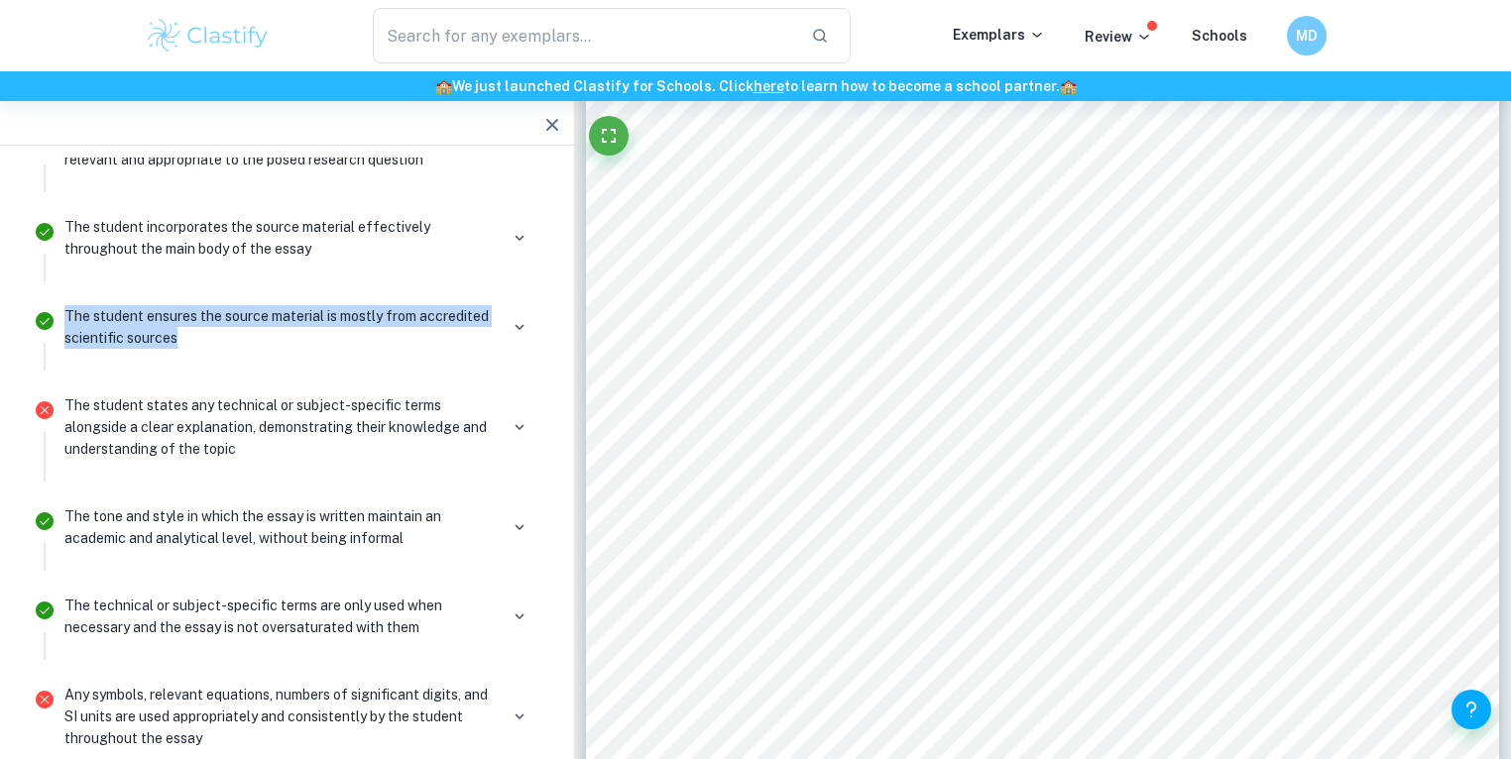
drag, startPoint x: 198, startPoint y: 336, endPoint x: 131, endPoint y: 254, distance: 106.4
click at [58, 313] on div "The student ensures the source material is mostly from accredited scientific so…" at bounding box center [299, 334] width 485 height 71
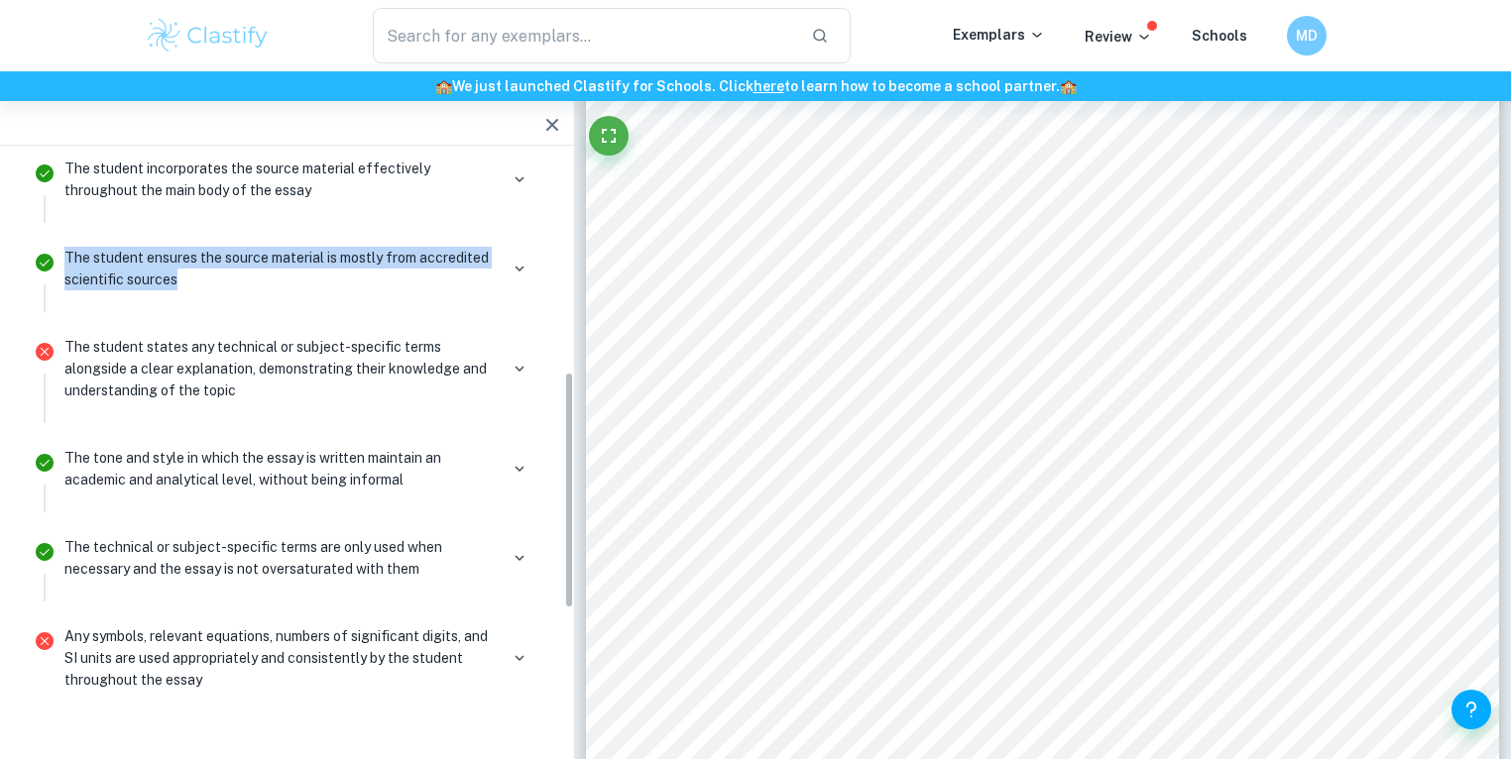
scroll to position [690, 0]
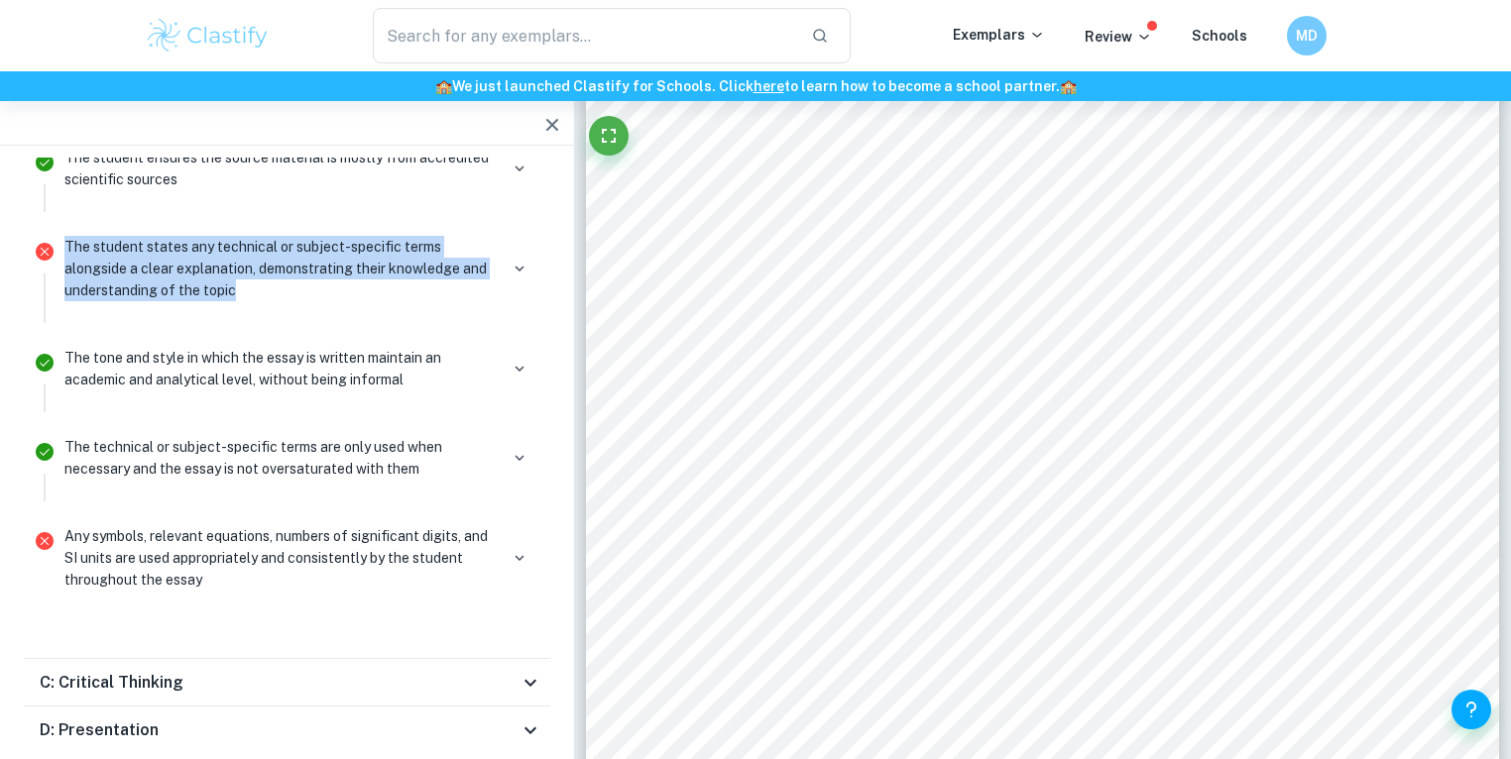
drag, startPoint x: 260, startPoint y: 285, endPoint x: 55, endPoint y: 238, distance: 210.4
click at [55, 238] on li "The student states any technical or subject-specific terms alongside a clear ex…" at bounding box center [287, 276] width 526 height 111
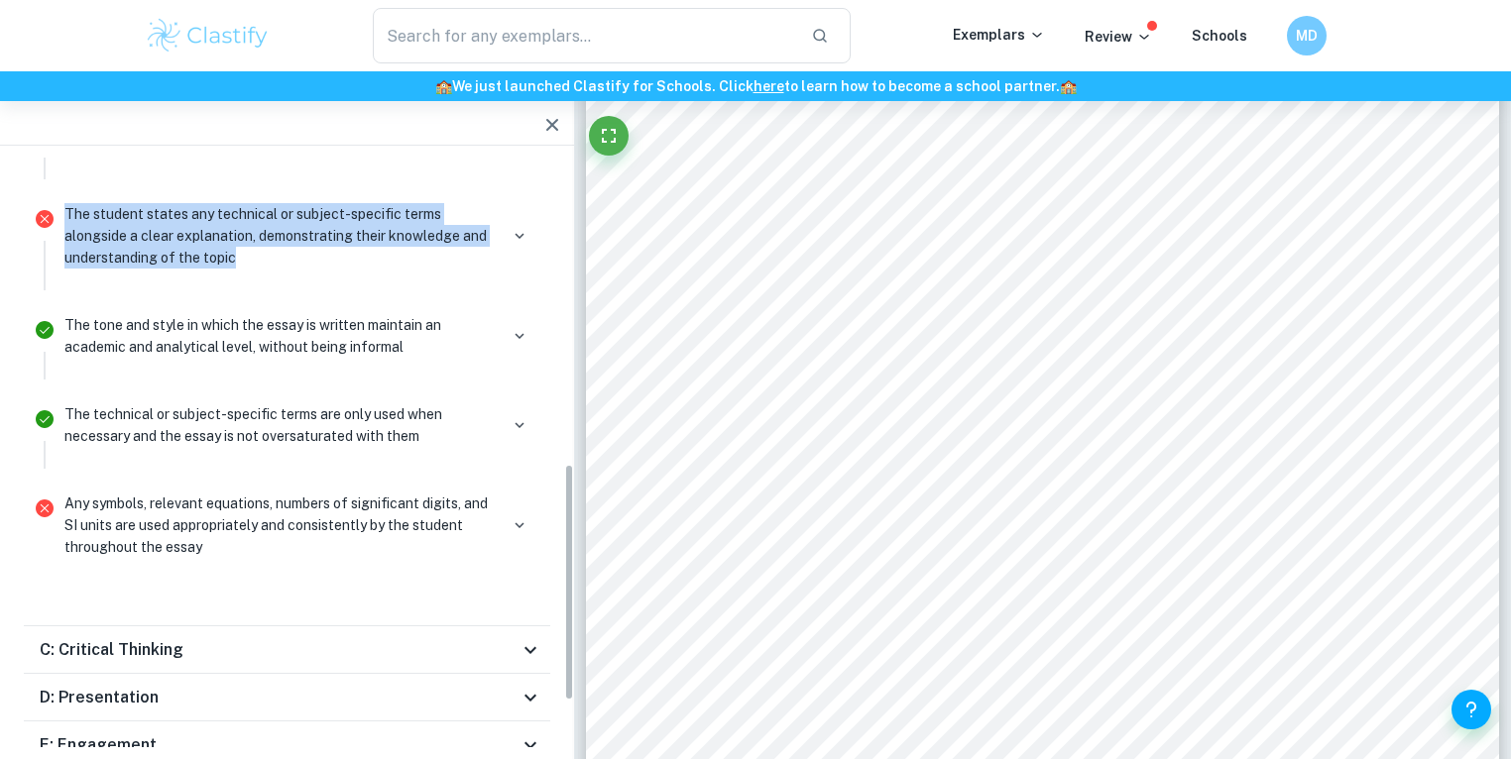
scroll to position [795, 0]
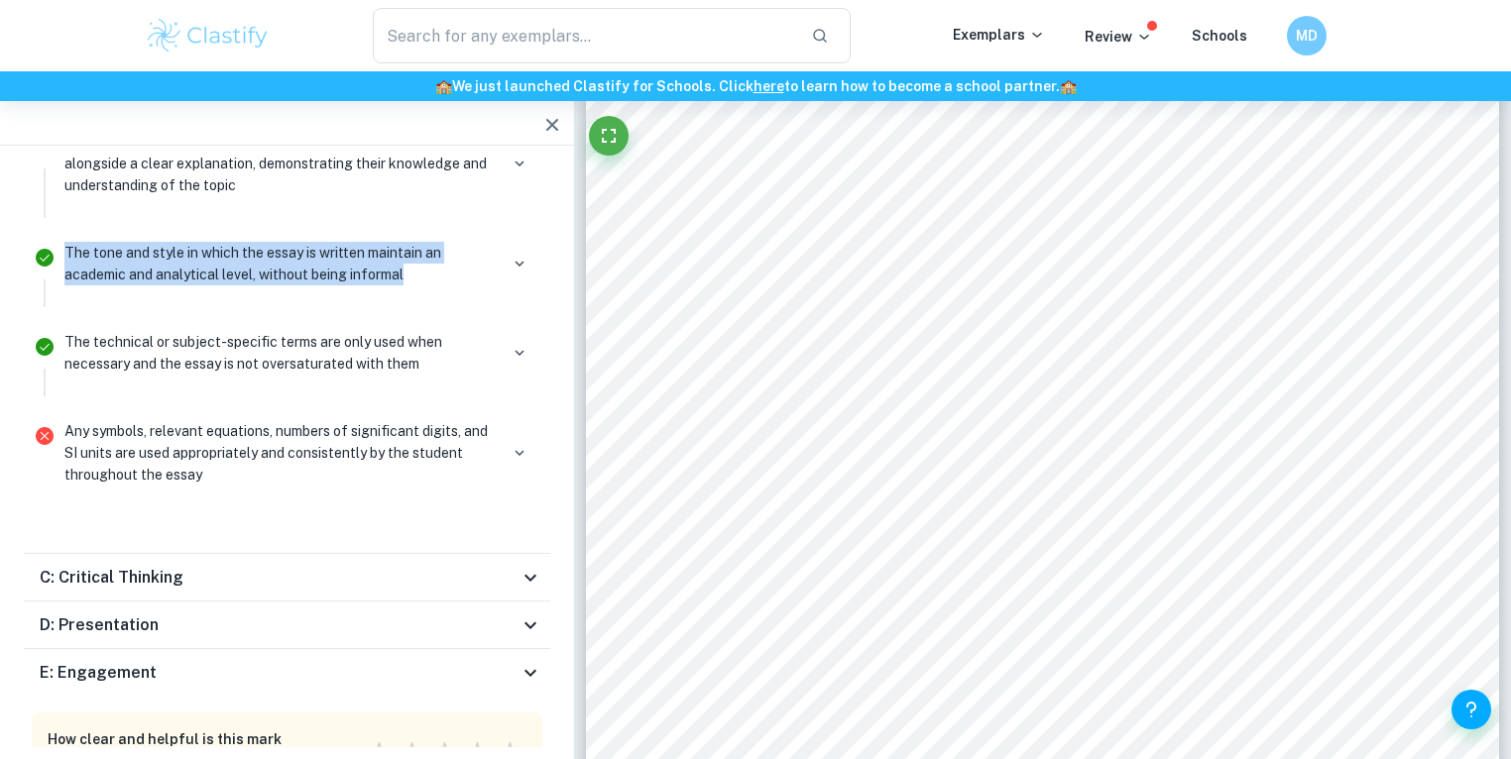
drag, startPoint x: 357, startPoint y: 274, endPoint x: 63, endPoint y: 256, distance: 294.0
click at [63, 256] on div "The tone and style in which the essay is written maintain an academic and analy…" at bounding box center [299, 271] width 485 height 71
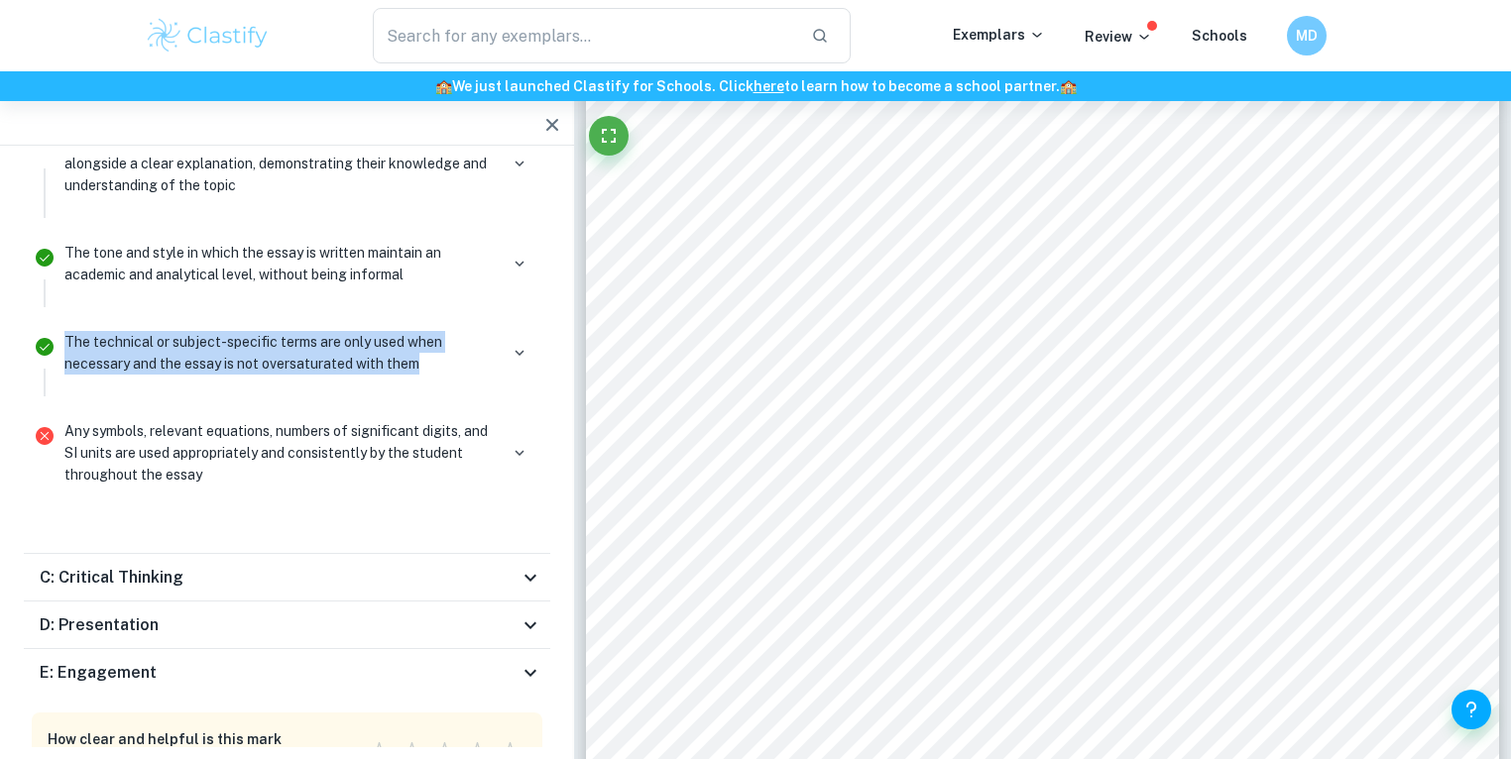
drag, startPoint x: 418, startPoint y: 361, endPoint x: 60, endPoint y: 342, distance: 358.4
click at [60, 342] on div "The technical or subject-specific terms are only used when necessary and the es…" at bounding box center [299, 360] width 485 height 71
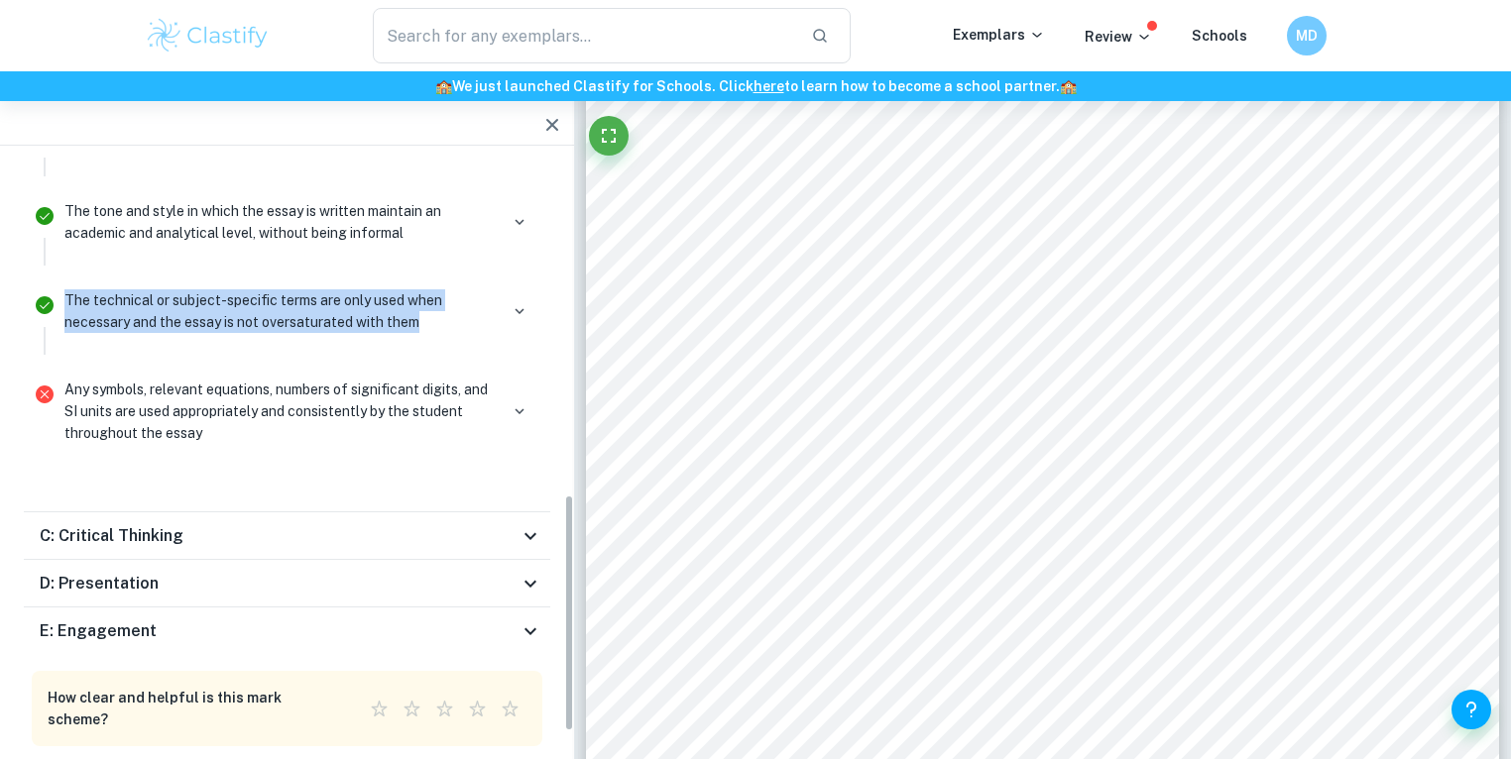
scroll to position [875, 0]
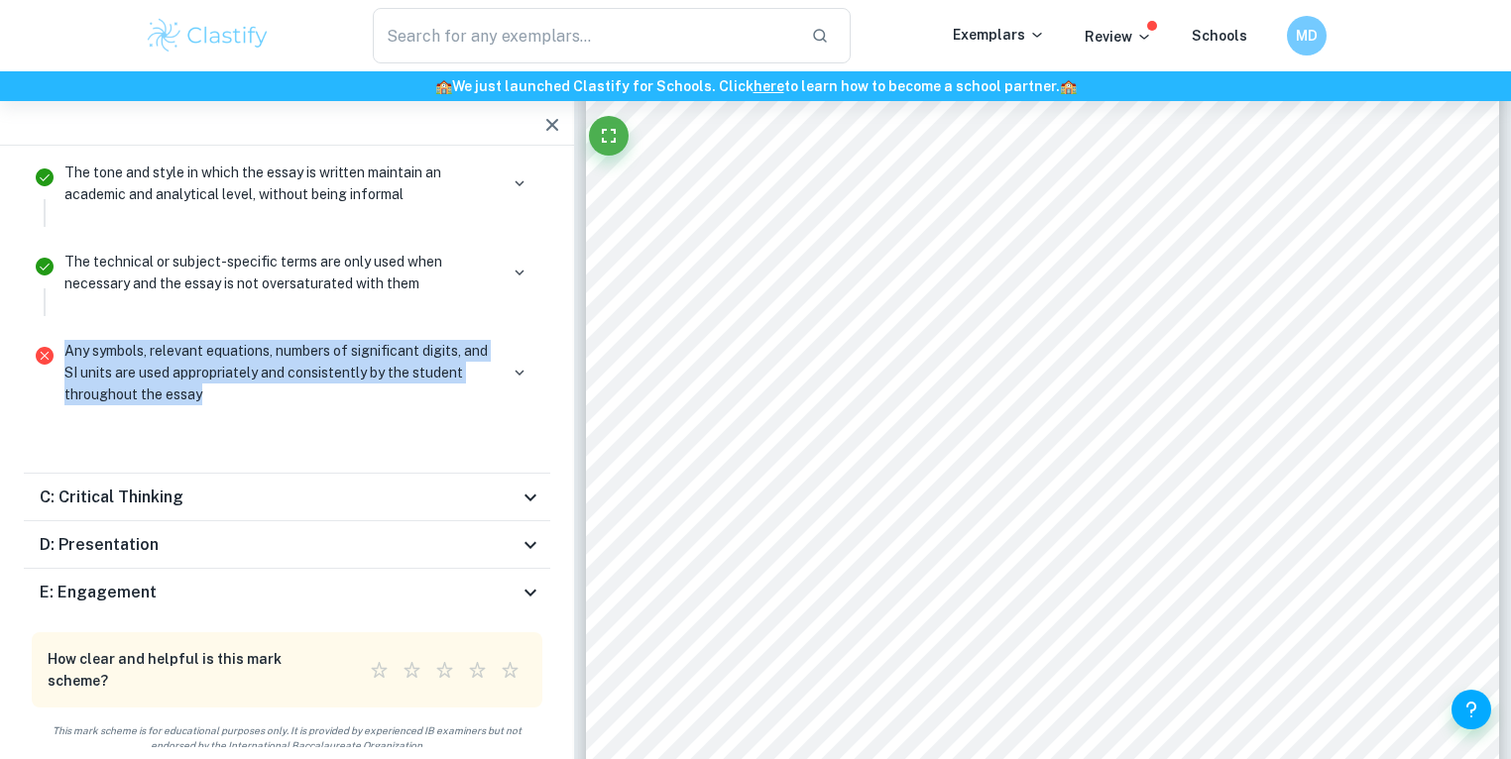
drag, startPoint x: 226, startPoint y: 392, endPoint x: 63, endPoint y: 352, distance: 167.4
click at [63, 352] on div "Any symbols, relevant equations, numbers of significant digits, and SI units ar…" at bounding box center [299, 380] width 485 height 93
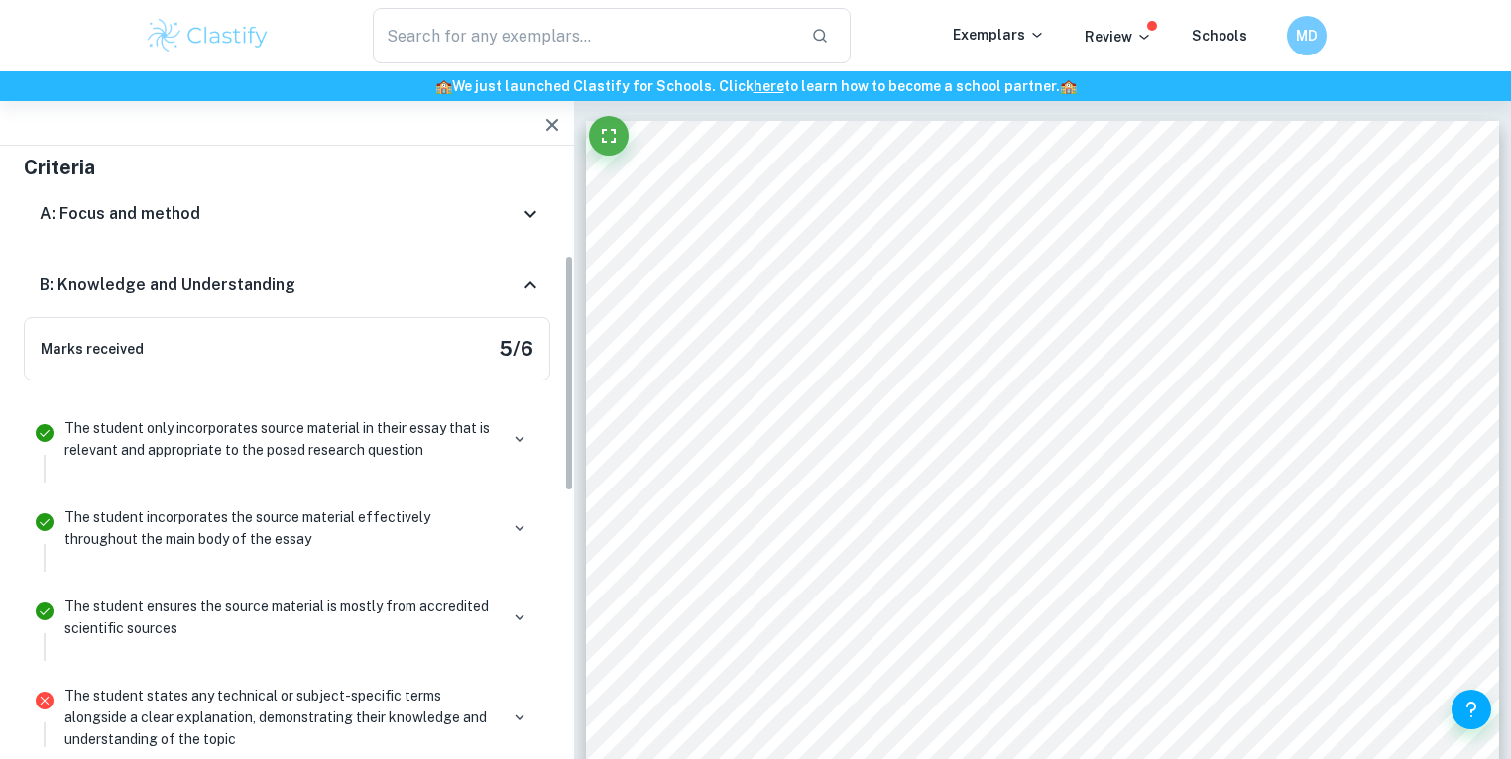
click at [519, 294] on icon at bounding box center [530, 286] width 24 height 24
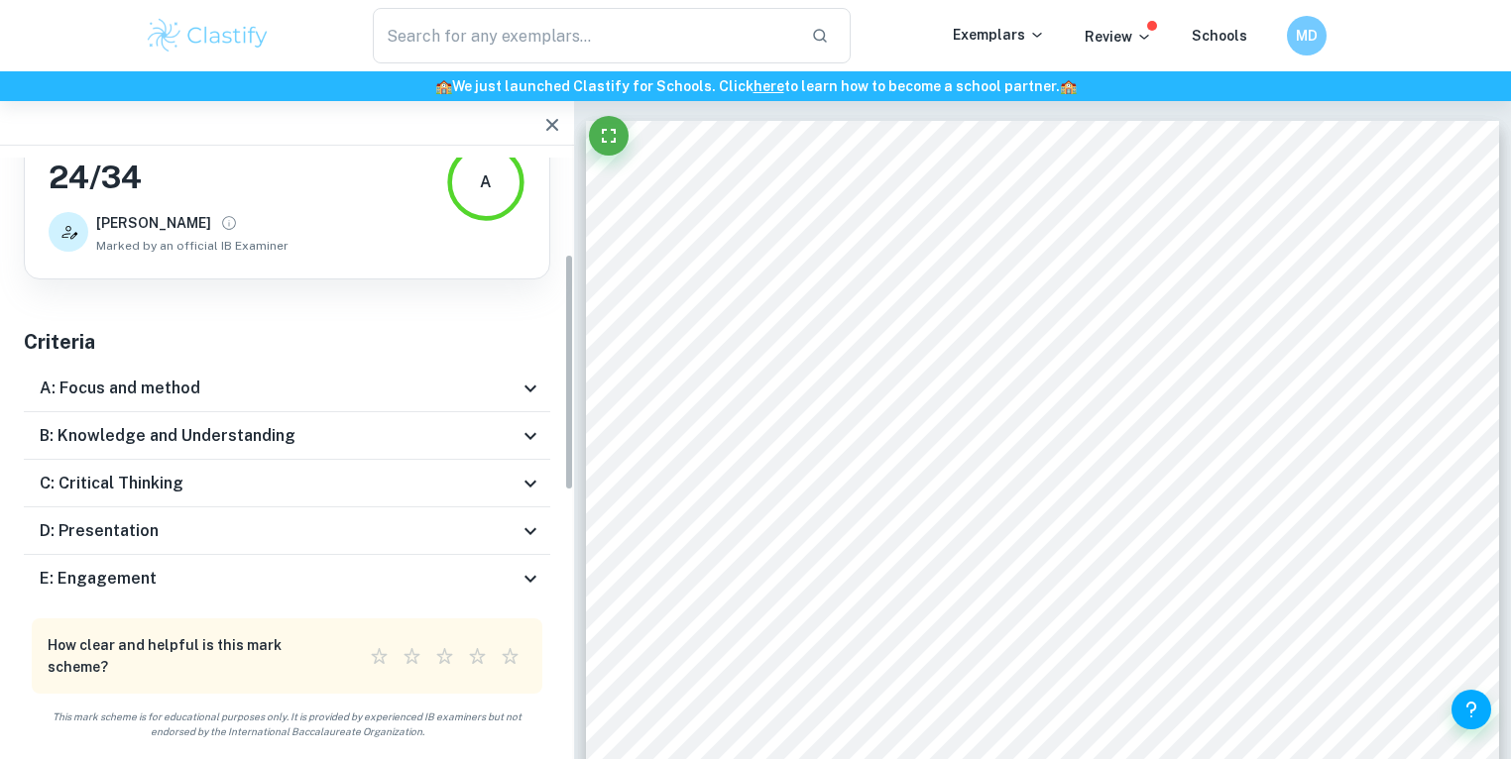
scroll to position [56, 0]
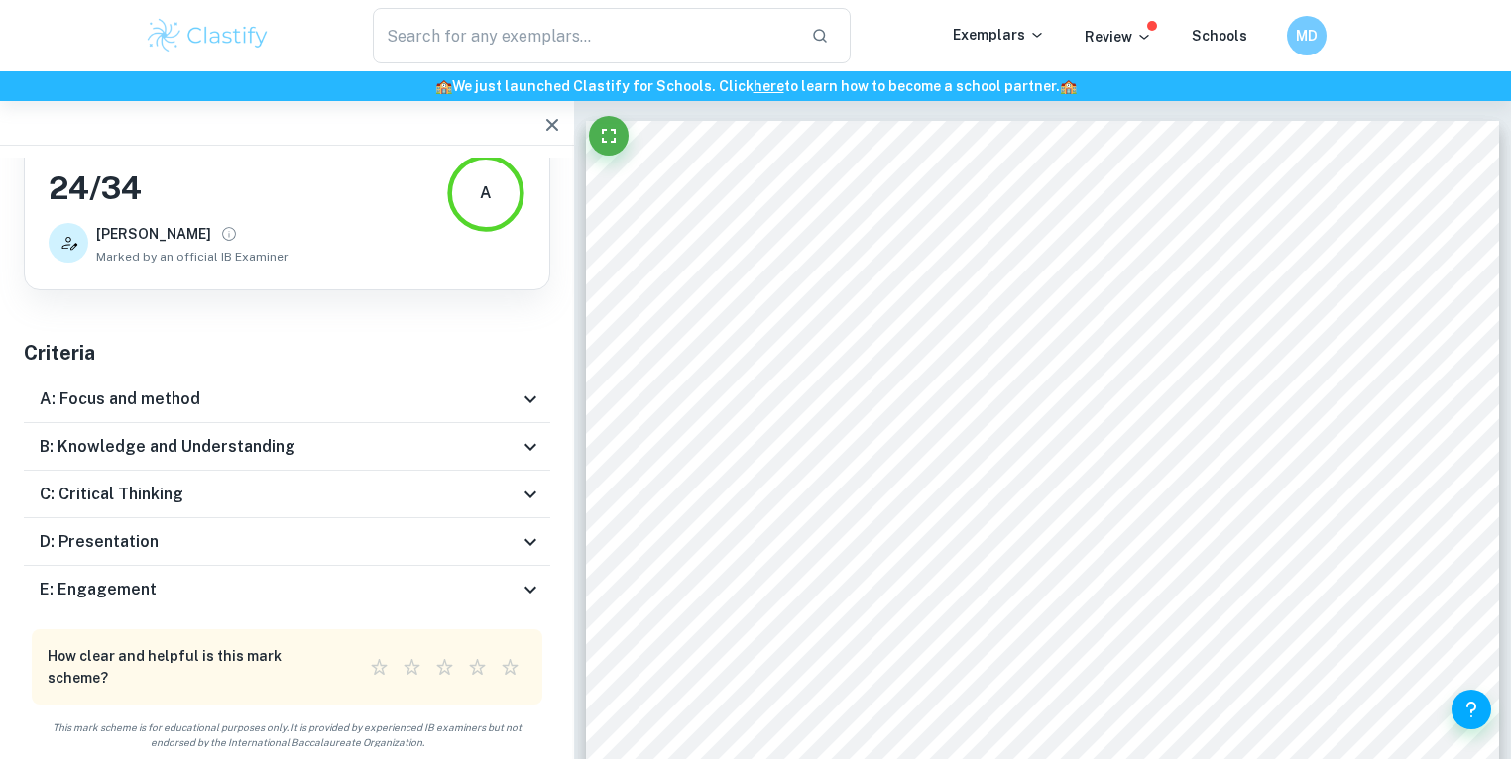
click at [416, 483] on div "C: Critical Thinking" at bounding box center [279, 495] width 479 height 24
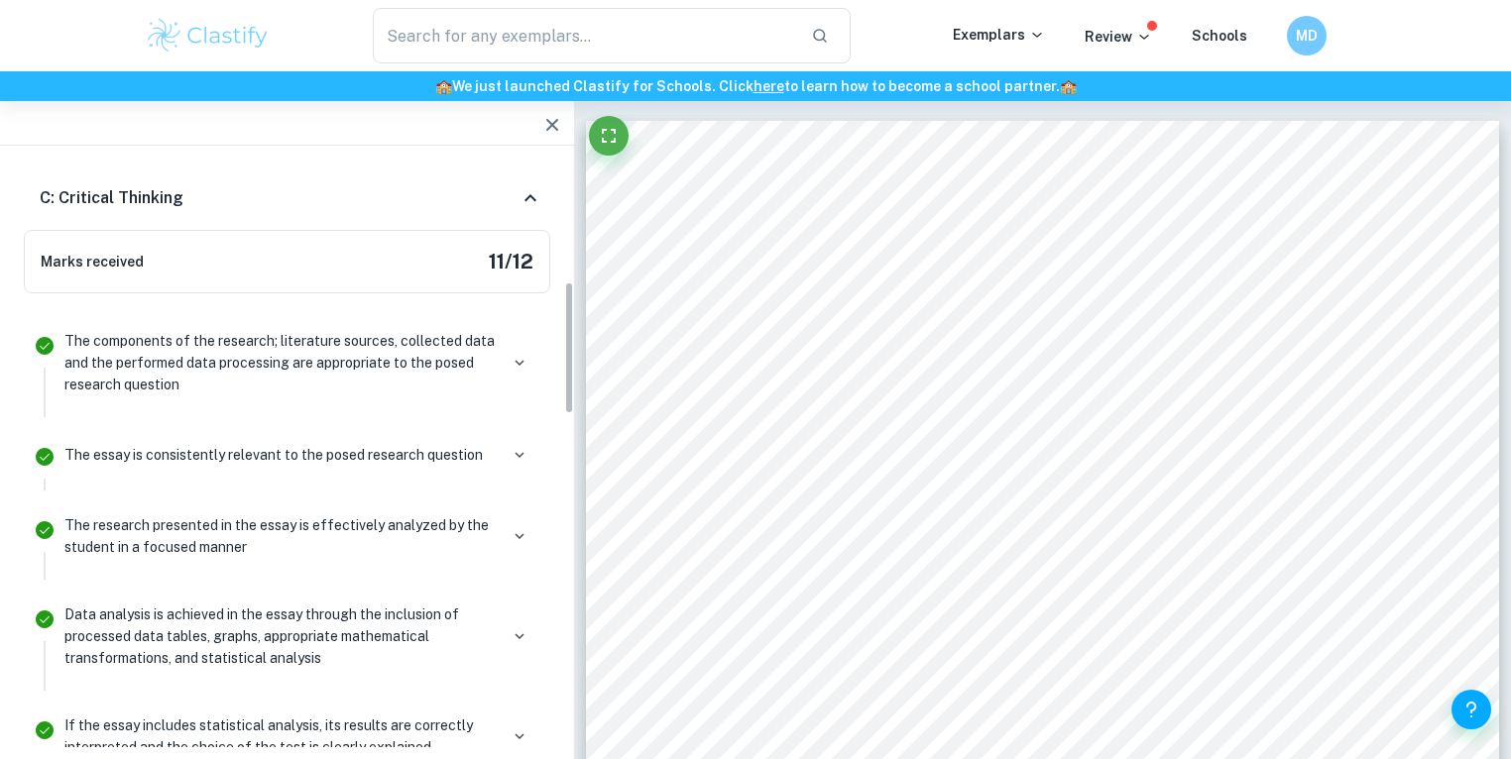
scroll to position [373, 0]
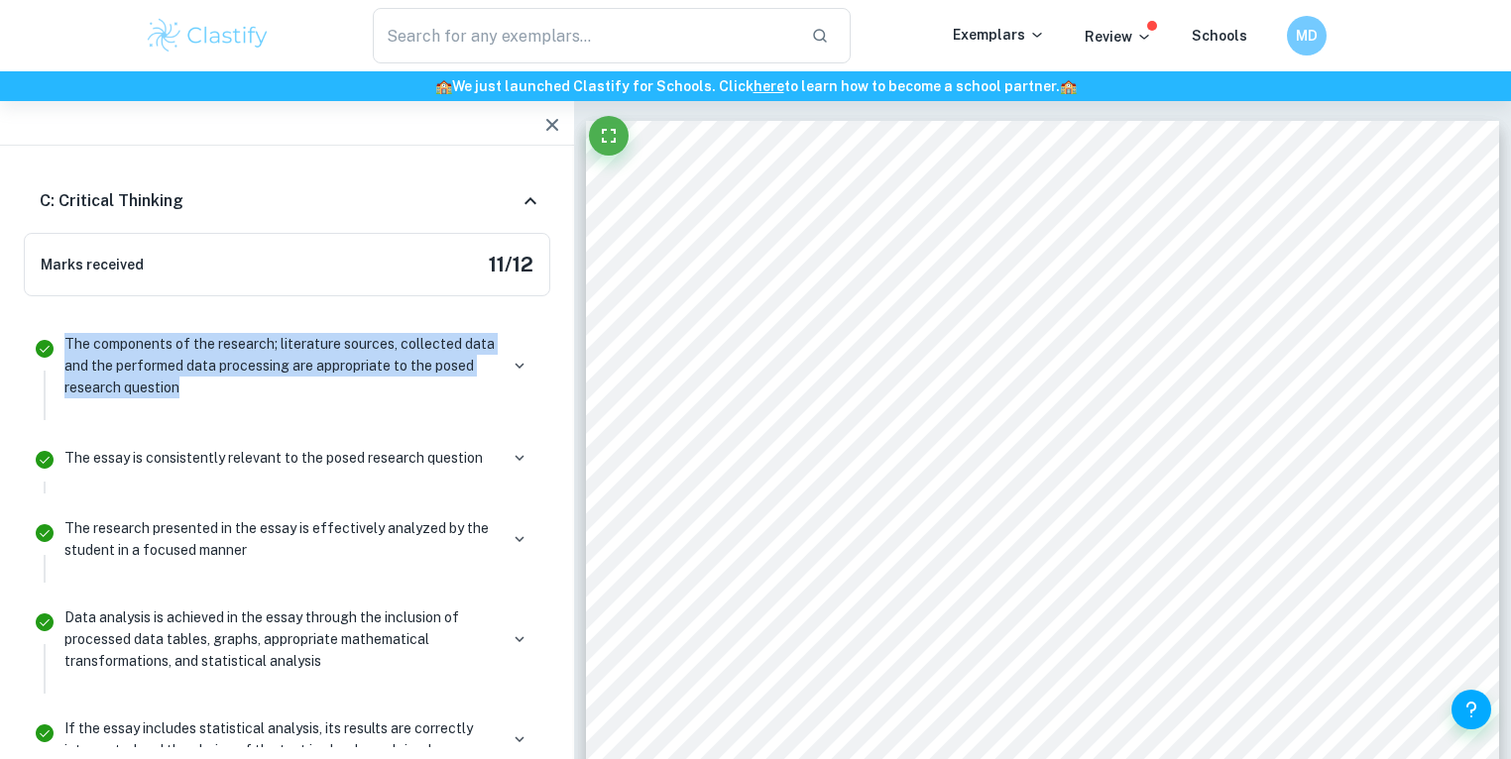
drag, startPoint x: 222, startPoint y: 377, endPoint x: 66, endPoint y: 343, distance: 159.3
click at [66, 343] on p "The components of the research; literature sources, collected data and the perf…" at bounding box center [280, 365] width 433 height 65
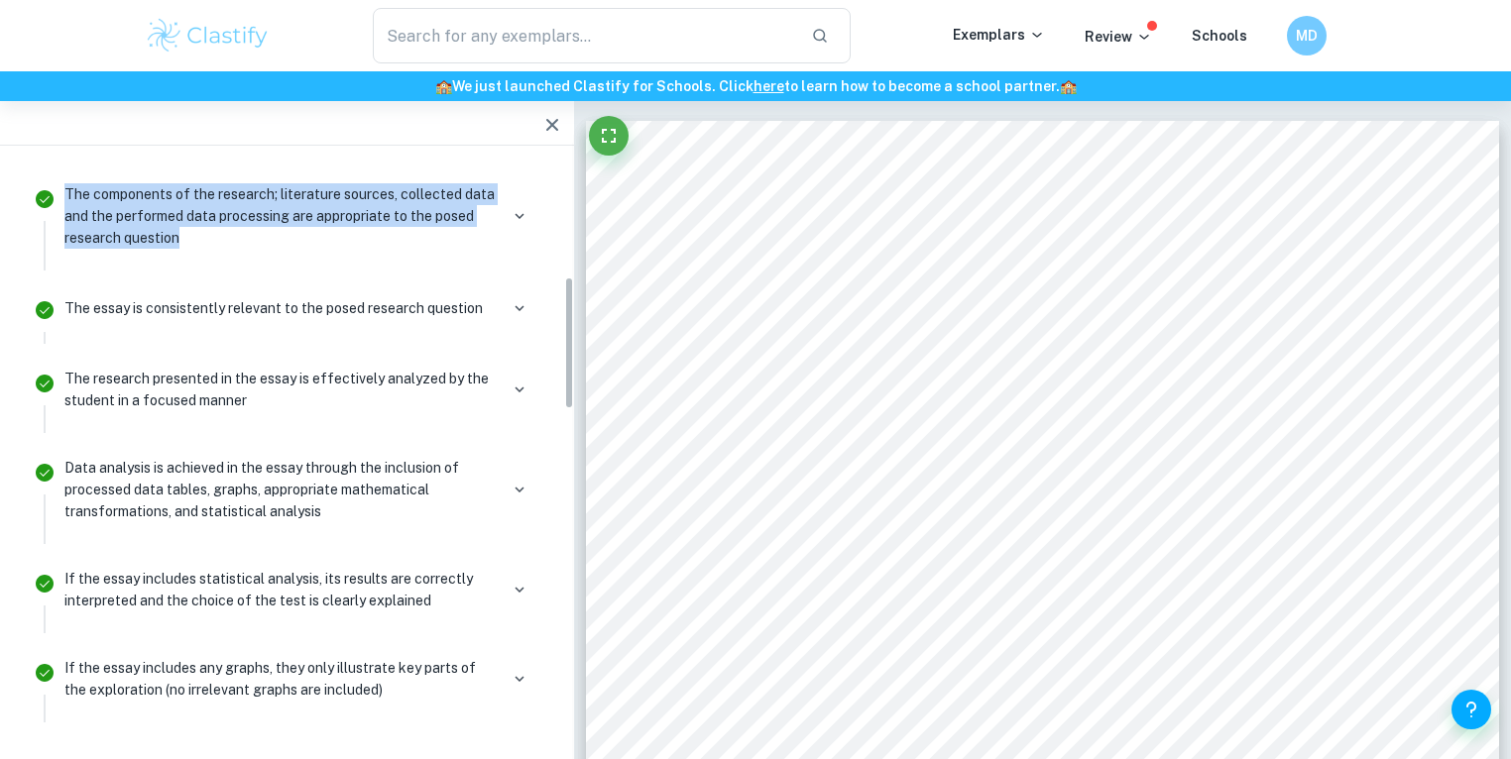
scroll to position [531, 0]
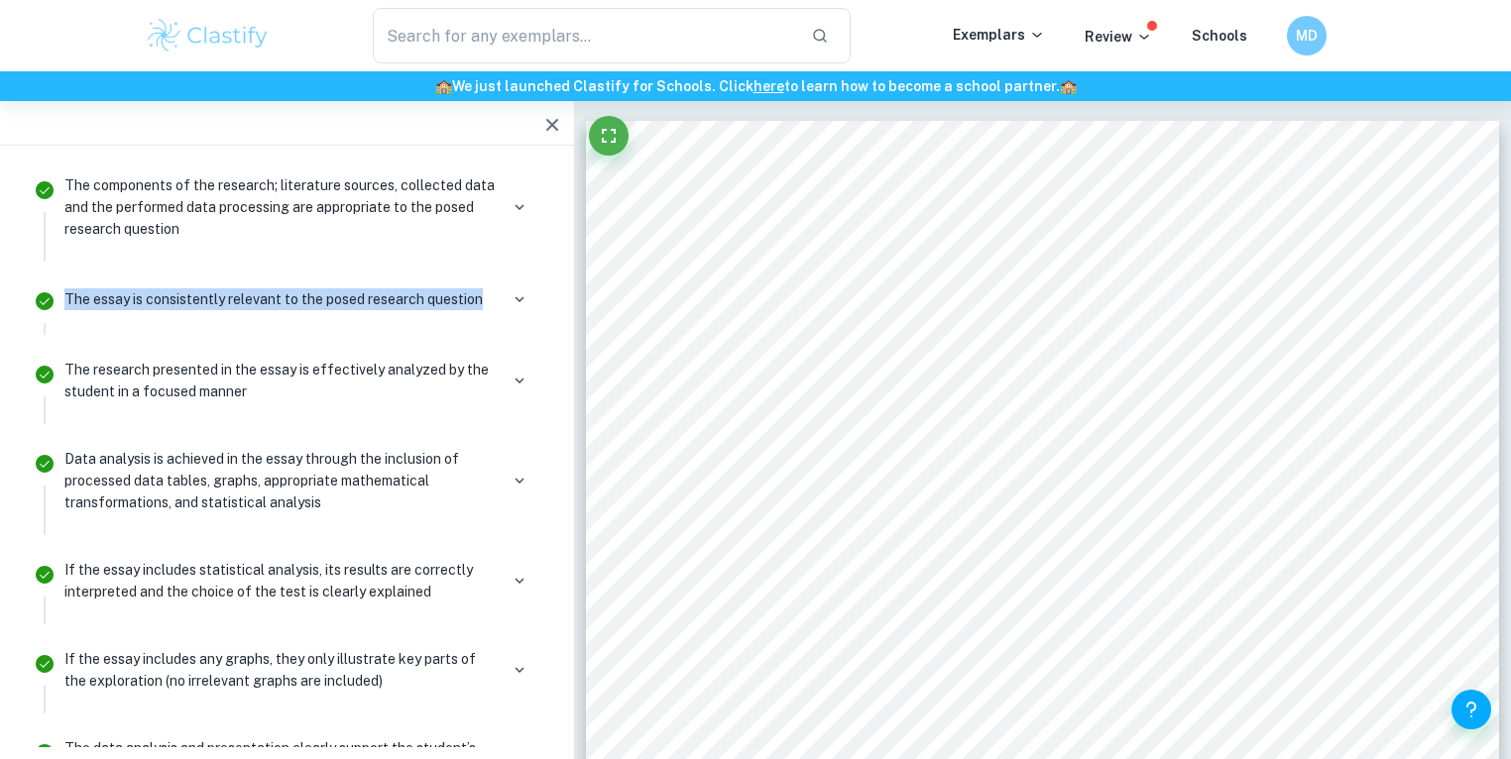
drag, startPoint x: 74, startPoint y: 293, endPoint x: 488, endPoint y: 270, distance: 414.1
click at [488, 271] on li "The essay is consistently relevant to the posed research question" at bounding box center [287, 307] width 526 height 73
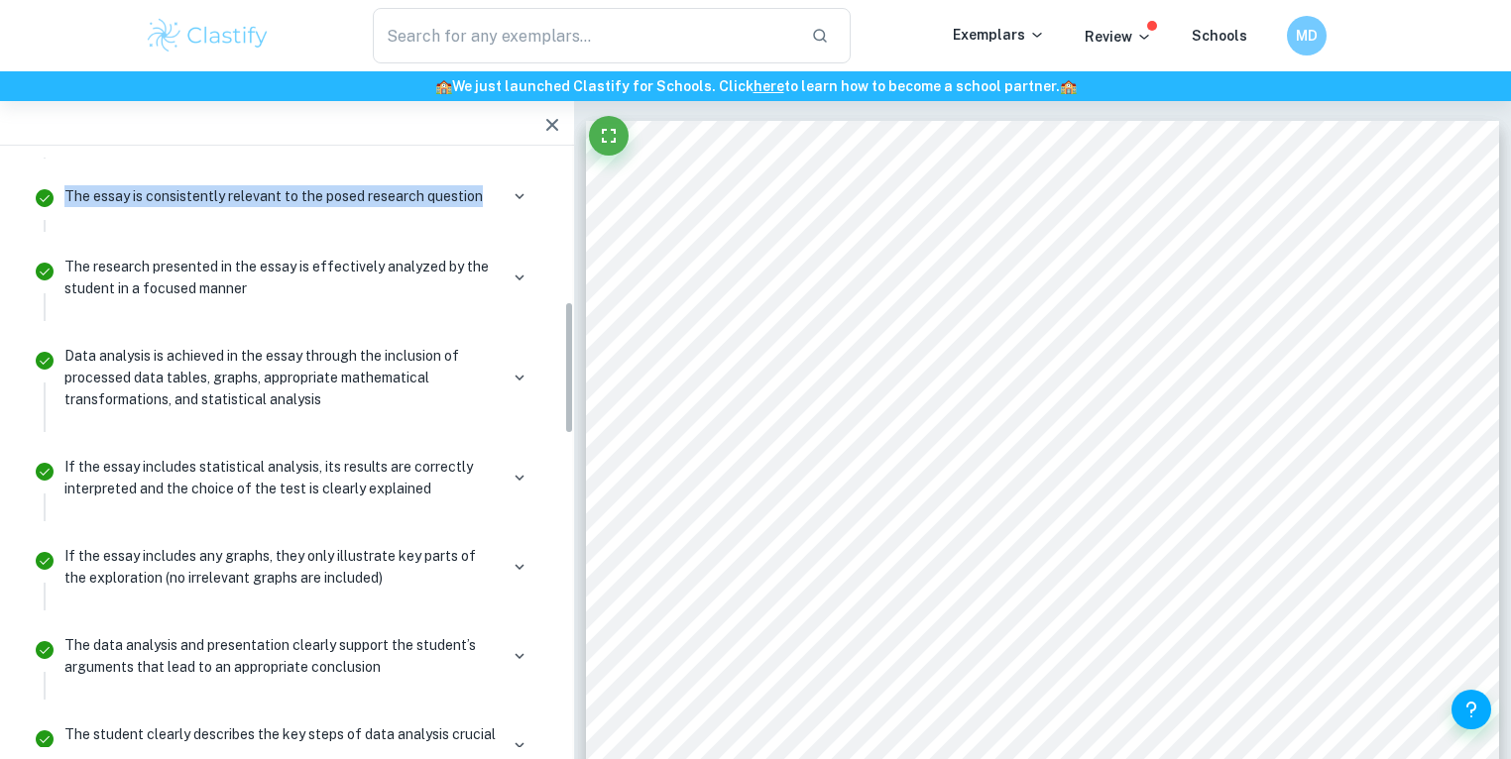
scroll to position [636, 0]
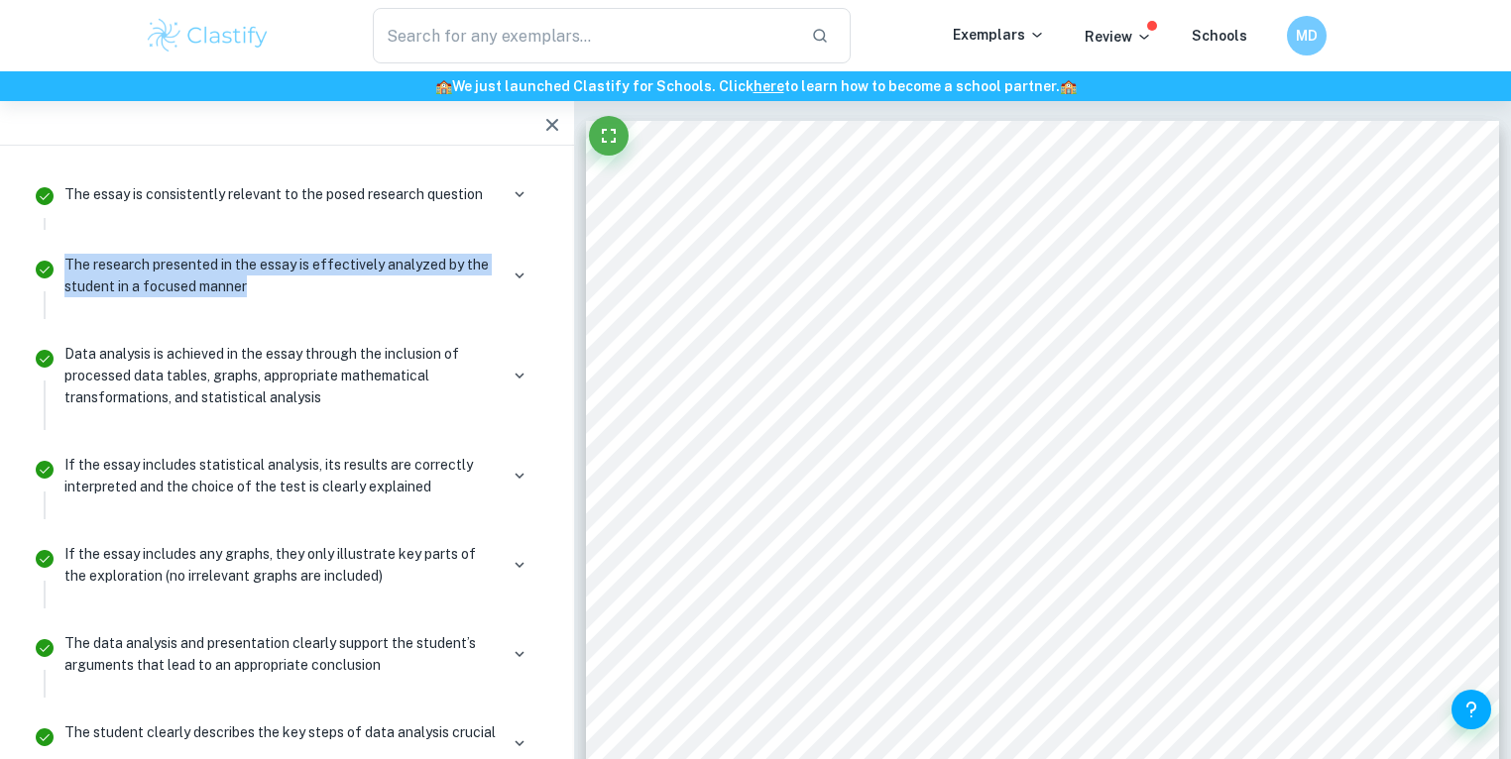
drag, startPoint x: 283, startPoint y: 282, endPoint x: 67, endPoint y: 266, distance: 215.7
click at [67, 266] on p "The research presented in the essay is effectively analyzed by the student in a…" at bounding box center [280, 276] width 433 height 44
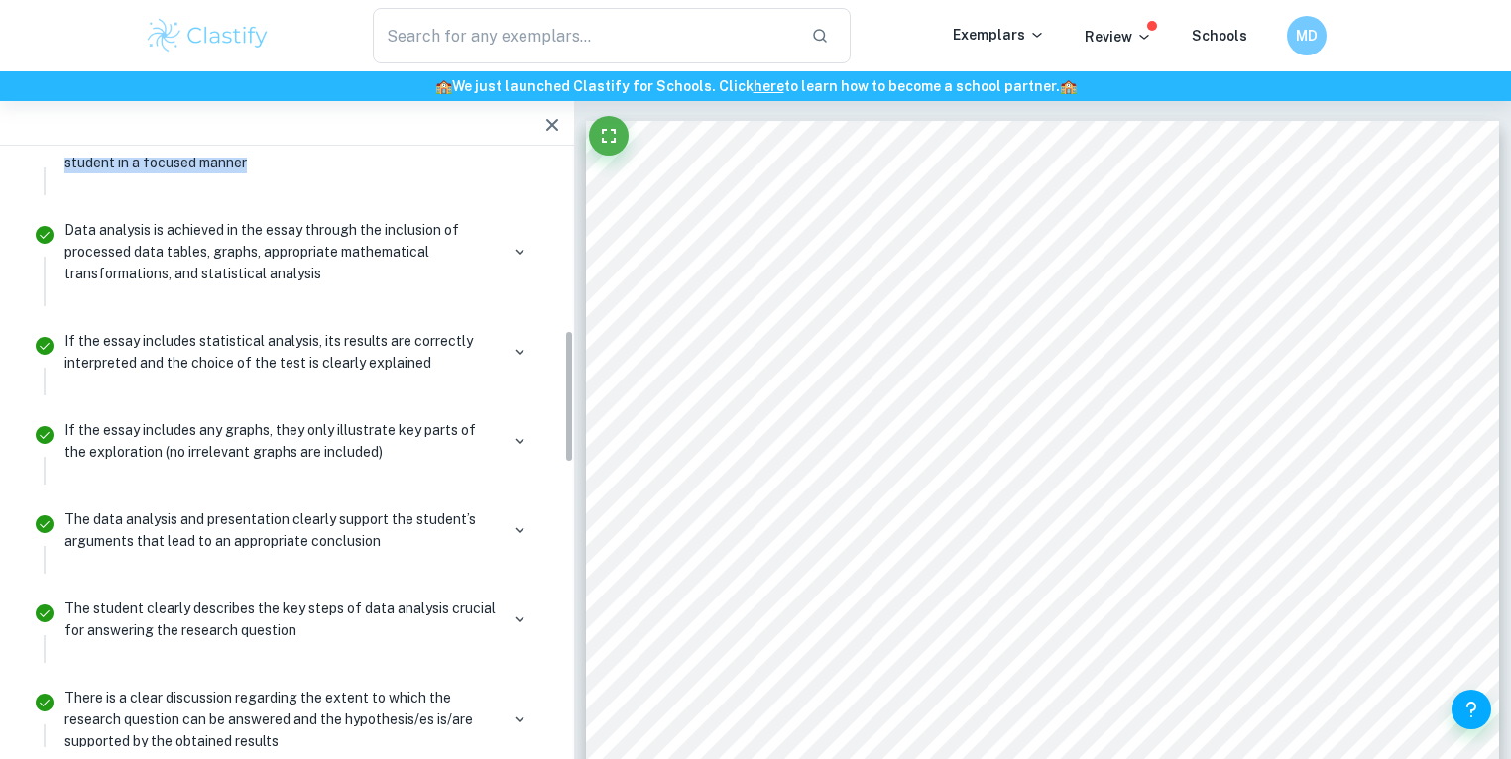
scroll to position [690, 0]
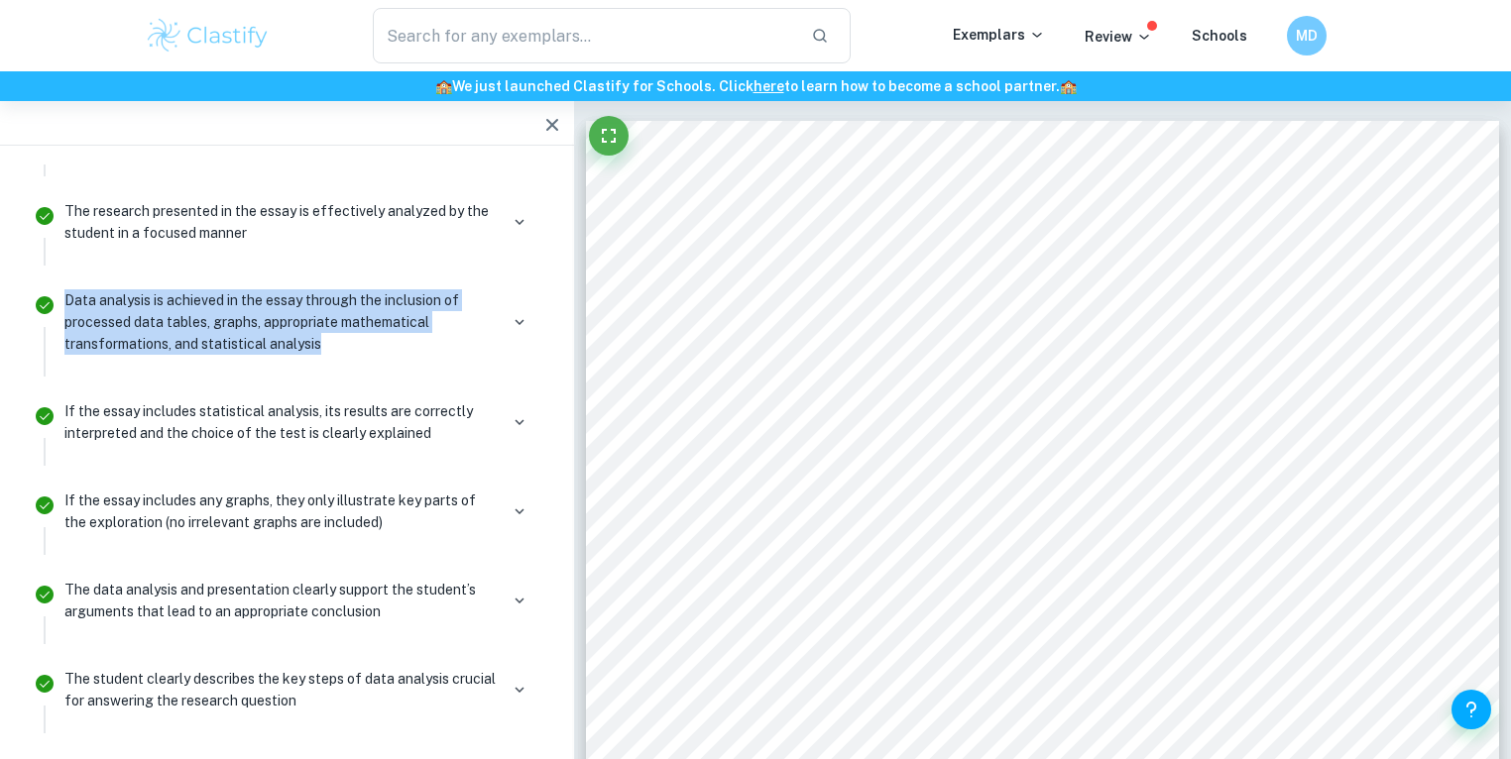
drag, startPoint x: 345, startPoint y: 340, endPoint x: 55, endPoint y: 305, distance: 292.5
click at [55, 305] on li "Data analysis is achieved in the essay through the inclusion of processed data …" at bounding box center [287, 330] width 526 height 111
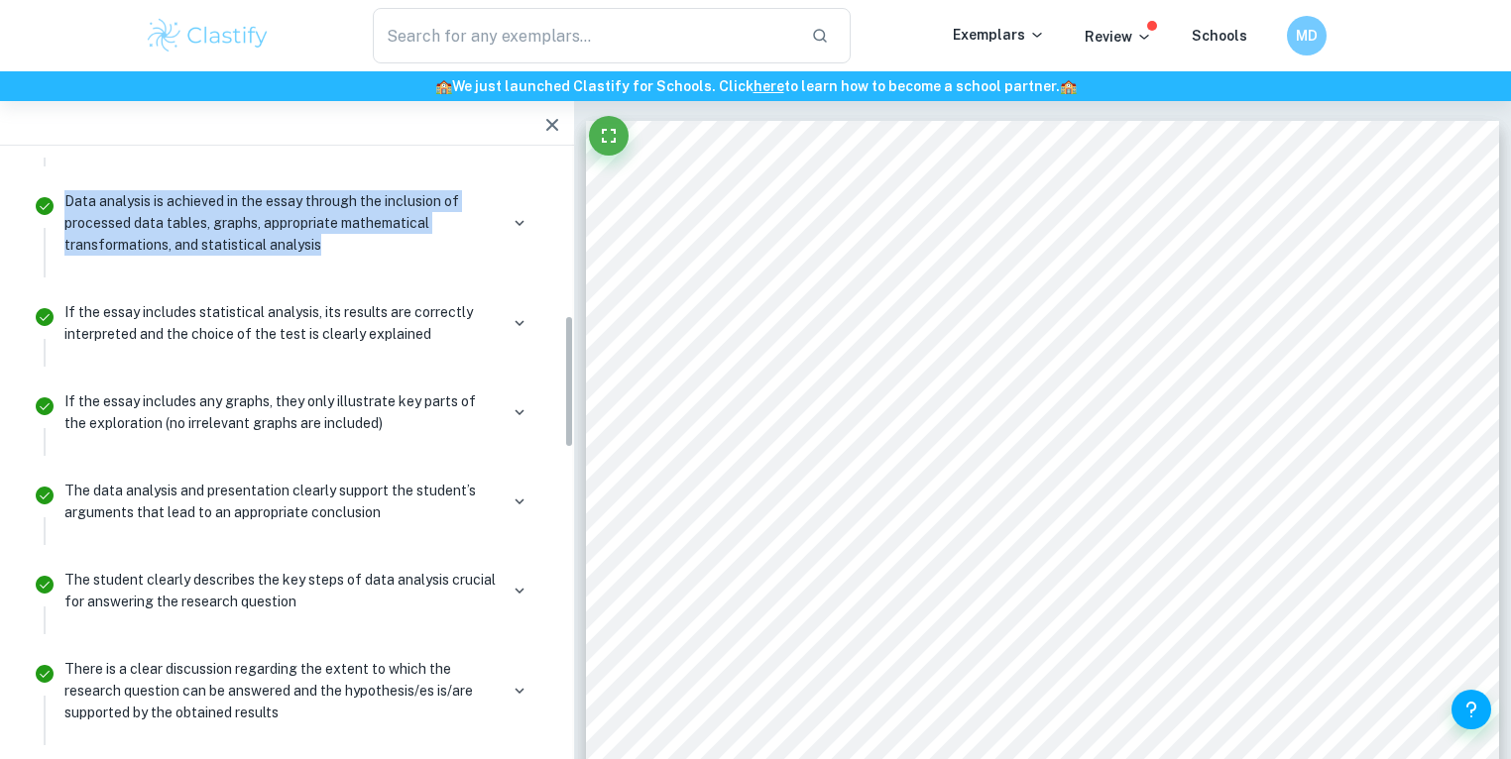
scroll to position [795, 0]
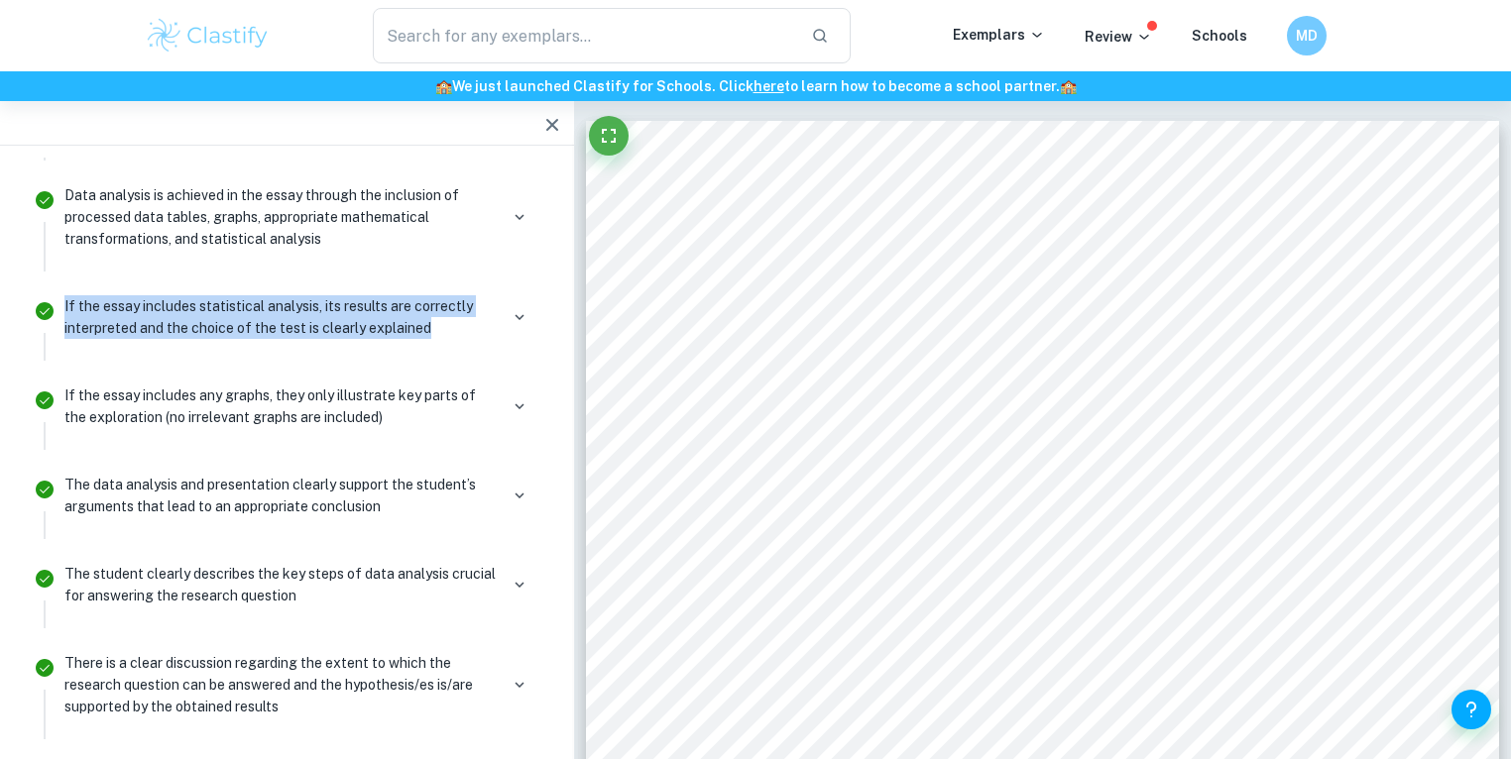
drag, startPoint x: 442, startPoint y: 321, endPoint x: 59, endPoint y: 308, distance: 382.9
click at [59, 308] on div "If the essay includes statistical analysis, its results are correctly interpret…" at bounding box center [299, 324] width 485 height 71
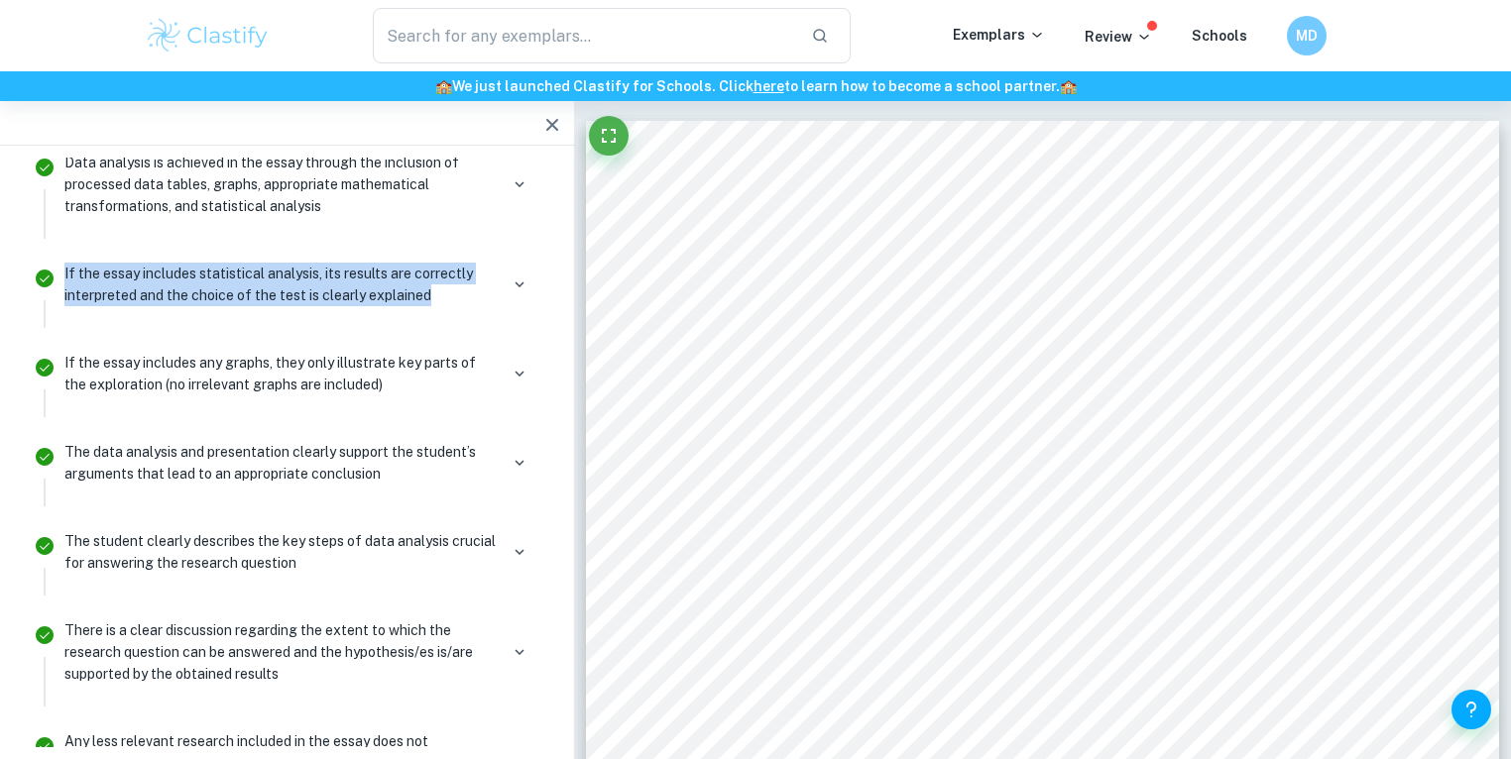
scroll to position [901, 0]
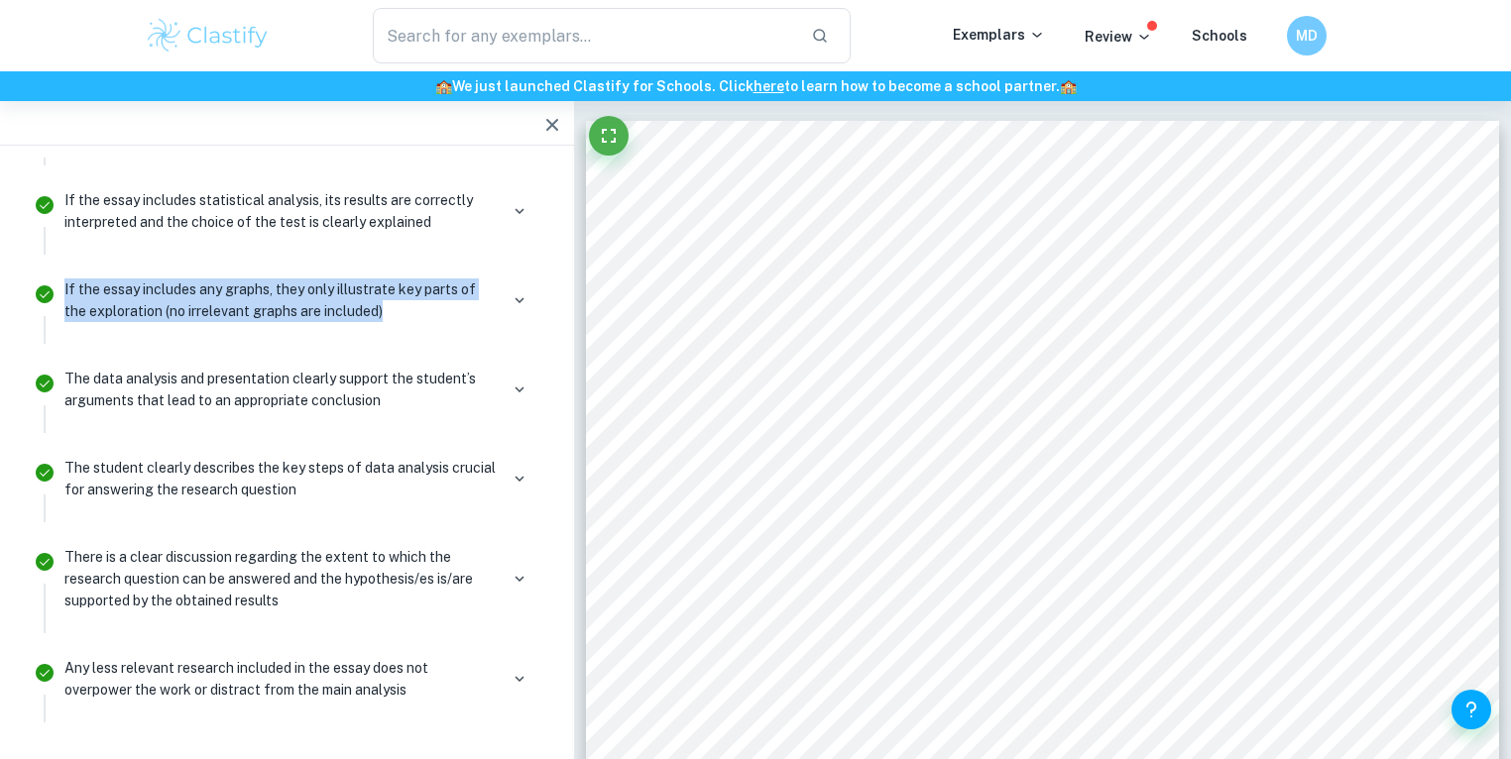
drag, startPoint x: 431, startPoint y: 302, endPoint x: 61, endPoint y: 282, distance: 370.4
click at [61, 282] on div "If the essay includes any graphs, they only illustrate key parts of the explora…" at bounding box center [299, 308] width 485 height 71
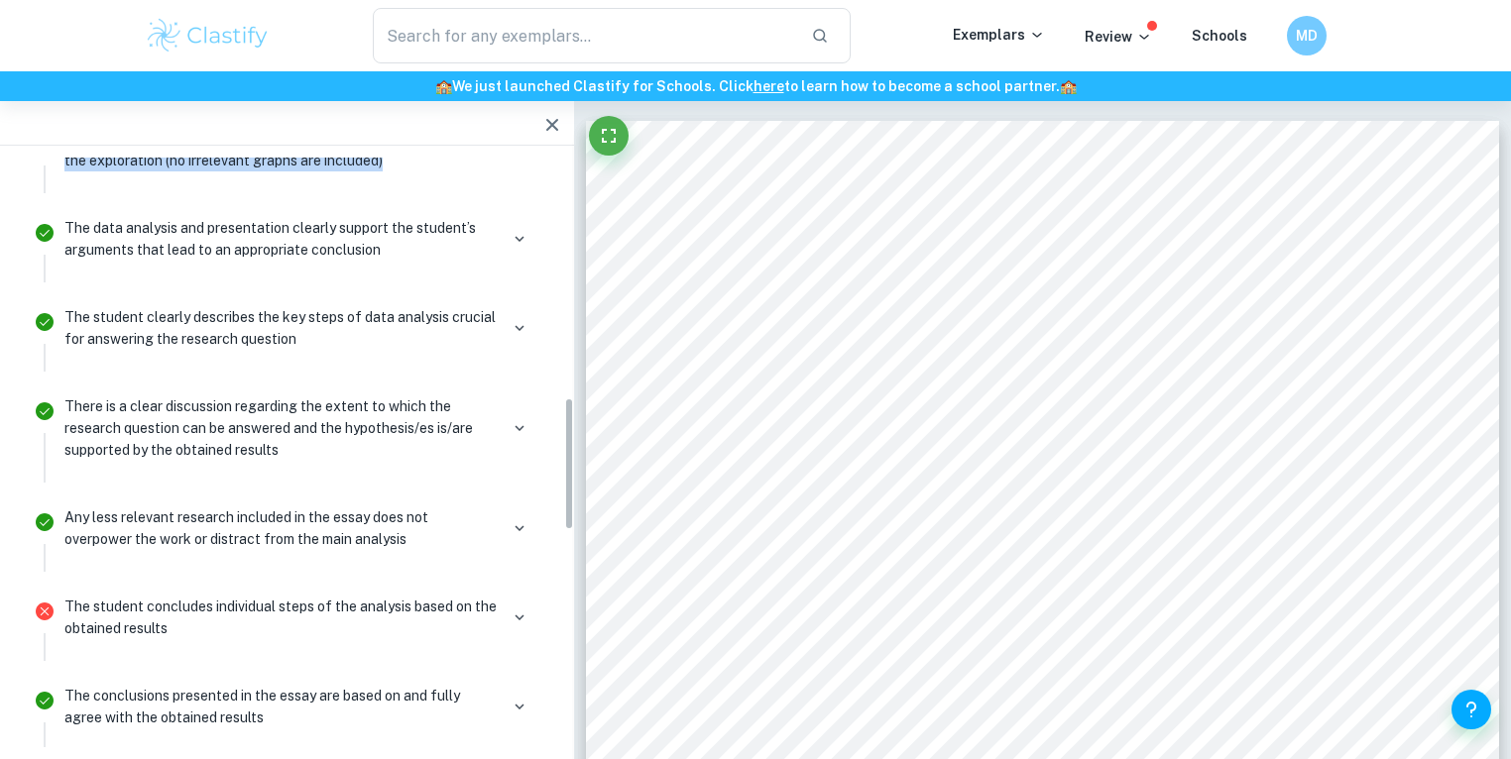
scroll to position [1060, 0]
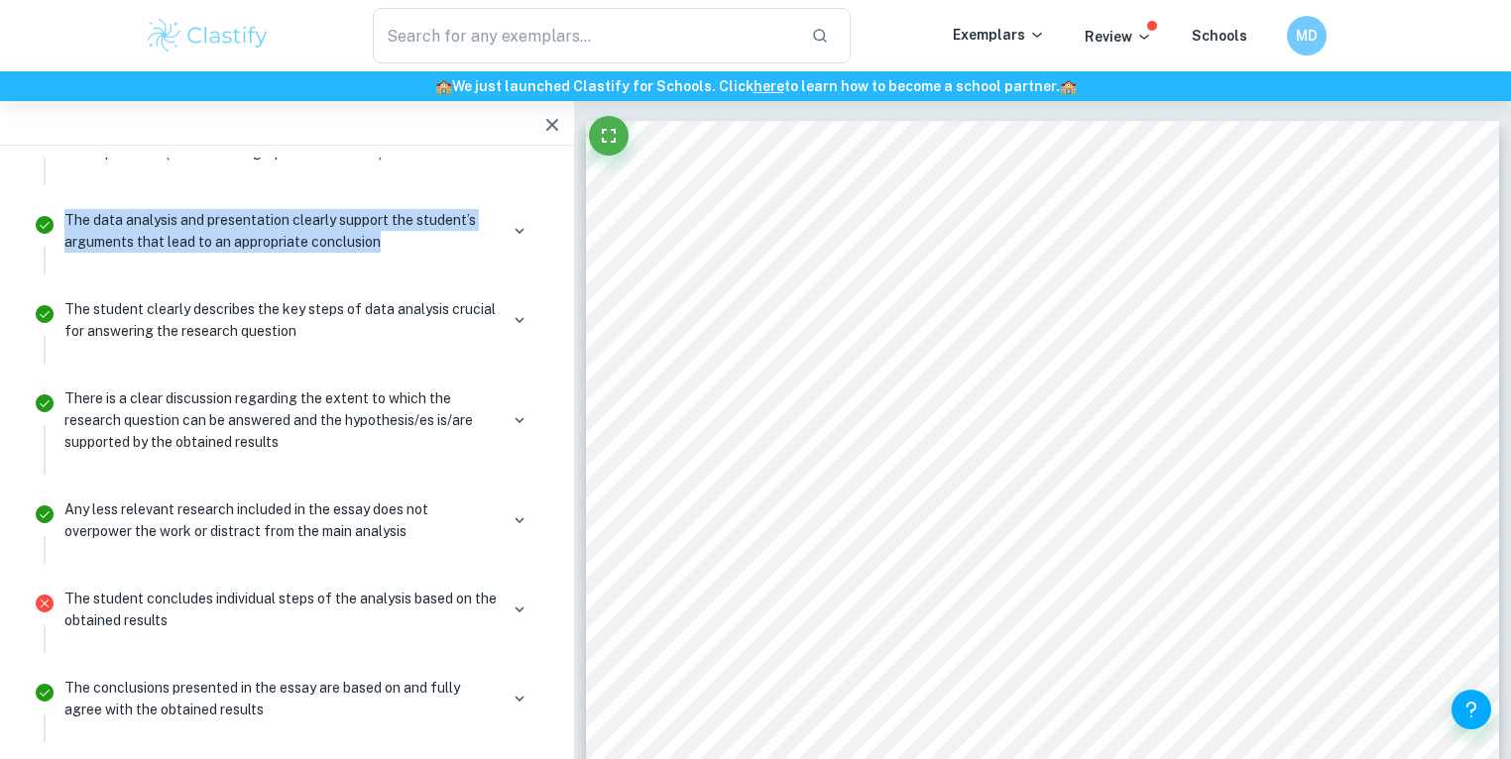
drag, startPoint x: 393, startPoint y: 242, endPoint x: 63, endPoint y: 225, distance: 329.6
click at [64, 225] on p "The data analysis and presentation clearly support the student’s arguments that…" at bounding box center [280, 231] width 433 height 44
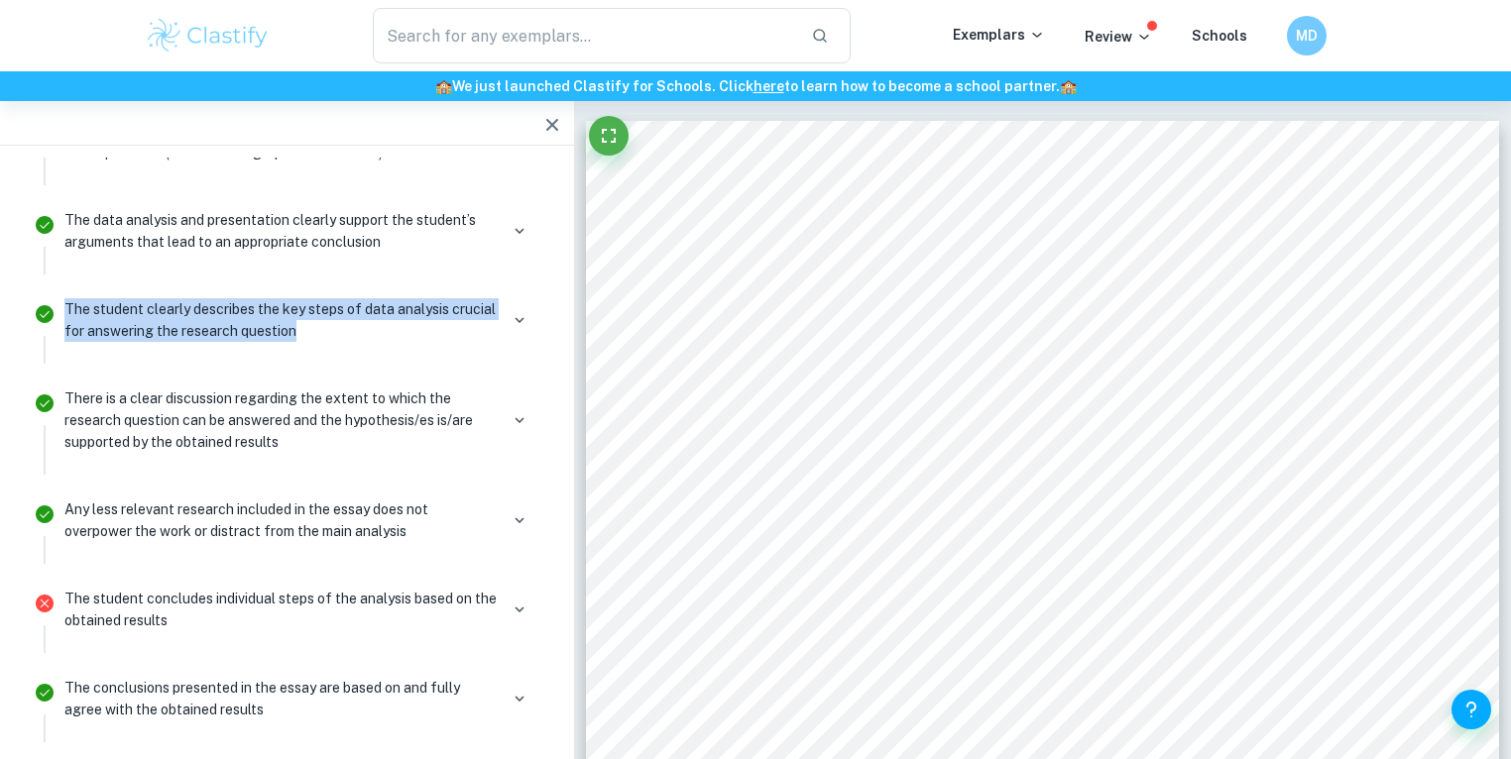
drag, startPoint x: 324, startPoint y: 329, endPoint x: 44, endPoint y: 292, distance: 283.0
click at [44, 292] on li "The student clearly describes the key steps of data analysis crucial for answer…" at bounding box center [287, 328] width 526 height 89
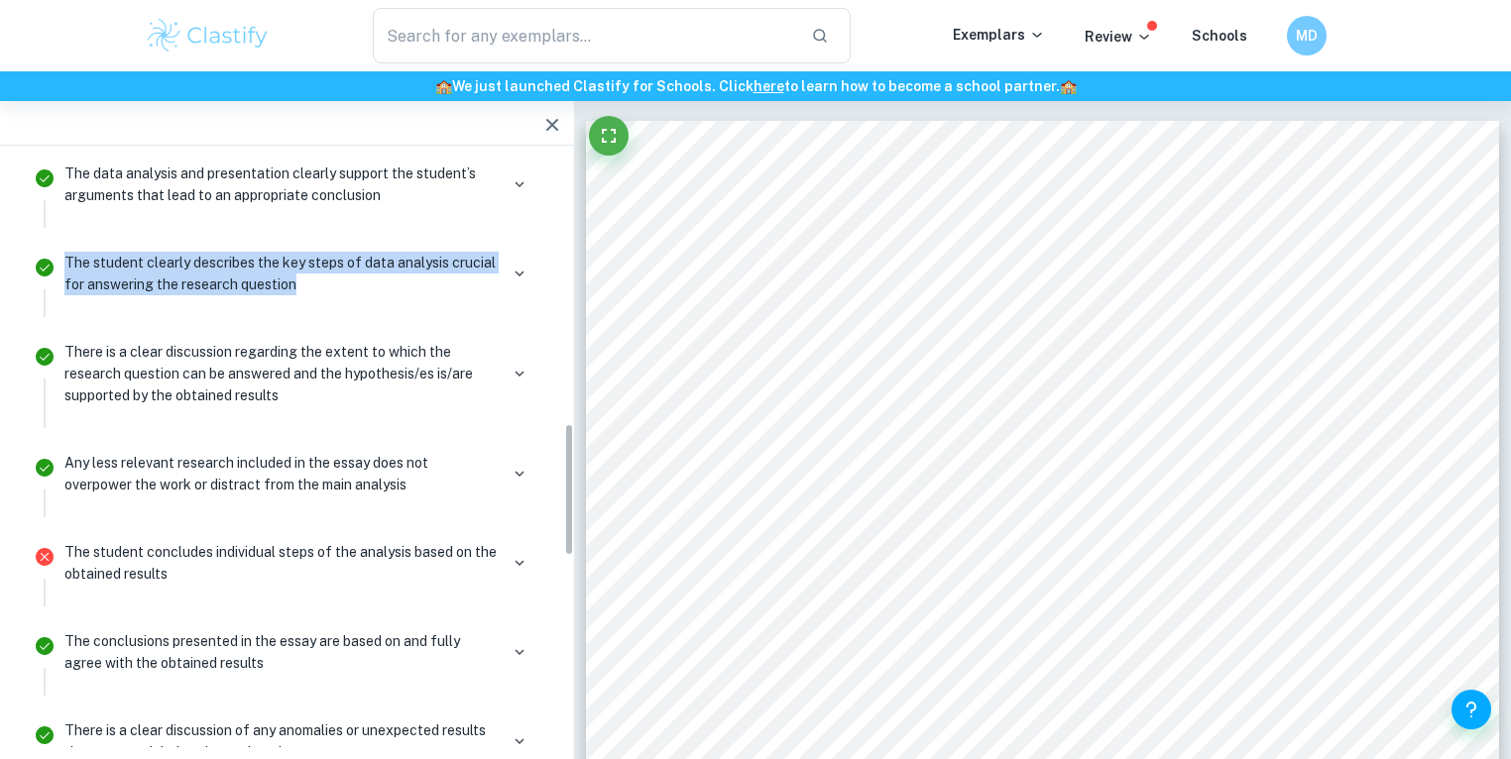
scroll to position [1218, 0]
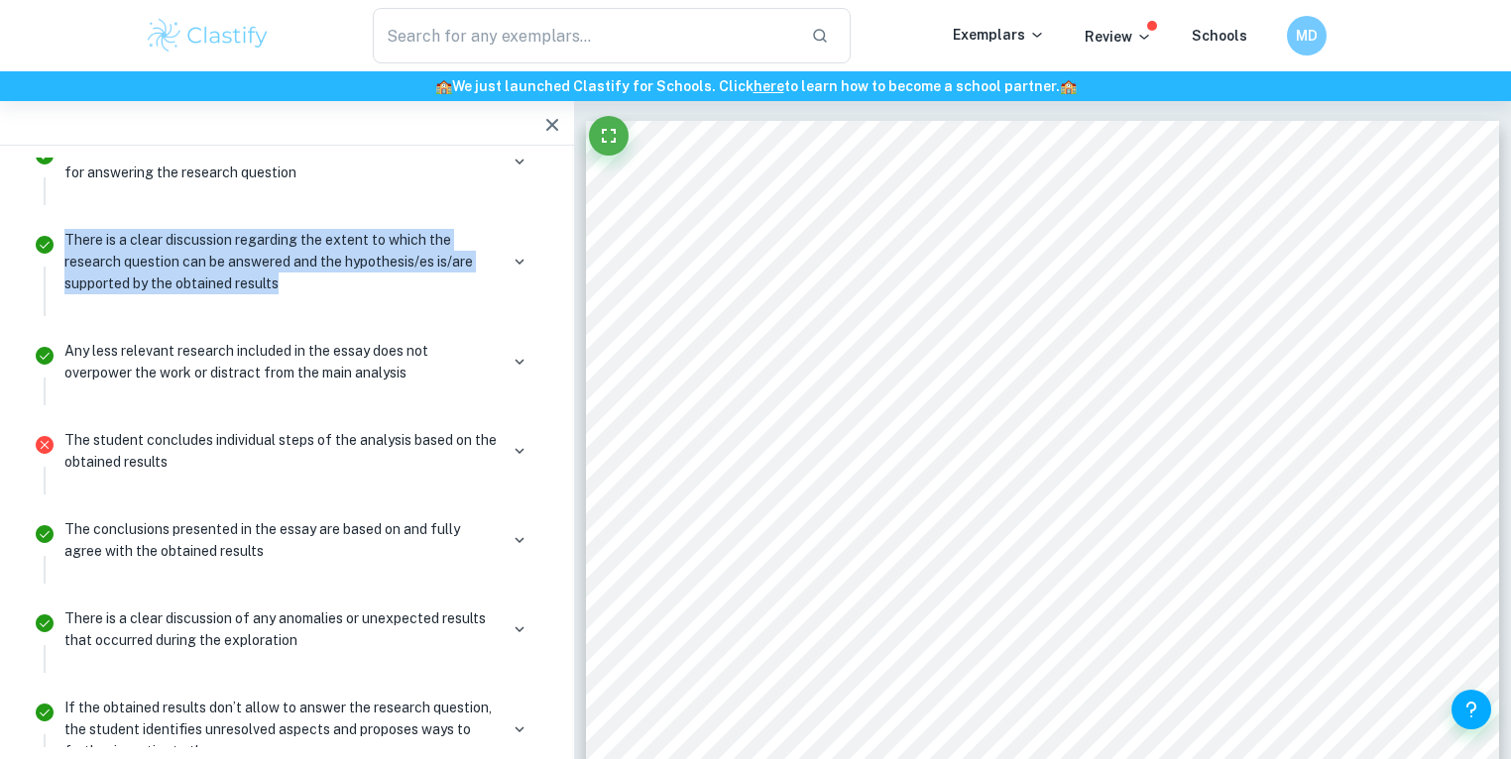
drag, startPoint x: 313, startPoint y: 289, endPoint x: 209, endPoint y: 116, distance: 202.3
click at [45, 216] on li "There is a clear discussion regarding the extent to which the research question…" at bounding box center [287, 269] width 526 height 111
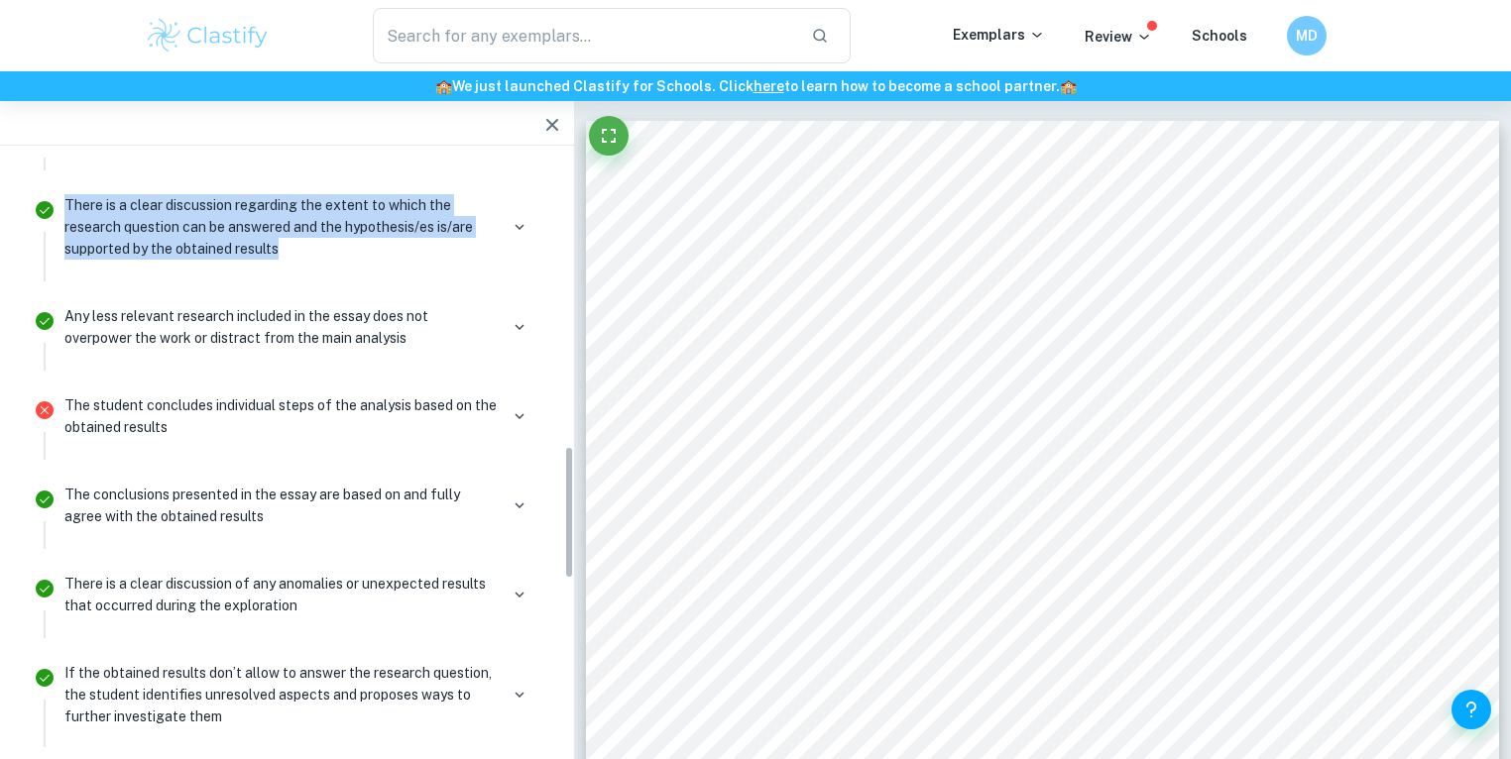
scroll to position [1271, 0]
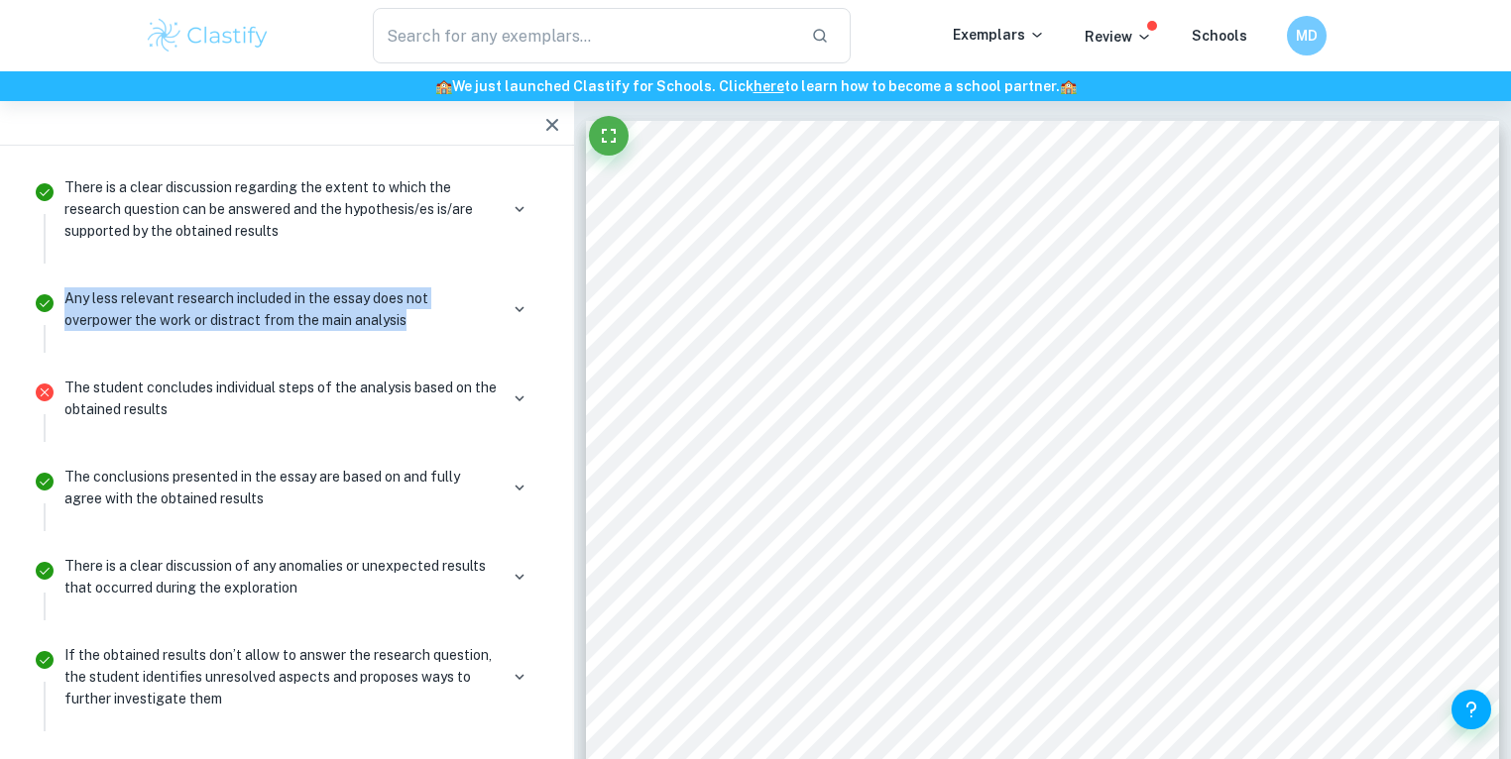
drag, startPoint x: 444, startPoint y: 317, endPoint x: 44, endPoint y: 283, distance: 402.0
click at [44, 283] on li "Any less relevant research included in the essay does not overpower the work or…" at bounding box center [287, 317] width 526 height 89
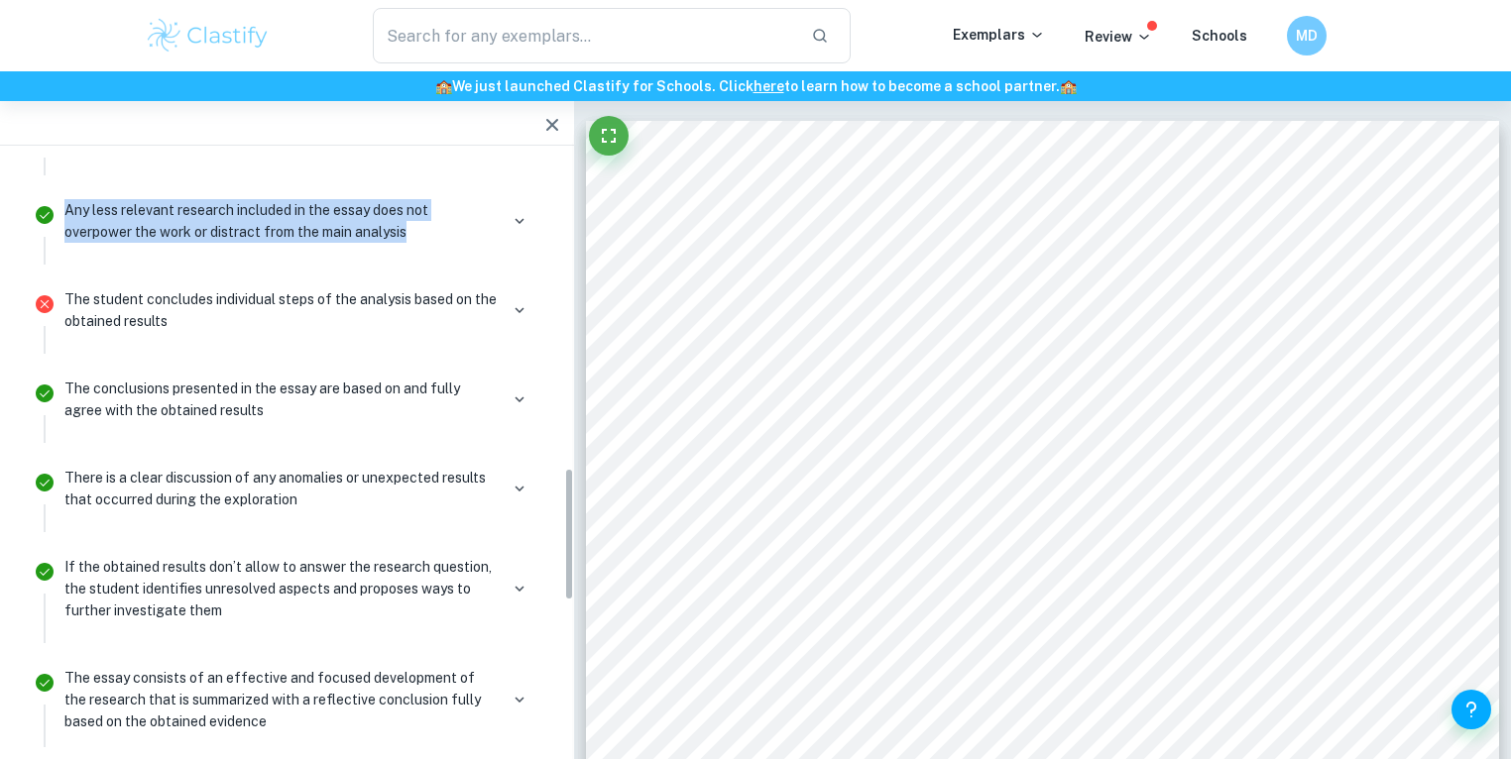
scroll to position [1377, 0]
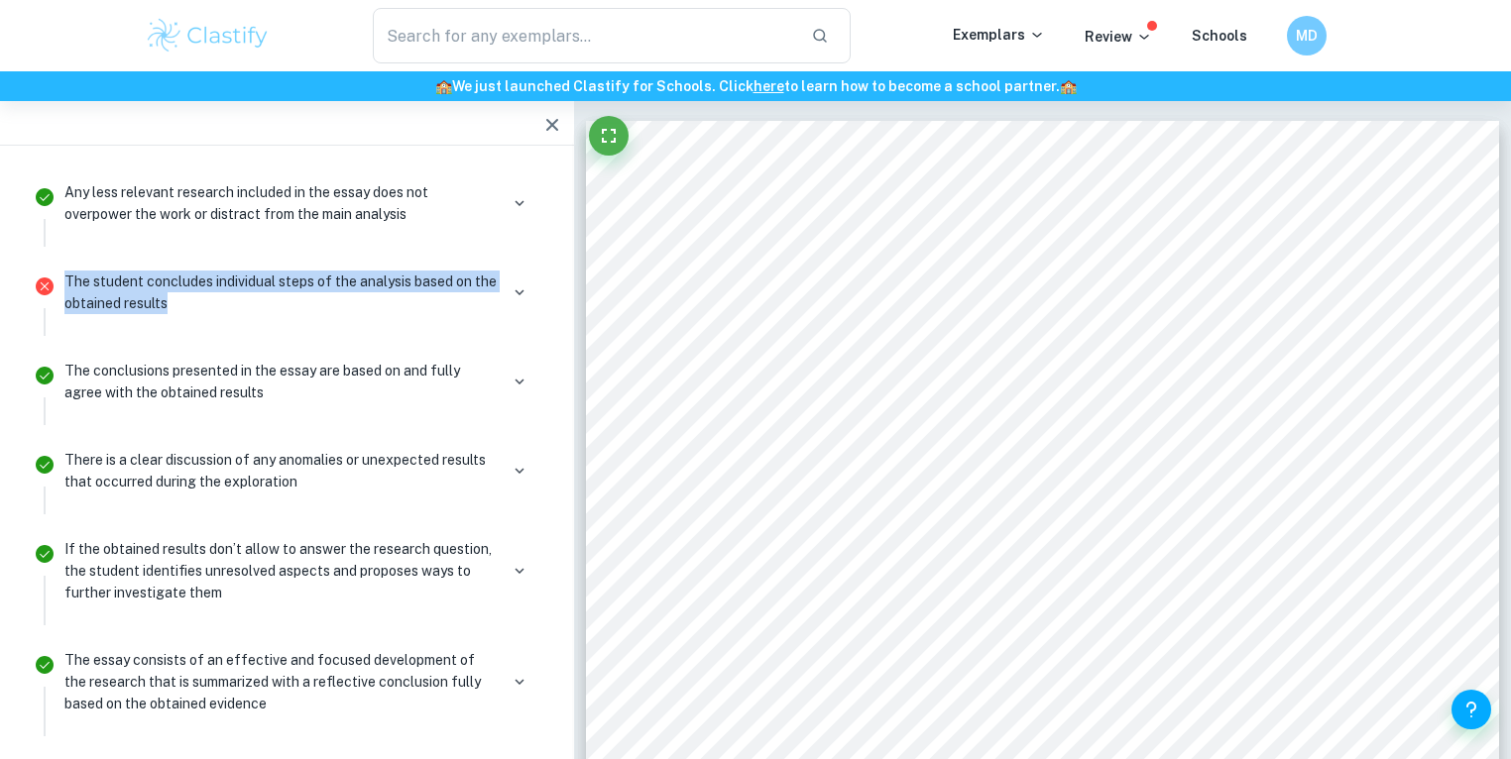
drag, startPoint x: 133, startPoint y: 278, endPoint x: 60, endPoint y: 255, distance: 75.9
click at [60, 256] on li "The student concludes individual steps of the analysis based on the obtained re…" at bounding box center [287, 300] width 526 height 89
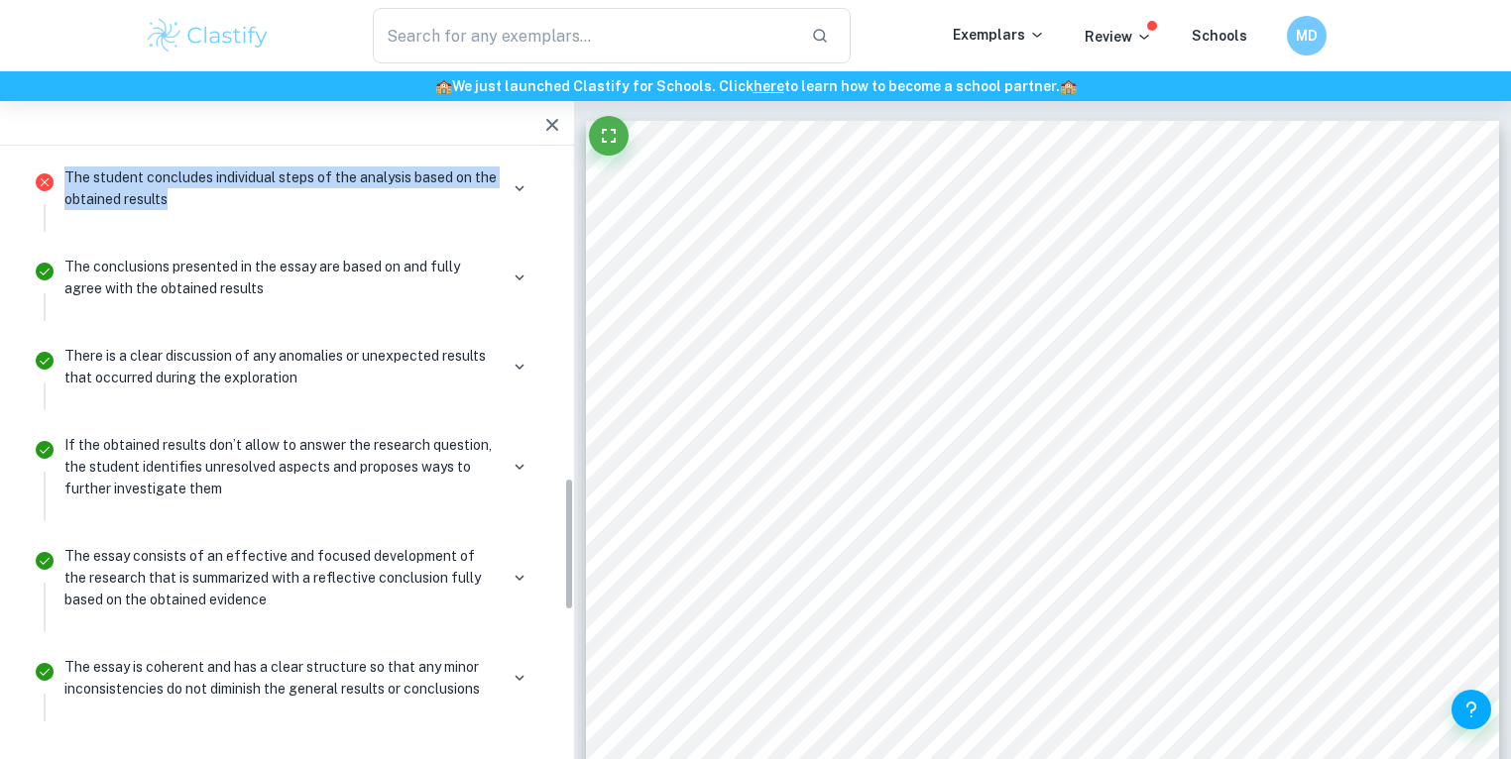
scroll to position [1483, 0]
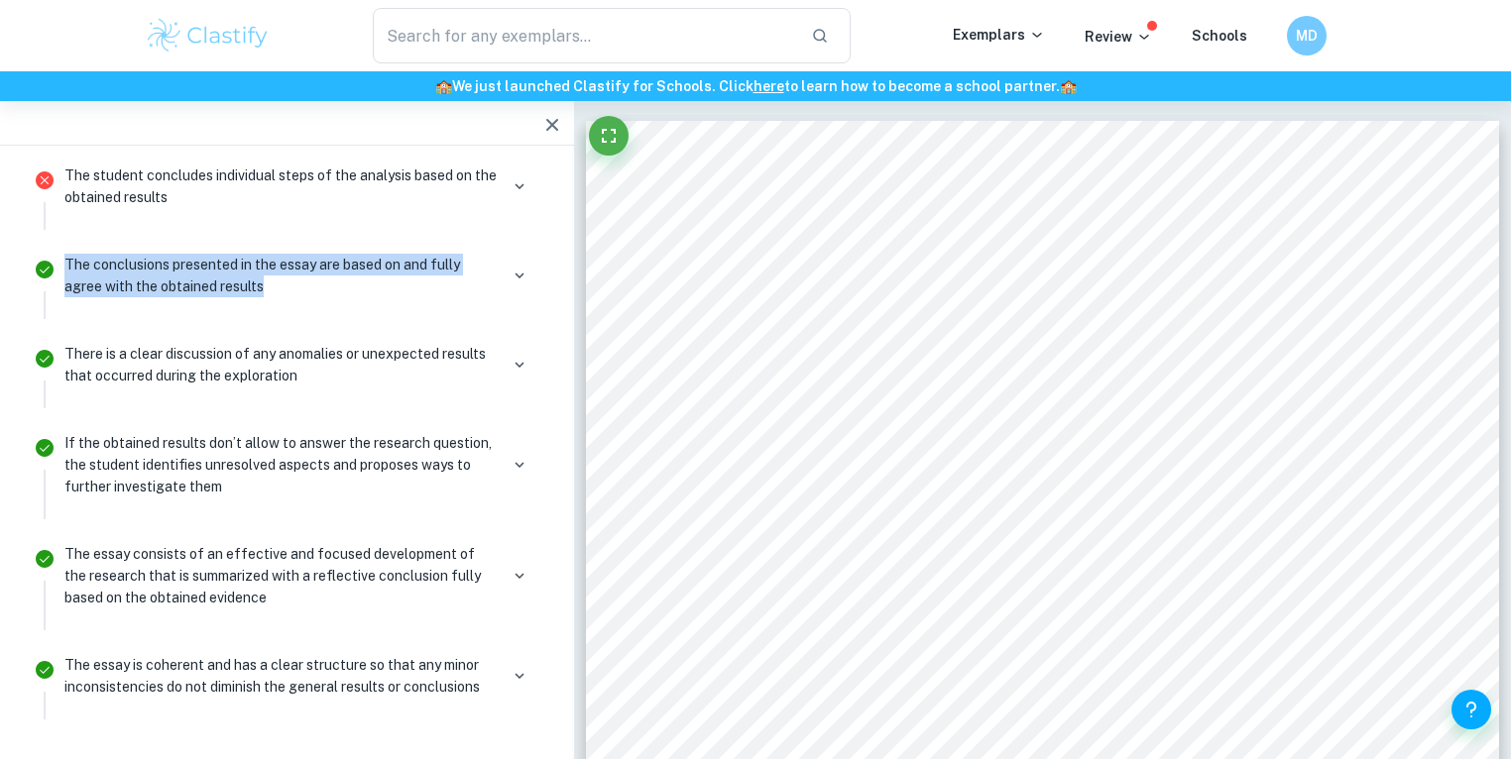
drag, startPoint x: 283, startPoint y: 289, endPoint x: 59, endPoint y: 254, distance: 225.9
click at [59, 254] on div "The conclusions presented in the essay are based on and fully agree with the ob…" at bounding box center [299, 283] width 485 height 71
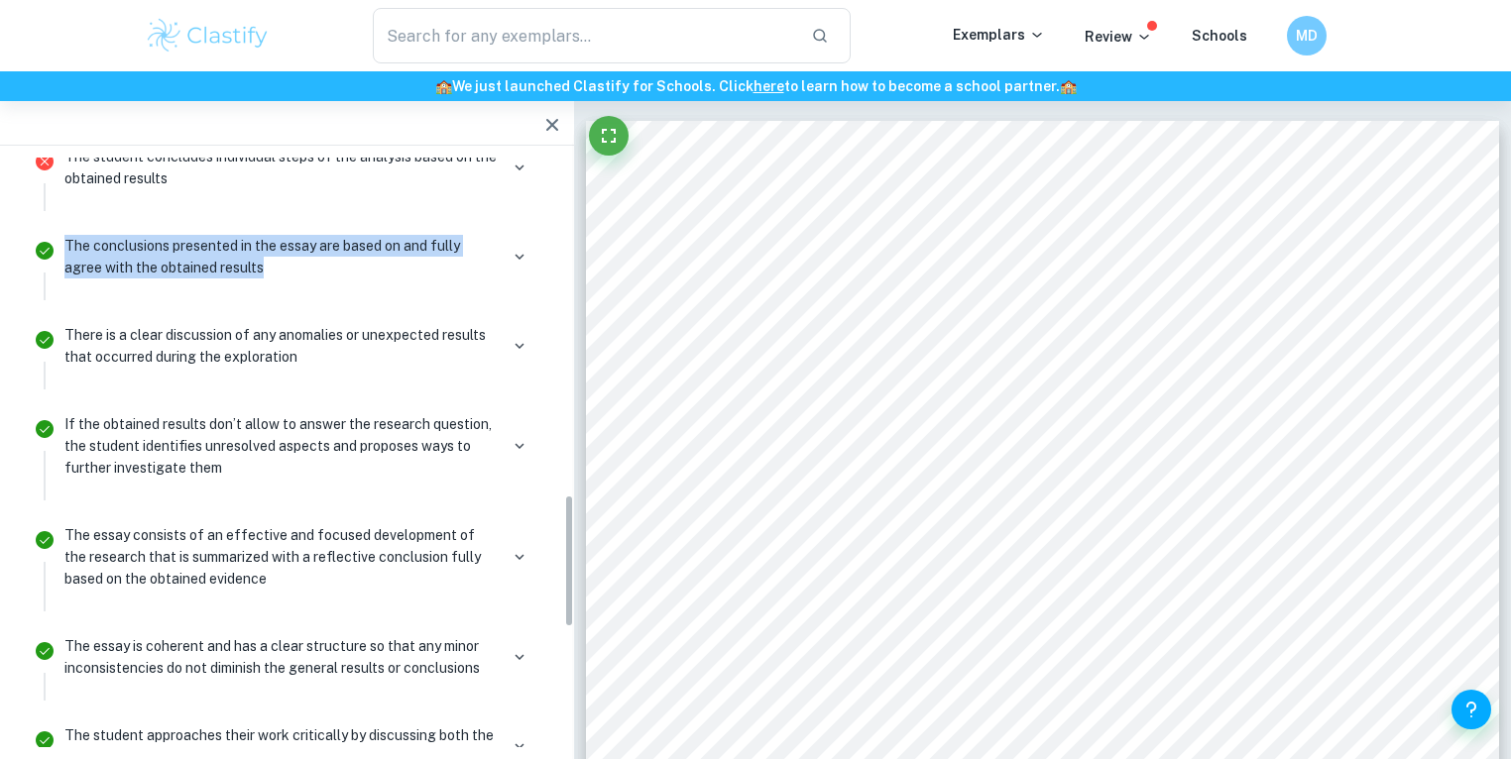
scroll to position [1536, 0]
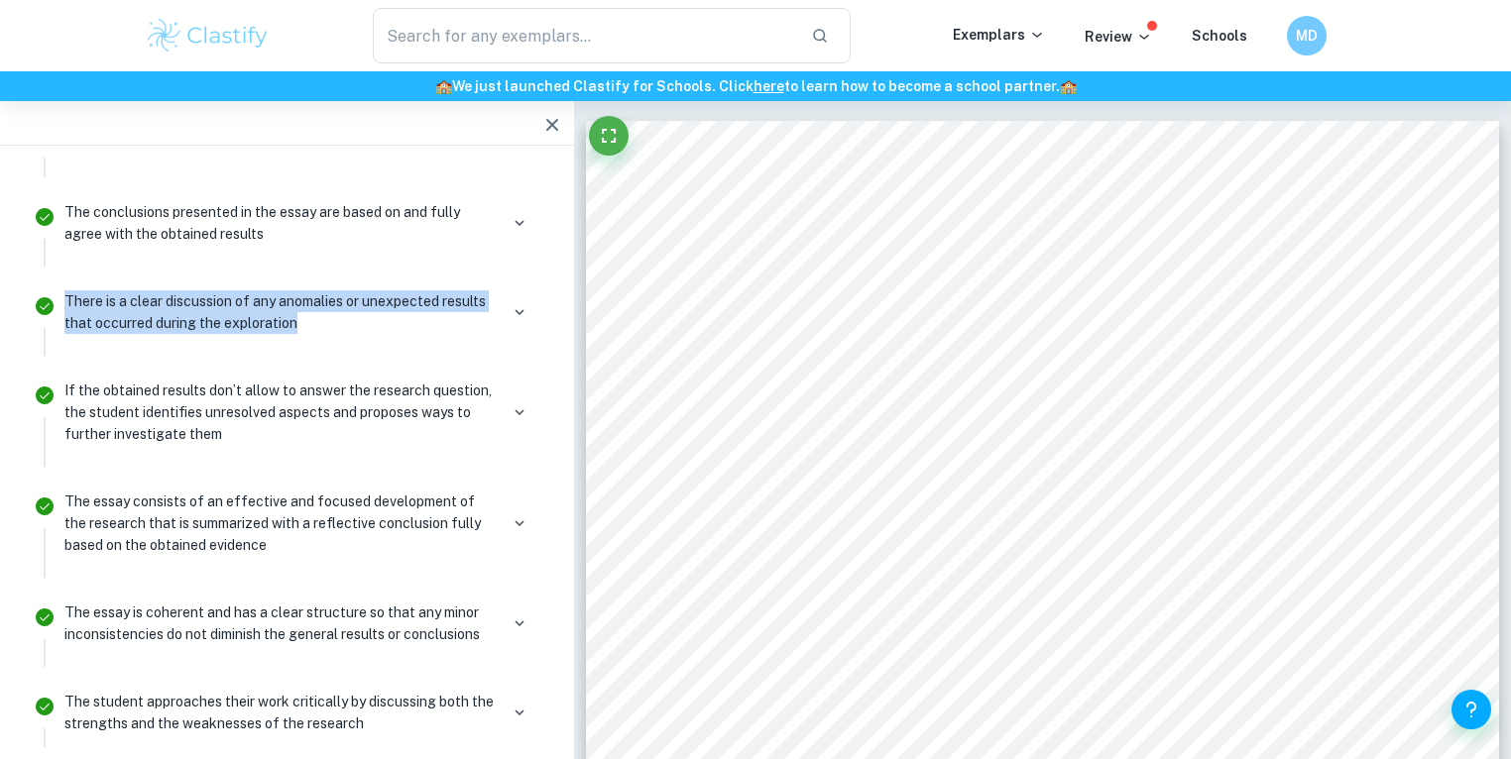
drag, startPoint x: 318, startPoint y: 310, endPoint x: 65, endPoint y: 286, distance: 254.0
click at [65, 290] on p "There is a clear discussion of any anomalies or unexpected results that occurre…" at bounding box center [280, 312] width 433 height 44
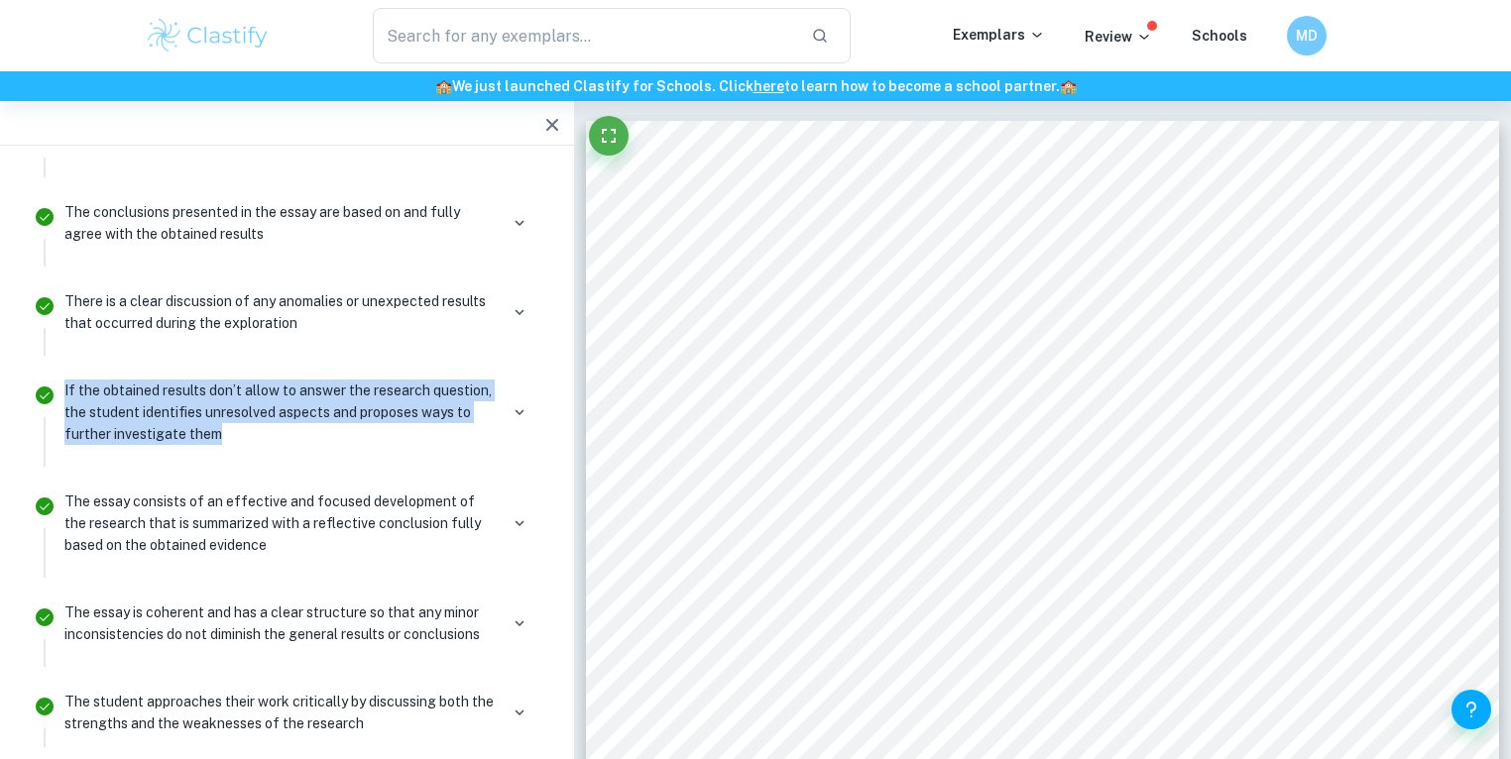
drag, startPoint x: 246, startPoint y: 430, endPoint x: 50, endPoint y: 402, distance: 198.4
click at [50, 402] on li "If the obtained results don’t allow to answer the research question, the studen…" at bounding box center [287, 420] width 526 height 111
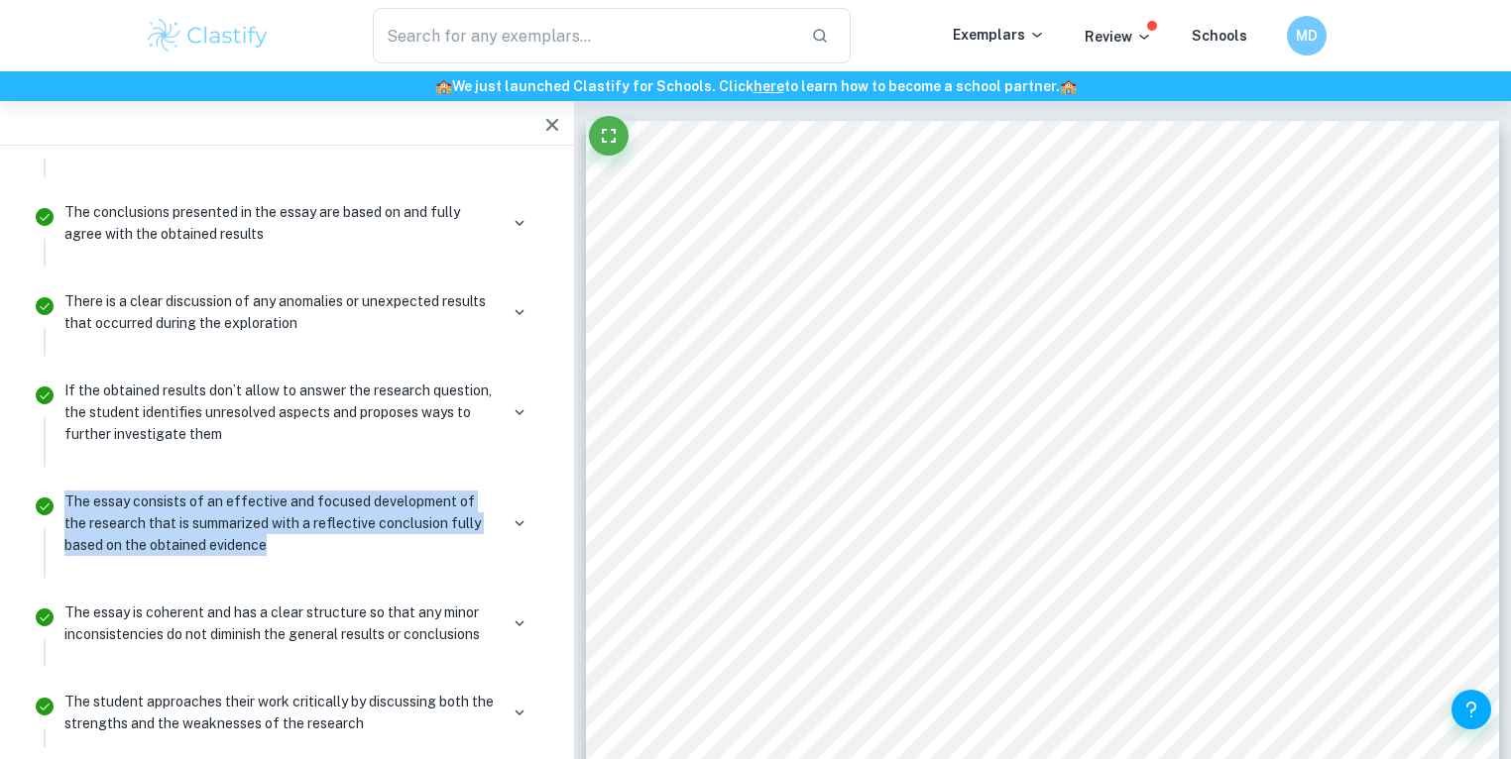
drag, startPoint x: 242, startPoint y: 532, endPoint x: 59, endPoint y: 494, distance: 186.5
click at [59, 495] on div "The essay consists of an effective and focused development of the research that…" at bounding box center [299, 531] width 485 height 93
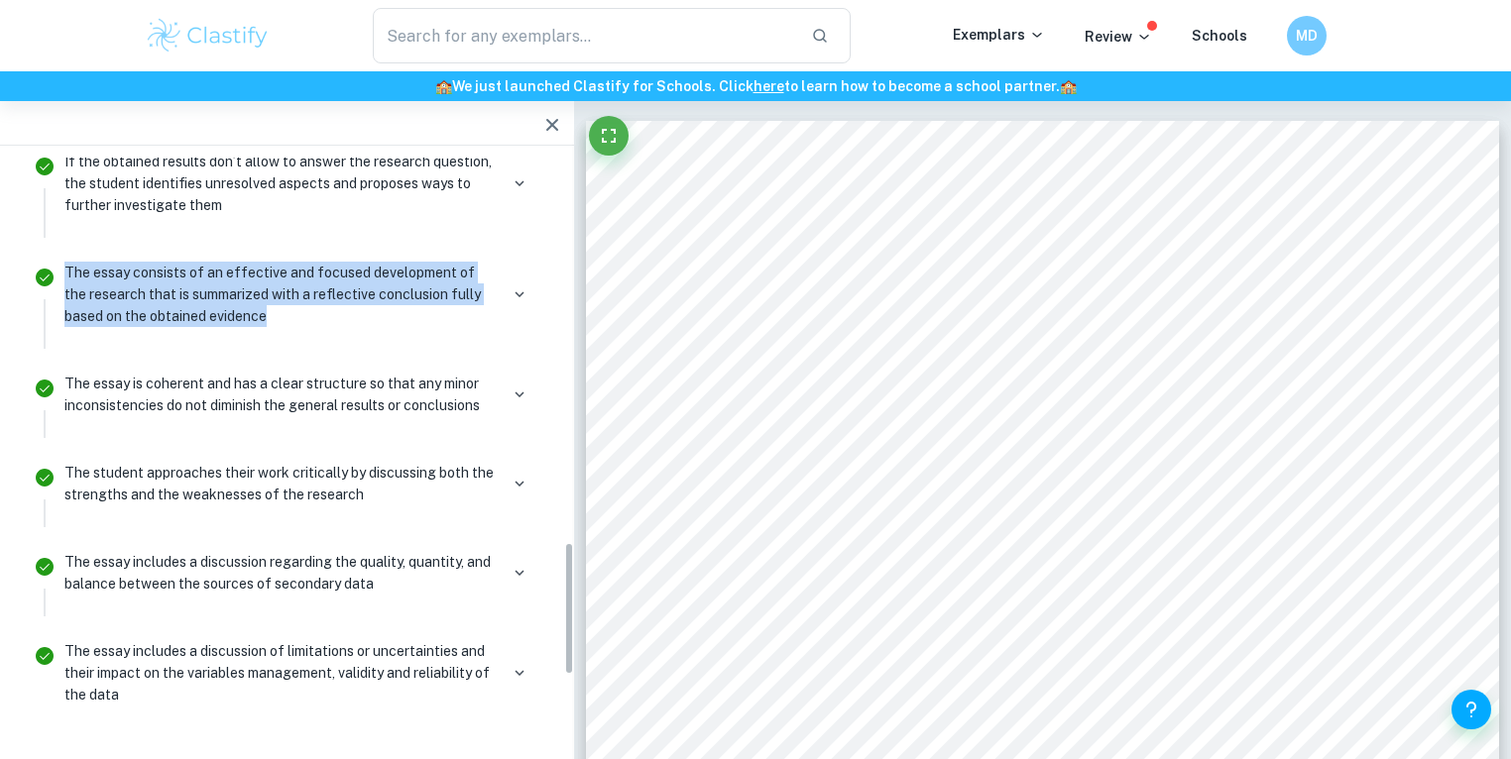
scroll to position [1905, 0]
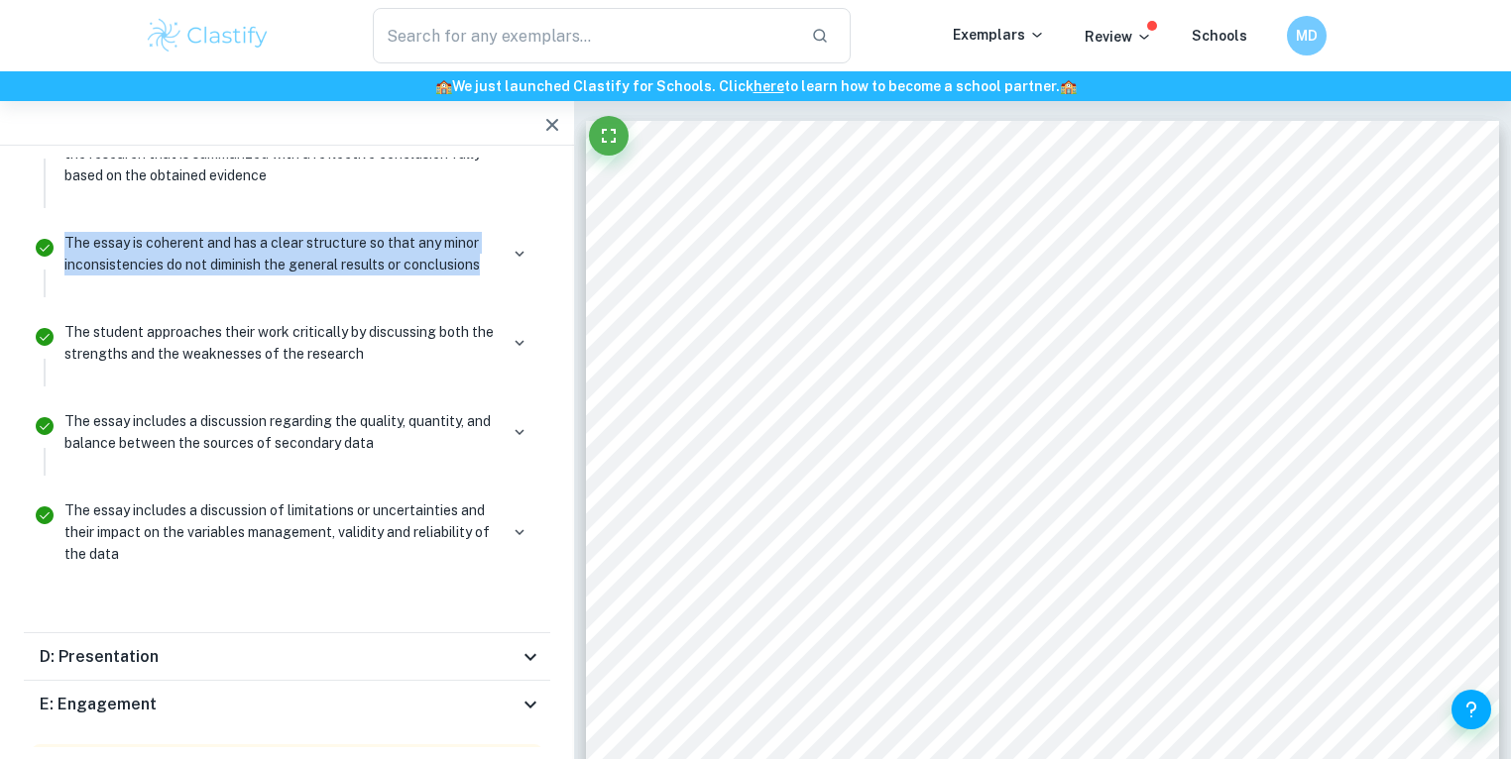
drag, startPoint x: 488, startPoint y: 258, endPoint x: 65, endPoint y: 242, distance: 422.6
click at [65, 242] on p "The essay is coherent and has a clear structure so that any minor inconsistenci…" at bounding box center [280, 254] width 433 height 44
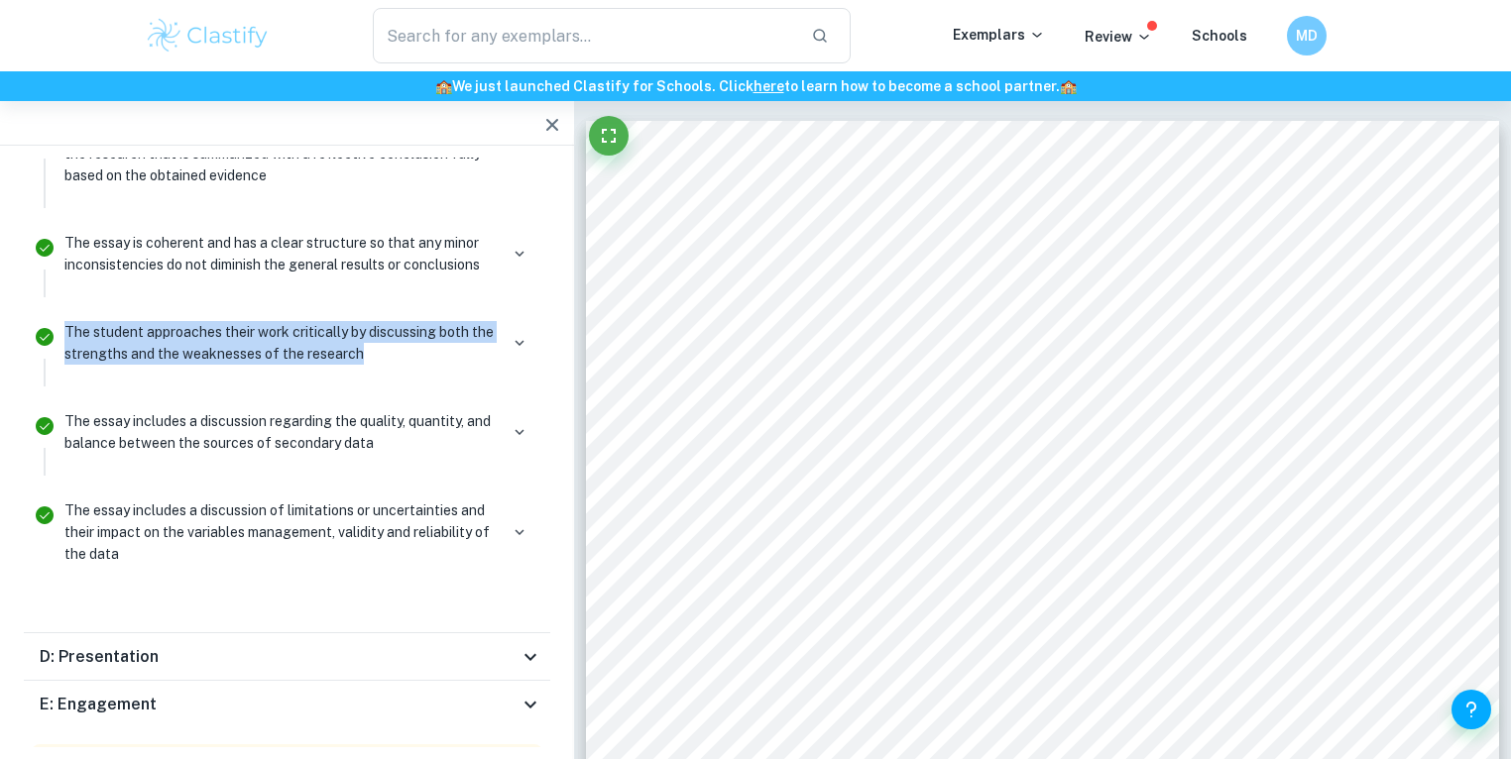
drag, startPoint x: 395, startPoint y: 338, endPoint x: 61, endPoint y: 304, distance: 334.8
click at [61, 306] on li "The student approaches their work critically by discussing both the strengths a…" at bounding box center [287, 350] width 526 height 89
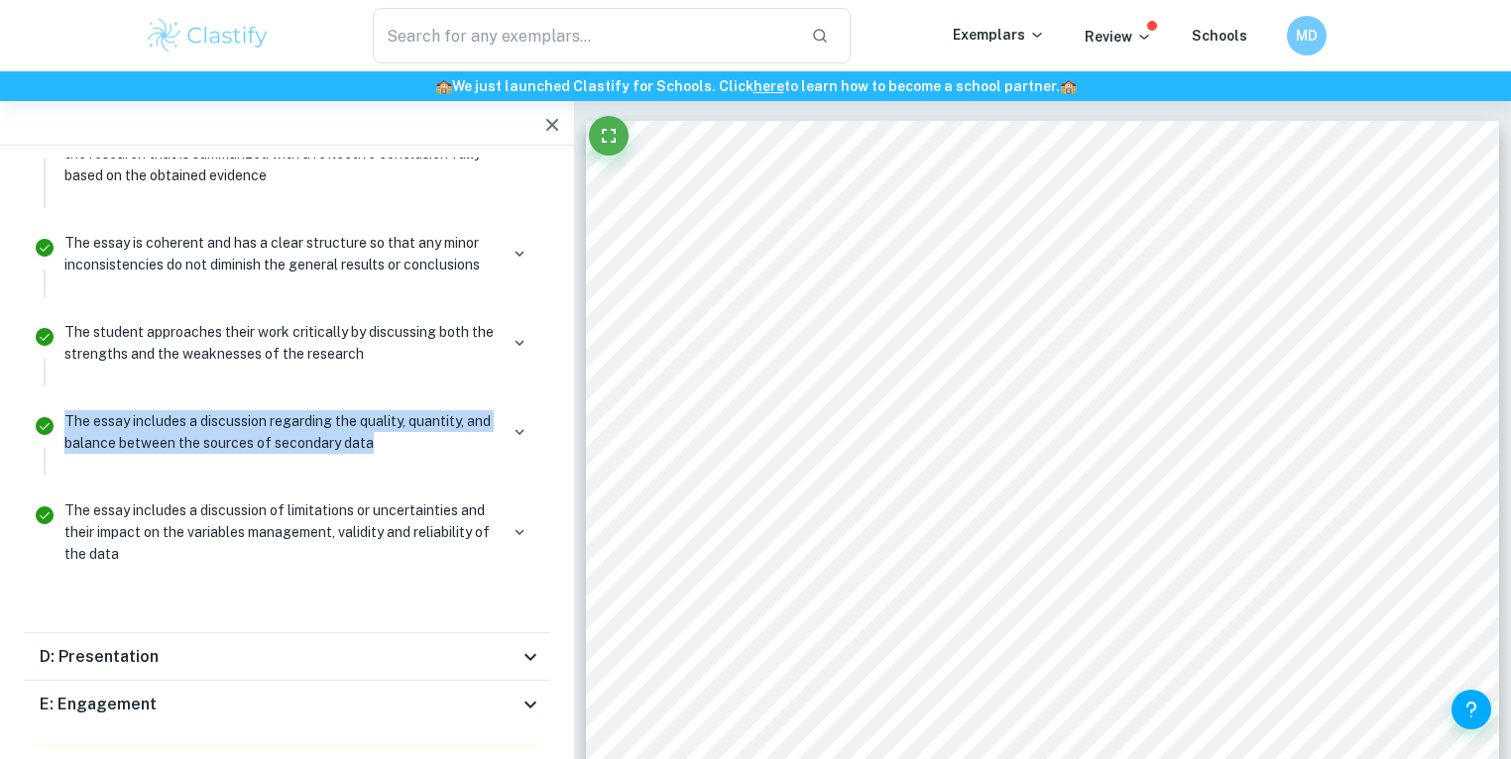
drag, startPoint x: 289, startPoint y: 428, endPoint x: 71, endPoint y: 392, distance: 221.2
click at [58, 415] on div "The essay includes a discussion regarding the quality, quantity, and balance be…" at bounding box center [299, 439] width 485 height 71
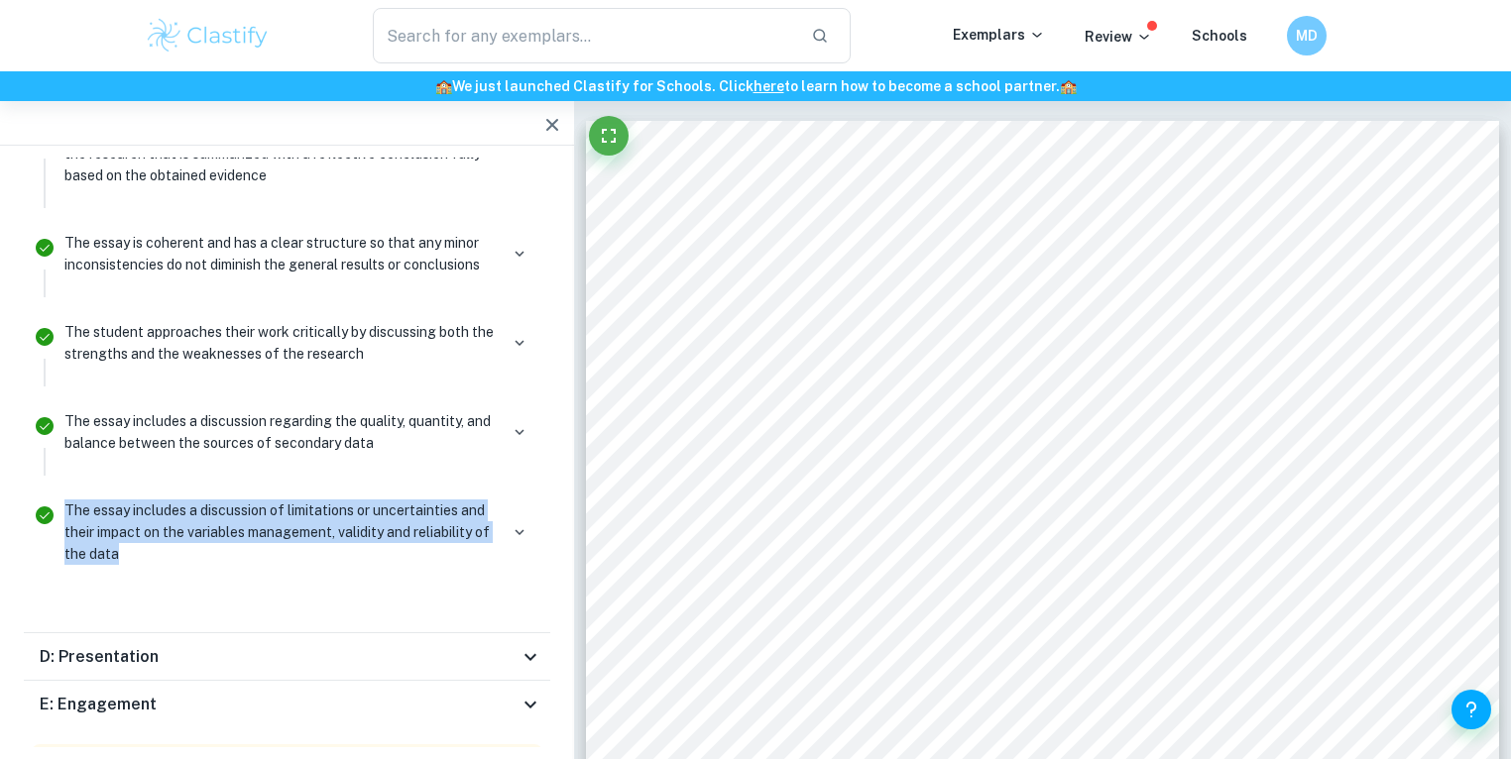
drag, startPoint x: 127, startPoint y: 542, endPoint x: 61, endPoint y: 506, distance: 75.0
click at [61, 506] on div "The essay includes a discussion of limitations or uncertainties and their impac…" at bounding box center [299, 540] width 485 height 93
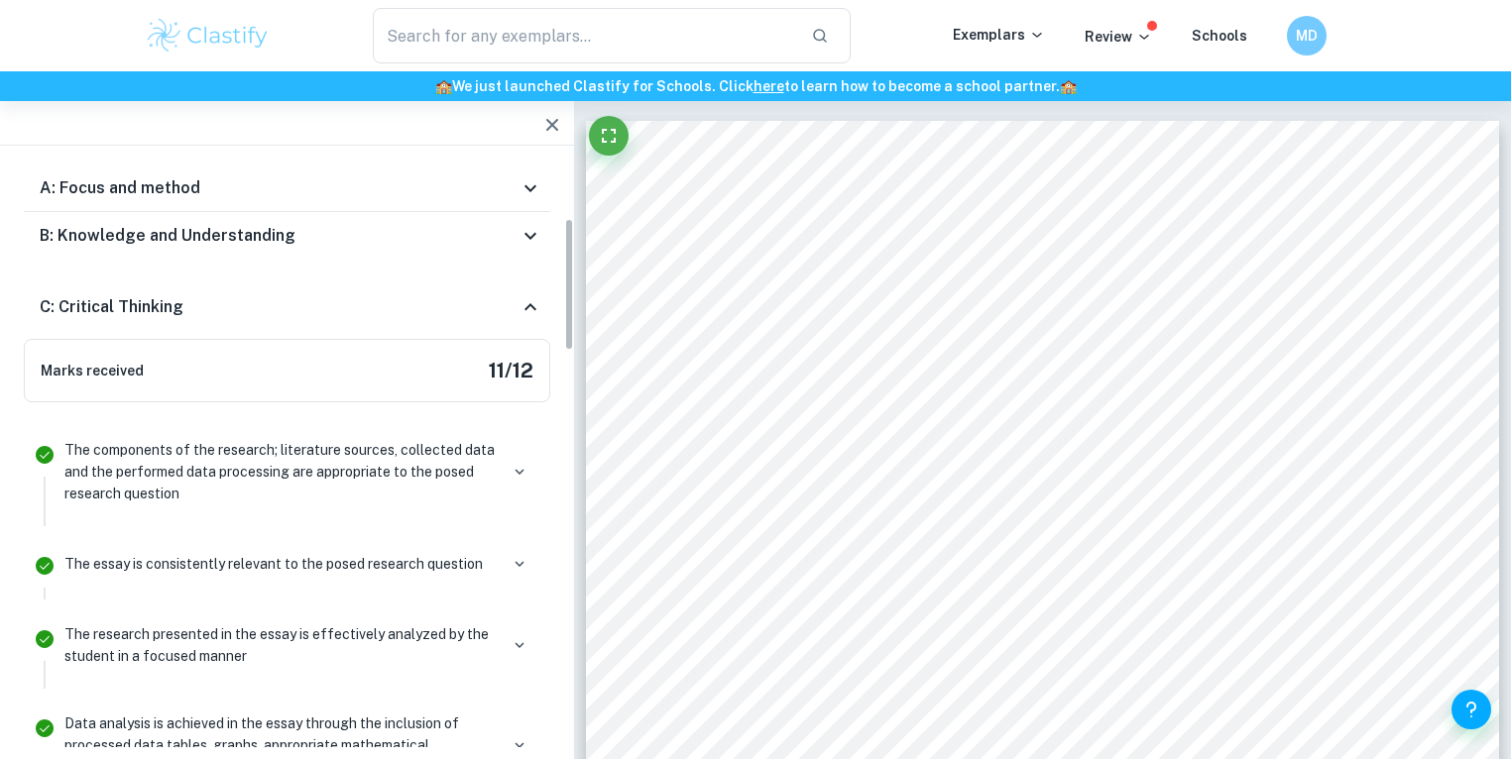
click at [536, 322] on div "C: Critical Thinking" at bounding box center [287, 307] width 526 height 63
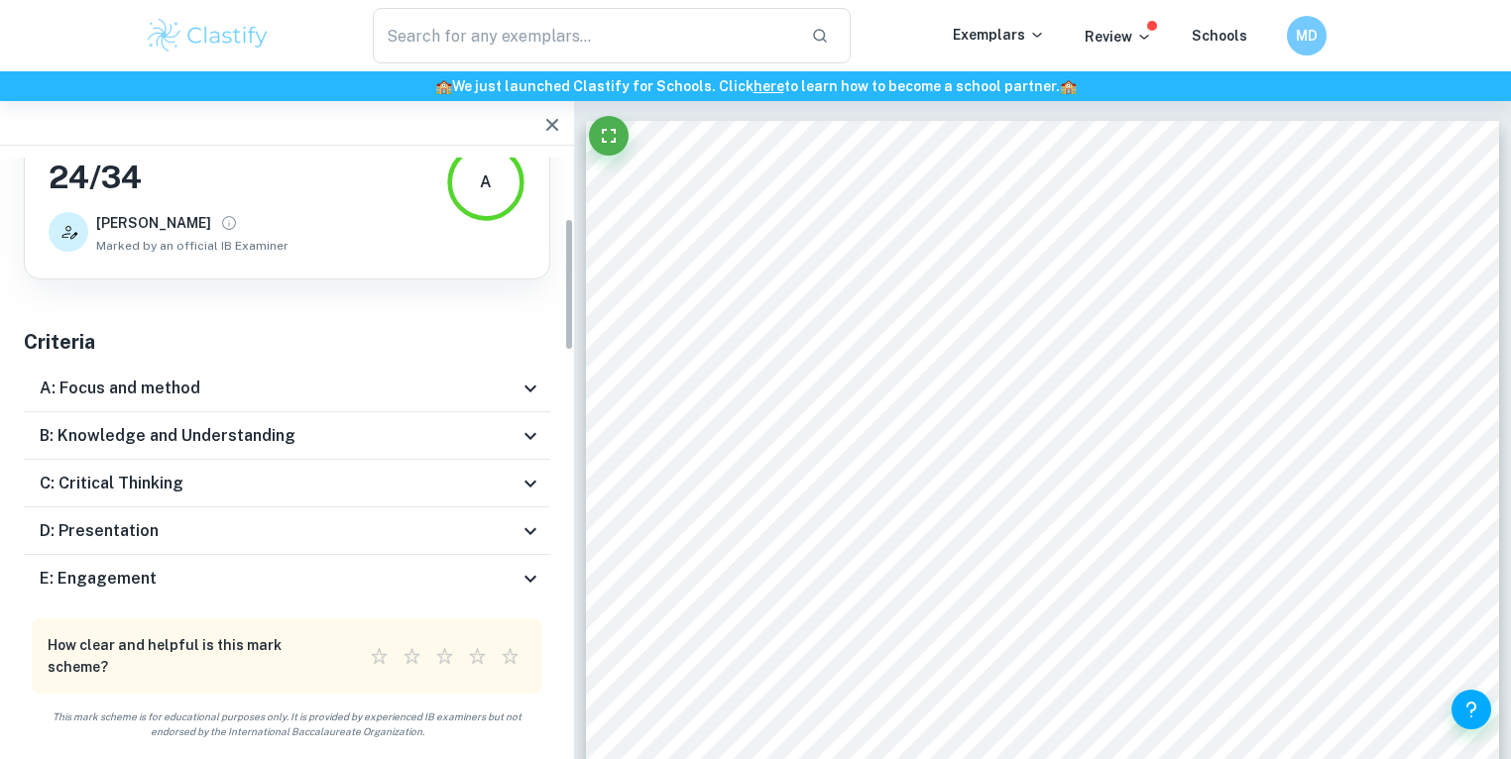
scroll to position [56, 0]
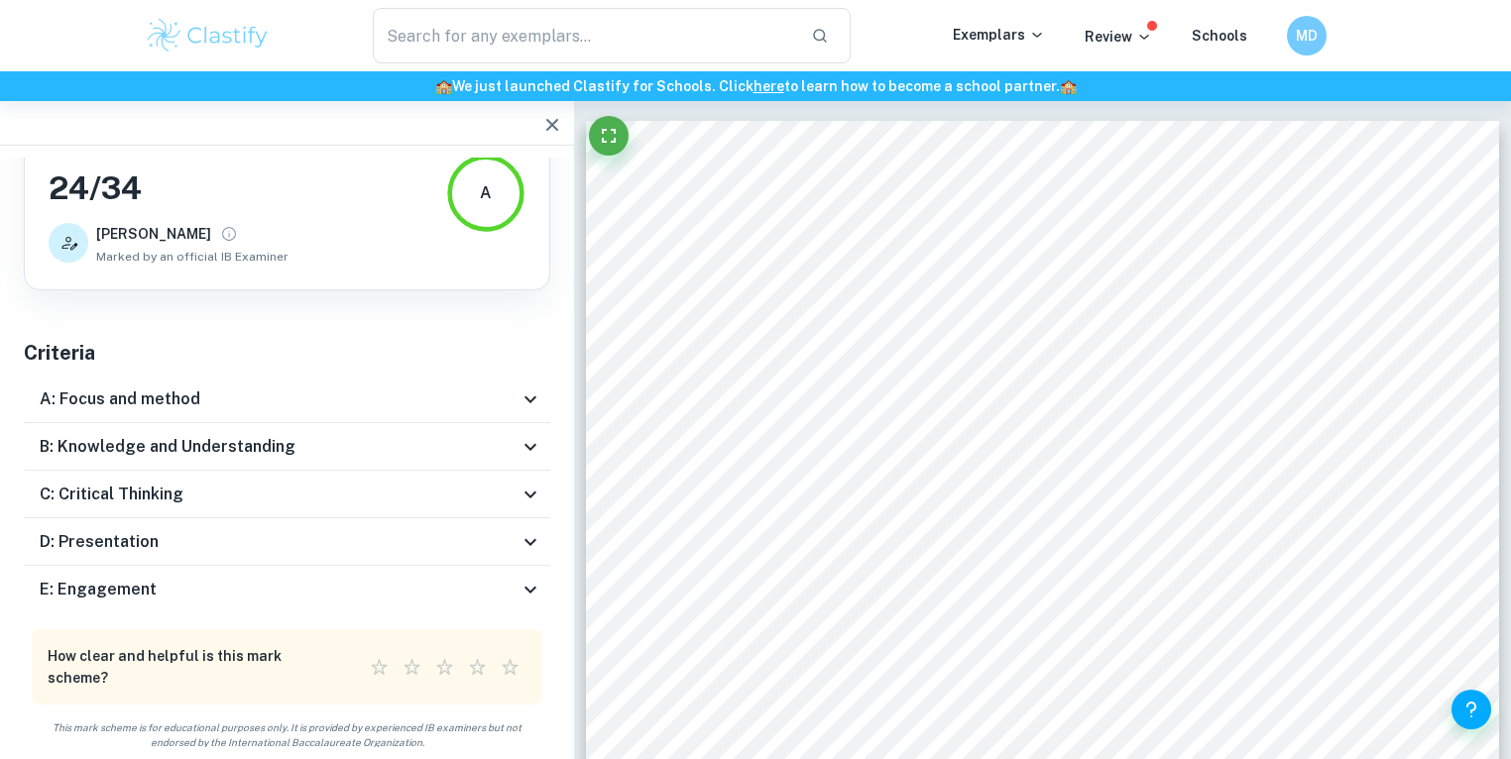
click at [352, 587] on div "E: Engagement" at bounding box center [279, 590] width 479 height 24
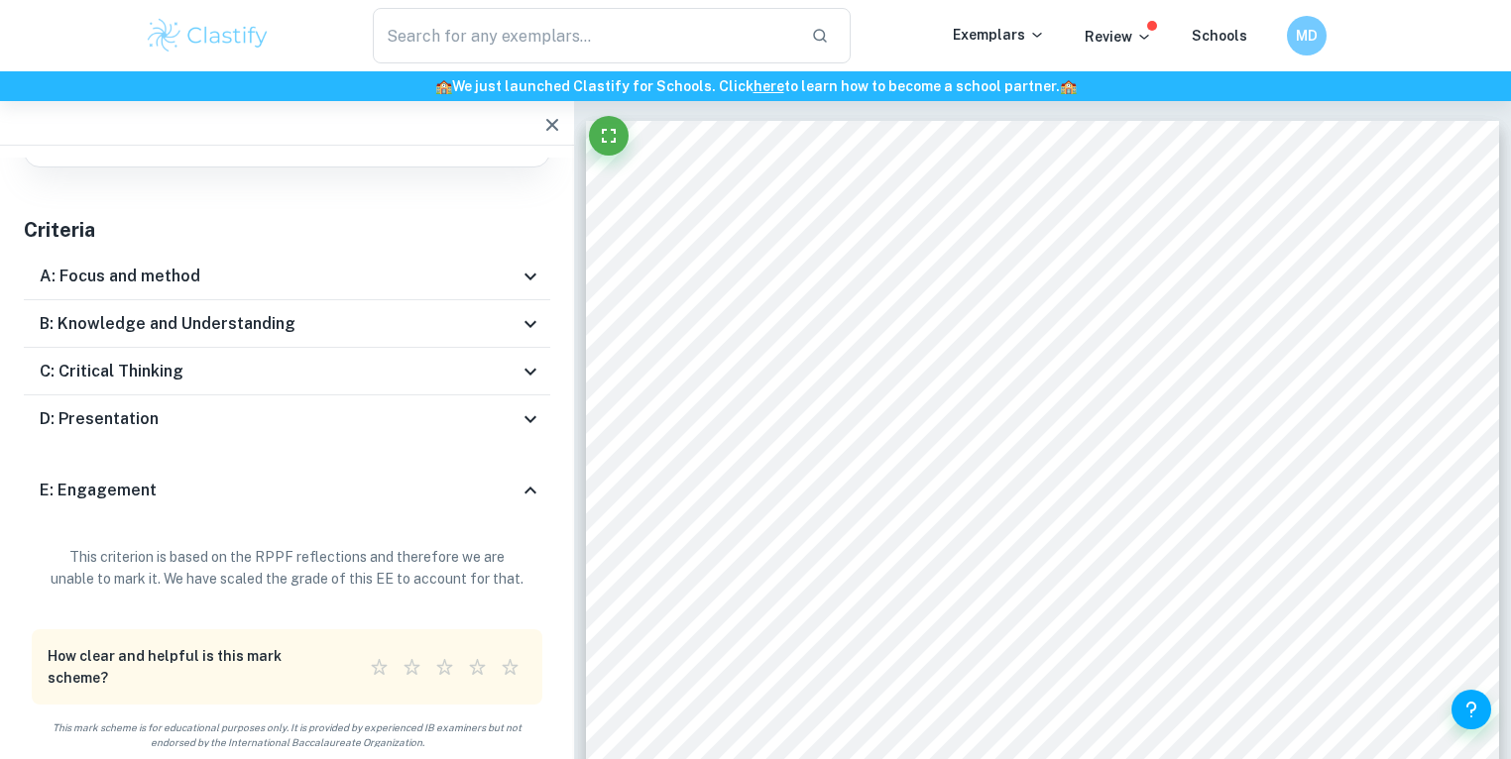
click at [261, 487] on div "E: Engagement" at bounding box center [279, 491] width 479 height 24
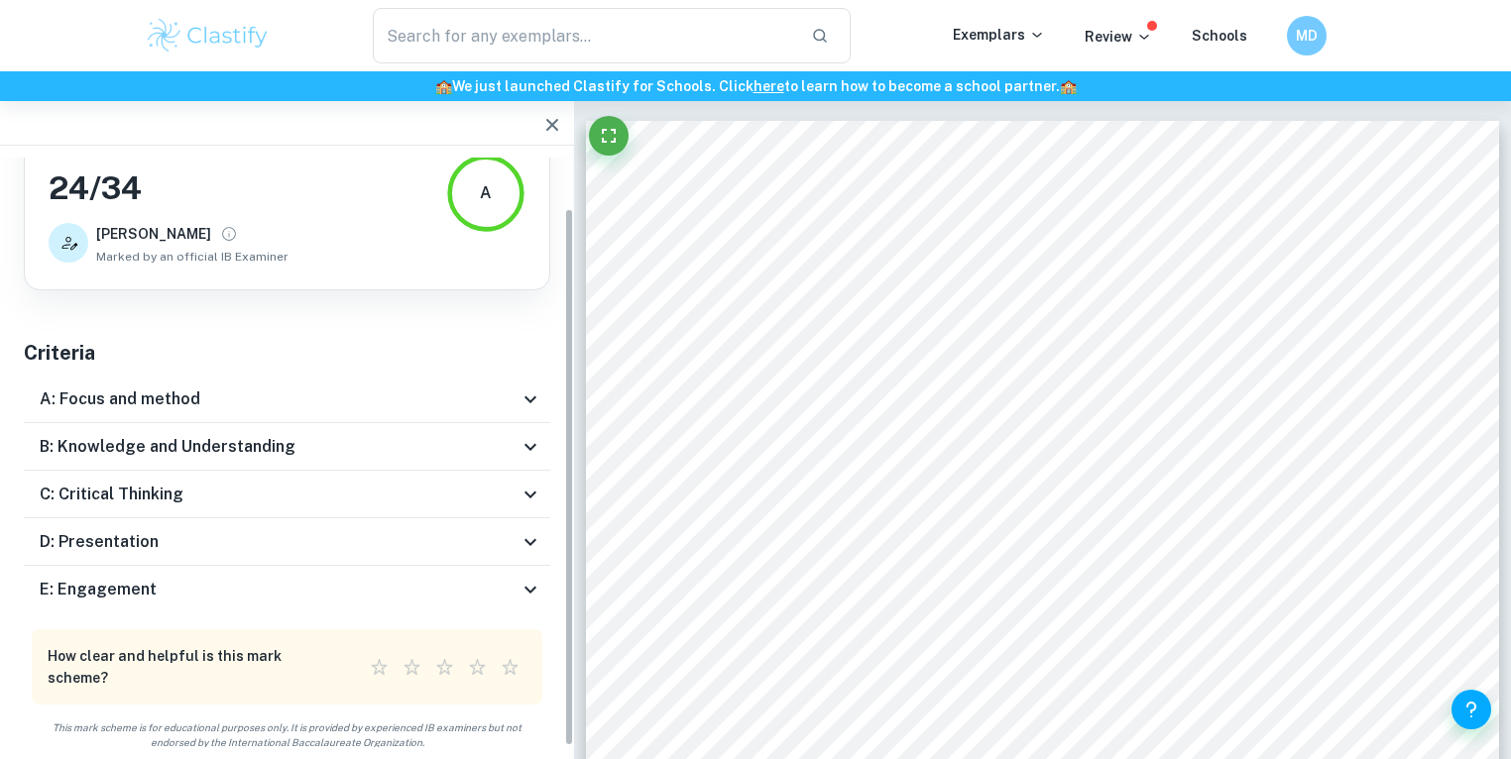
click at [191, 543] on div "D: Presentation" at bounding box center [279, 542] width 479 height 24
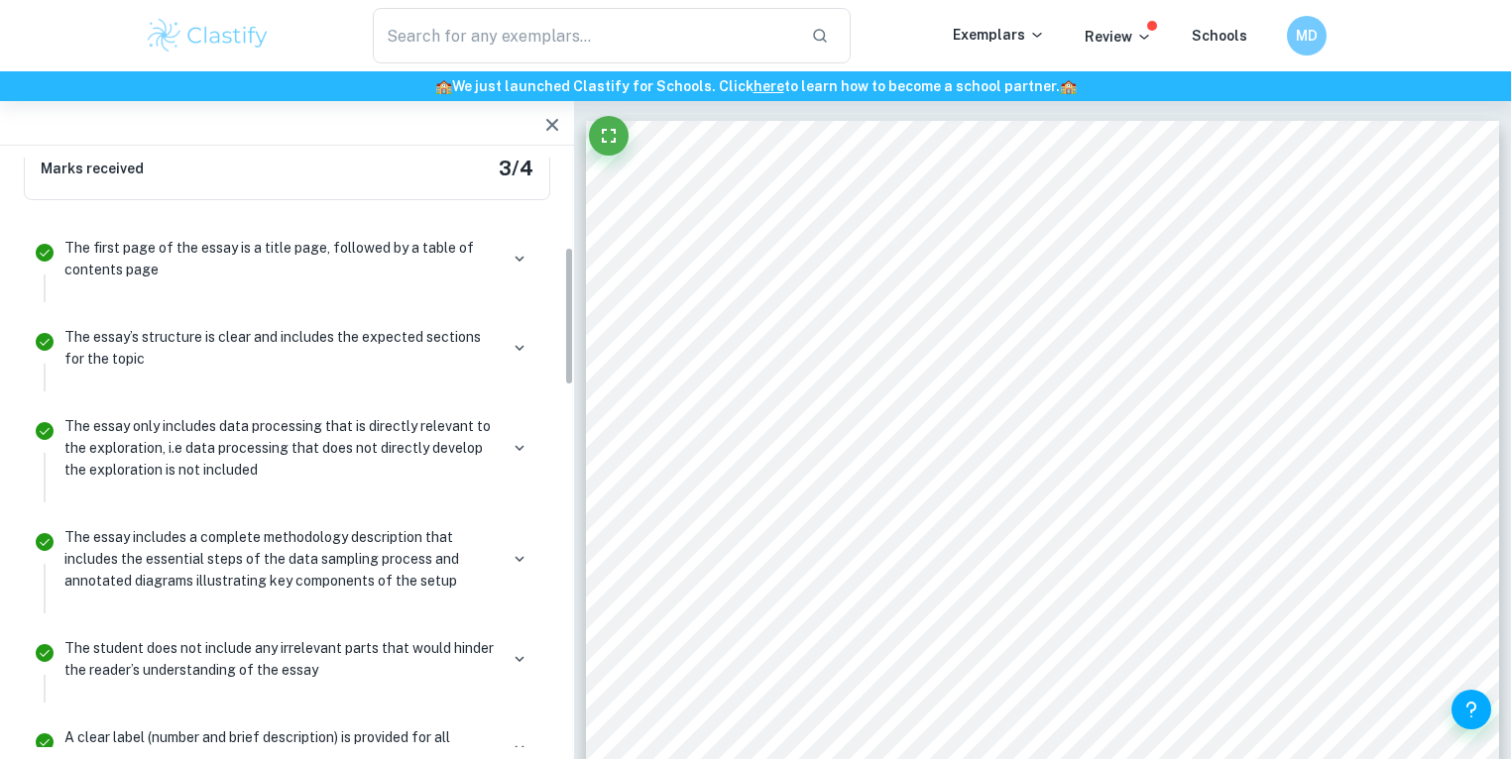
scroll to position [531, 0]
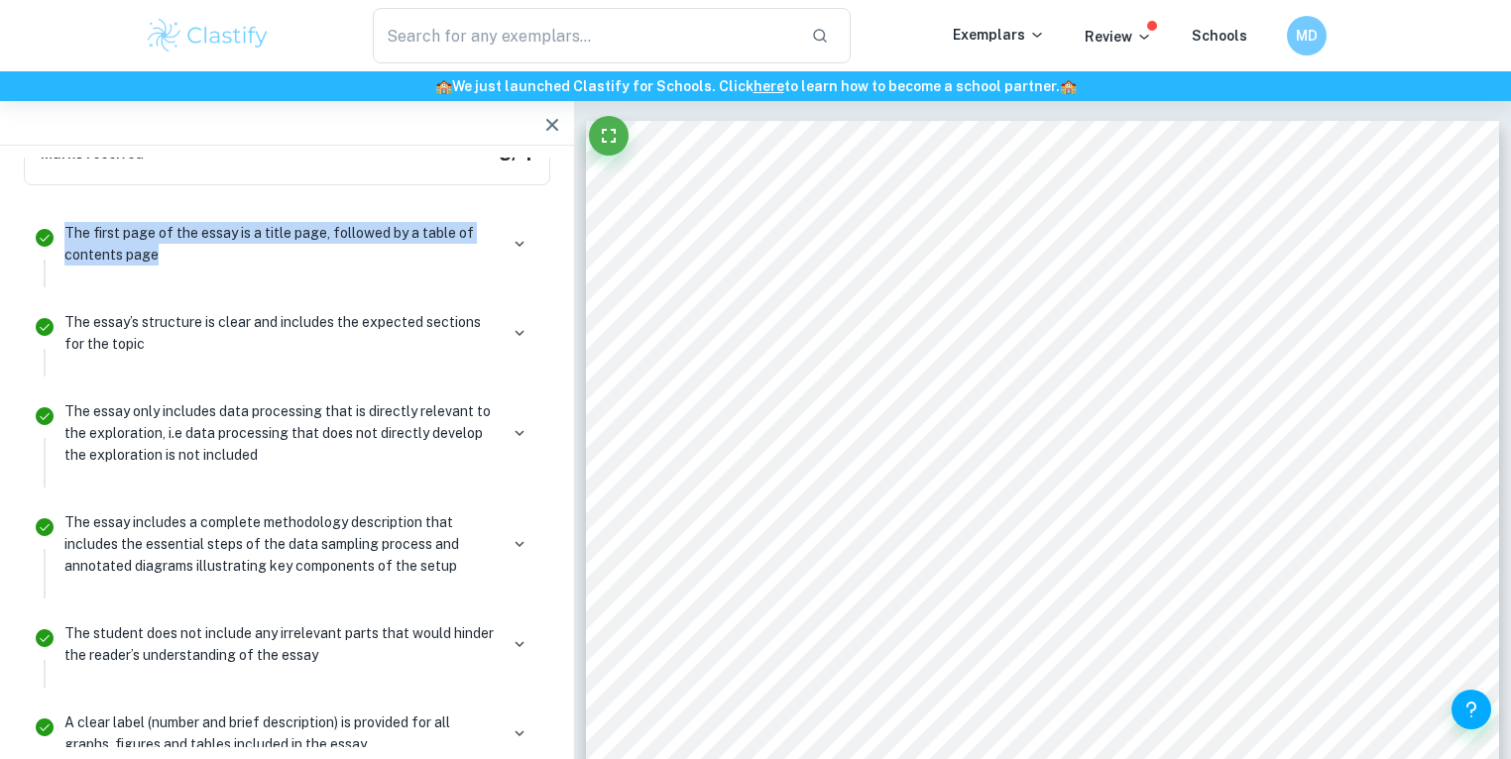
drag, startPoint x: 167, startPoint y: 261, endPoint x: 66, endPoint y: 236, distance: 103.2
click at [66, 236] on p "The first page of the essay is a title page, followed by a table of contents pa…" at bounding box center [280, 244] width 433 height 44
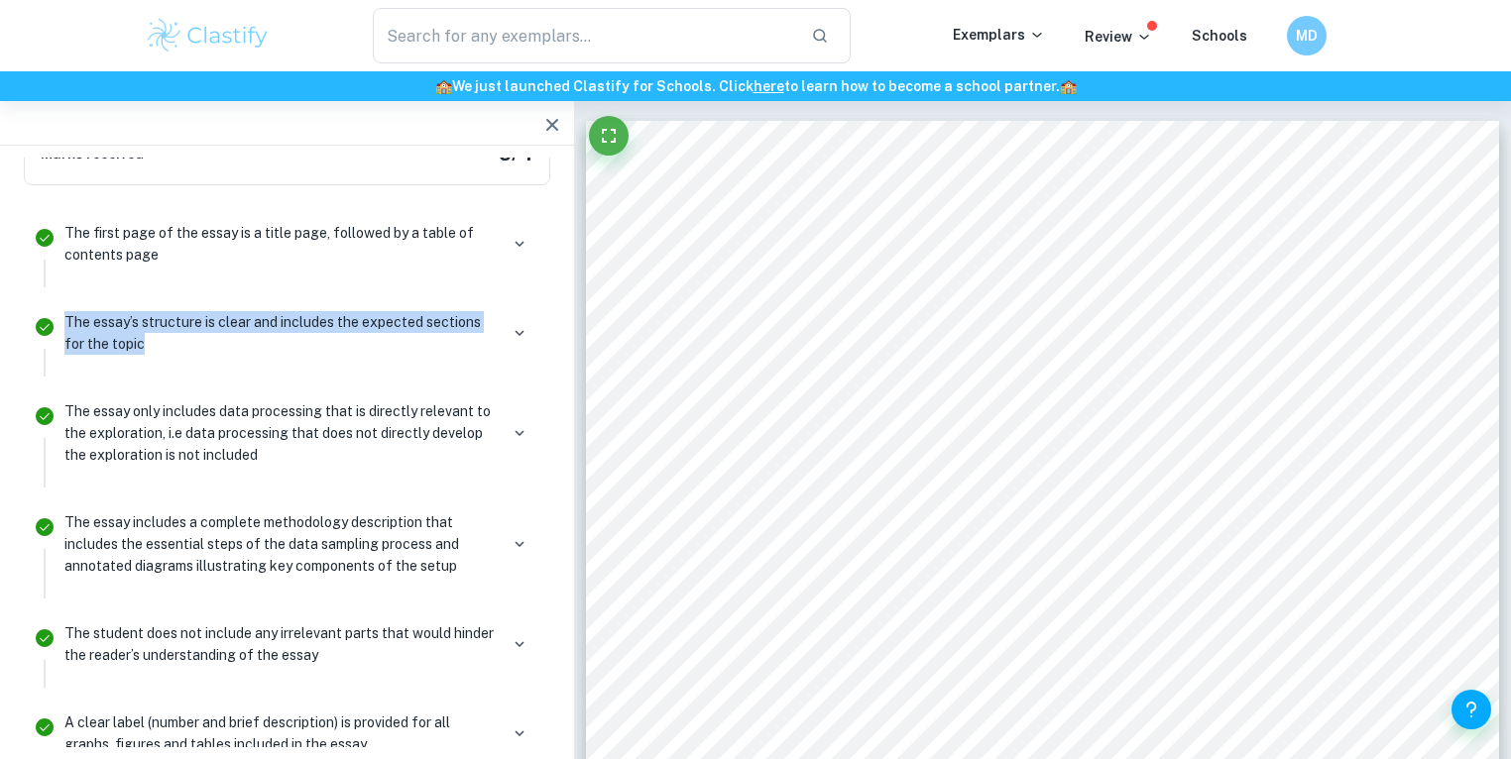
drag, startPoint x: 68, startPoint y: 325, endPoint x: 49, endPoint y: 314, distance: 22.6
click at [49, 314] on li "The essay’s structure is clear and includes the expected sections for the topic" at bounding box center [287, 340] width 526 height 89
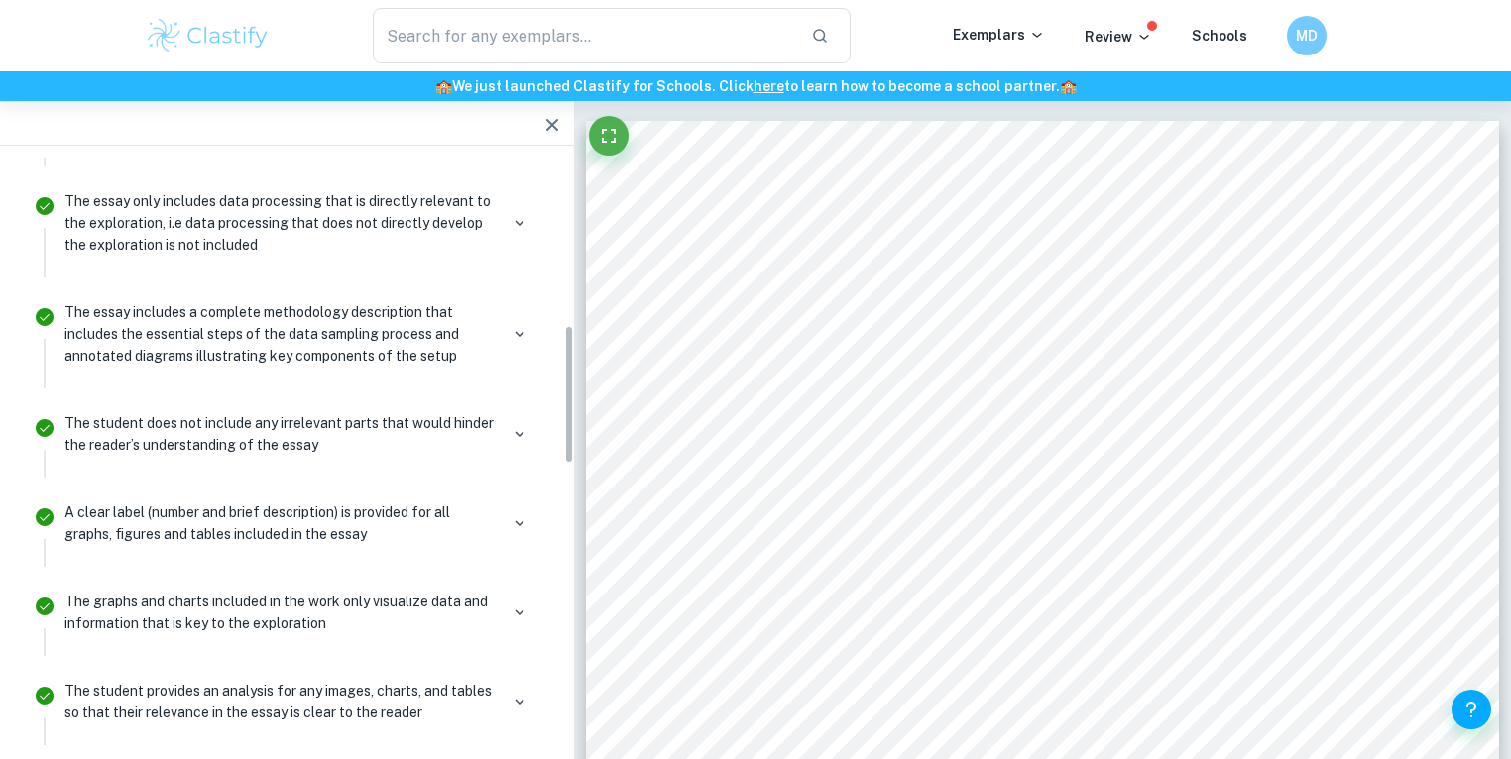
scroll to position [743, 0]
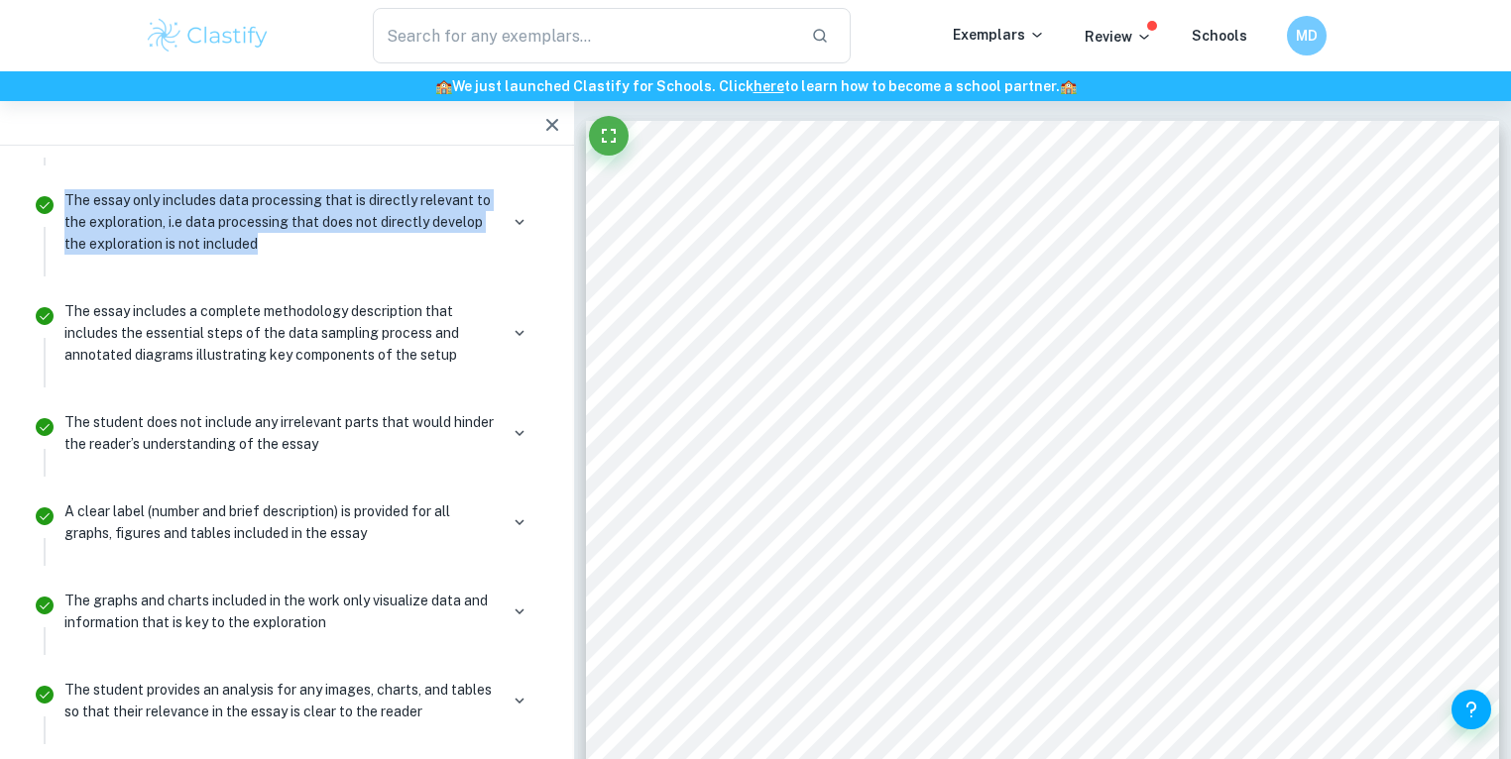
drag, startPoint x: 276, startPoint y: 235, endPoint x: 63, endPoint y: 198, distance: 215.3
click at [63, 198] on div "The essay only includes data processing that is directly relevant to the explor…" at bounding box center [299, 229] width 485 height 93
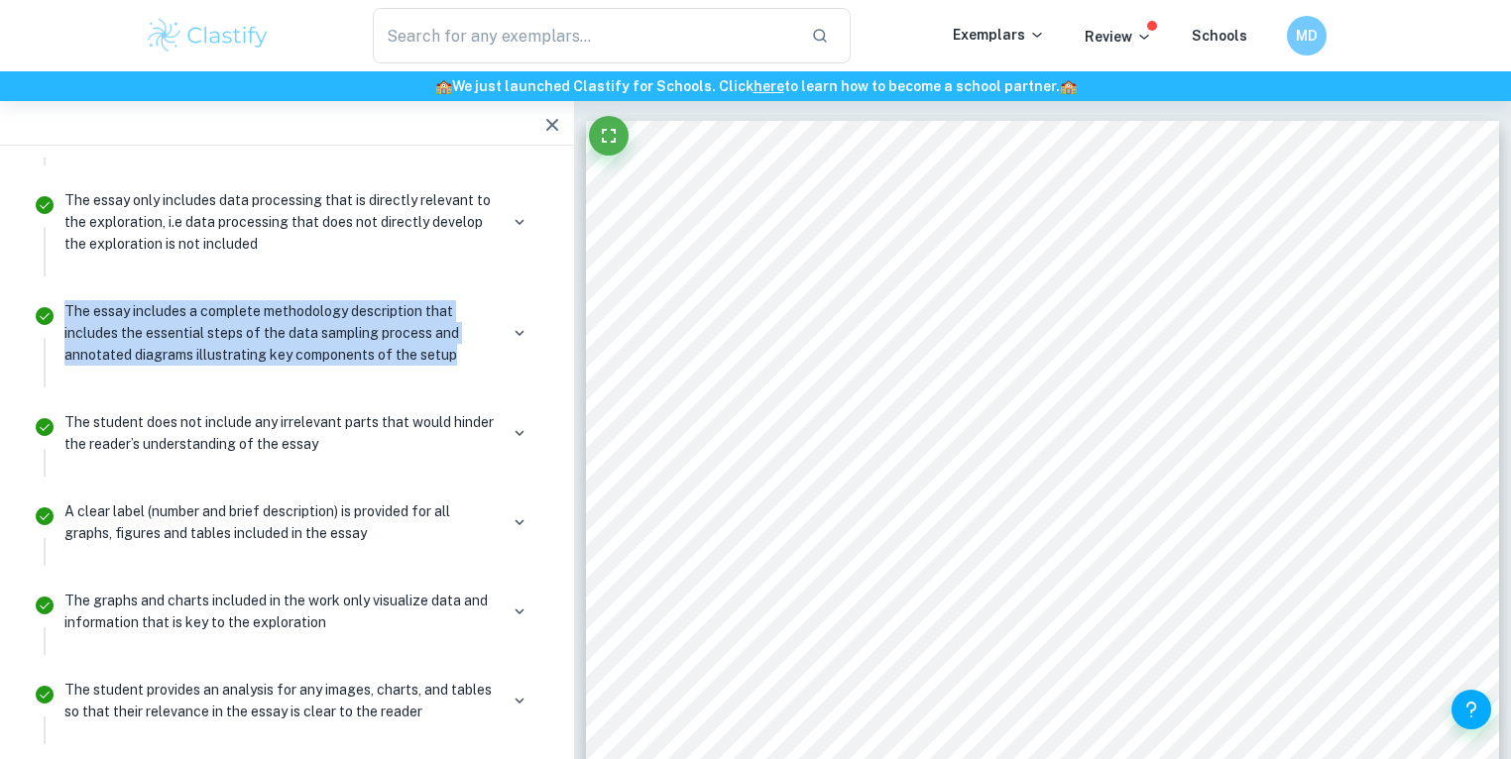
drag, startPoint x: 496, startPoint y: 348, endPoint x: 63, endPoint y: 306, distance: 434.2
click at [63, 306] on div "The essay includes a complete methodology description that includes the essenti…" at bounding box center [299, 340] width 485 height 93
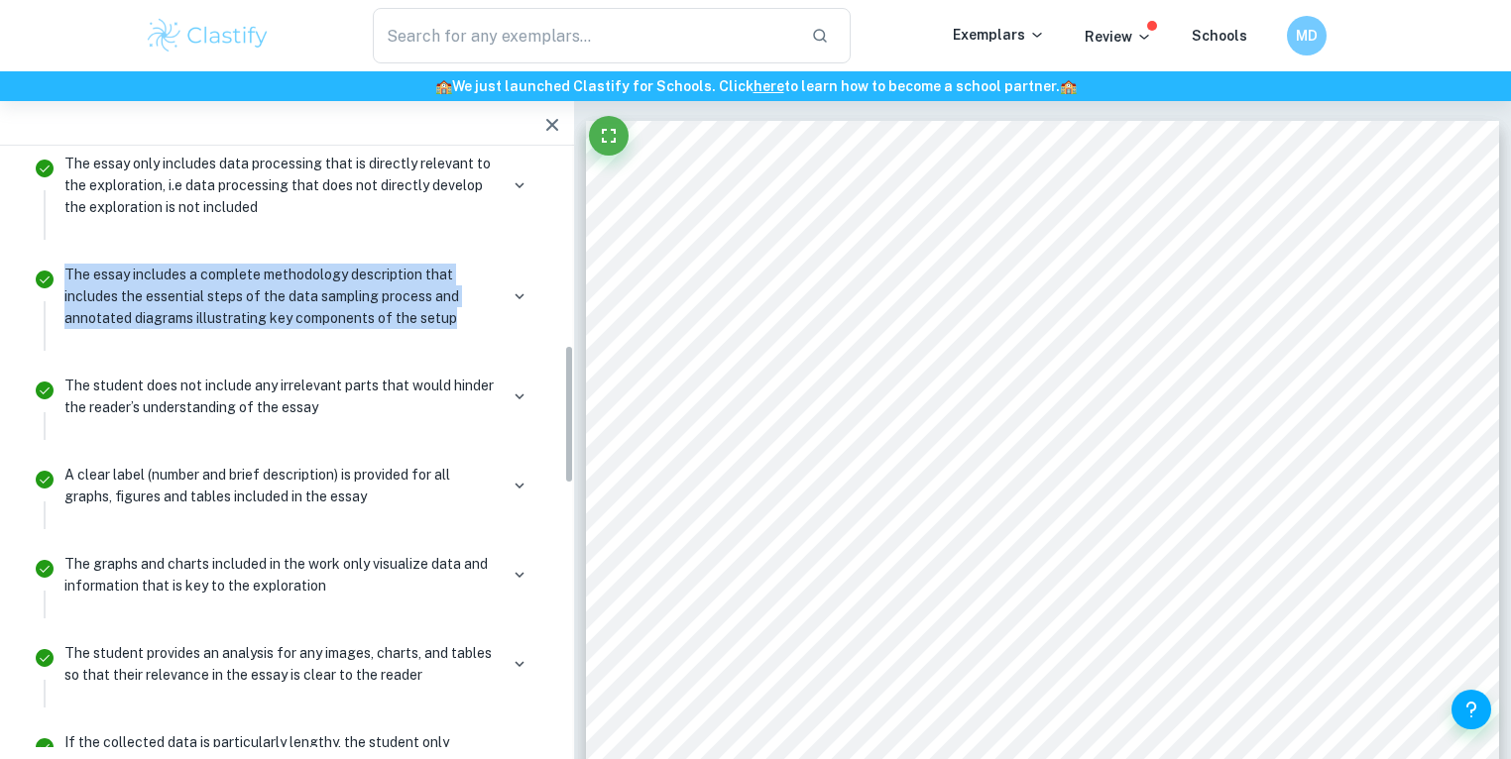
scroll to position [795, 0]
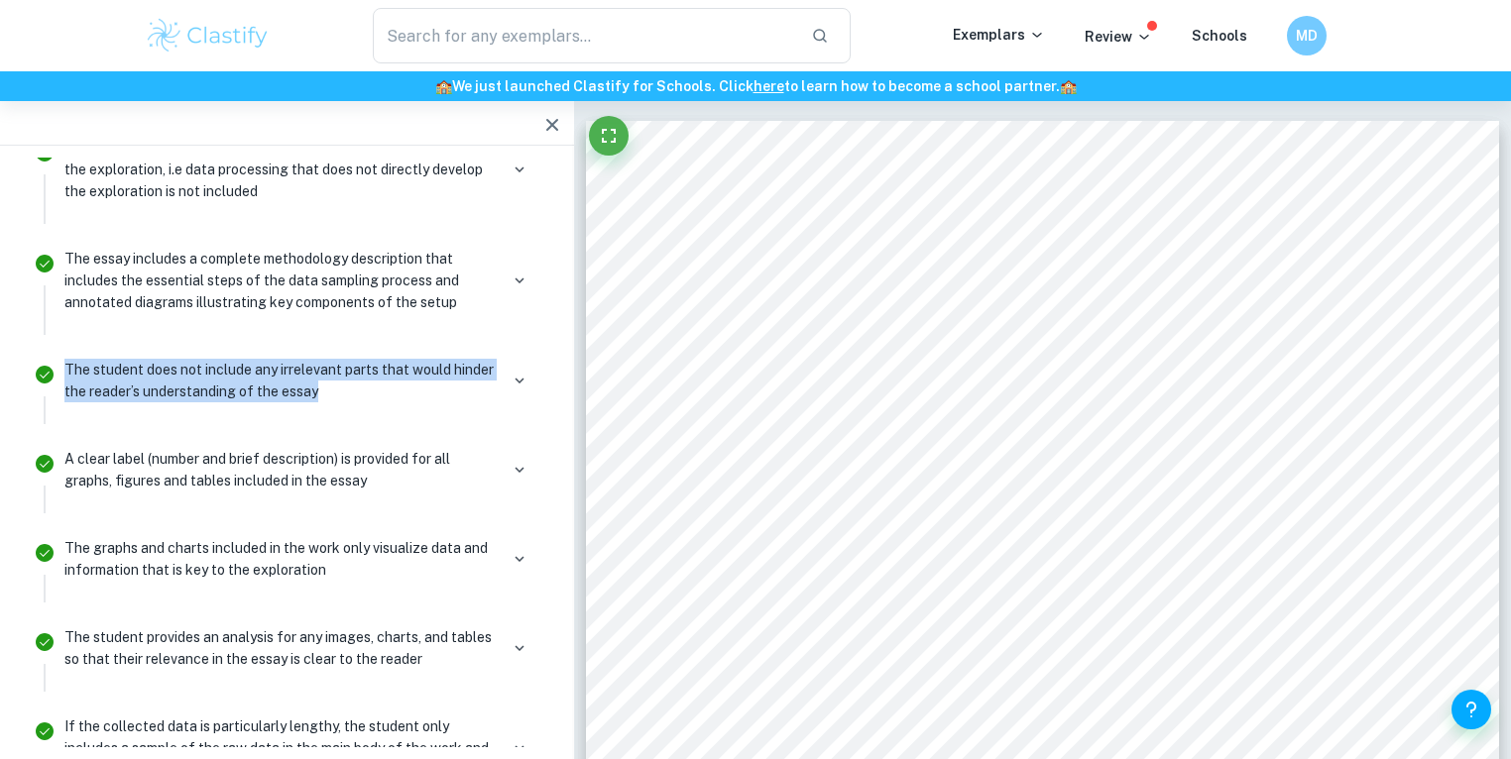
drag, startPoint x: 343, startPoint y: 401, endPoint x: 59, endPoint y: 368, distance: 285.4
click at [59, 368] on div "The student does not include any irrelevant parts that would hinder the reader’…" at bounding box center [299, 388] width 485 height 71
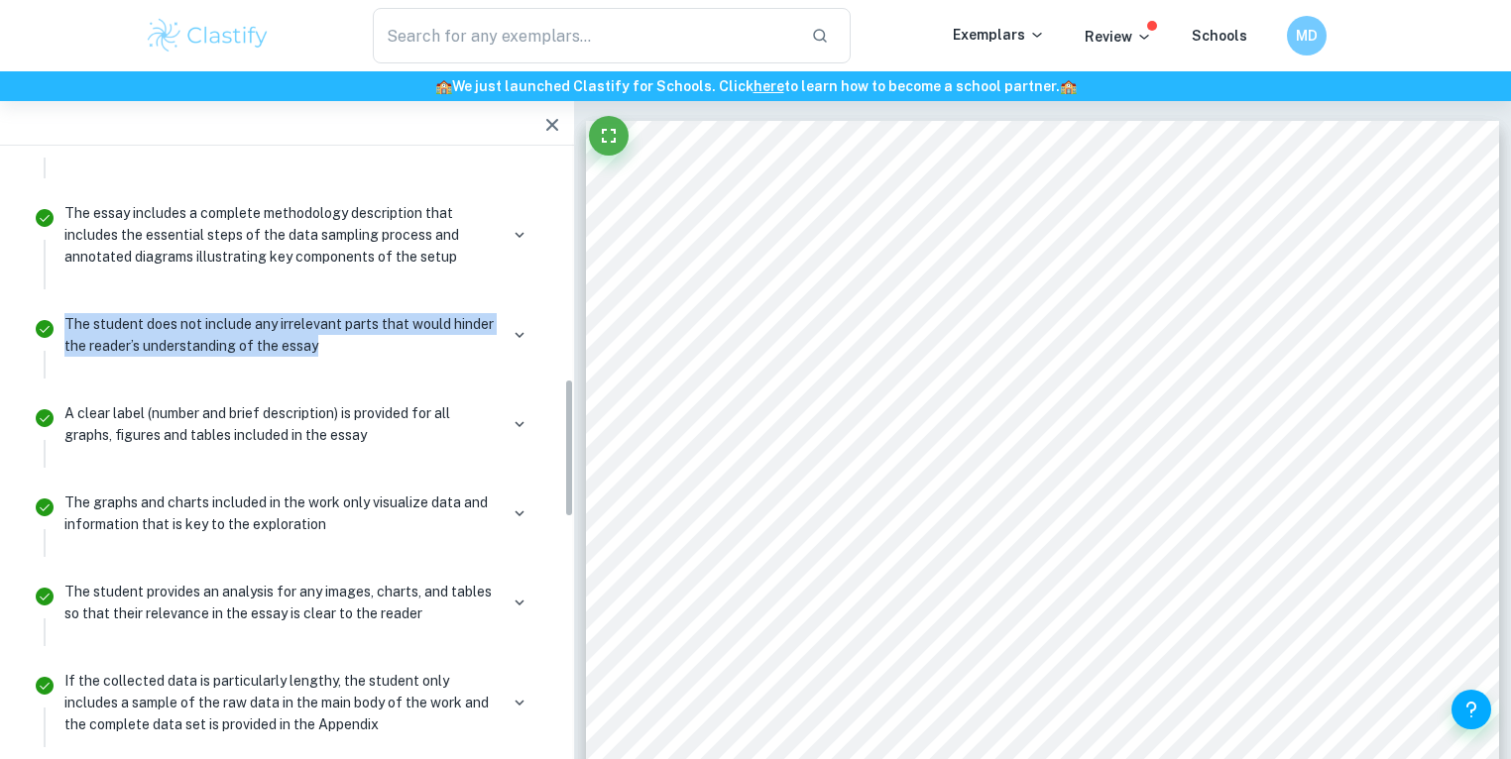
scroll to position [954, 0]
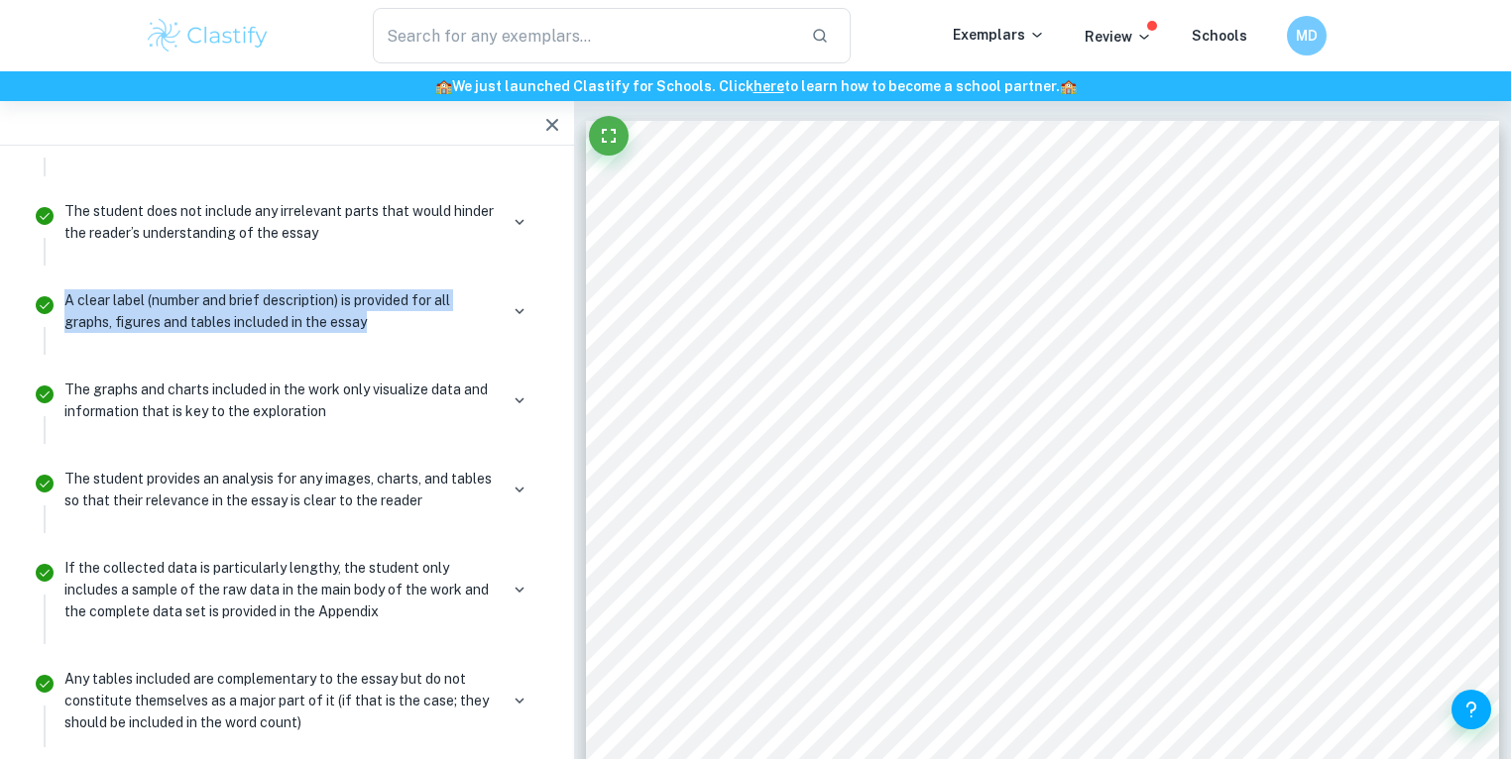
drag, startPoint x: 396, startPoint y: 312, endPoint x: 61, endPoint y: 293, distance: 334.6
click at [61, 293] on div "A clear label (number and brief description) is provided for all graphs, figure…" at bounding box center [299, 319] width 485 height 71
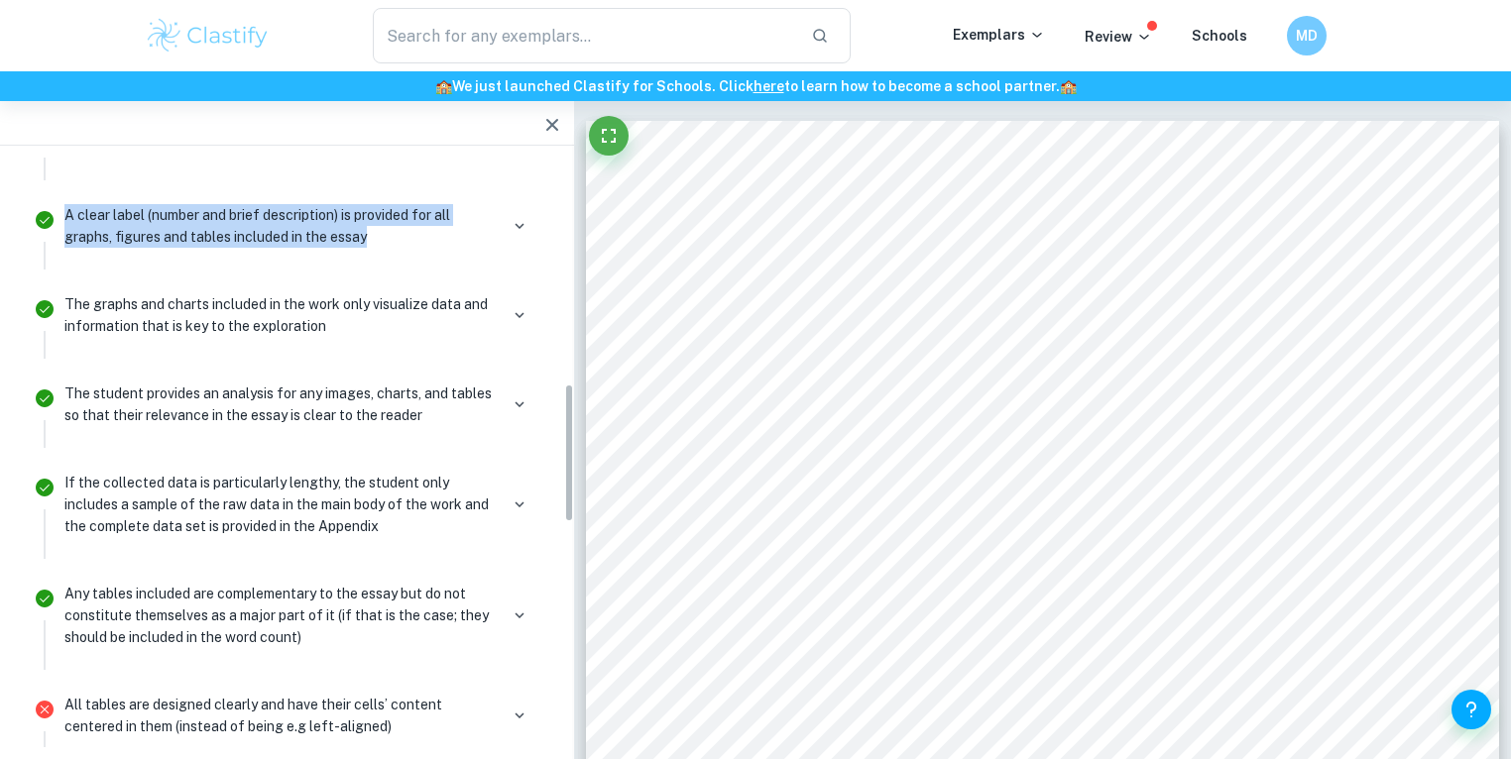
scroll to position [1060, 0]
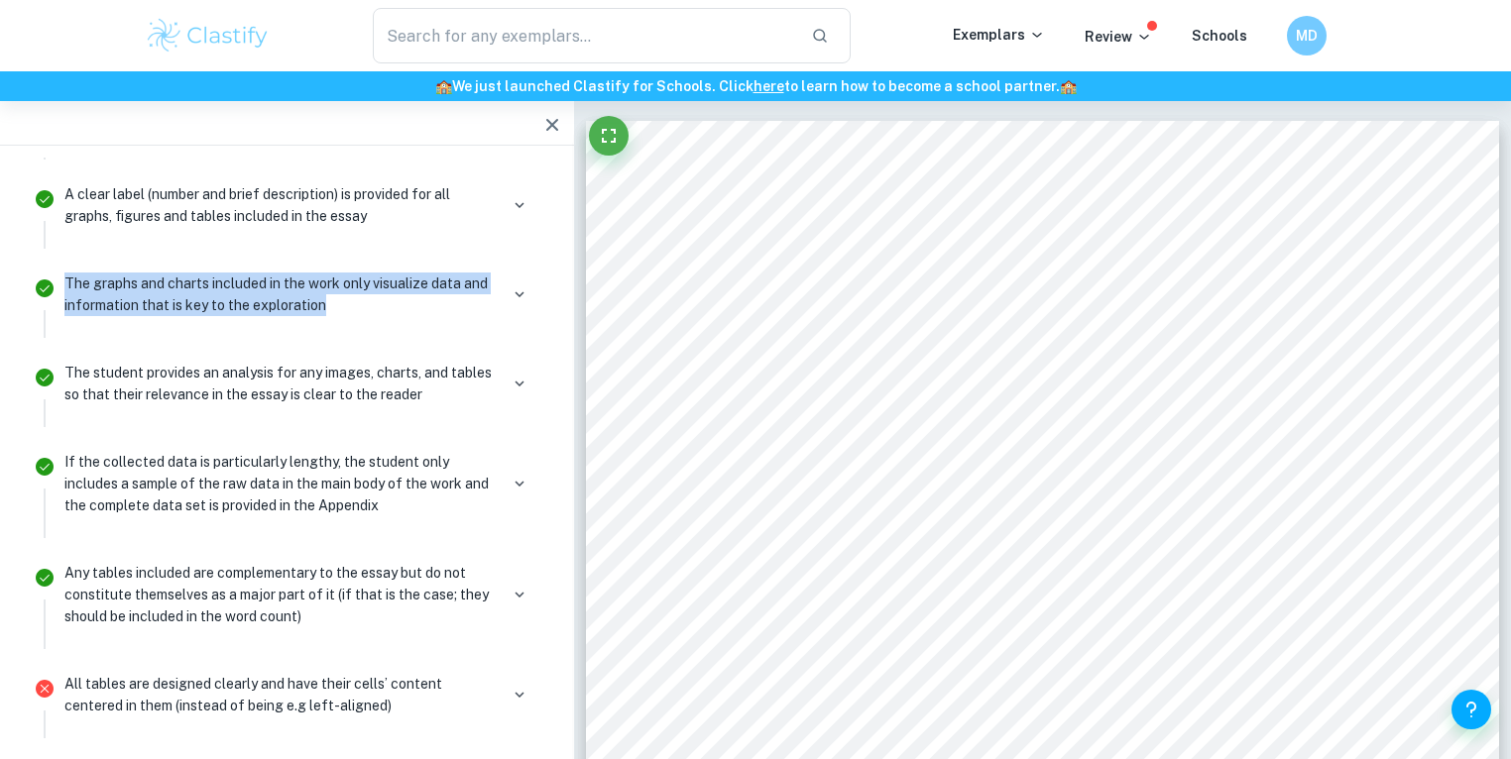
drag, startPoint x: 349, startPoint y: 301, endPoint x: 116, endPoint y: 232, distance: 243.1
click at [50, 274] on li "The graphs and charts included in the work only visualize data and information …" at bounding box center [287, 302] width 526 height 89
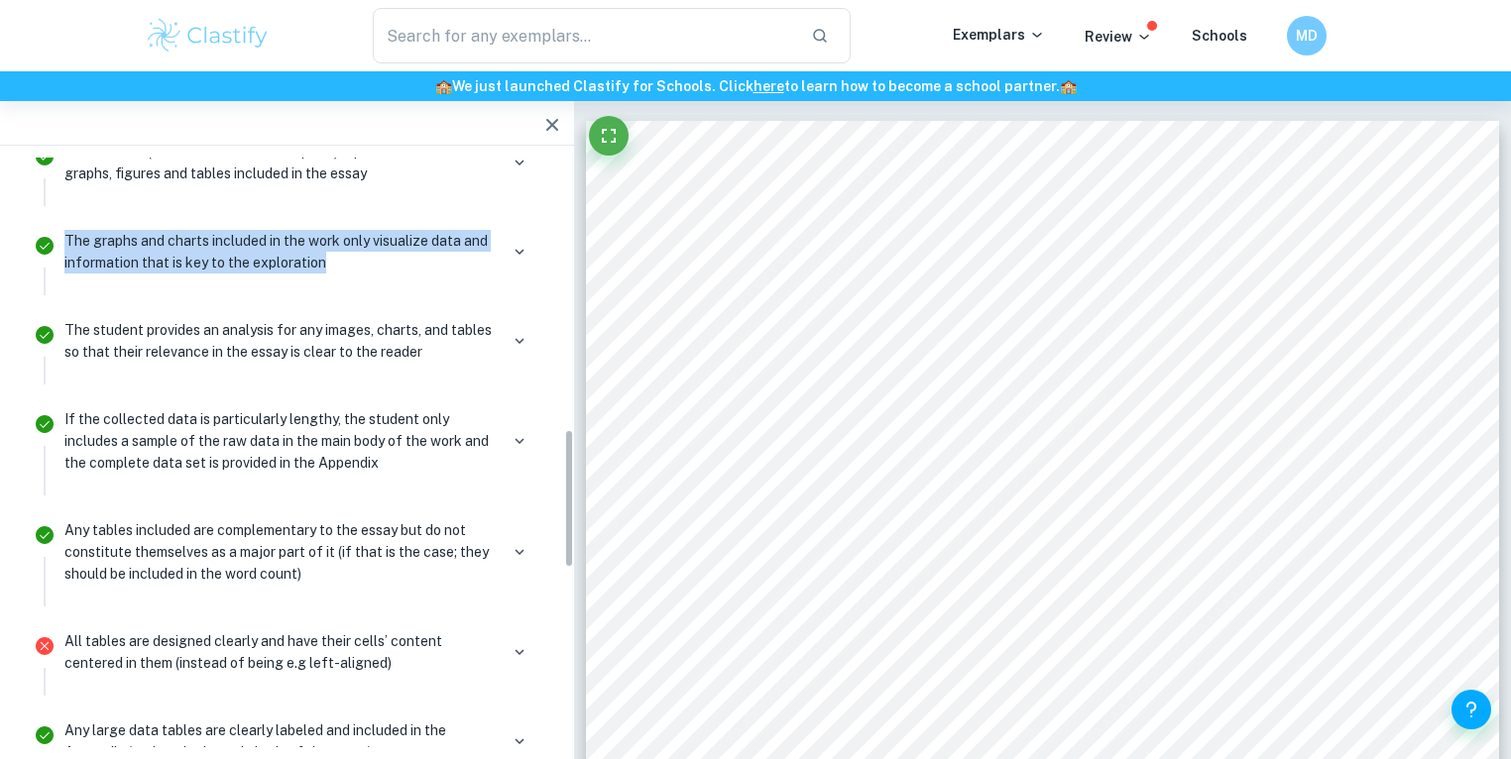
scroll to position [1166, 0]
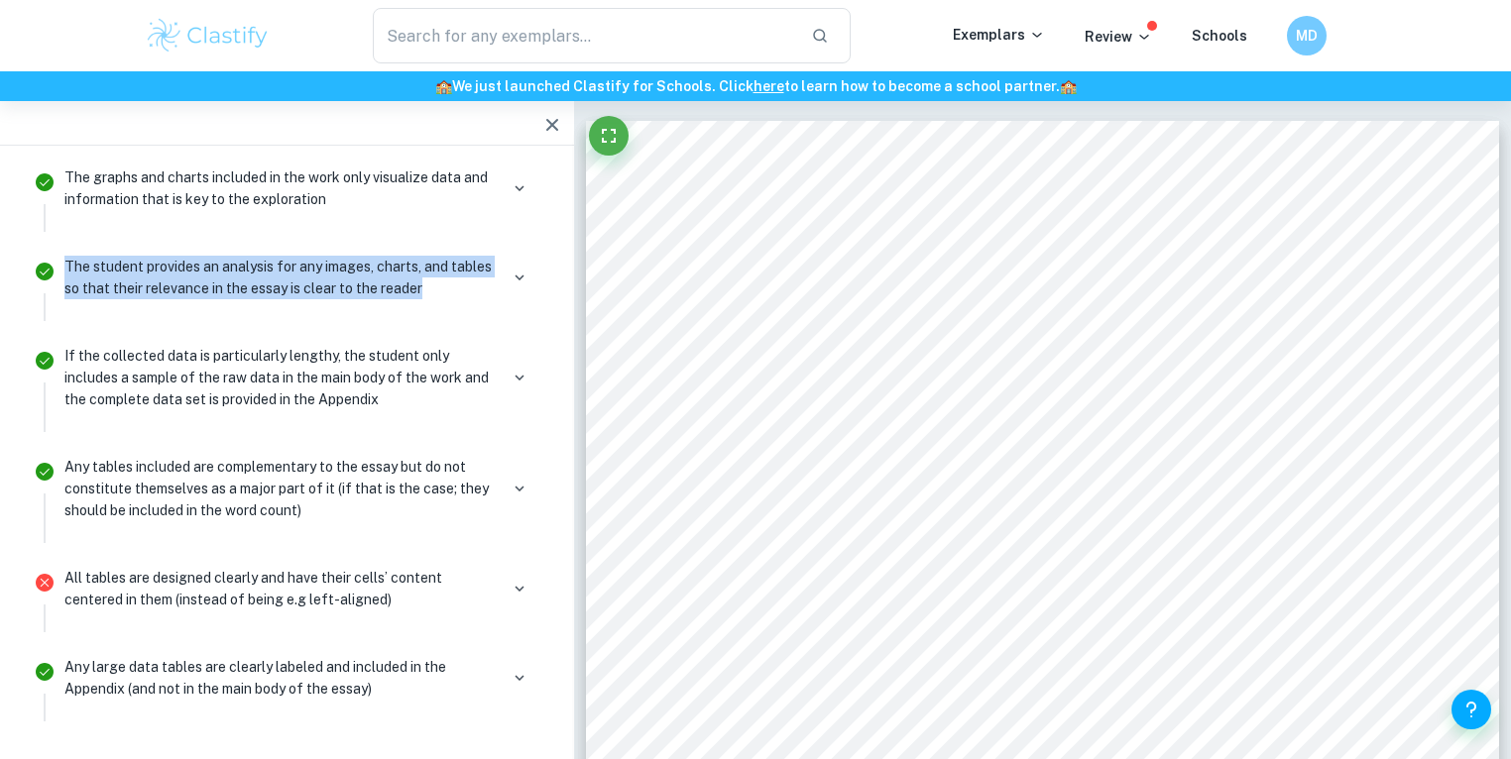
click at [47, 276] on li "The student provides an analysis for any images, charts, and tables so that the…" at bounding box center [287, 285] width 526 height 89
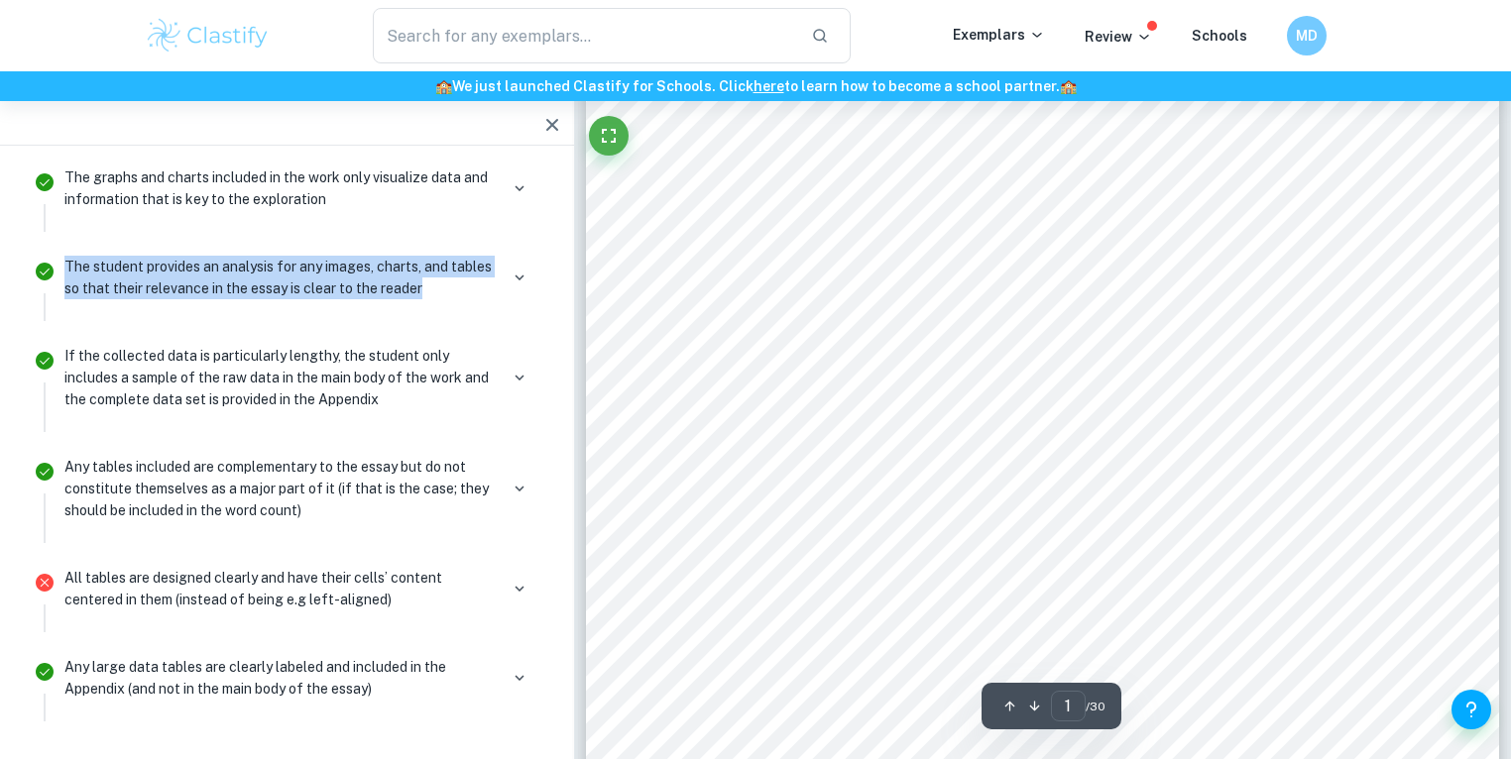
scroll to position [53, 0]
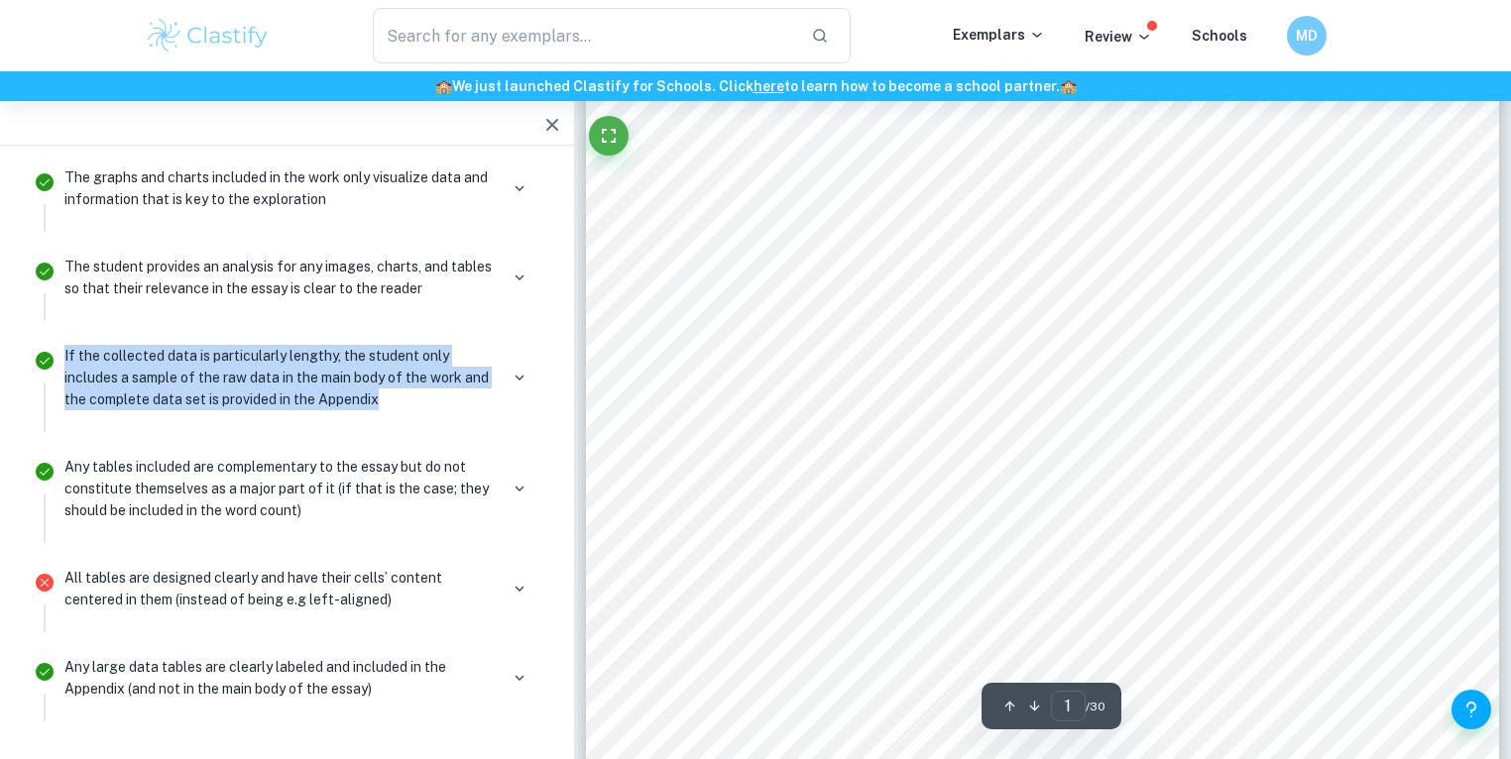
drag, startPoint x: 388, startPoint y: 393, endPoint x: 54, endPoint y: 357, distance: 336.0
click at [54, 357] on li "If the collected data is particularly lengthy, the student only includes a samp…" at bounding box center [287, 385] width 526 height 111
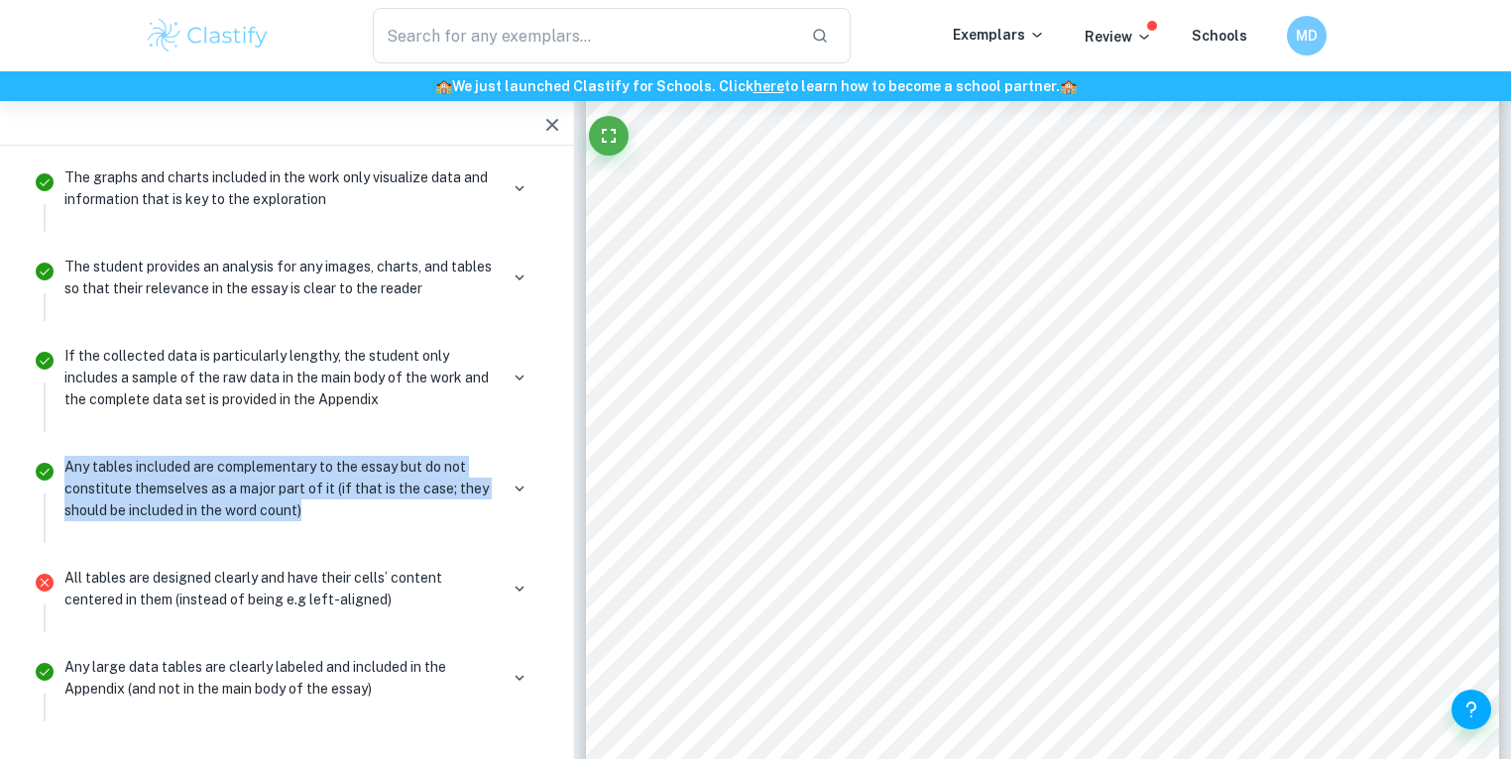
drag, startPoint x: 61, startPoint y: 459, endPoint x: 340, endPoint y: 512, distance: 283.5
click at [340, 512] on div "Any tables included are complementary to the essay but do not constitute themse…" at bounding box center [299, 496] width 485 height 93
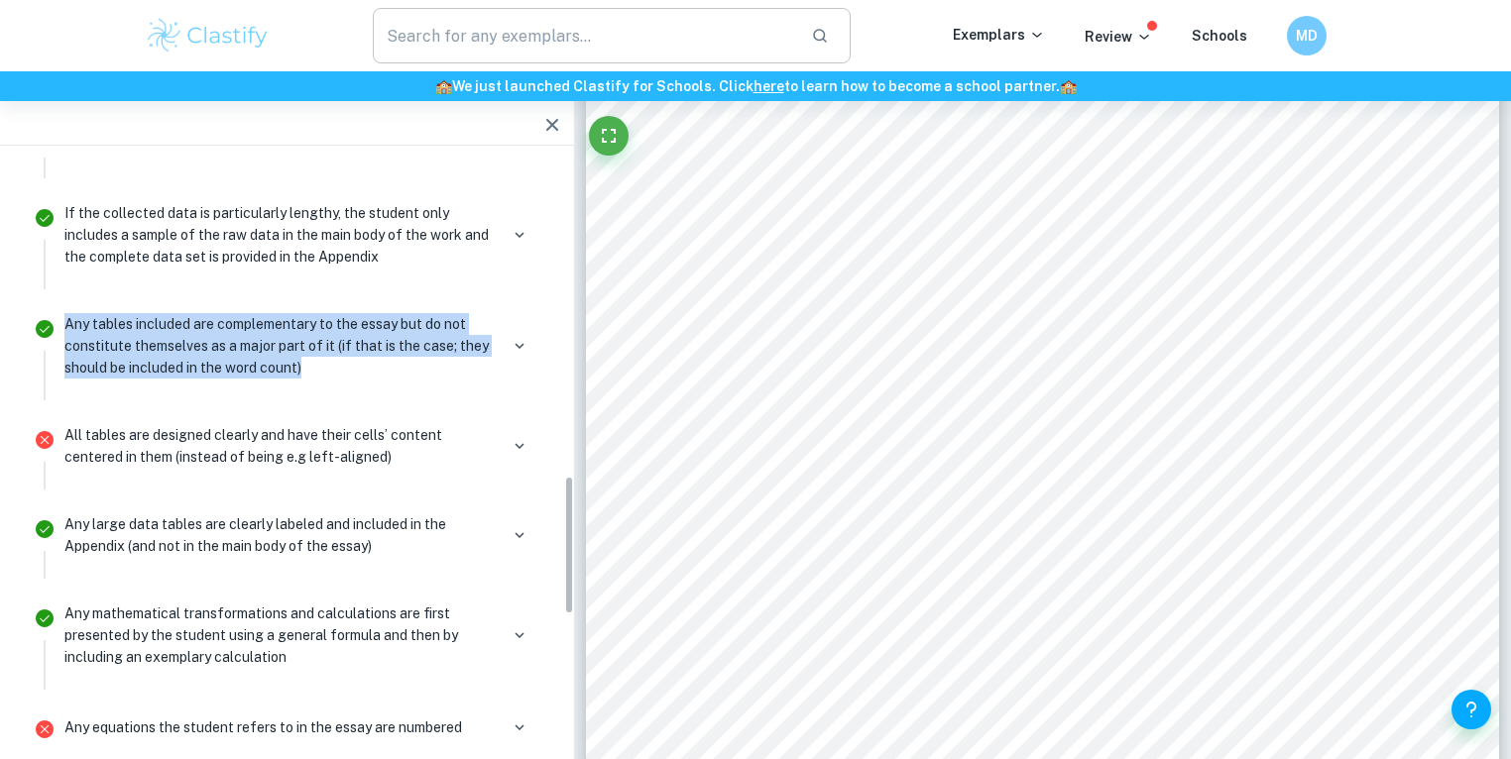
scroll to position [1377, 0]
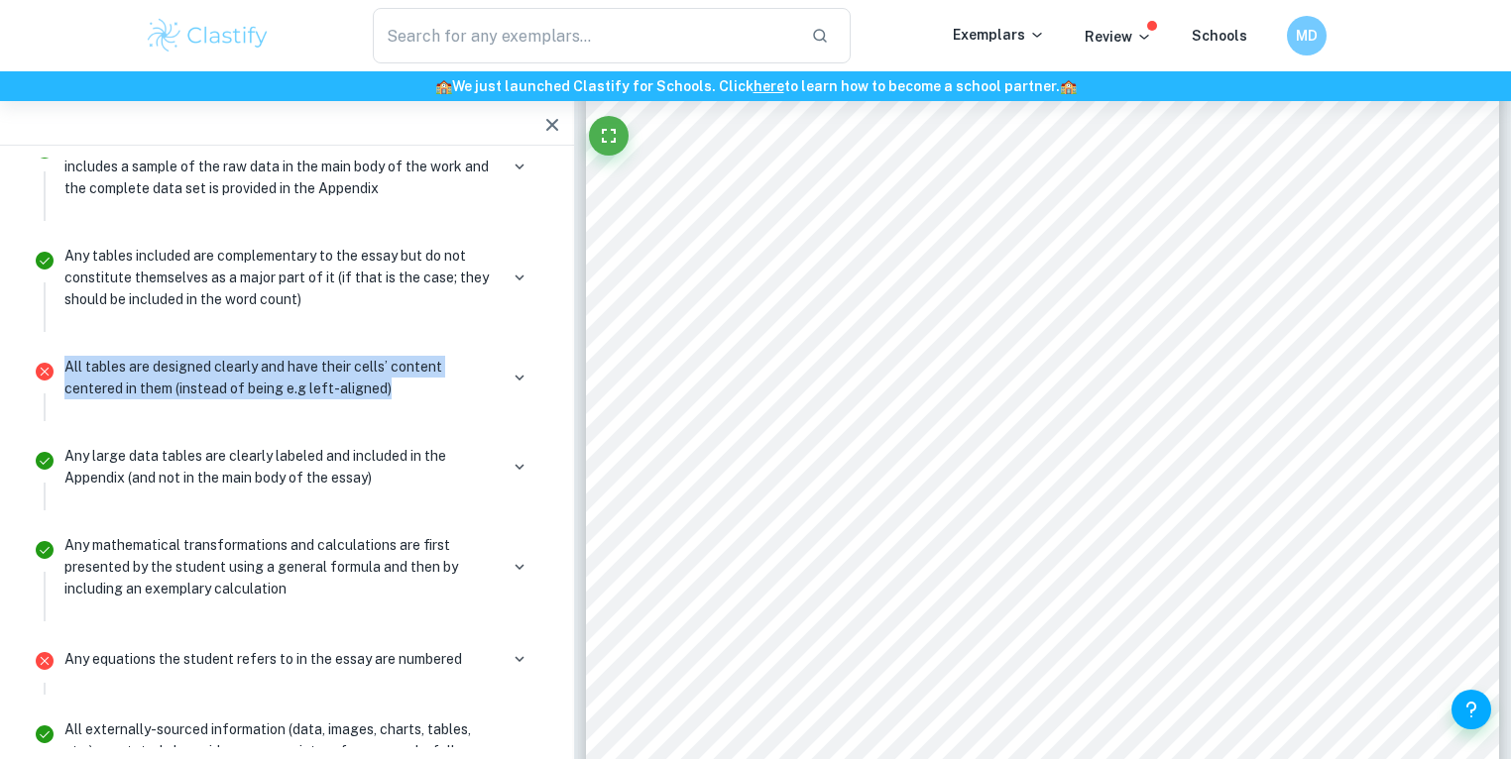
drag, startPoint x: 397, startPoint y: 385, endPoint x: 57, endPoint y: 357, distance: 341.2
click at [57, 357] on div "All tables are designed clearly and have their cells’ content centered in them …" at bounding box center [299, 385] width 485 height 71
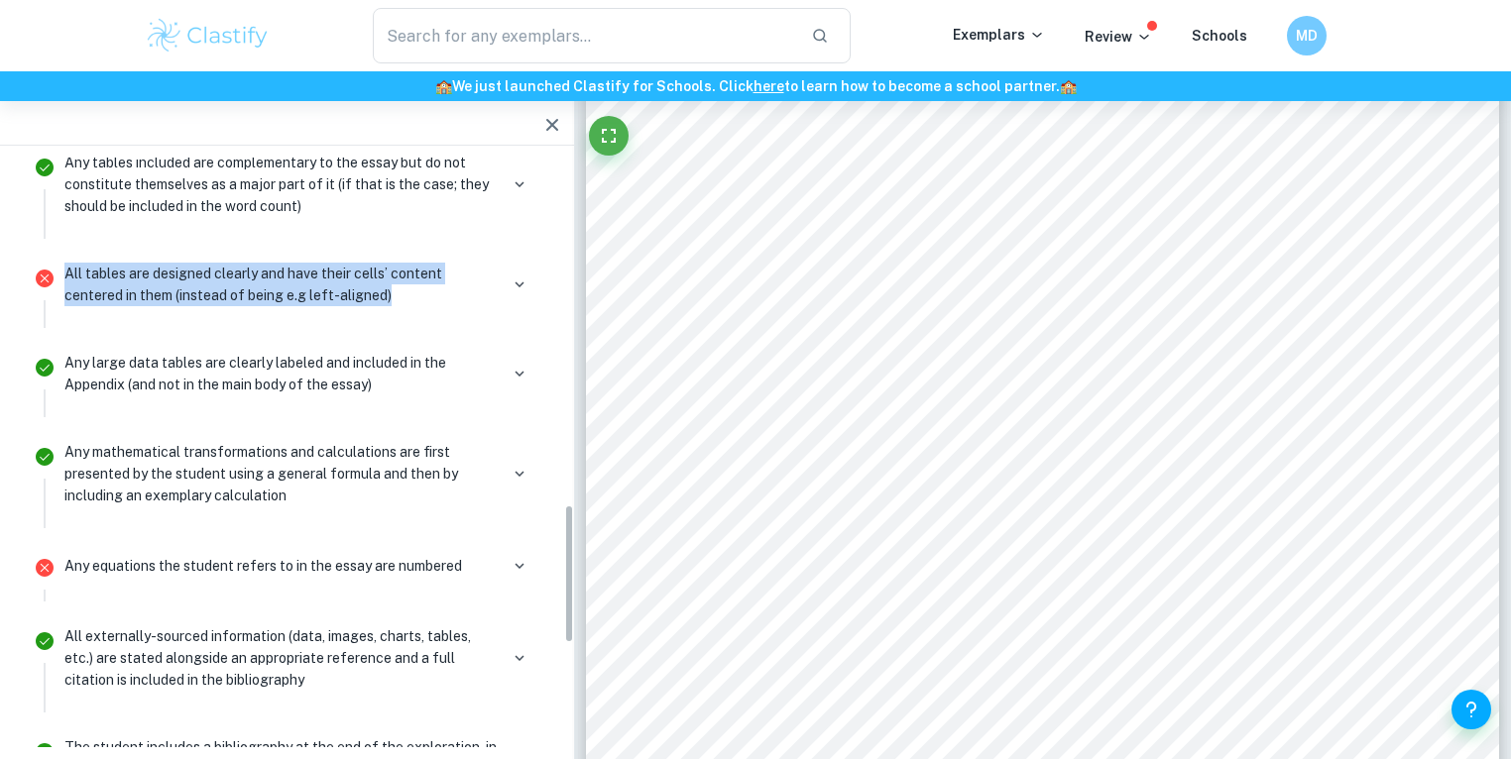
scroll to position [1483, 0]
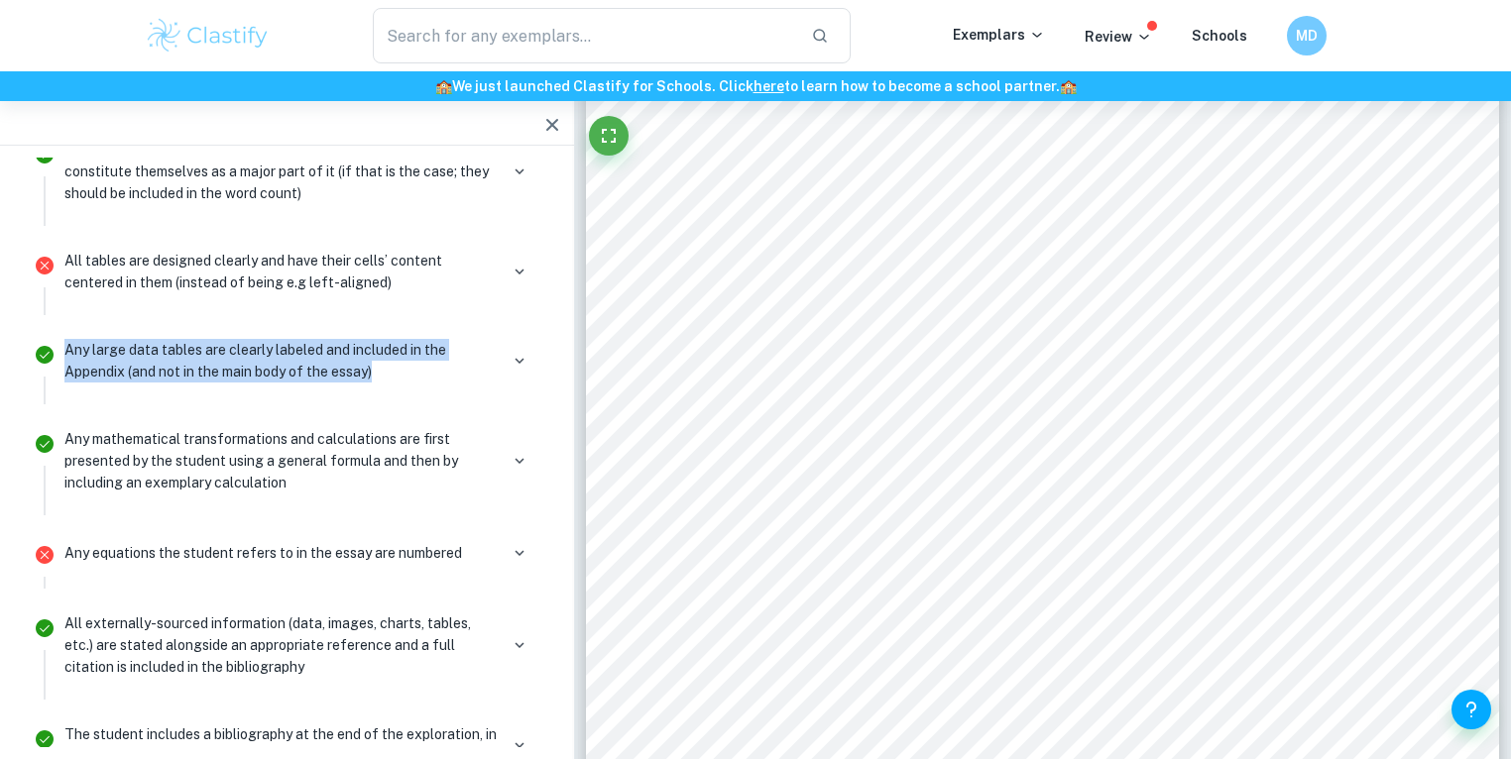
drag, startPoint x: 420, startPoint y: 371, endPoint x: 61, endPoint y: 340, distance: 360.2
click at [61, 340] on div "Any large data tables are clearly labeled and included in the Appendix (and not…" at bounding box center [299, 368] width 485 height 71
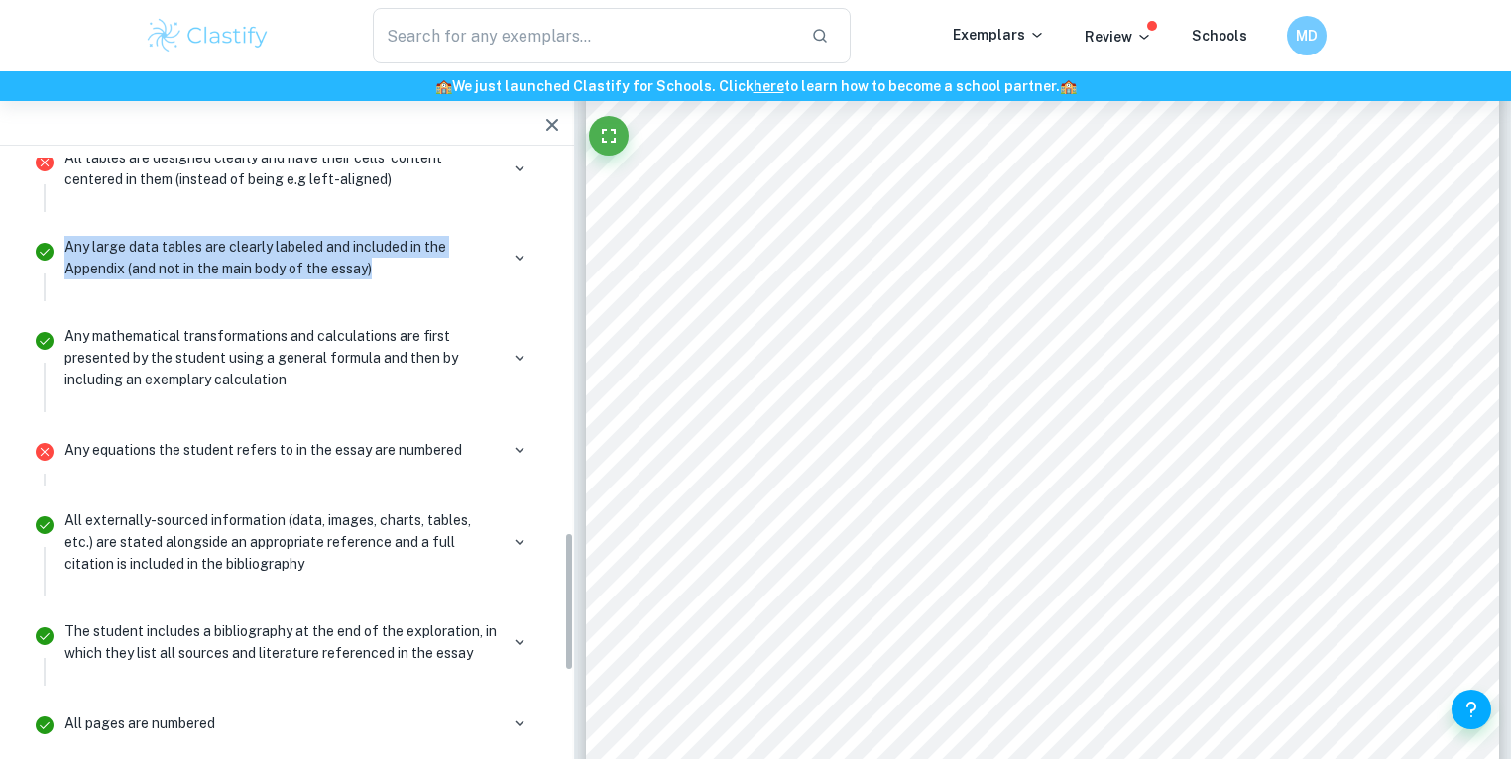
scroll to position [1588, 0]
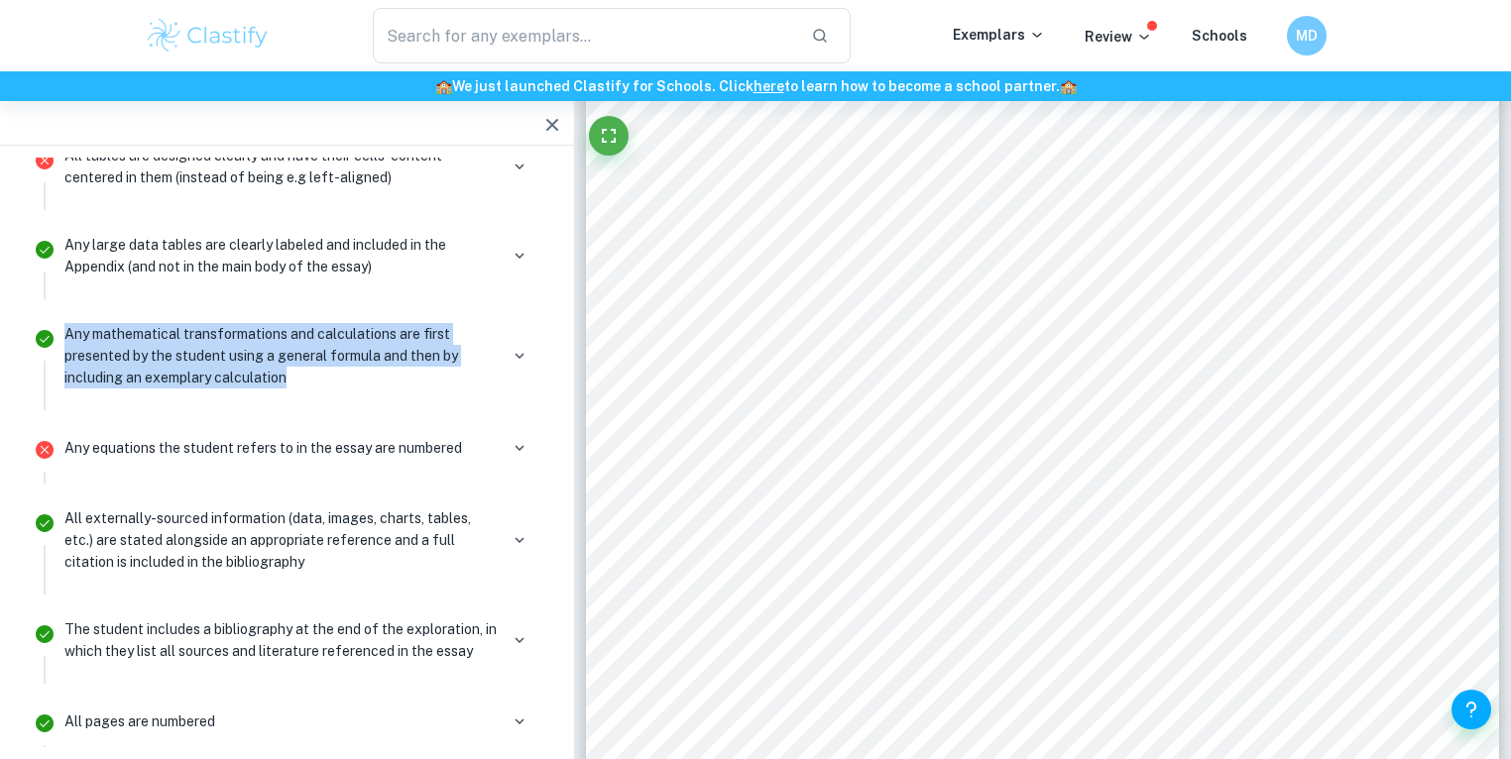
drag, startPoint x: 316, startPoint y: 365, endPoint x: 52, endPoint y: 326, distance: 267.5
click at [52, 326] on li "Any mathematical transformations and calculations are first presented by the st…" at bounding box center [287, 363] width 526 height 111
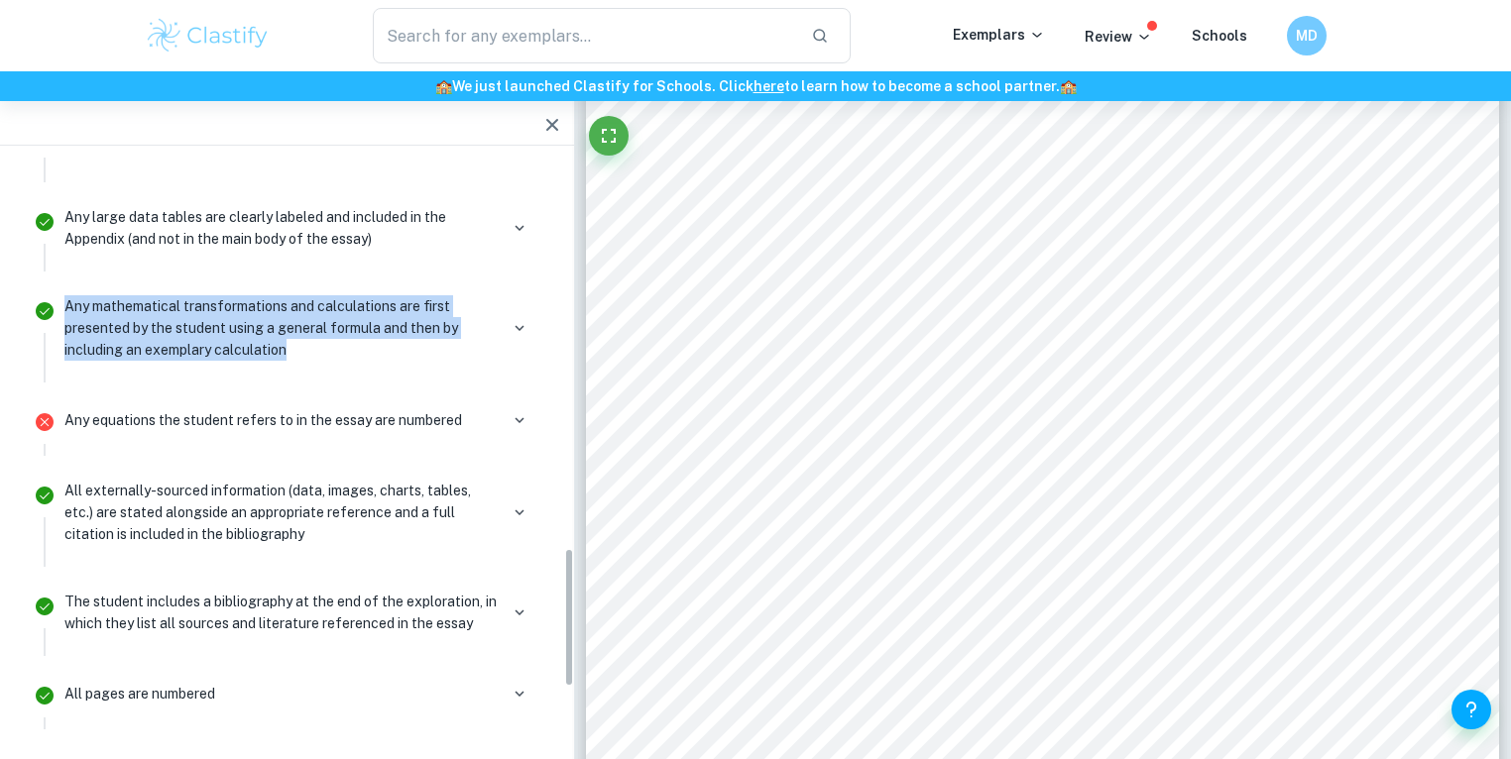
scroll to position [1694, 0]
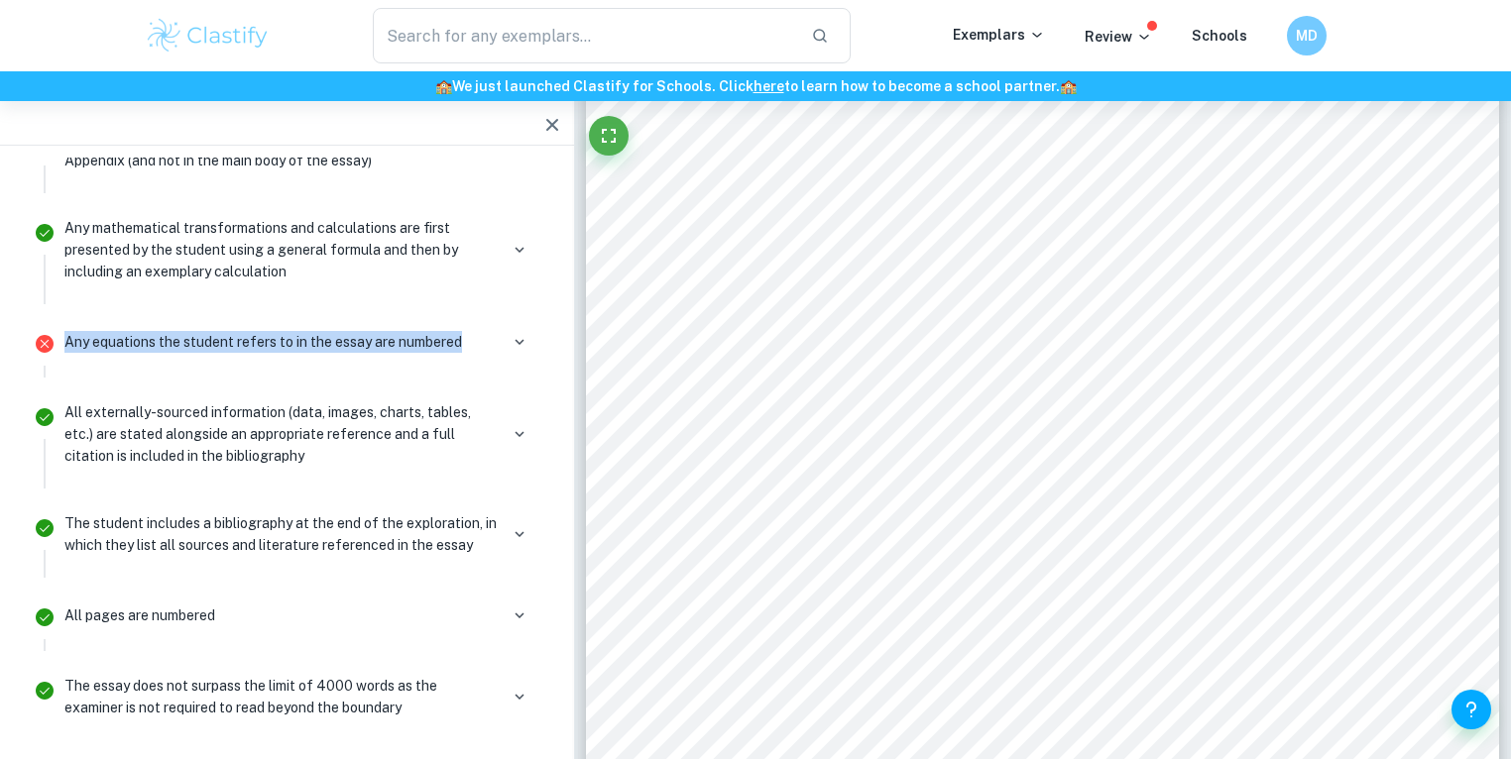
drag, startPoint x: 460, startPoint y: 333, endPoint x: 59, endPoint y: 342, distance: 400.6
click at [59, 342] on div "Any equations the student refers to in the essay are numbered" at bounding box center [299, 350] width 485 height 56
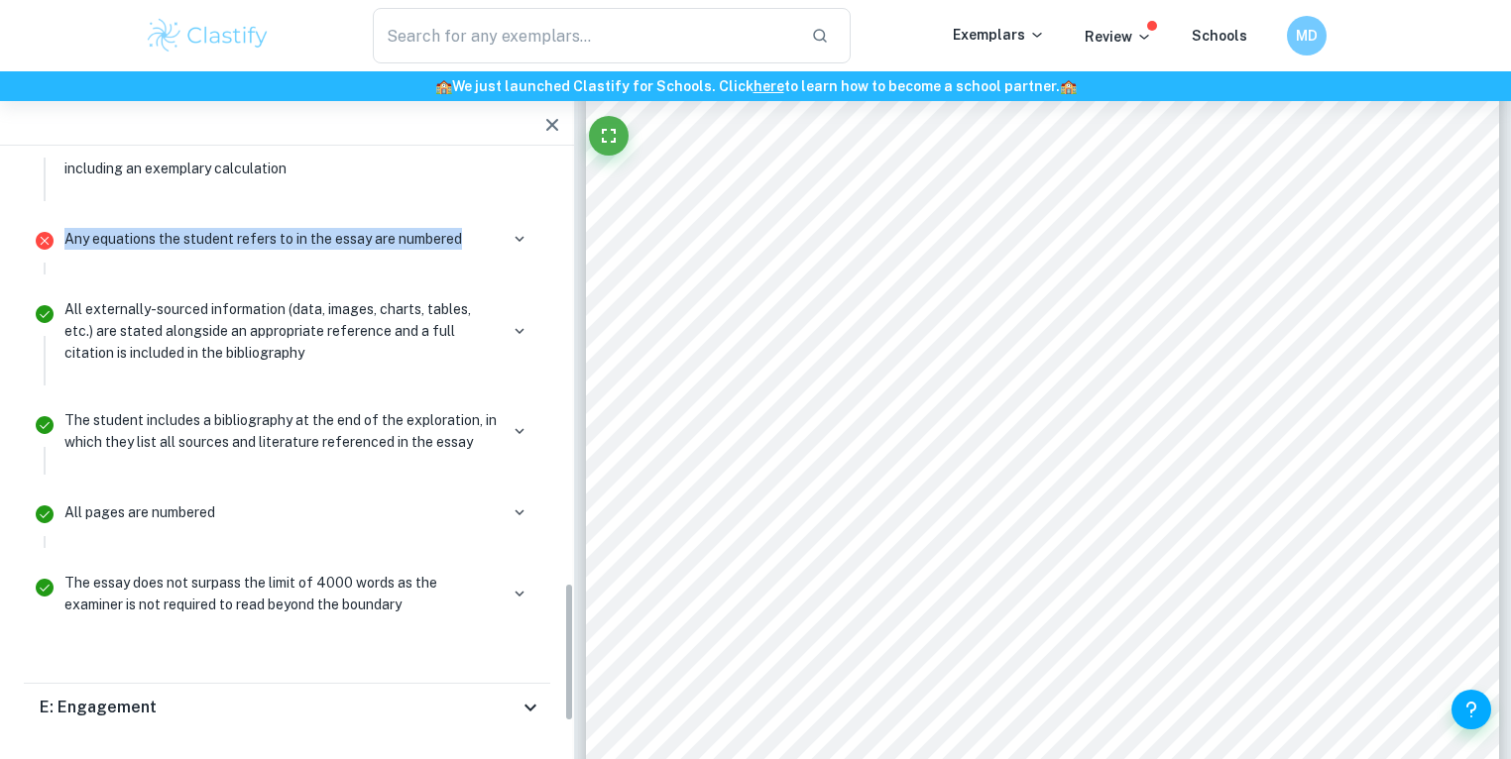
scroll to position [1800, 0]
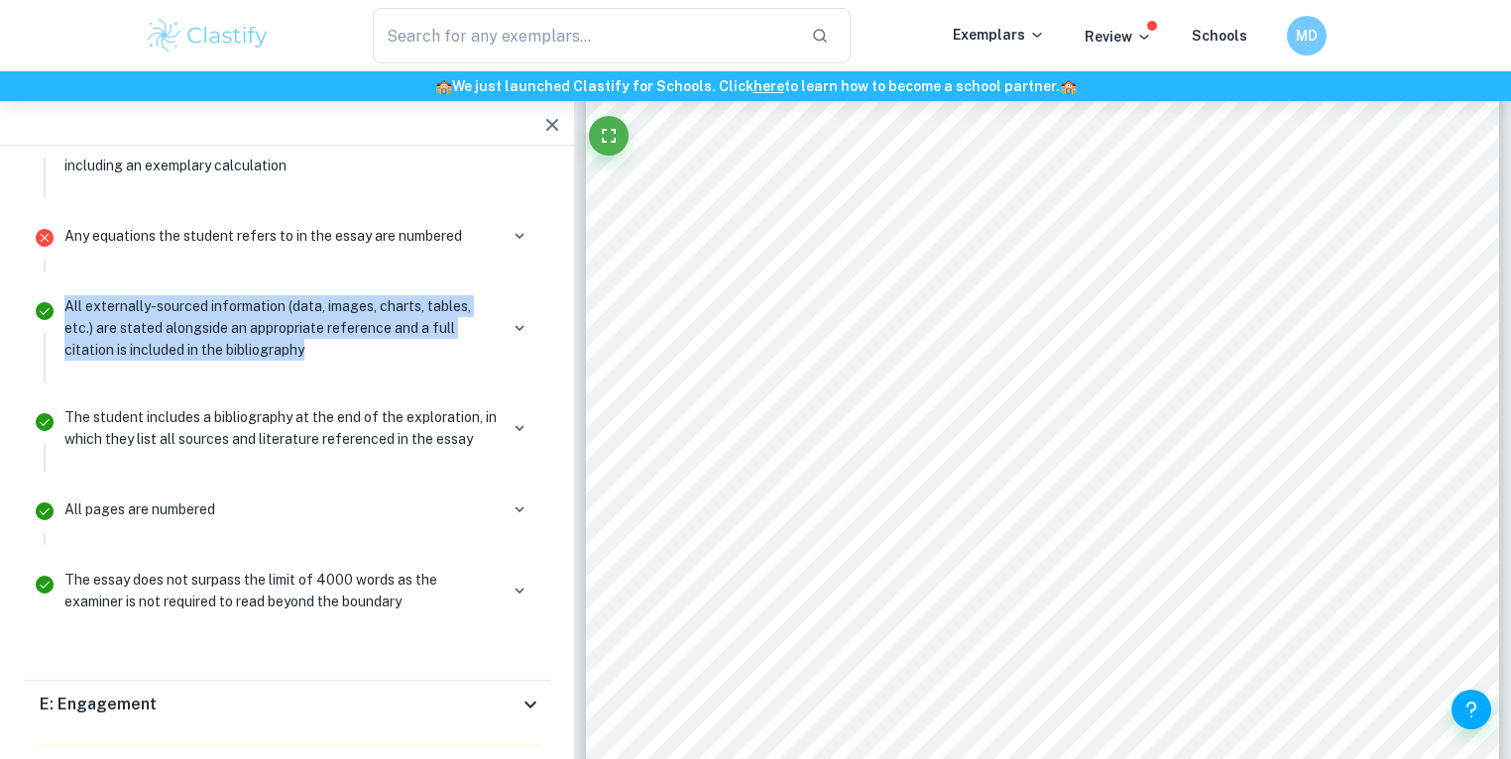
drag, startPoint x: 357, startPoint y: 340, endPoint x: 62, endPoint y: 298, distance: 297.4
click at [62, 298] on div "All externally-sourced information (data, images, charts, tables, etc.) are sta…" at bounding box center [299, 335] width 485 height 93
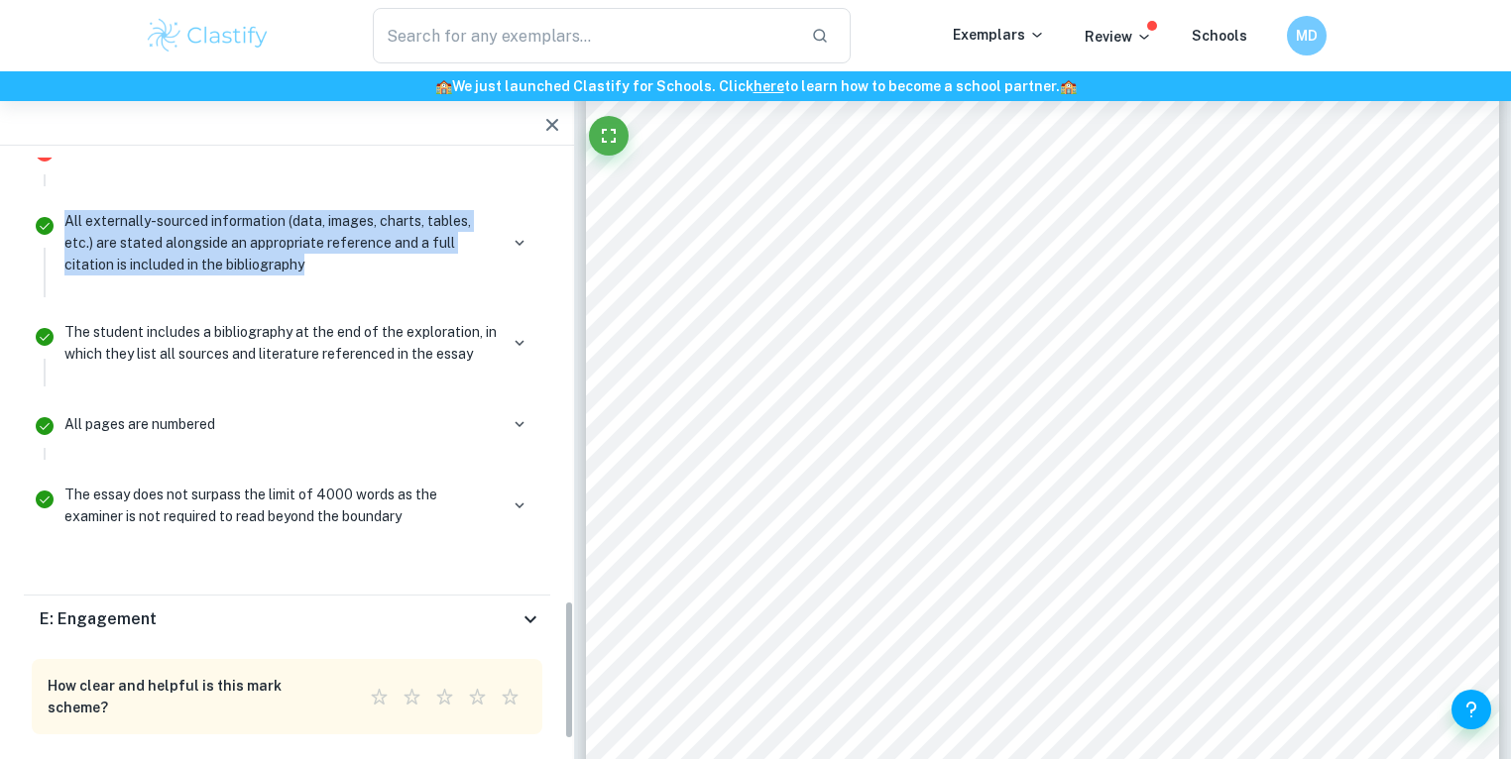
scroll to position [1907, 0]
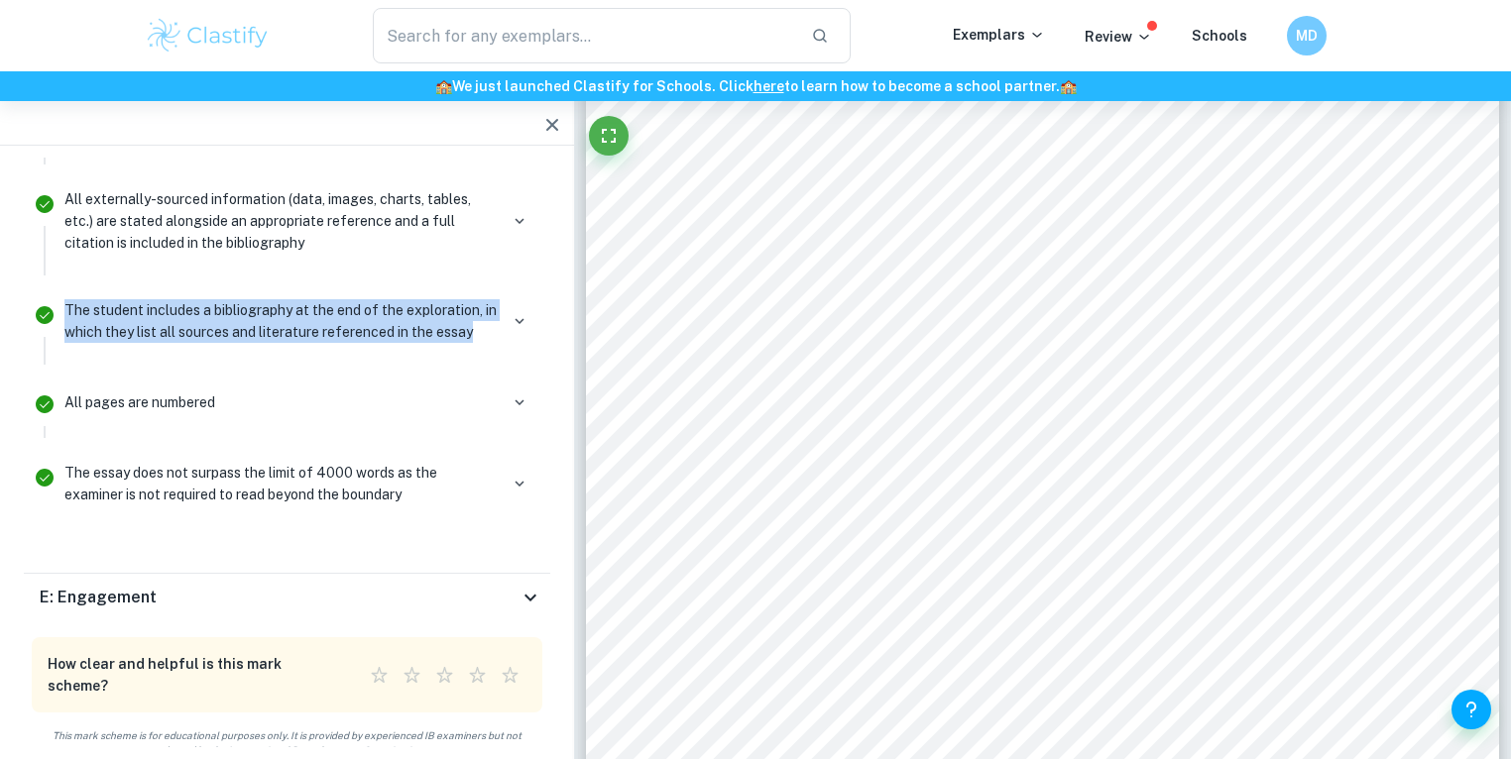
drag, startPoint x: 490, startPoint y: 328, endPoint x: 63, endPoint y: 309, distance: 426.7
click at [63, 309] on div "The student includes a bibliography at the end of the exploration, in which the…" at bounding box center [299, 328] width 485 height 71
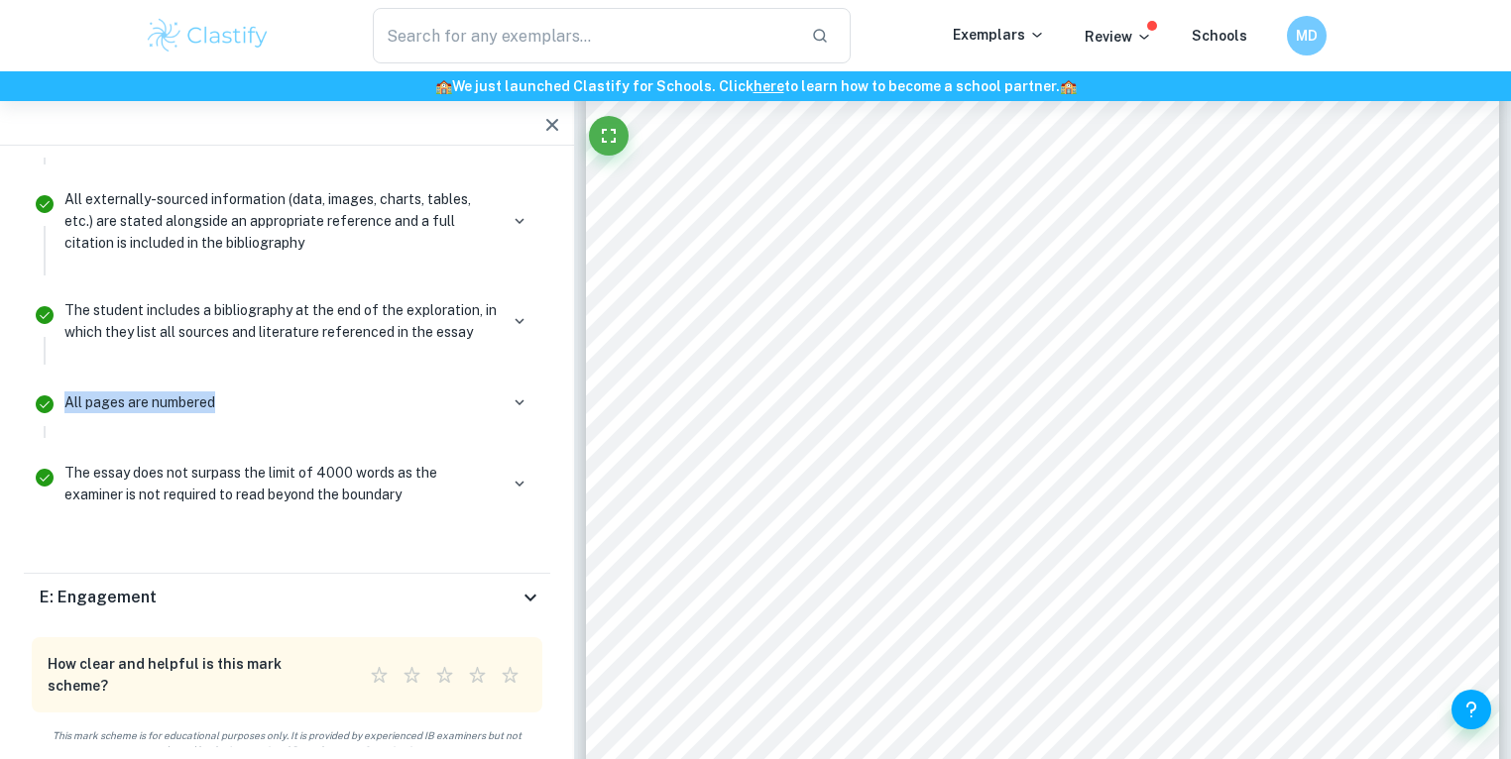
drag, startPoint x: 122, startPoint y: 391, endPoint x: 67, endPoint y: 390, distance: 54.5
click at [67, 390] on div "All pages are numbered" at bounding box center [298, 403] width 469 height 28
click at [259, 391] on div "All pages are numbered" at bounding box center [298, 403] width 469 height 28
click at [447, 389] on div "All pages are numbered" at bounding box center [298, 403] width 469 height 28
click at [516, 394] on icon "button" at bounding box center [520, 403] width 18 height 18
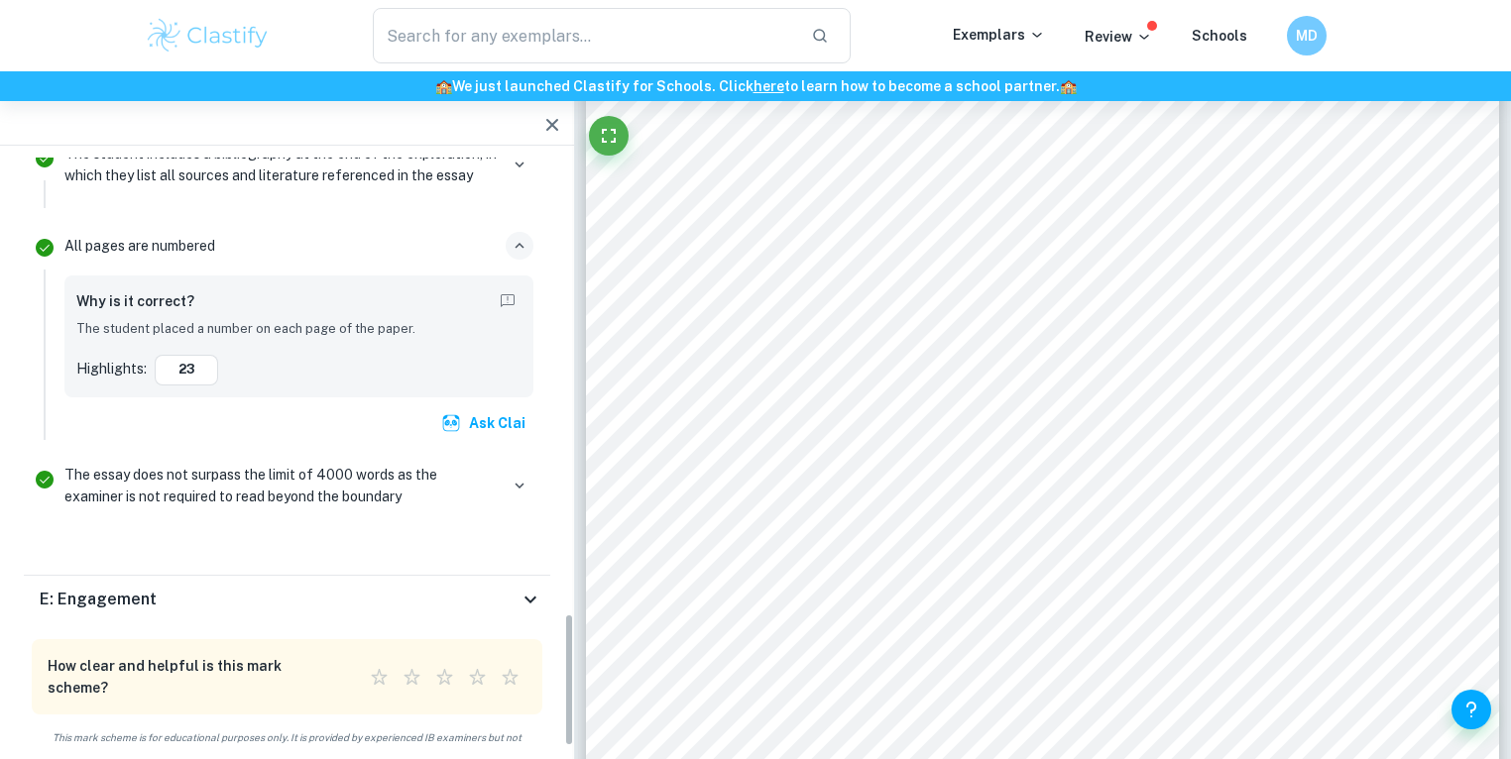
scroll to position [2073, 0]
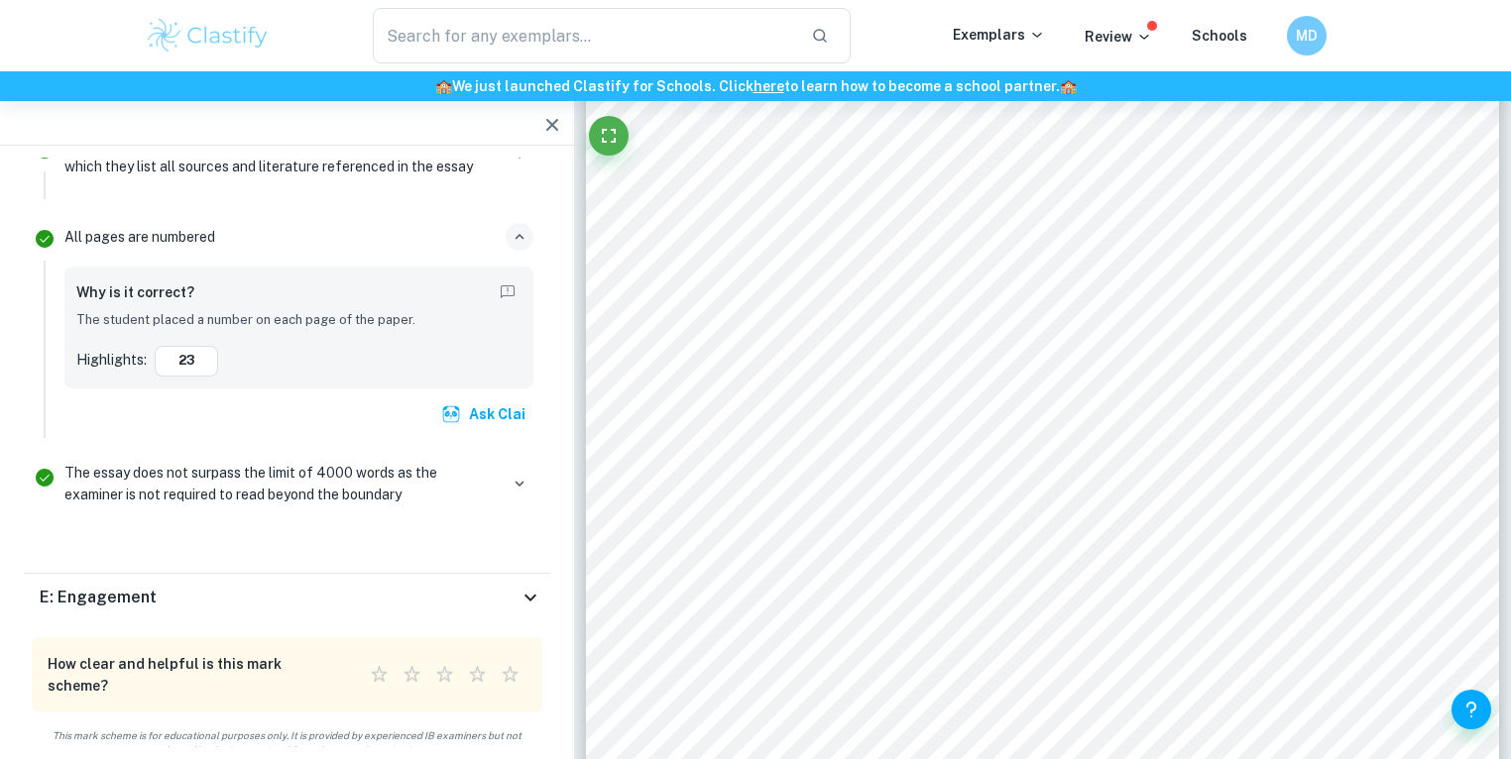
click at [512, 228] on icon "button" at bounding box center [520, 237] width 18 height 18
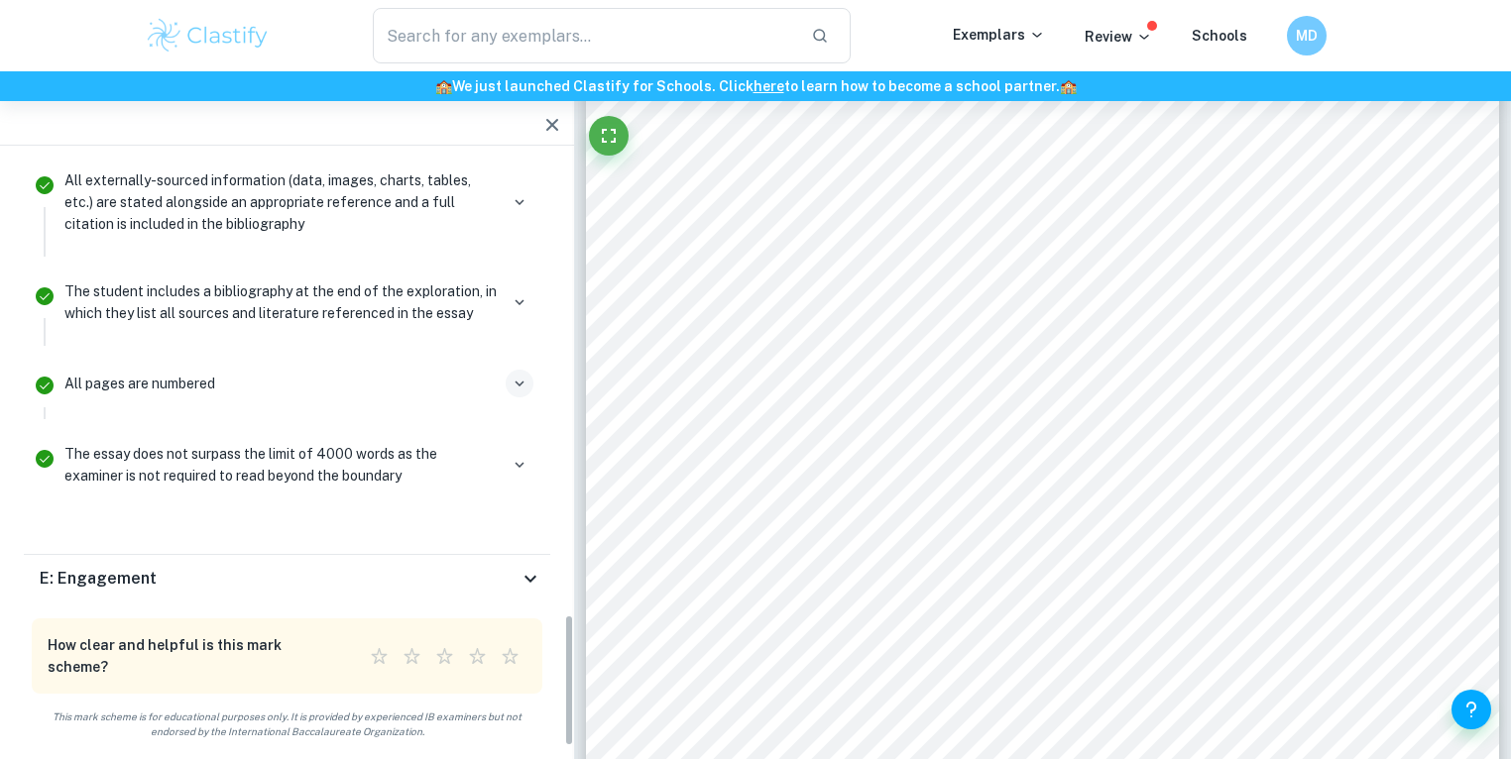
scroll to position [1907, 0]
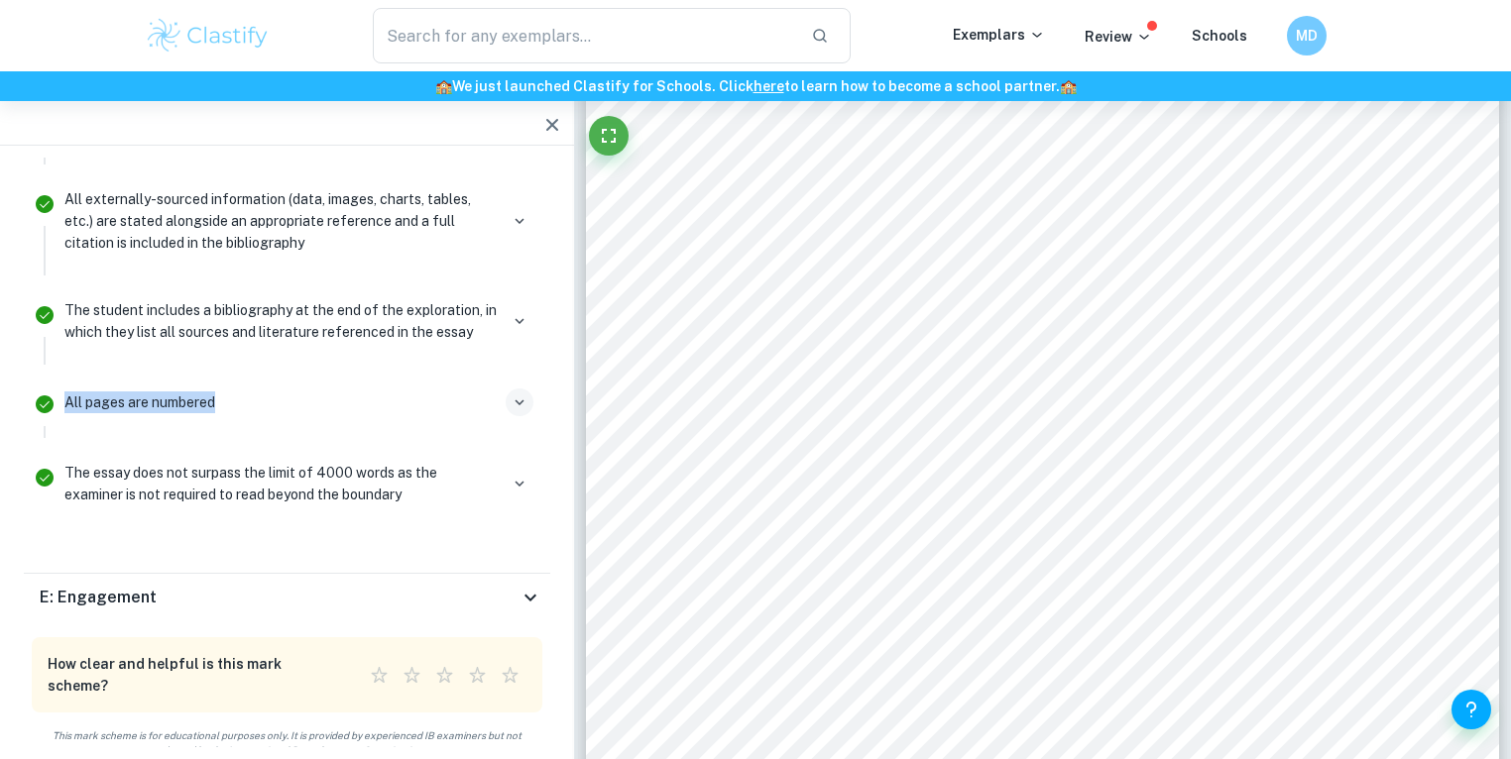
drag, startPoint x: 242, startPoint y: 389, endPoint x: 58, endPoint y: 393, distance: 183.4
click at [58, 393] on div "All pages are numbered" at bounding box center [299, 411] width 485 height 56
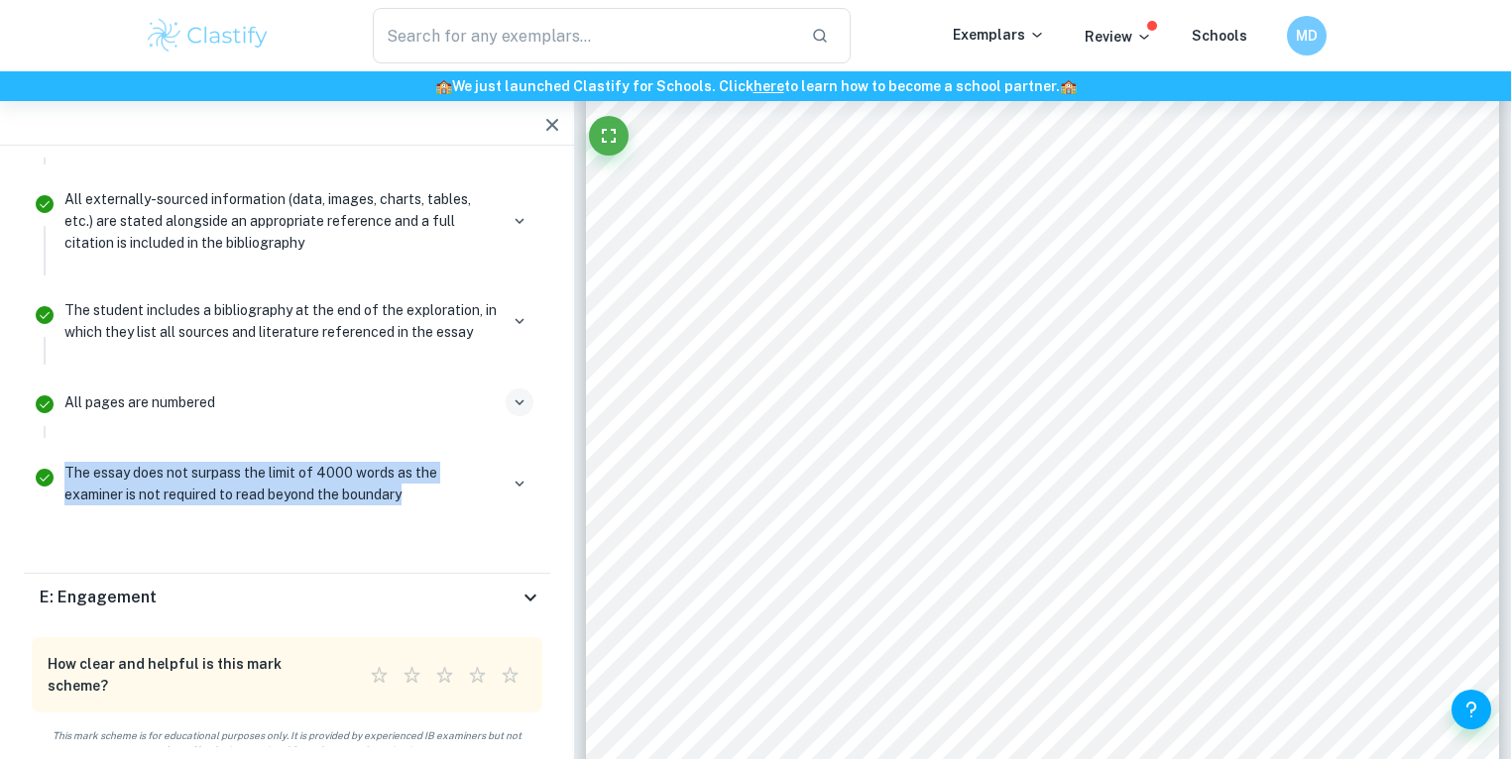
drag, startPoint x: 242, startPoint y: 480, endPoint x: 52, endPoint y: 464, distance: 191.0
click at [52, 464] on li "The essay does not surpass the limit of 4000 words as the examiner is not requi…" at bounding box center [287, 491] width 526 height 89
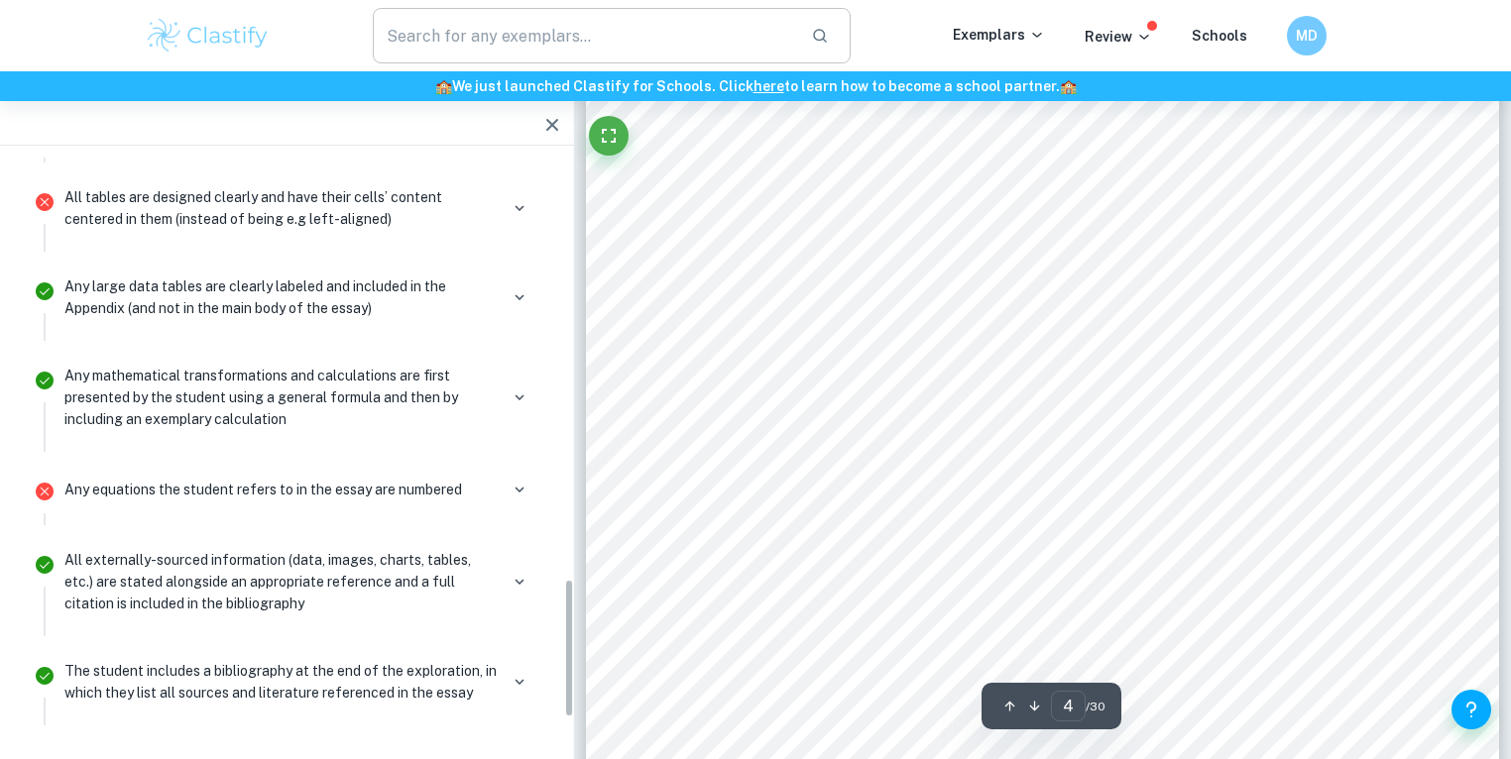
drag, startPoint x: 638, startPoint y: 203, endPoint x: 642, endPoint y: 61, distance: 141.8
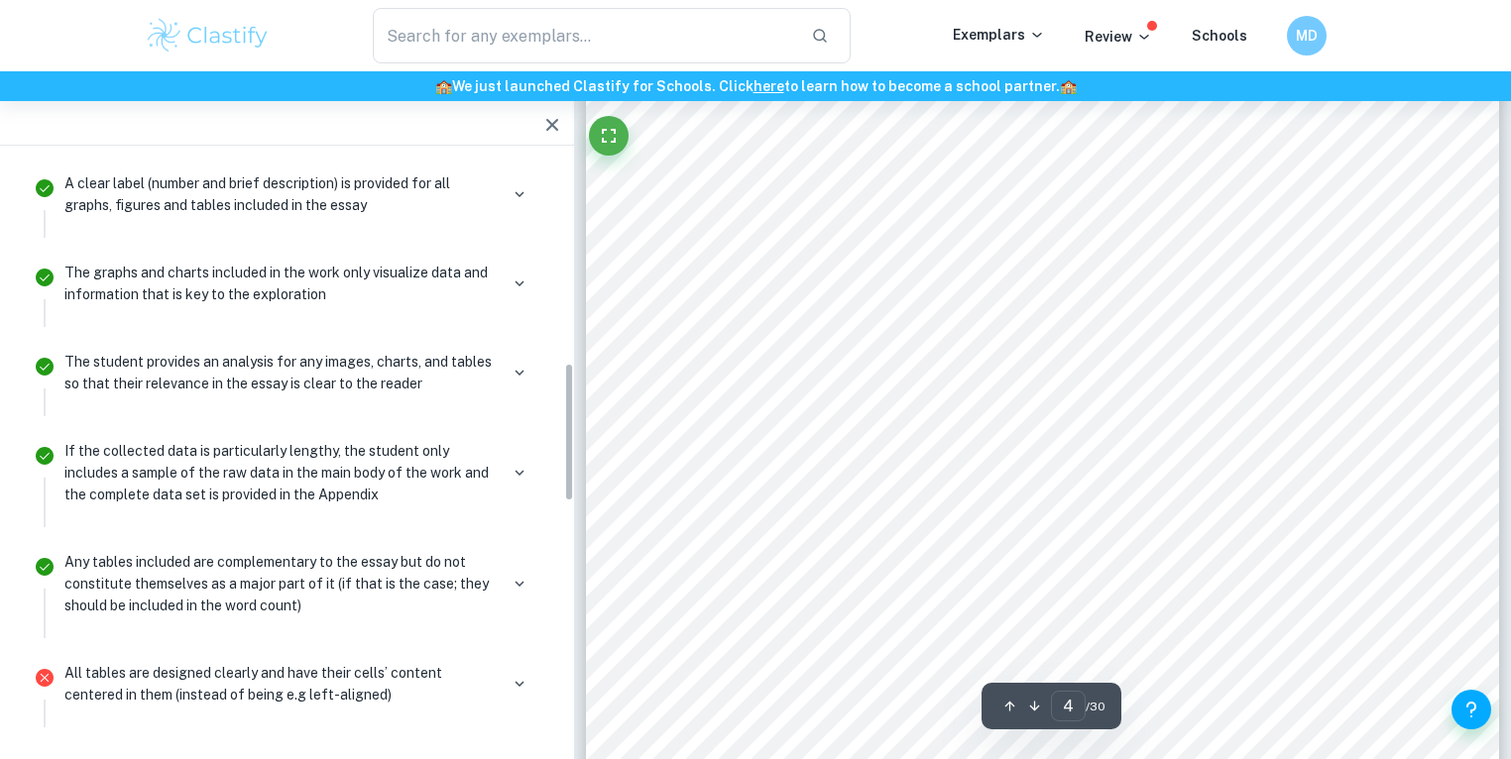
drag, startPoint x: 658, startPoint y: 333, endPoint x: 675, endPoint y: 104, distance: 229.6
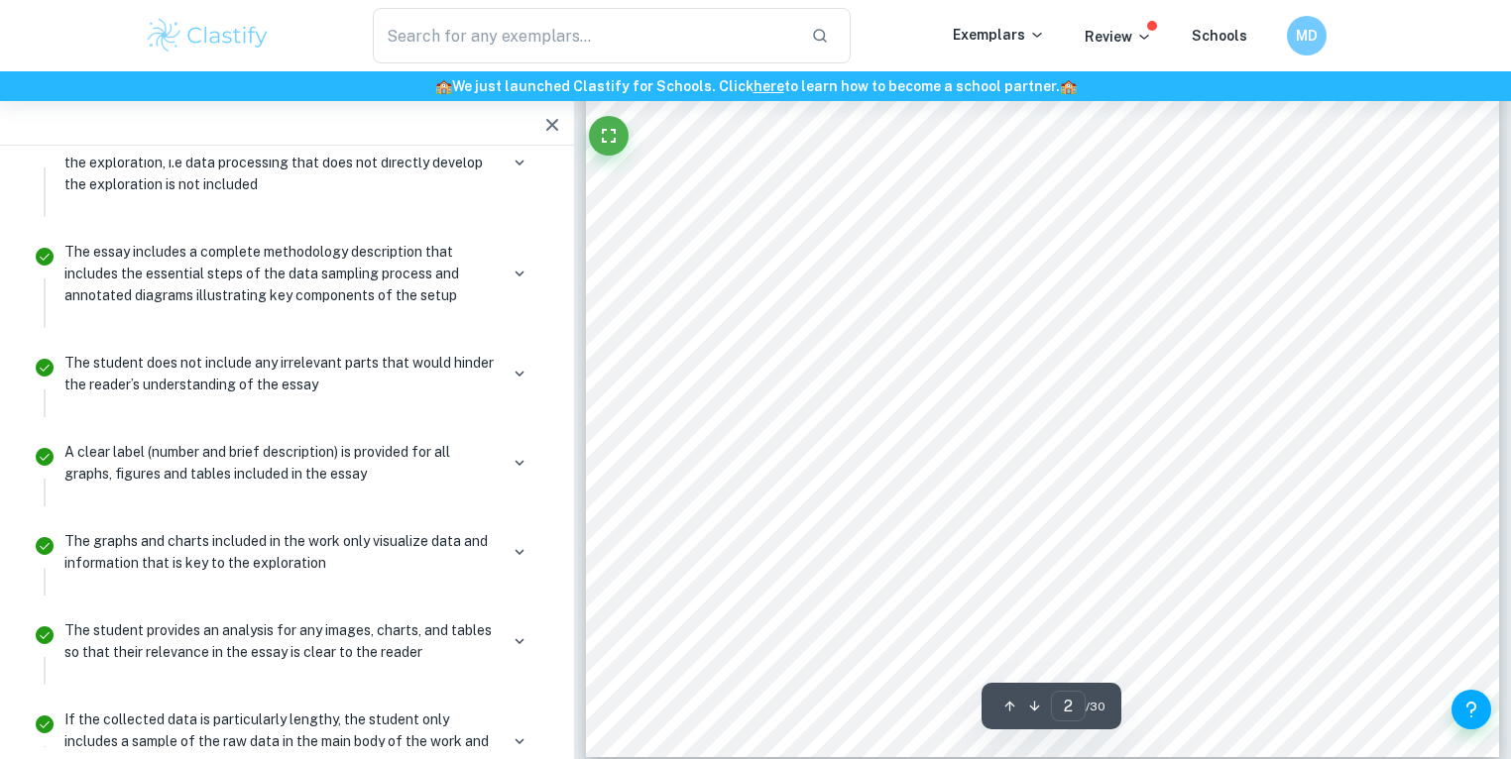
drag, startPoint x: 809, startPoint y: 364, endPoint x: 827, endPoint y: 182, distance: 182.3
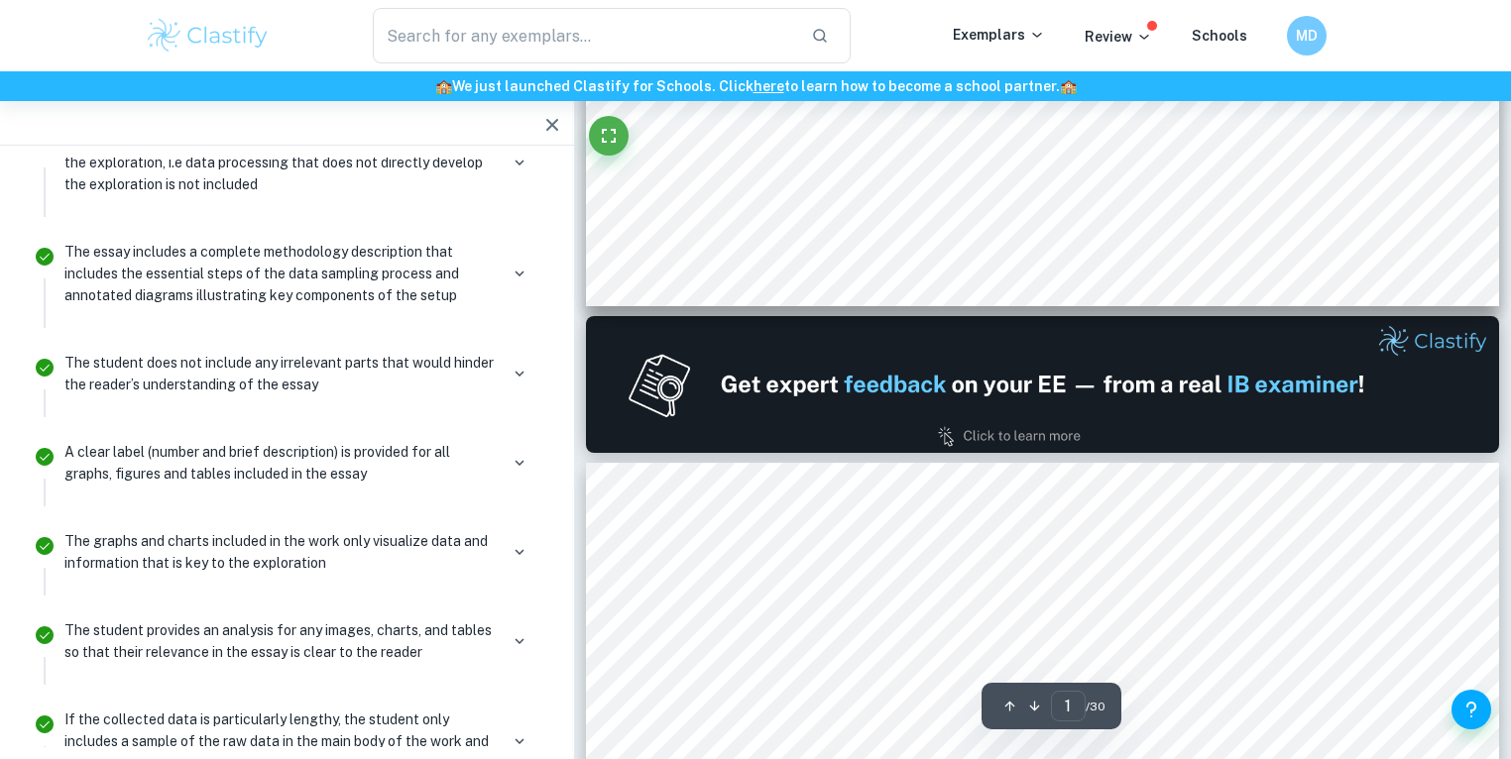
drag, startPoint x: 1170, startPoint y: 611, endPoint x: 1138, endPoint y: 358, distance: 254.8
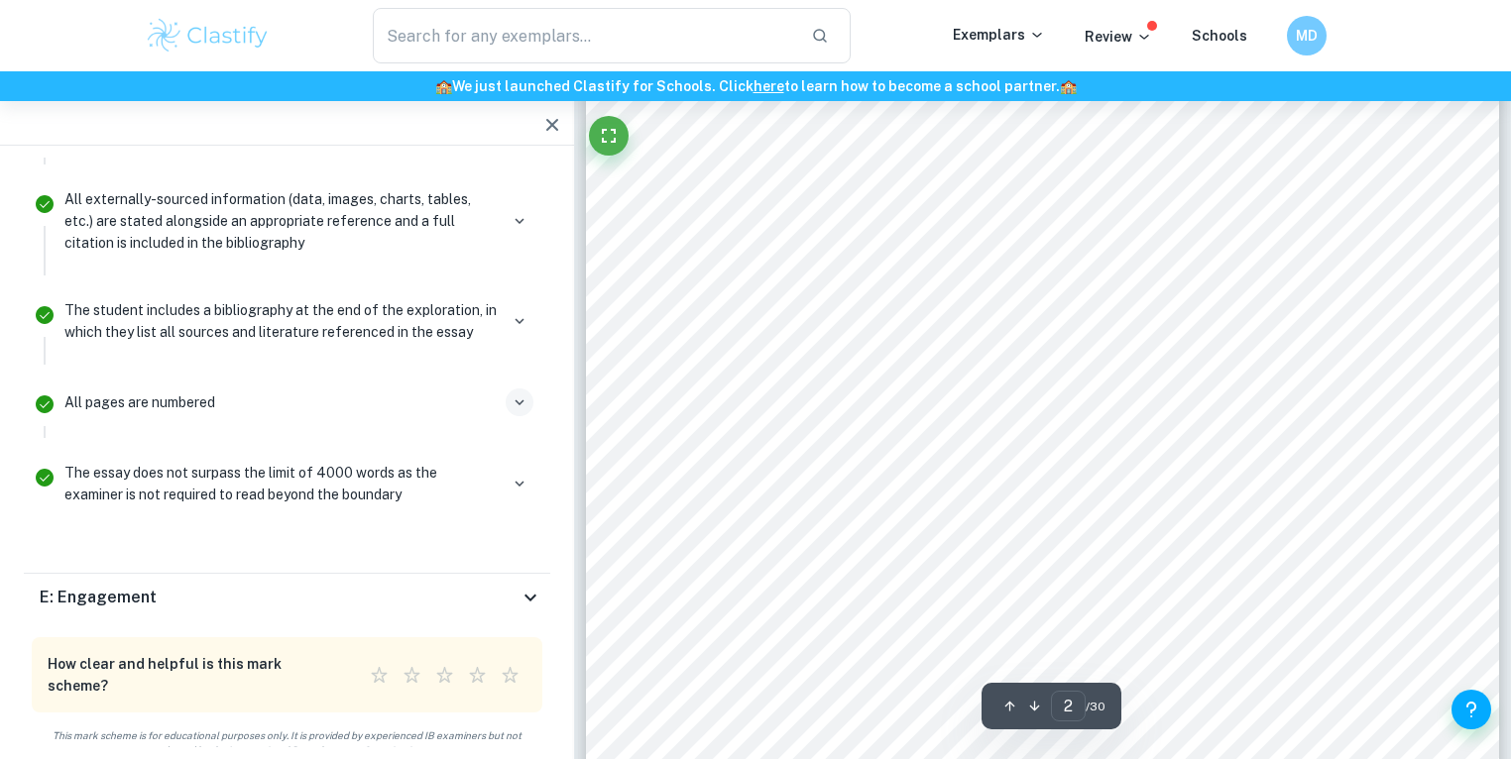
scroll to position [1856, 0]
drag, startPoint x: 657, startPoint y: 424, endPoint x: 663, endPoint y: 757, distance: 333.2
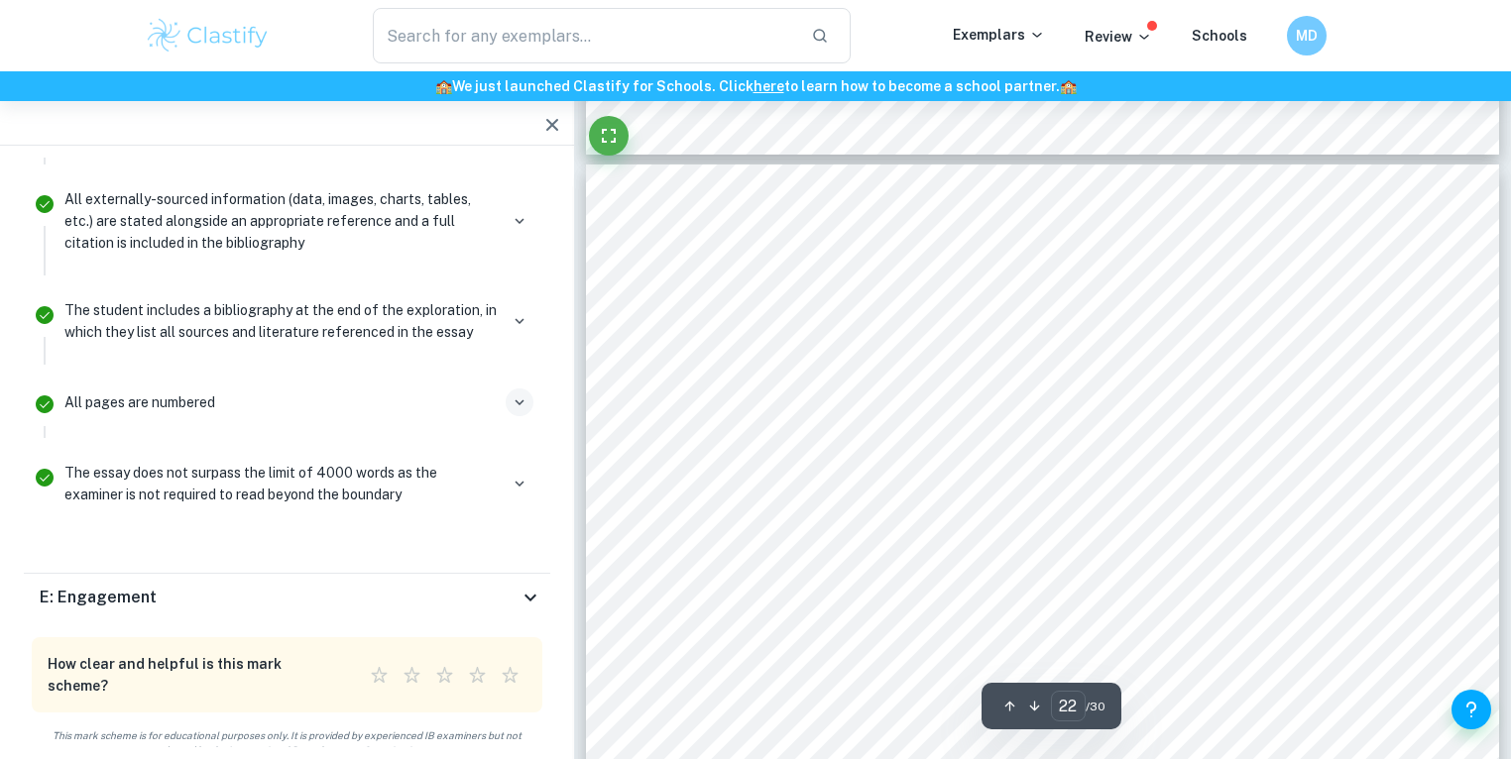
drag, startPoint x: 669, startPoint y: 488, endPoint x: 632, endPoint y: 432, distance: 67.1
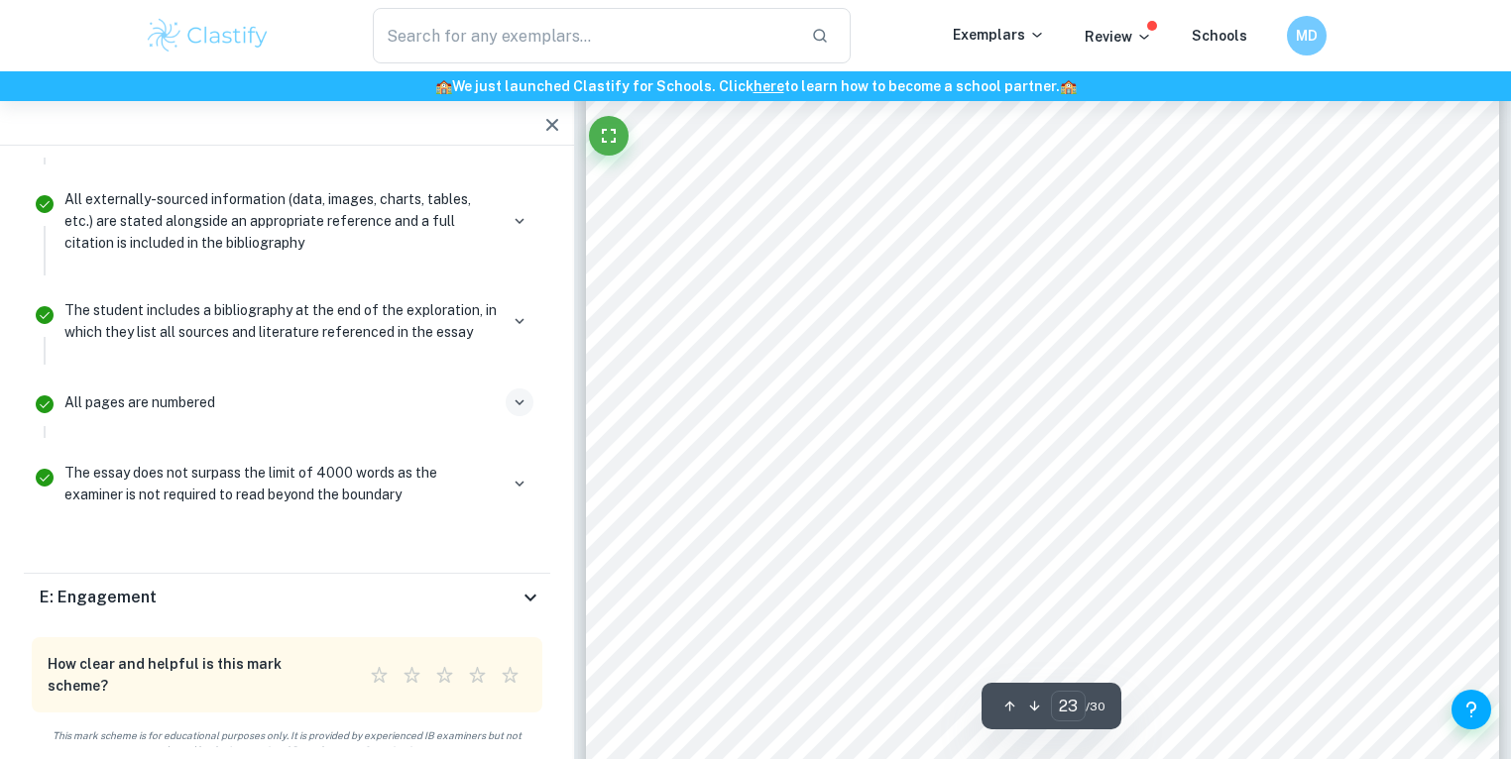
drag, startPoint x: 648, startPoint y: 441, endPoint x: 619, endPoint y: 535, distance: 98.8
drag, startPoint x: 642, startPoint y: 436, endPoint x: 643, endPoint y: 448, distance: 11.9
drag, startPoint x: 638, startPoint y: 374, endPoint x: 628, endPoint y: 593, distance: 219.4
drag, startPoint x: 629, startPoint y: 384, endPoint x: 593, endPoint y: 629, distance: 247.5
drag, startPoint x: 650, startPoint y: 389, endPoint x: 658, endPoint y: 559, distance: 170.7
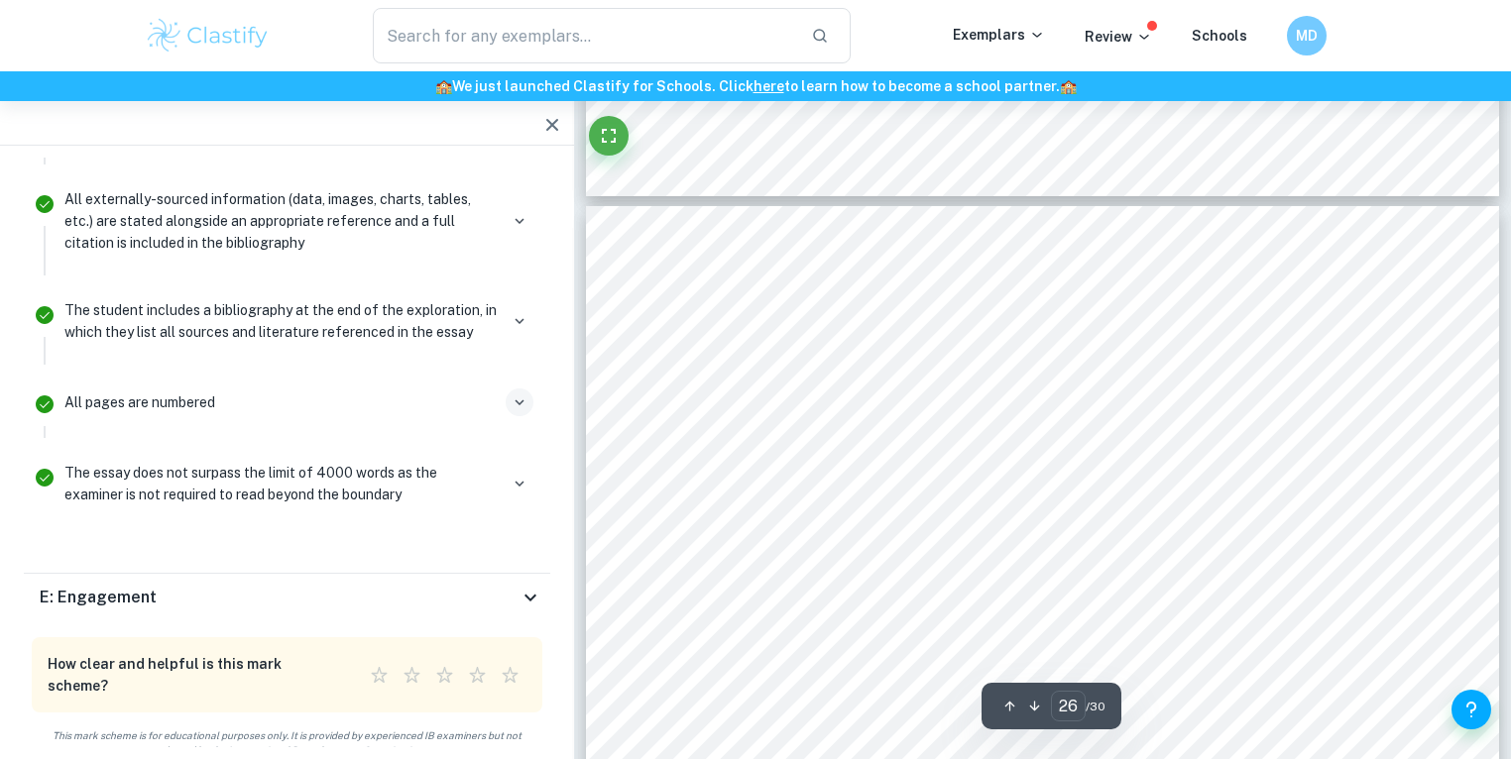
drag, startPoint x: 676, startPoint y: 391, endPoint x: 664, endPoint y: 562, distance: 171.9
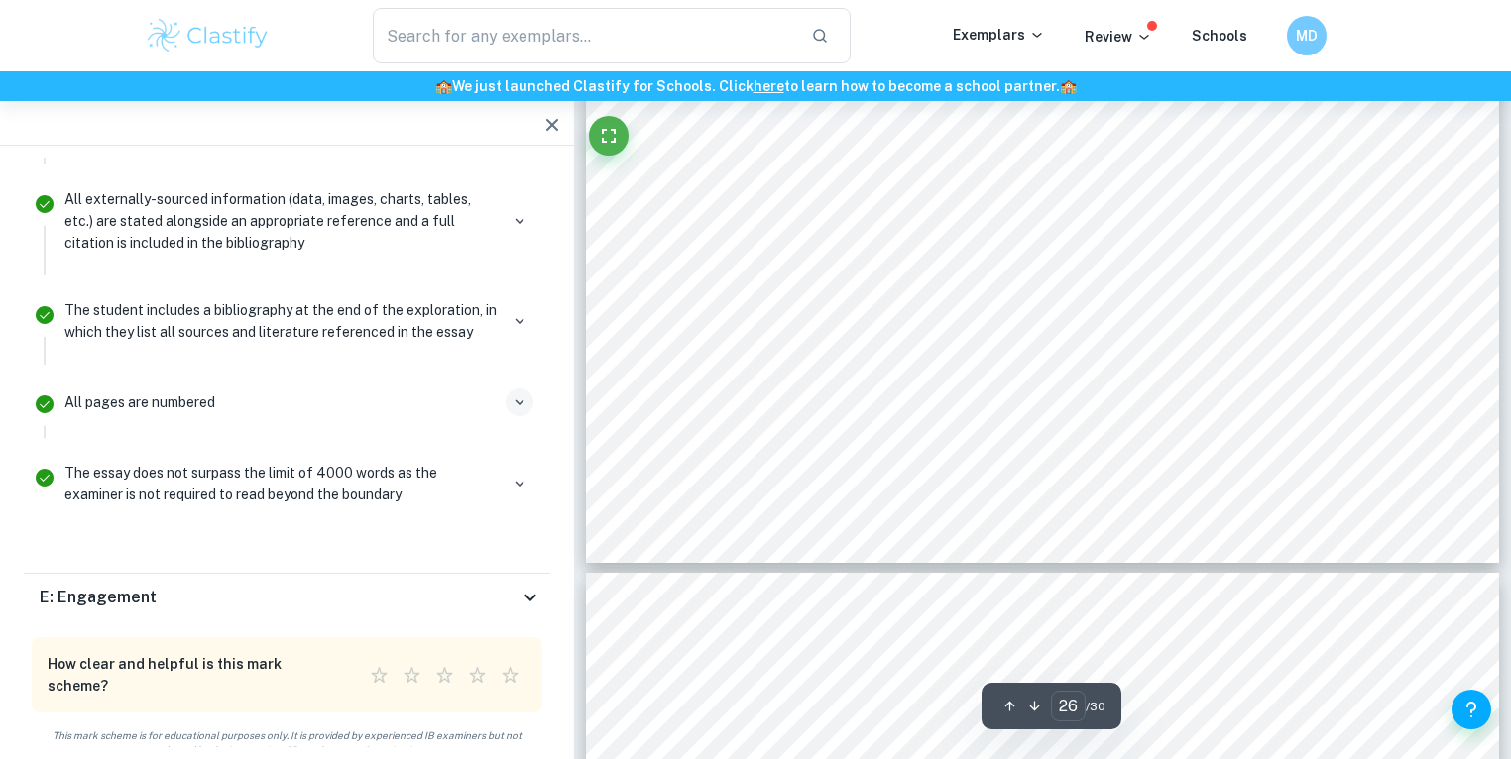
drag, startPoint x: 635, startPoint y: 357, endPoint x: 631, endPoint y: 541, distance: 184.5
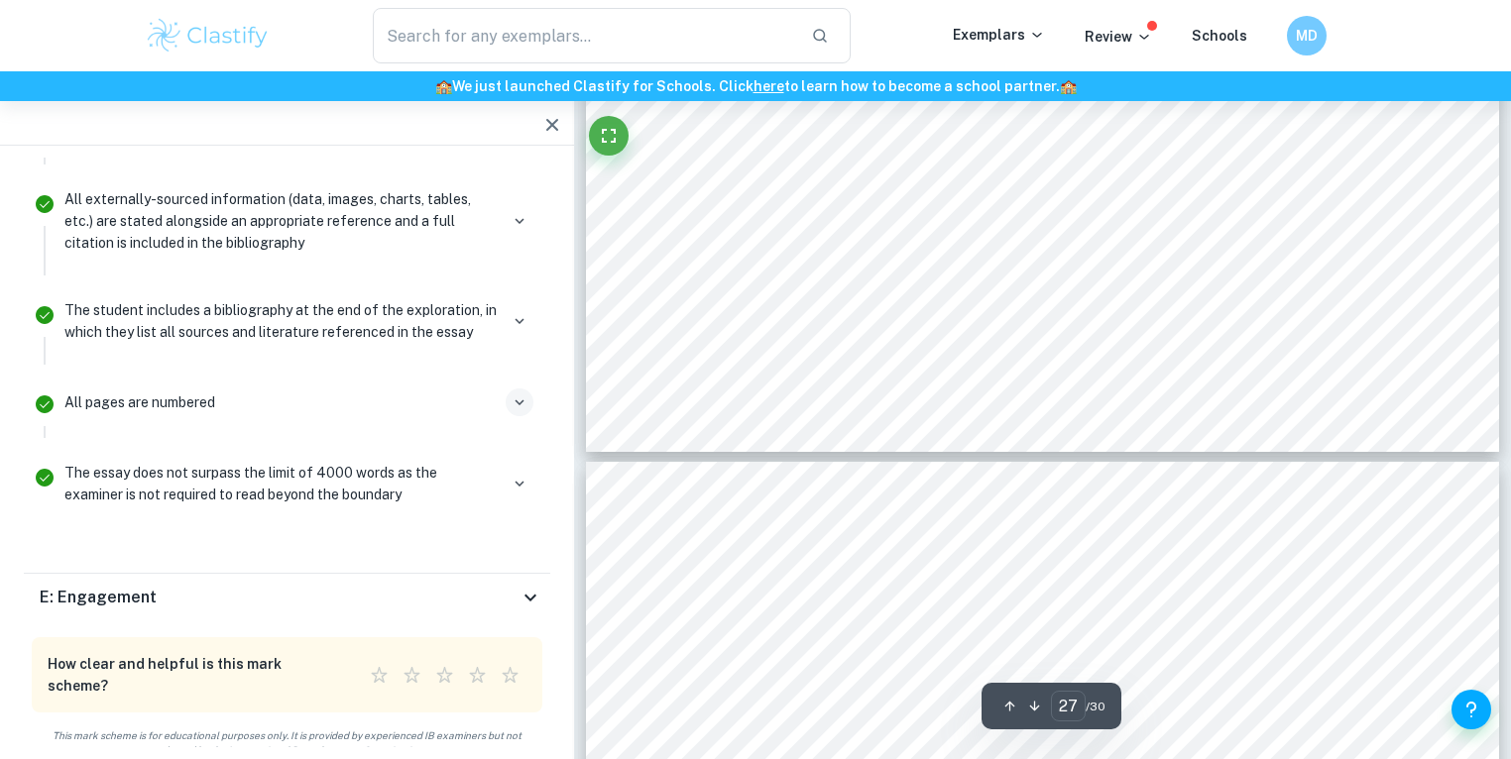
drag, startPoint x: 635, startPoint y: 361, endPoint x: 646, endPoint y: 565, distance: 204.5
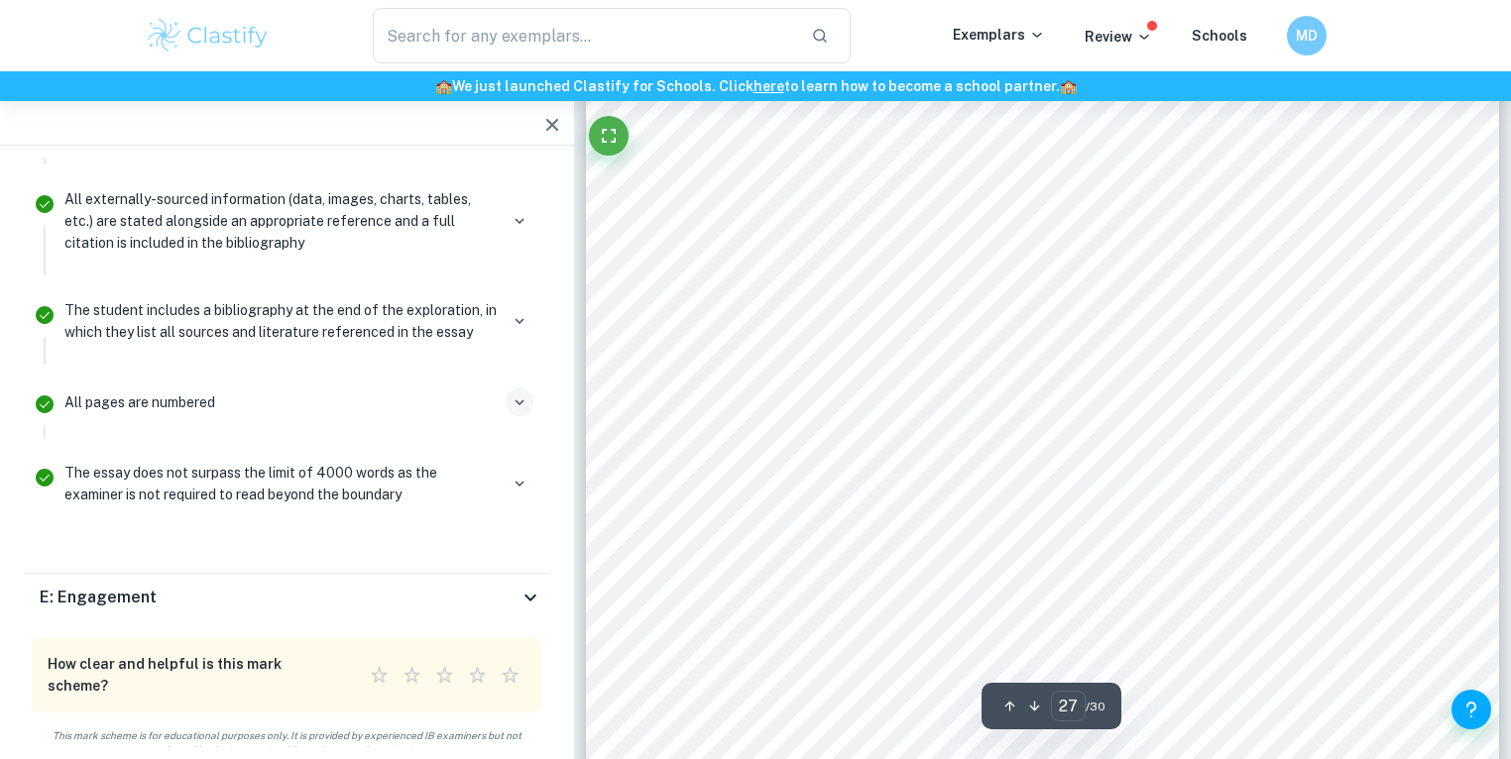
drag, startPoint x: 647, startPoint y: 399, endPoint x: 658, endPoint y: 535, distance: 137.2
drag, startPoint x: 654, startPoint y: 357, endPoint x: 636, endPoint y: 507, distance: 150.8
drag, startPoint x: 674, startPoint y: 302, endPoint x: 653, endPoint y: 388, distance: 87.8
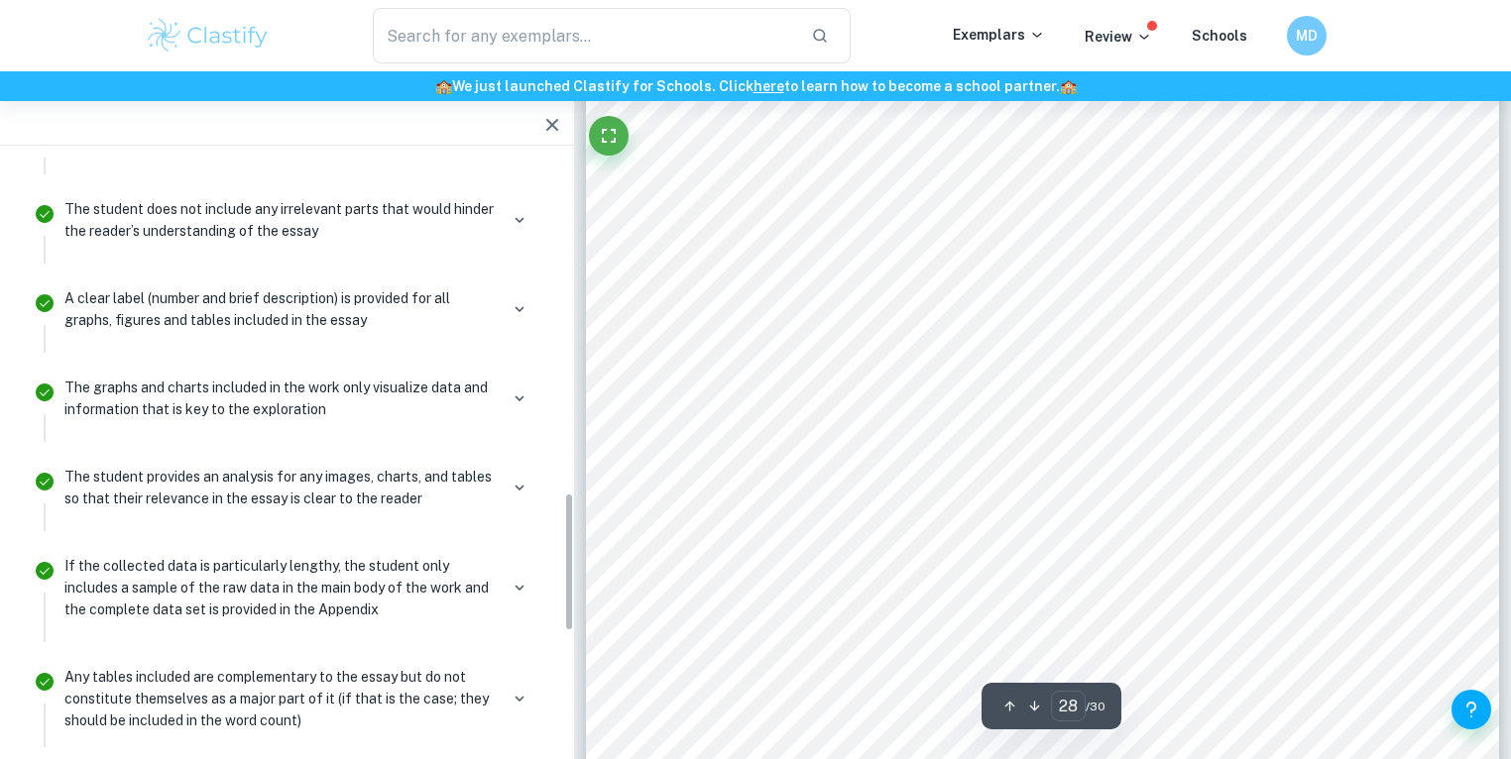
scroll to position [0, 0]
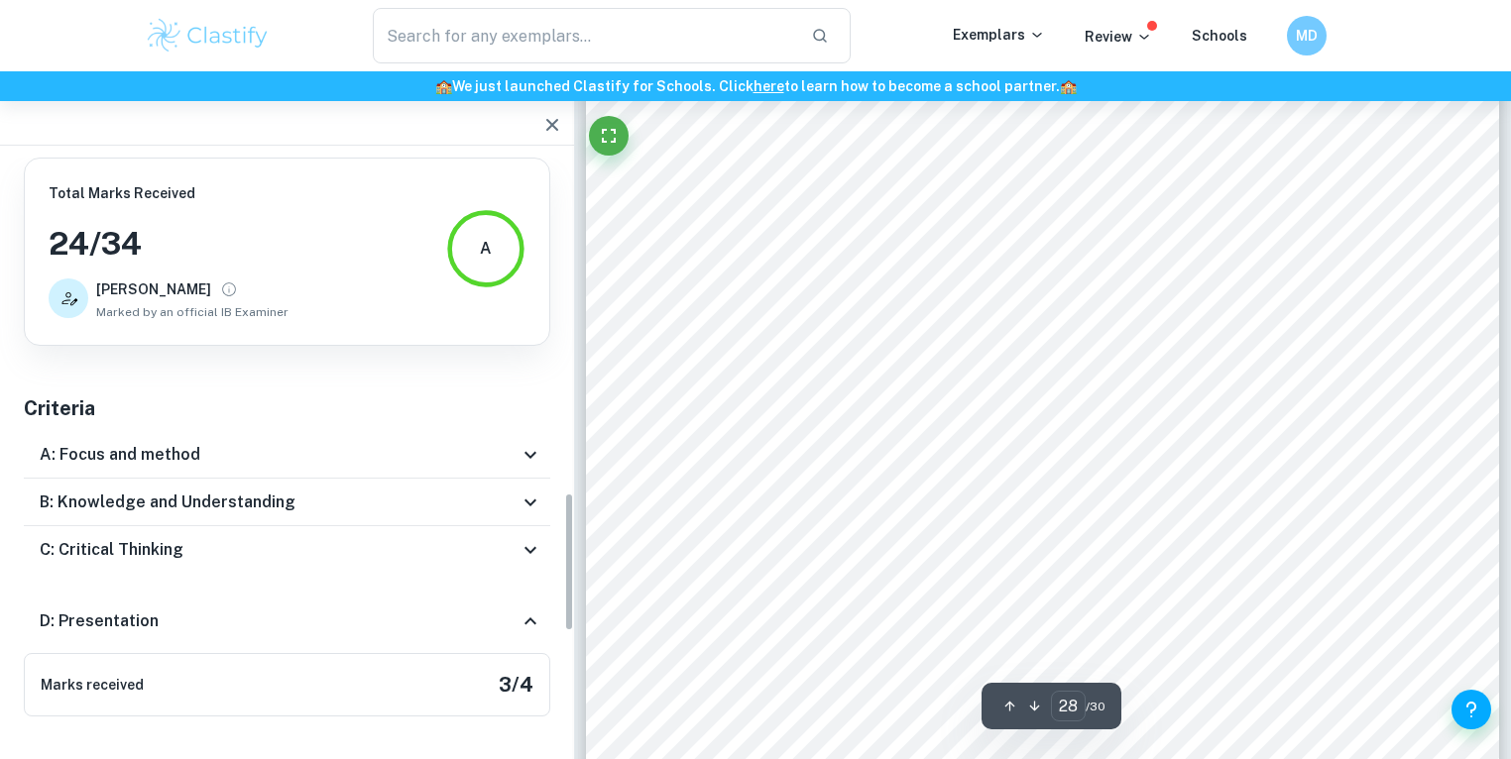
drag, startPoint x: 640, startPoint y: 222, endPoint x: 638, endPoint y: 92, distance: 129.9
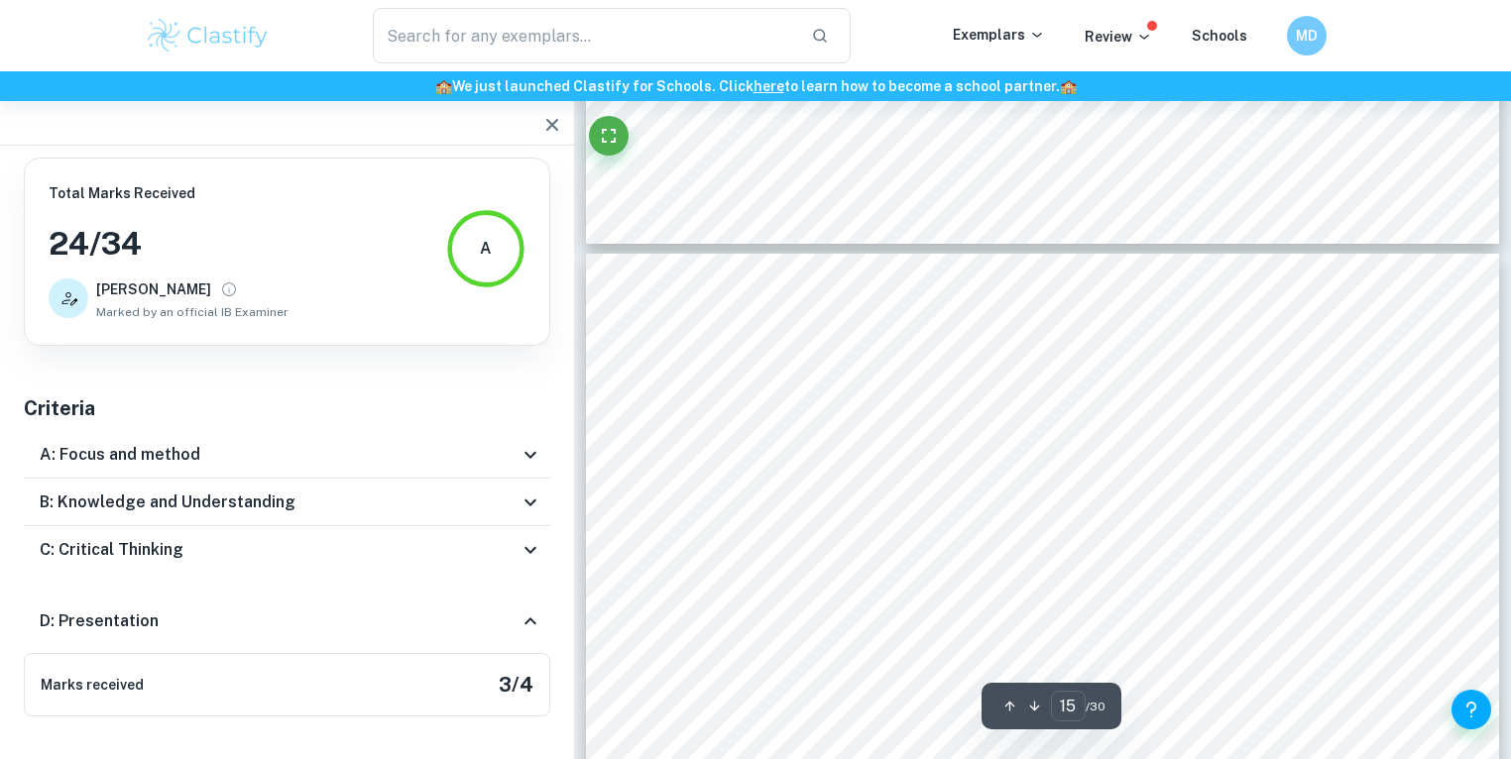
drag, startPoint x: 924, startPoint y: 289, endPoint x: 930, endPoint y: 67, distance: 222.2
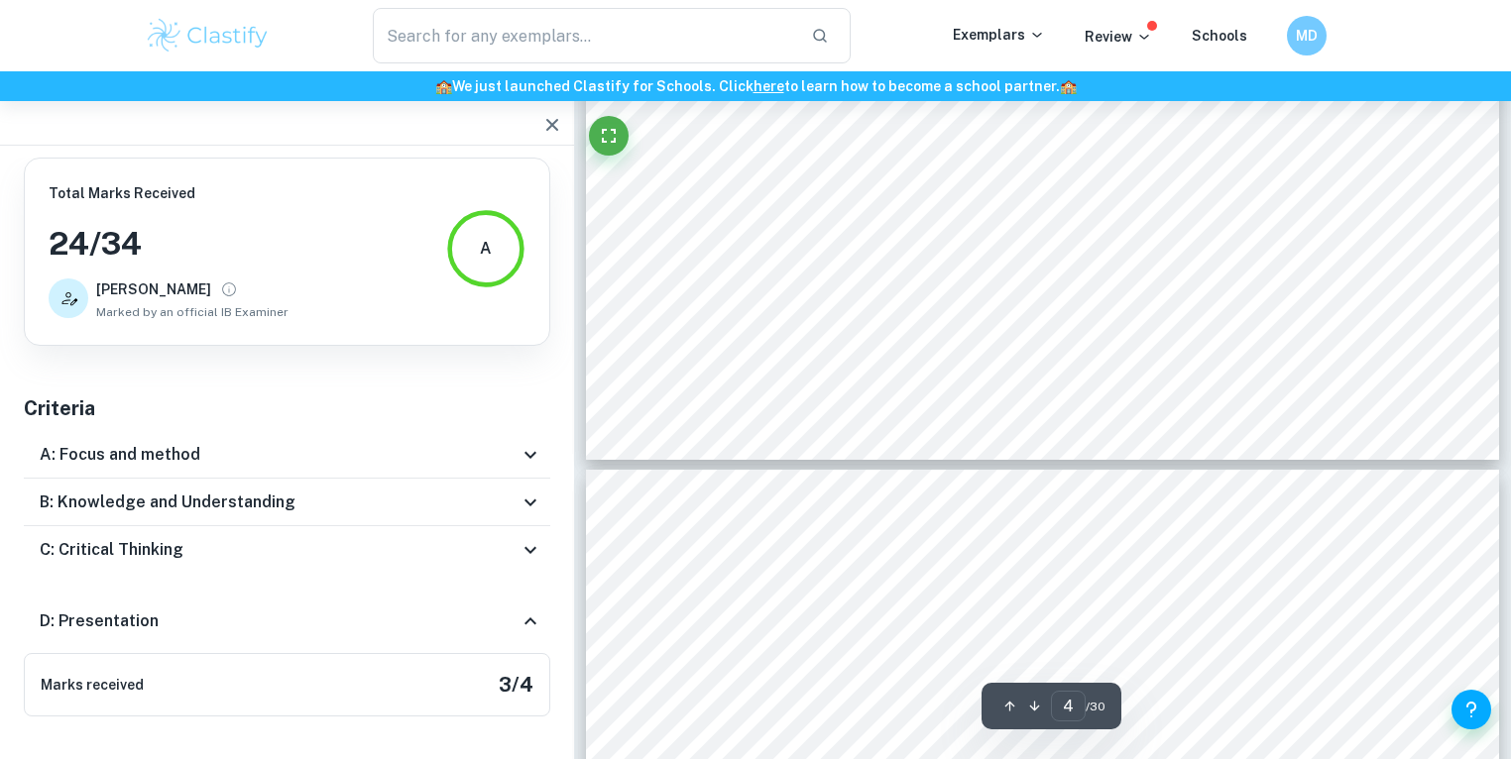
drag, startPoint x: 991, startPoint y: 323, endPoint x: 991, endPoint y: -86, distance: 409.4
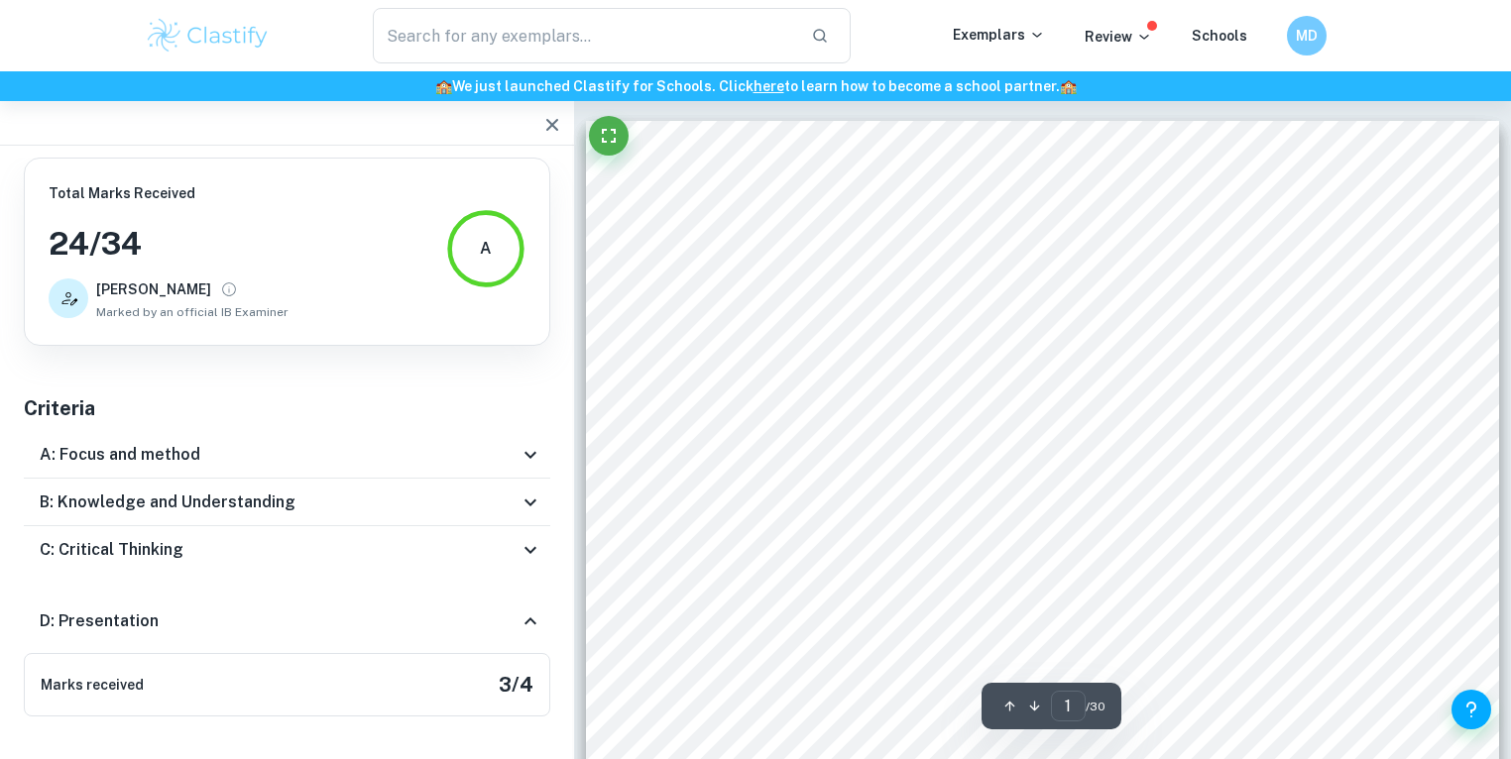
drag, startPoint x: 1050, startPoint y: 341, endPoint x: 1043, endPoint y: -56, distance: 396.6
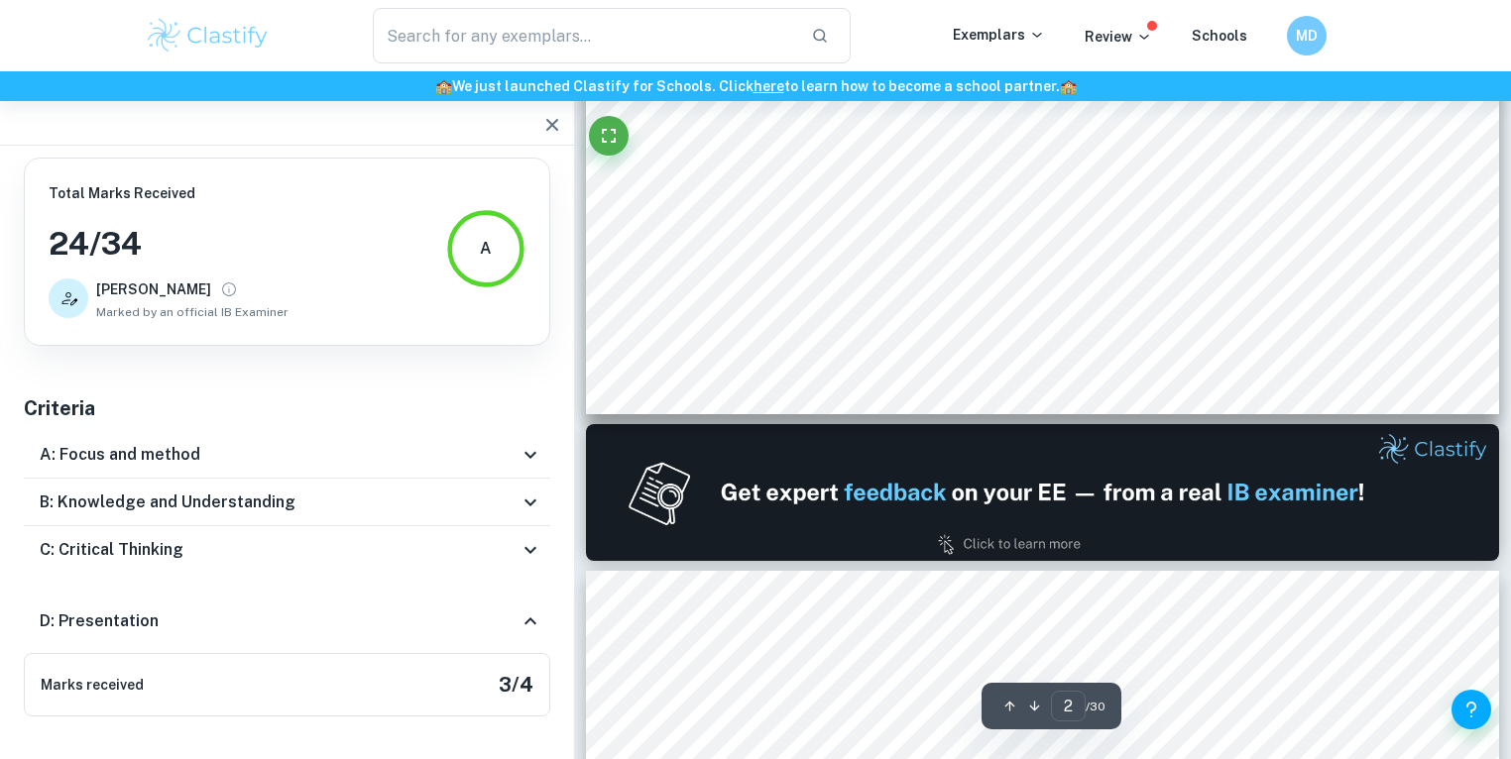
drag, startPoint x: 744, startPoint y: 278, endPoint x: 717, endPoint y: 280, distance: 26.8
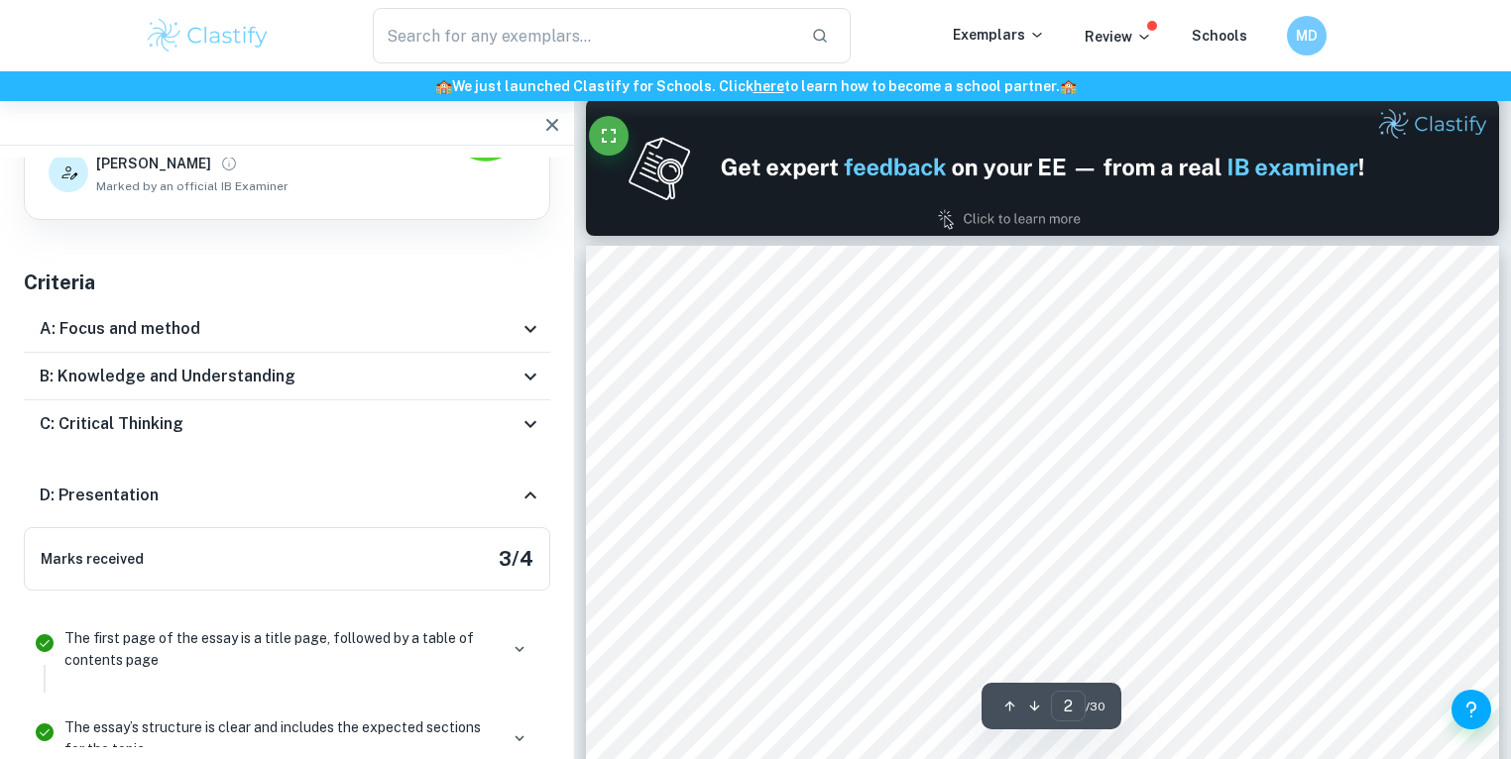
drag, startPoint x: 717, startPoint y: 280, endPoint x: 712, endPoint y: 373, distance: 93.3
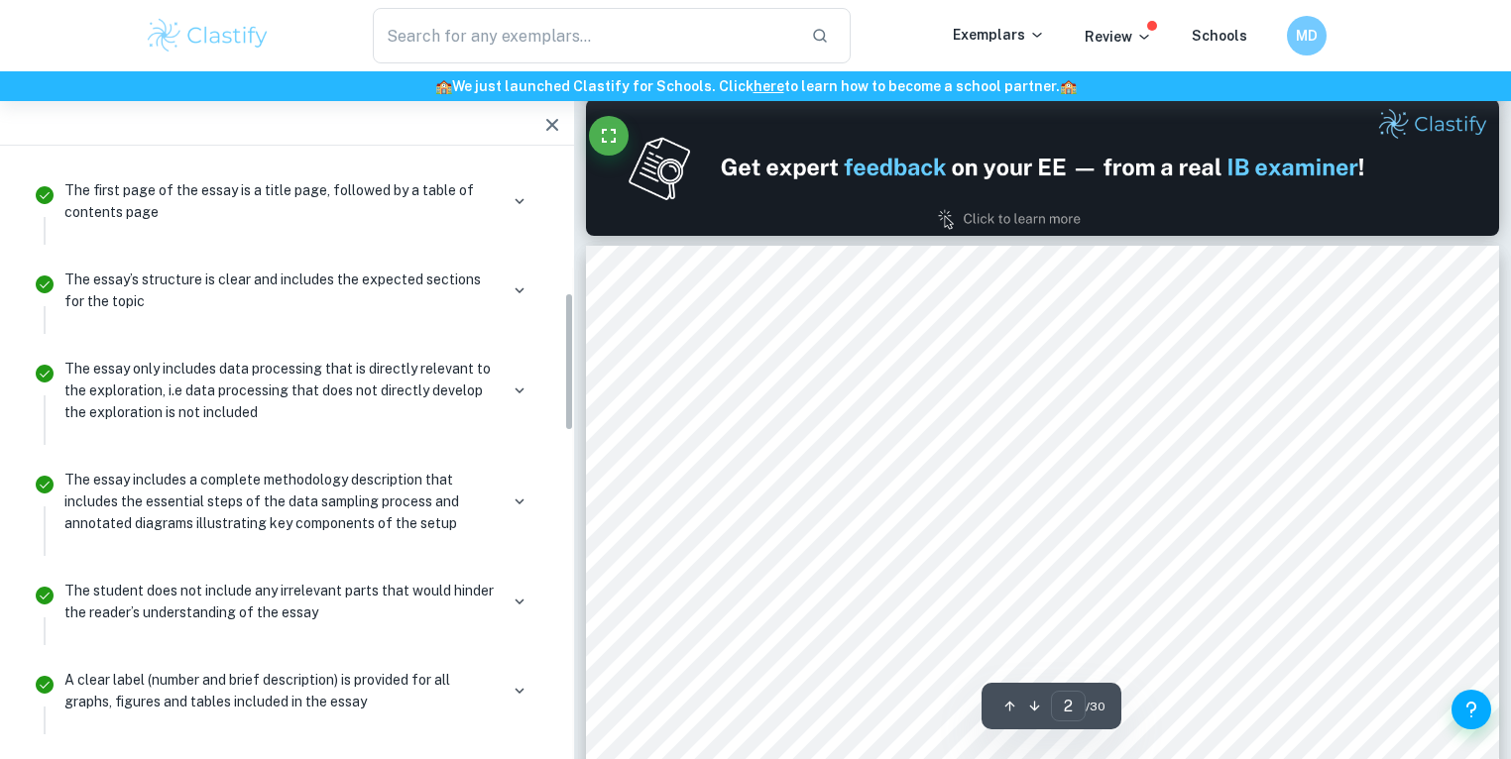
drag, startPoint x: 690, startPoint y: 525, endPoint x: 748, endPoint y: 456, distance: 90.8
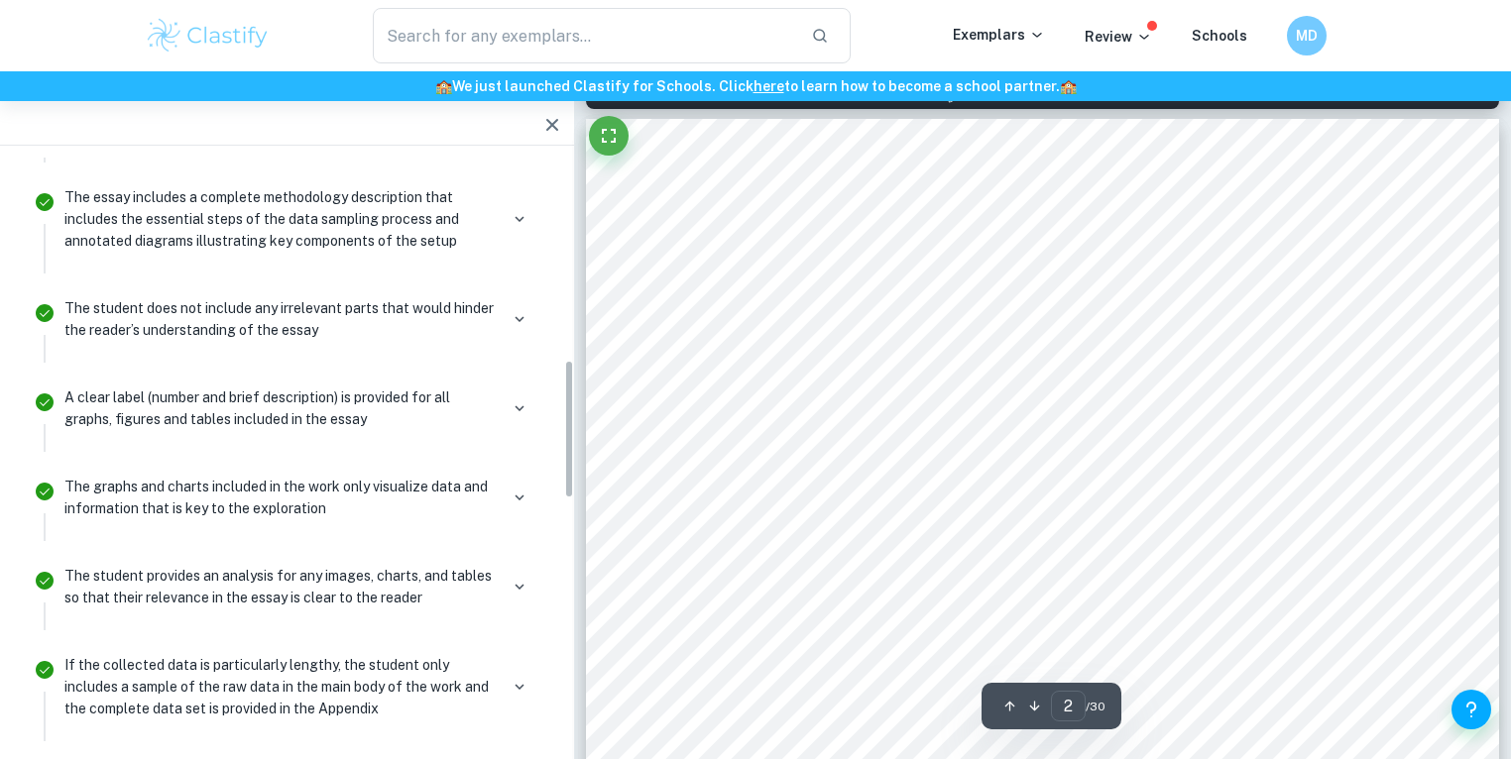
drag, startPoint x: 941, startPoint y: 459, endPoint x: 940, endPoint y: 531, distance: 72.4
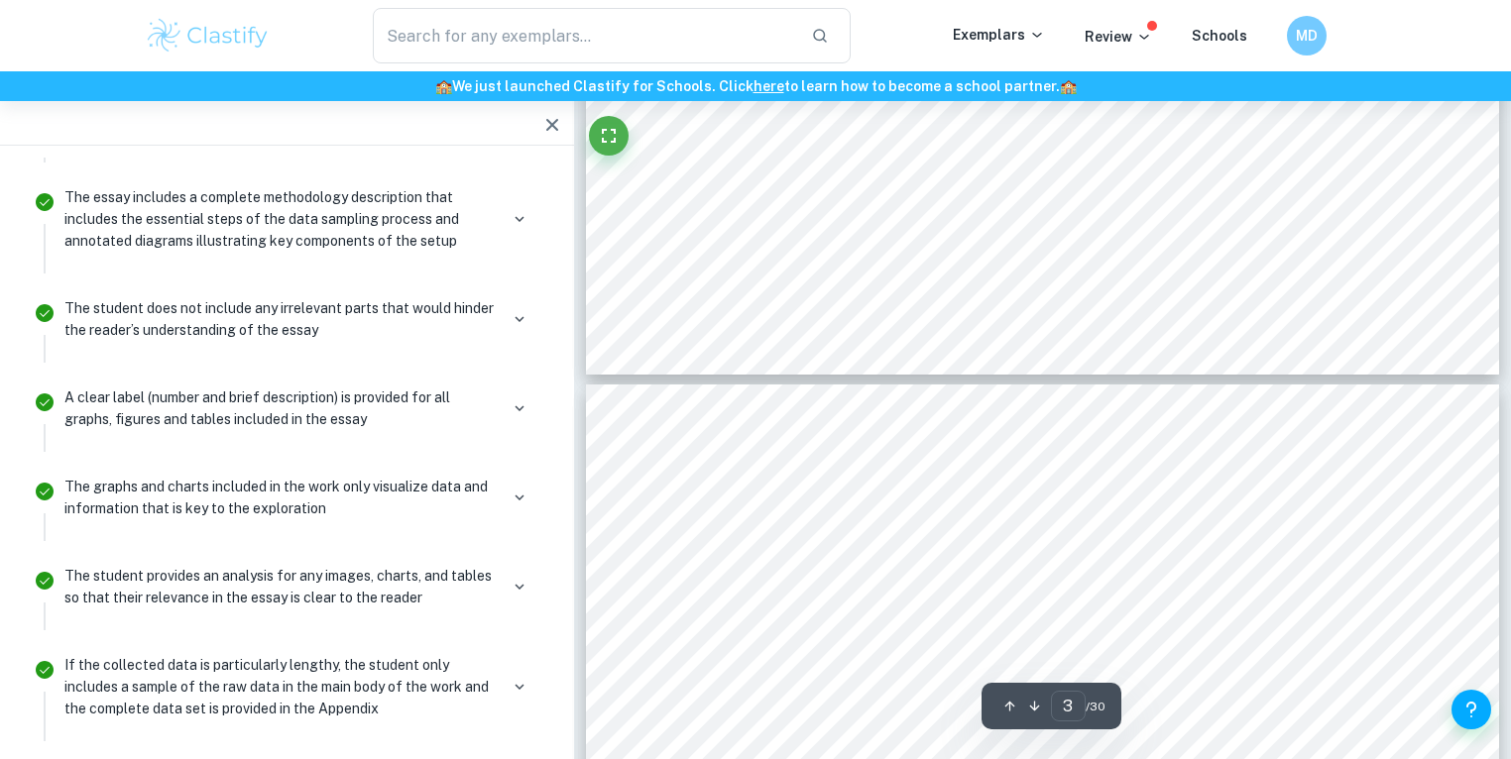
type input "2"
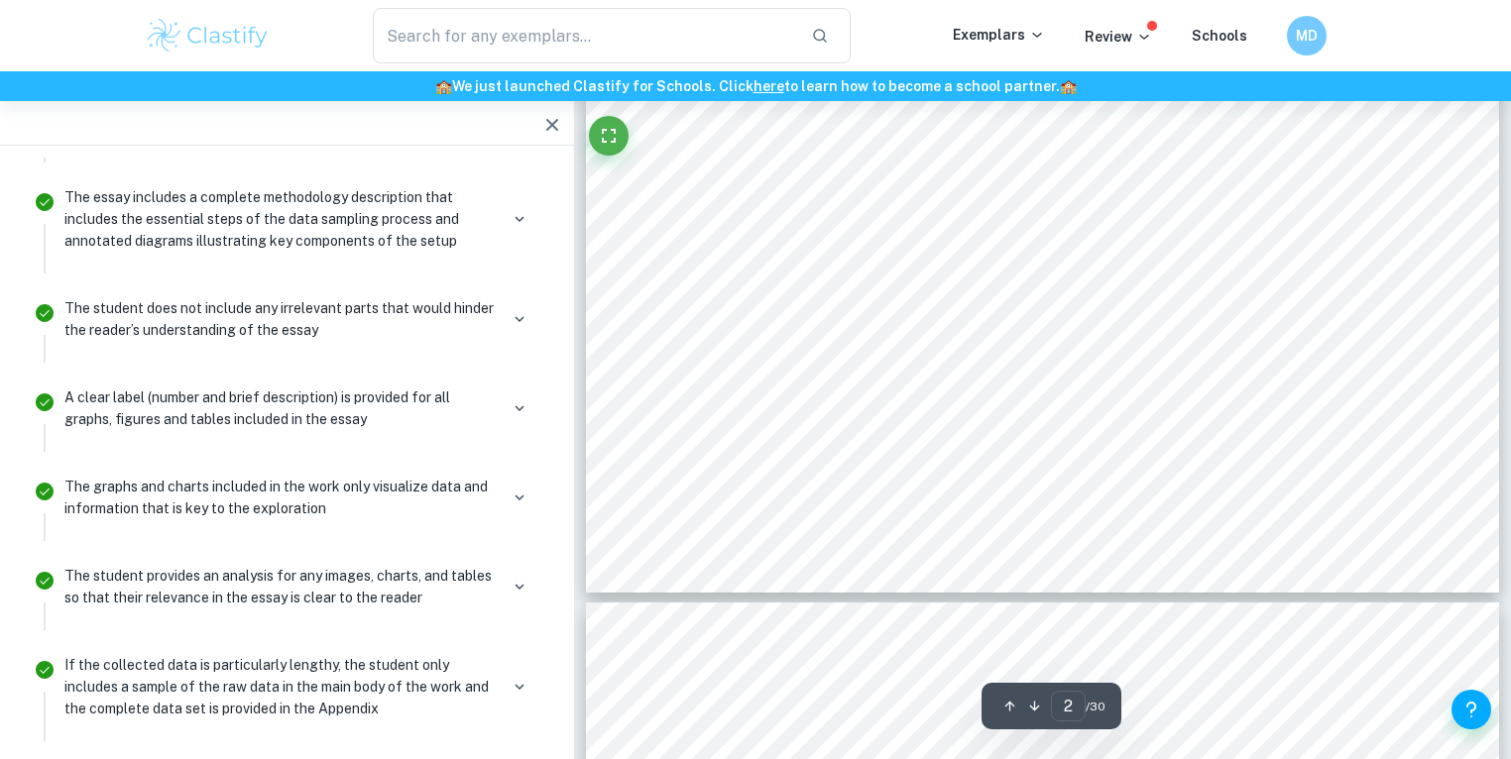
scroll to position [1988, 0]
